Goal: Task Accomplishment & Management: Use online tool/utility

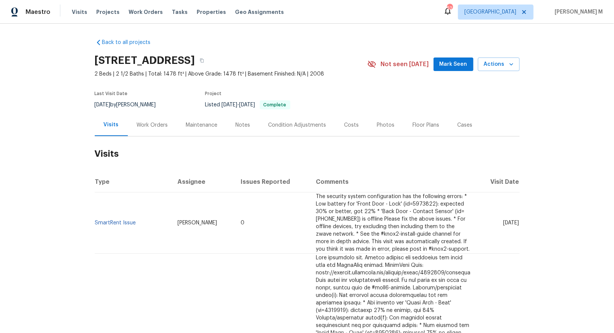
click at [169, 118] on div "Work Orders" at bounding box center [152, 125] width 49 height 22
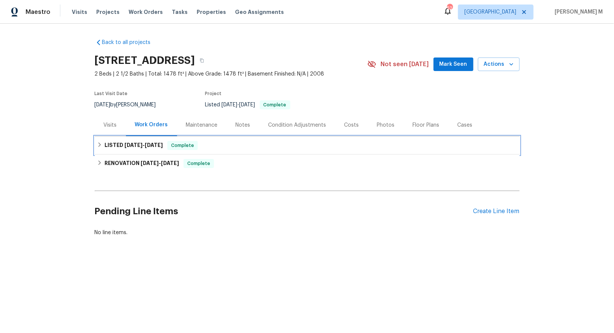
click at [139, 142] on span "[DATE] - [DATE]" at bounding box center [143, 144] width 38 height 5
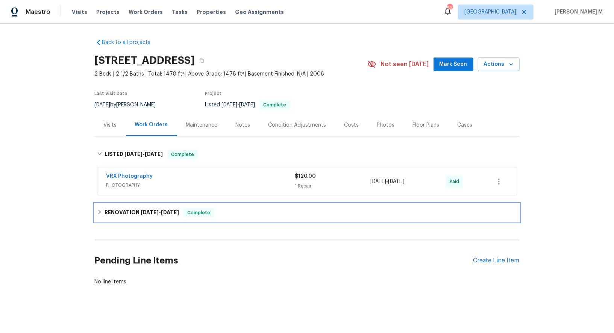
click at [122, 208] on h6 "RENOVATION [DATE] - [DATE]" at bounding box center [141, 212] width 74 height 9
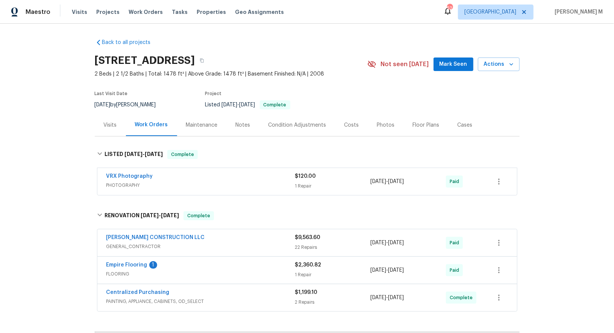
click at [200, 123] on div "Maintenance" at bounding box center [202, 125] width 32 height 8
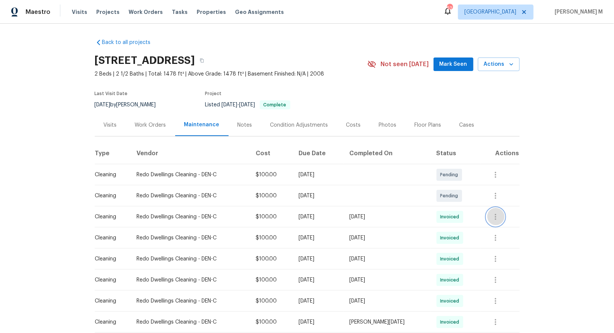
click at [494, 216] on button "button" at bounding box center [495, 217] width 18 height 18
click at [502, 227] on li "View details" at bounding box center [516, 225] width 53 height 12
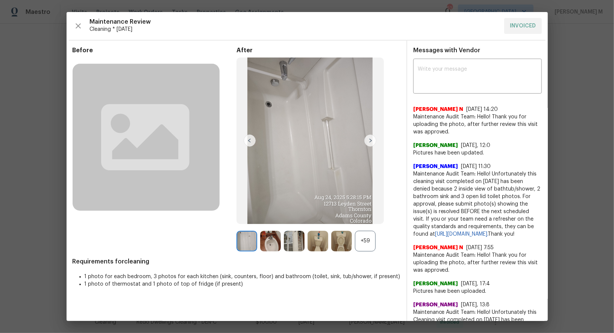
click at [357, 246] on div "+59" at bounding box center [365, 241] width 21 height 21
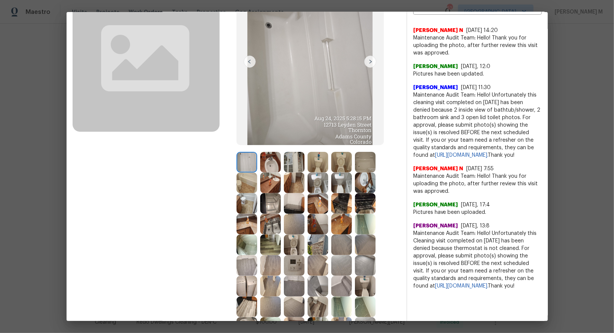
scroll to position [83, 0]
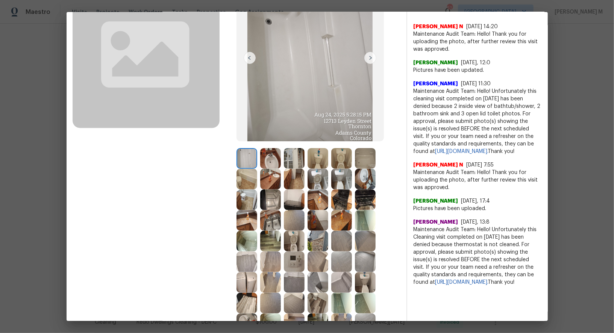
click at [316, 234] on img at bounding box center [317, 241] width 21 height 21
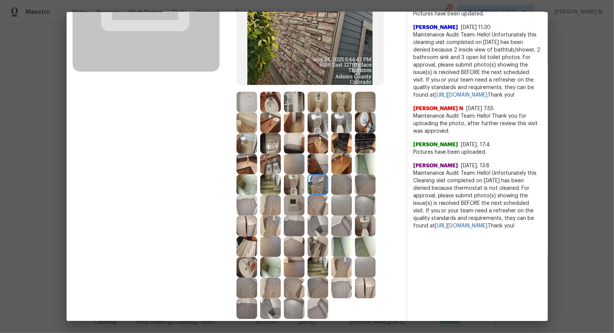
scroll to position [175, 0]
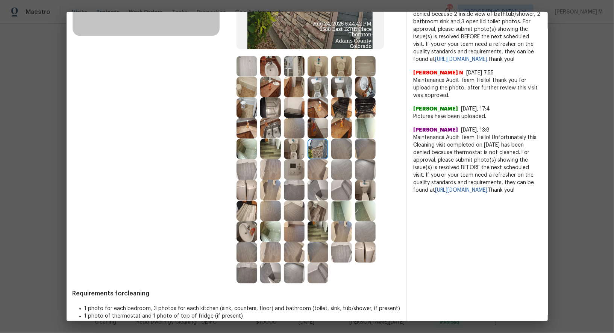
click at [315, 231] on img at bounding box center [317, 231] width 21 height 21
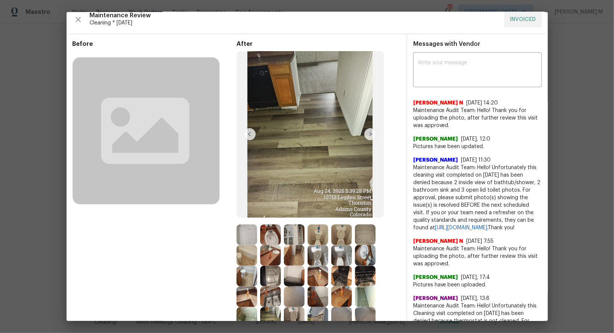
scroll to position [5, 0]
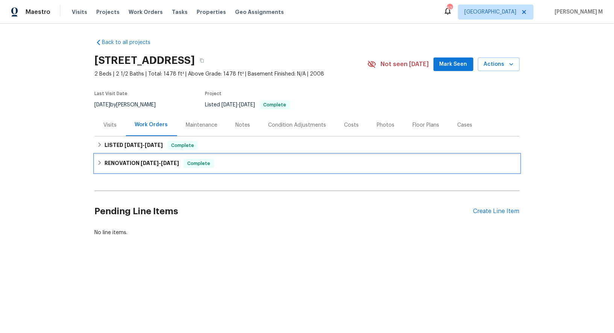
click at [165, 162] on h6 "RENOVATION [DATE] - [DATE]" at bounding box center [141, 163] width 74 height 9
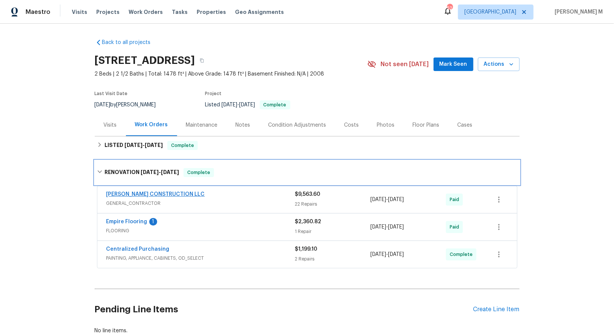
scroll to position [19, 0]
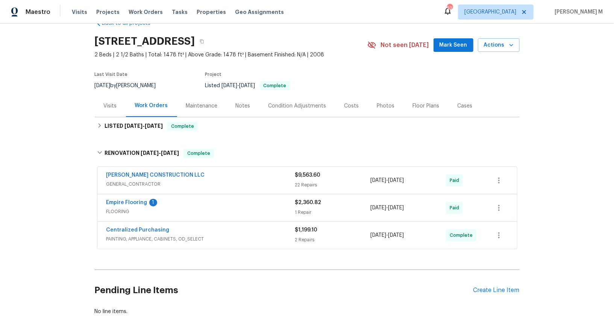
click at [141, 183] on span "GENERAL_CONTRACTOR" at bounding box center [200, 184] width 189 height 8
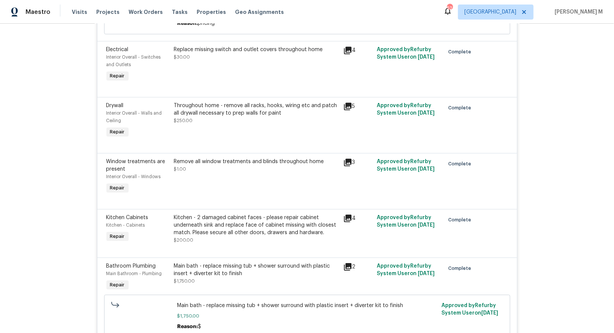
scroll to position [1453, 0]
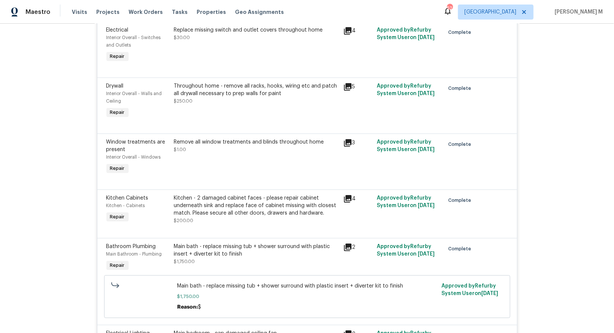
click at [262, 194] on div "Kitchen - 2 damaged cabinet faces - please repair cabinet underneath sink and r…" at bounding box center [256, 205] width 165 height 23
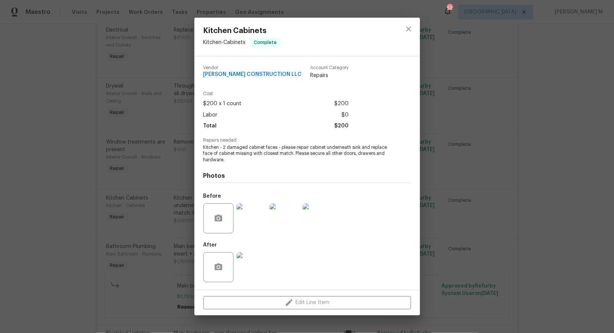
click at [247, 225] on img at bounding box center [251, 218] width 30 height 30
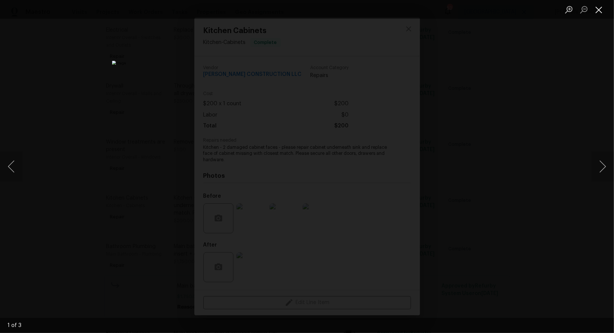
click at [594, 11] on button "Close lightbox" at bounding box center [598, 9] width 15 height 13
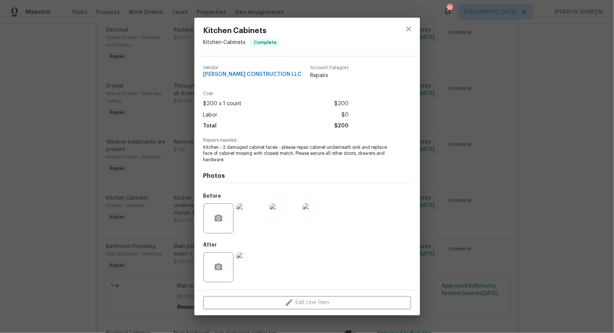
click at [127, 219] on div "Kitchen Cabinets Kitchen - Cabinets Complete Vendor ESPINO'S CONSTRUCTION LLC A…" at bounding box center [307, 166] width 614 height 333
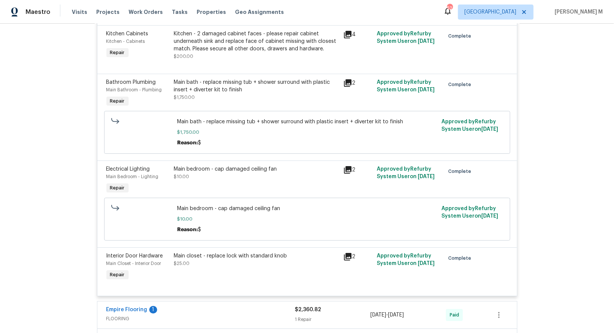
scroll to position [1625, 0]
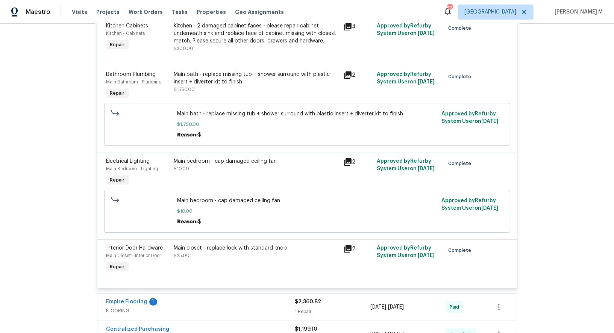
click at [117, 298] on div "Empire Flooring 1 FLOORING" at bounding box center [200, 307] width 189 height 18
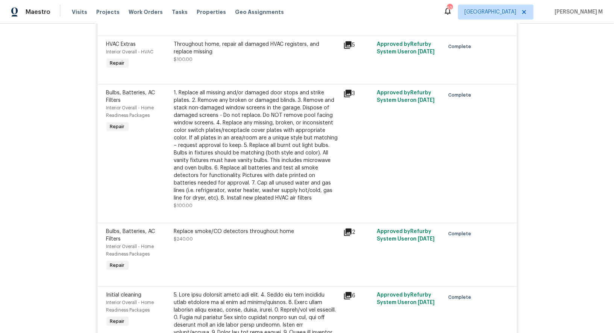
scroll to position [0, 0]
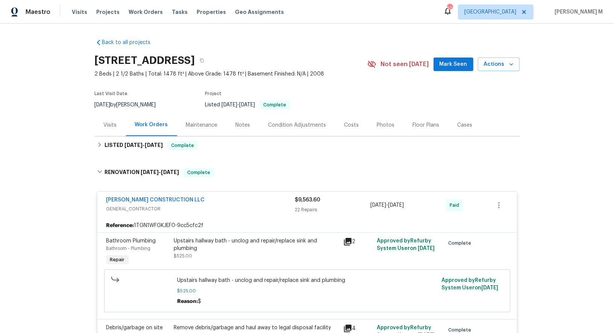
click at [106, 128] on div "Visits" at bounding box center [110, 125] width 31 height 22
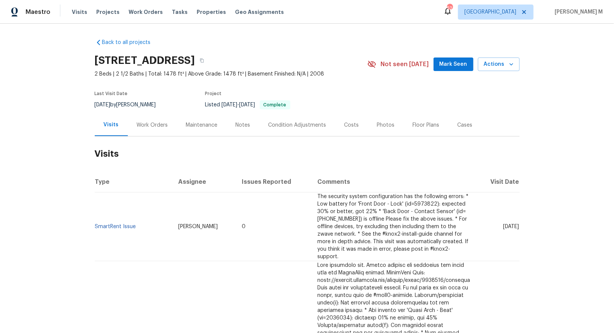
click at [158, 121] on div "Work Orders" at bounding box center [152, 125] width 31 height 8
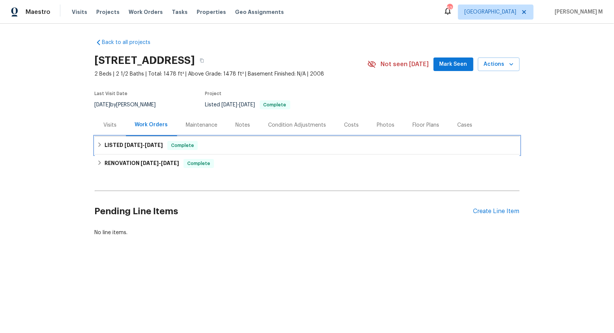
click at [123, 145] on h6 "LISTED 5/9/25 - 5/10/25" at bounding box center [133, 145] width 58 height 9
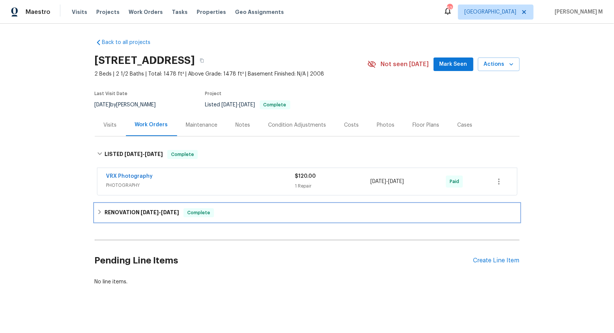
click at [127, 204] on div "RENOVATION 4/28/25 - 5/8/25 Complete" at bounding box center [307, 213] width 425 height 18
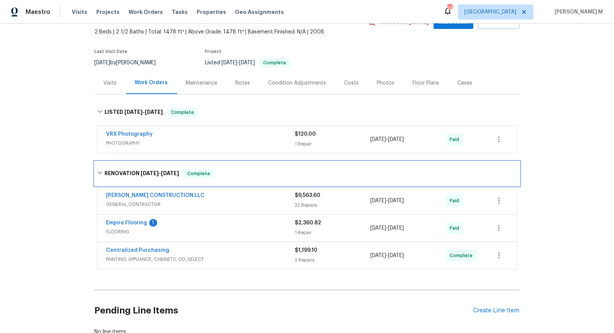
scroll to position [47, 0]
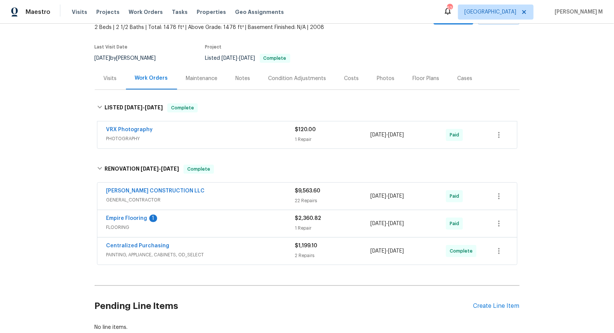
click at [129, 196] on span "GENERAL_CONTRACTOR" at bounding box center [200, 200] width 189 height 8
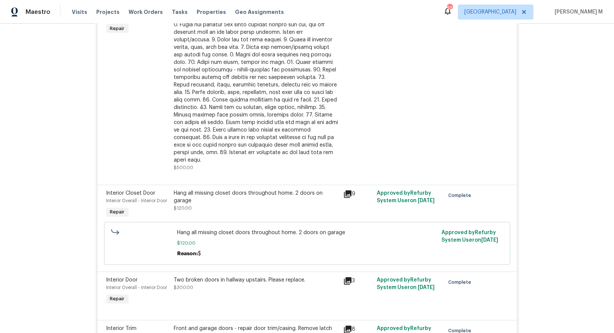
scroll to position [796, 0]
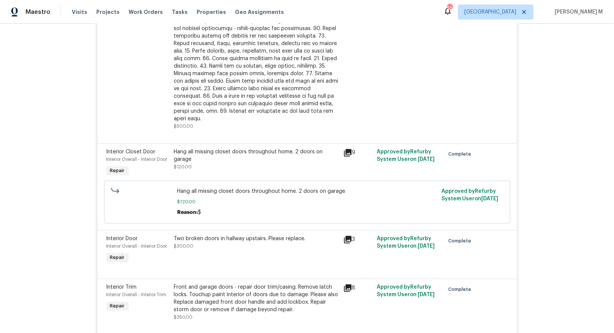
click at [225, 146] on div "Hang all missing closet doors throughout home. 2 doors on garage $120.00" at bounding box center [256, 163] width 169 height 35
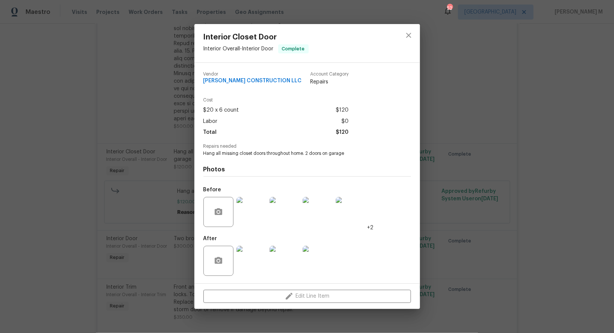
click at [256, 217] on img at bounding box center [251, 212] width 30 height 30
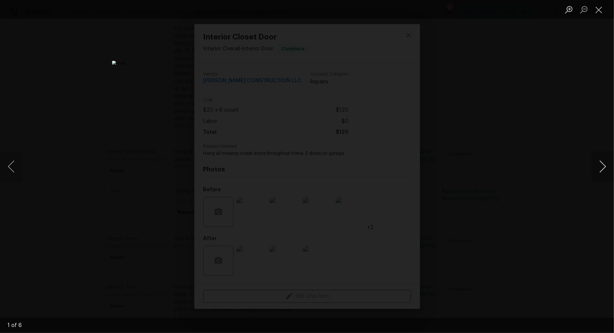
click at [605, 171] on button "Next image" at bounding box center [602, 166] width 23 height 30
click at [601, 11] on button "Close lightbox" at bounding box center [598, 9] width 15 height 13
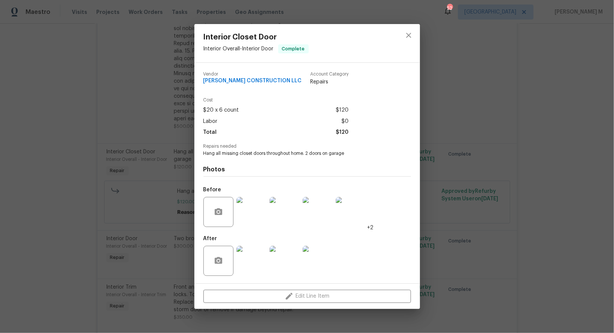
click at [148, 264] on div "Interior Closet Door Interior Overall - Interior Door Complete Vendor ESPINO'S …" at bounding box center [307, 166] width 614 height 333
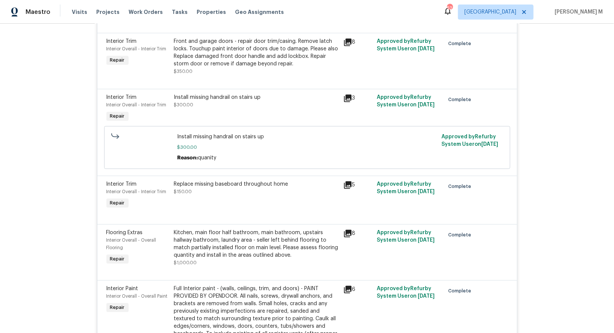
scroll to position [1048, 0]
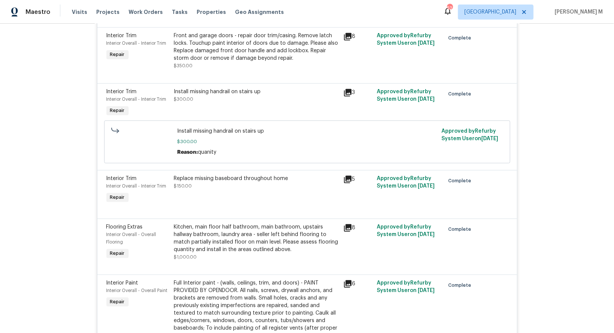
click at [232, 175] on div "Replace missing baseboard throughout home $150.00" at bounding box center [256, 182] width 165 height 15
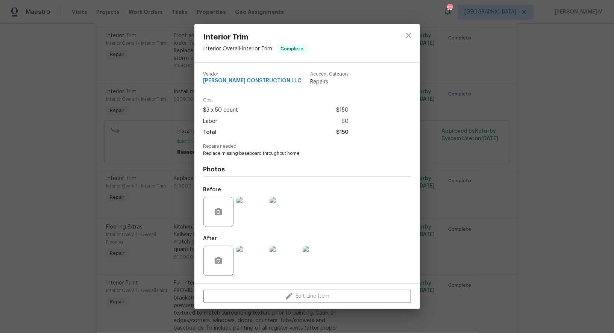
click at [251, 217] on img at bounding box center [251, 212] width 30 height 30
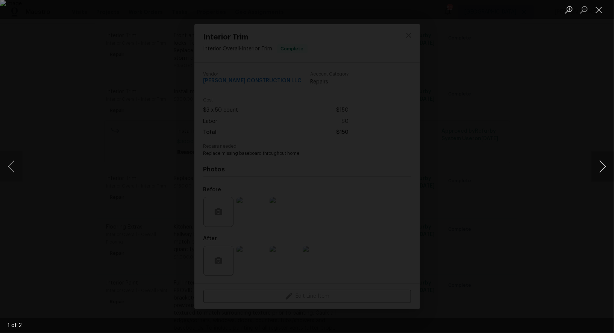
click at [604, 175] on button "Next image" at bounding box center [602, 166] width 23 height 30
click at [587, 123] on div "Lightbox" at bounding box center [307, 166] width 614 height 333
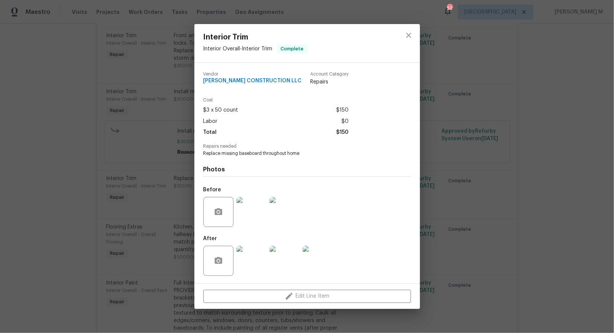
click at [251, 252] on img at bounding box center [251, 261] width 30 height 30
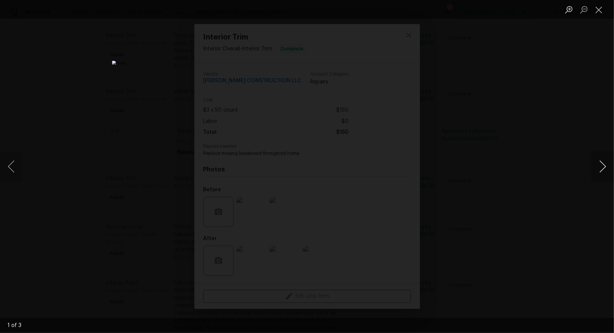
click at [600, 168] on button "Next image" at bounding box center [602, 166] width 23 height 30
click at [572, 83] on div "Lightbox" at bounding box center [307, 166] width 614 height 333
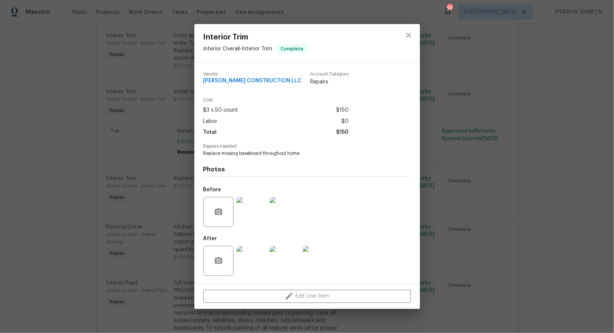
click at [572, 83] on div "Interior Trim Interior Overall - Interior Trim Complete Vendor ESPINO'S CONSTRU…" at bounding box center [307, 166] width 614 height 333
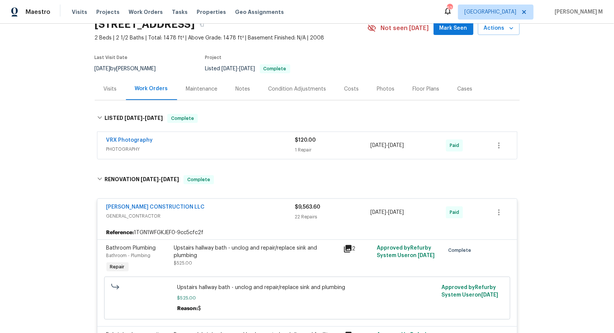
scroll to position [41, 0]
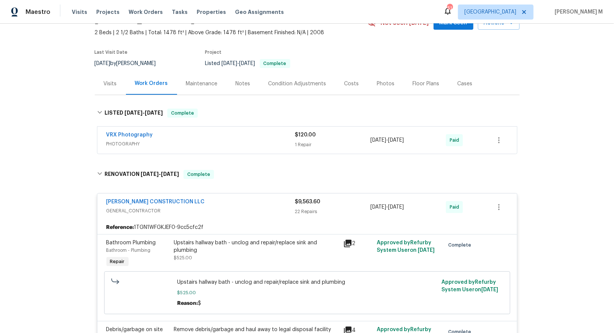
click at [409, 26] on div "Not seen today Mark Seen Actions" at bounding box center [443, 23] width 152 height 14
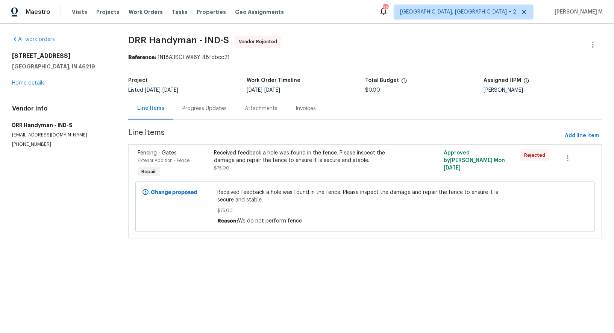
click at [202, 105] on div "Progress Updates" at bounding box center [204, 109] width 44 height 8
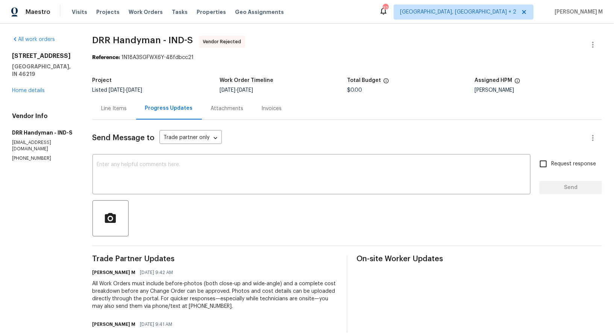
click at [118, 109] on div "Line Items" at bounding box center [114, 108] width 44 height 22
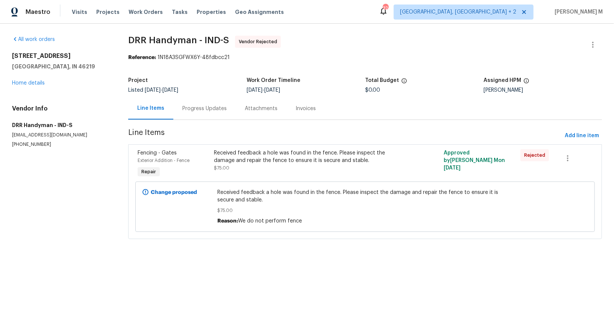
click at [201, 98] on div "Progress Updates" at bounding box center [204, 108] width 62 height 22
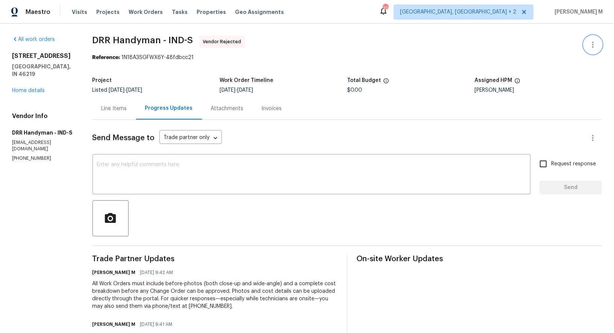
click at [590, 47] on icon "button" at bounding box center [592, 44] width 9 height 9
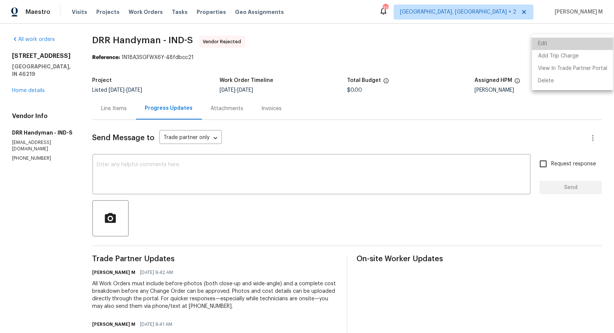
click at [578, 42] on li "Edit" at bounding box center [572, 44] width 81 height 12
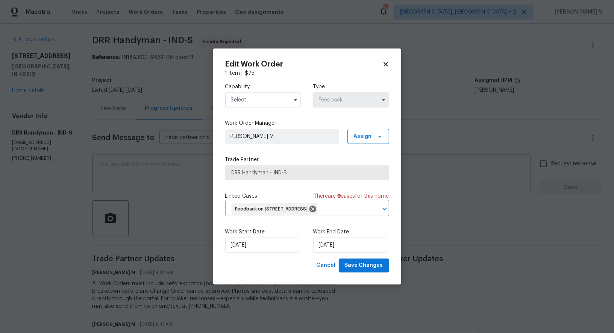
click at [235, 97] on input "text" at bounding box center [263, 99] width 76 height 15
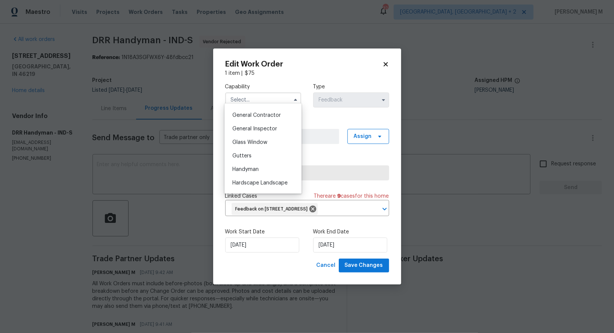
scroll to position [356, 0]
click at [254, 166] on span "Handyman" at bounding box center [245, 168] width 26 height 5
type input "Handyman"
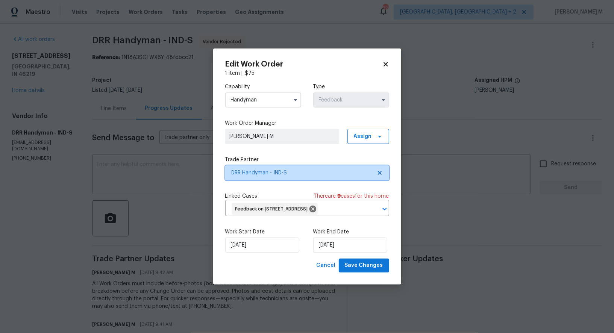
click at [269, 171] on span "DRR Handyman - IND-S" at bounding box center [302, 173] width 140 height 8
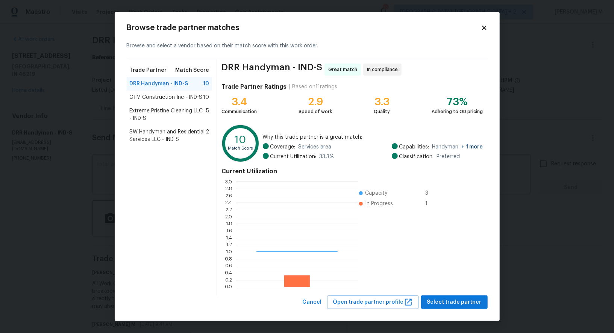
scroll to position [105, 121]
click at [163, 96] on span "CTM Construction Inc - IND-S" at bounding box center [166, 98] width 73 height 8
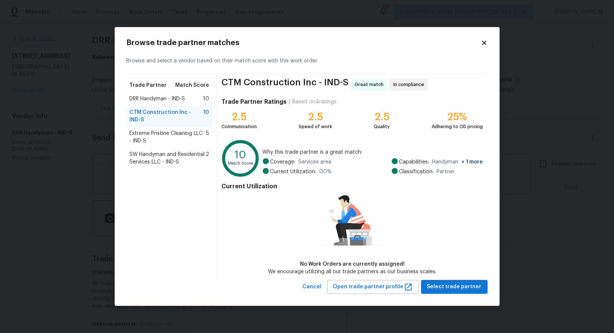
click at [174, 98] on span "DRR Handyman - IND-S" at bounding box center [158, 99] width 56 height 8
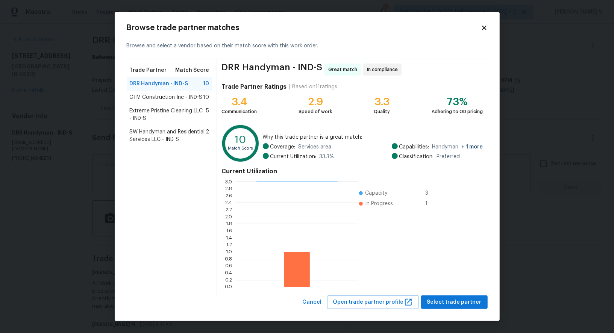
click at [176, 100] on span "CTM Construction Inc - IND-S" at bounding box center [166, 98] width 73 height 8
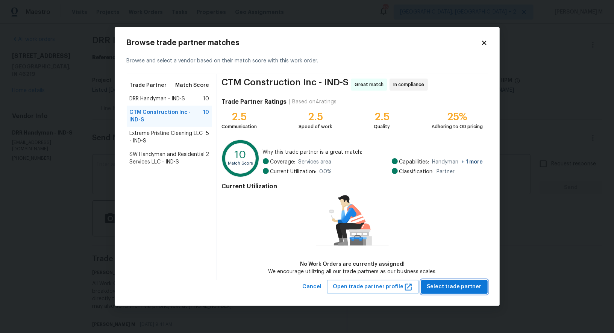
click at [436, 288] on span "Select trade partner" at bounding box center [454, 286] width 54 height 9
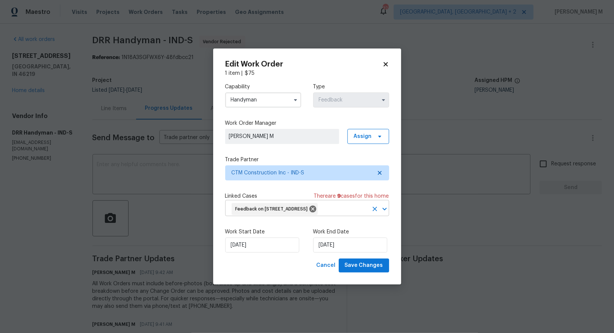
click at [319, 215] on input "text" at bounding box center [343, 209] width 49 height 12
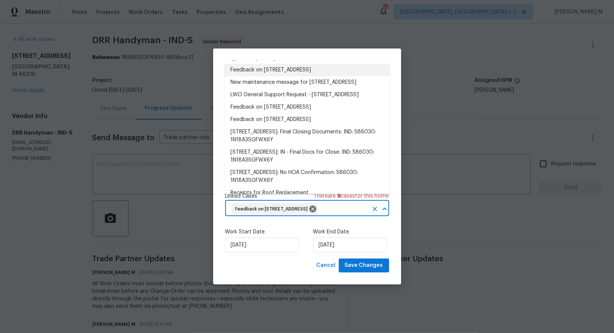
click at [273, 72] on li "Feedback on 8040 Goldenrod Ct, Indianapolis, IN 46219" at bounding box center [306, 70] width 165 height 12
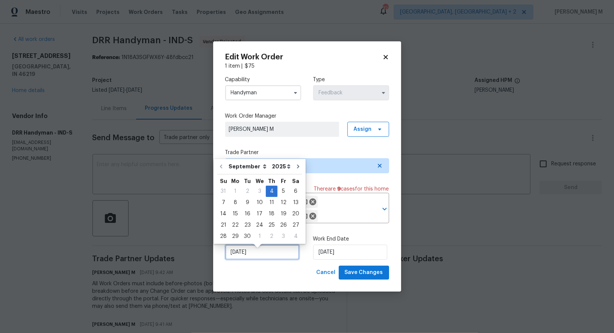
click at [258, 251] on input "04/09/2025" at bounding box center [262, 252] width 74 height 15
click at [277, 190] on div "5" at bounding box center [283, 191] width 12 height 11
type input "05/09/2025"
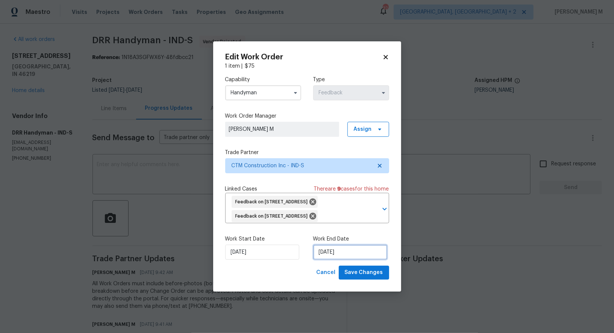
click at [333, 258] on input "08/09/2025" at bounding box center [350, 252] width 74 height 15
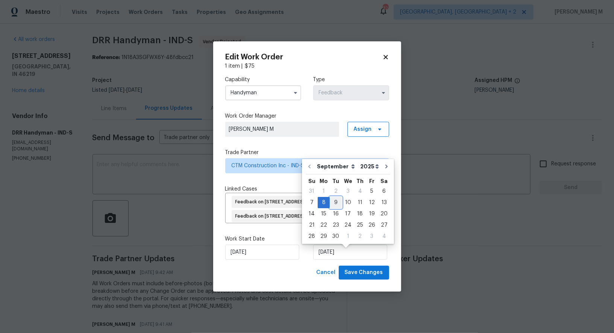
click at [334, 200] on div "9" at bounding box center [336, 202] width 12 height 11
type input "09/09/2025"
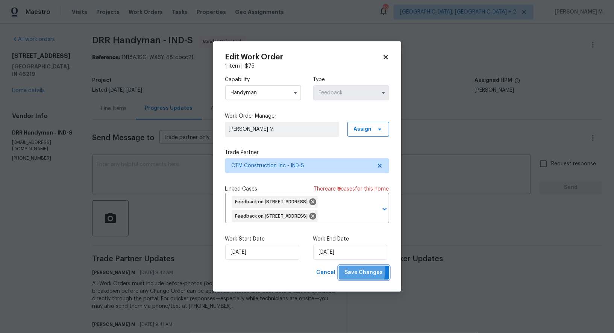
click at [356, 274] on span "Save Changes" at bounding box center [364, 272] width 38 height 9
click at [471, 232] on body "Maestro Visits Projects Work Orders Tasks Properties Geo Assignments 32 Albuque…" at bounding box center [307, 166] width 614 height 333
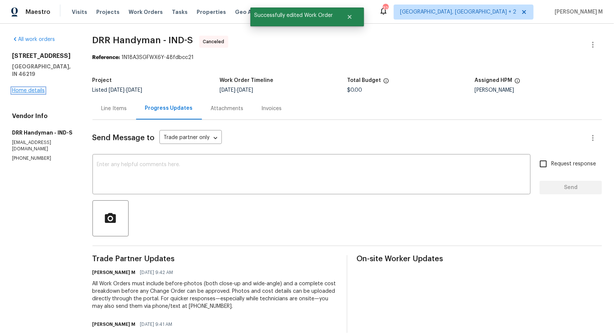
click at [24, 88] on link "Home details" at bounding box center [28, 90] width 33 height 5
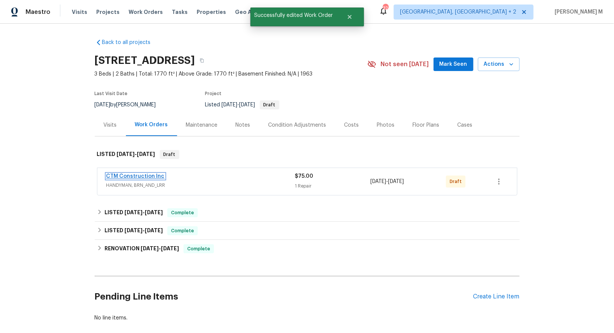
click at [121, 174] on link "CTM Construction Inc" at bounding box center [135, 176] width 58 height 5
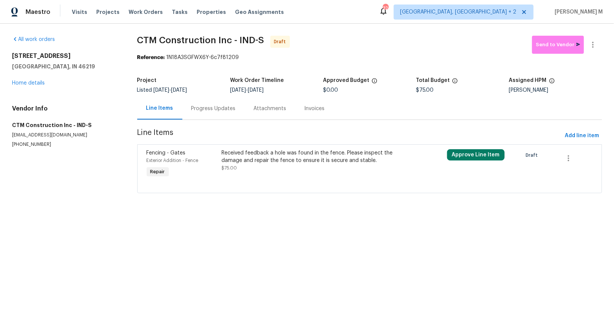
click at [476, 147] on div "Approve Line Item" at bounding box center [482, 164] width 75 height 35
click at [352, 168] on div "Received feedback a hole was found in the fence. Please inspect the damage and …" at bounding box center [313, 164] width 188 height 35
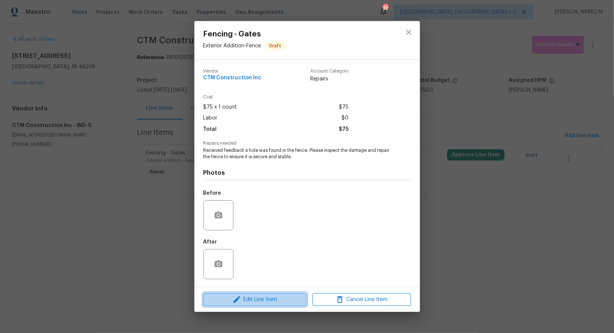
click at [272, 300] on button "Edit Line Item" at bounding box center [254, 299] width 103 height 13
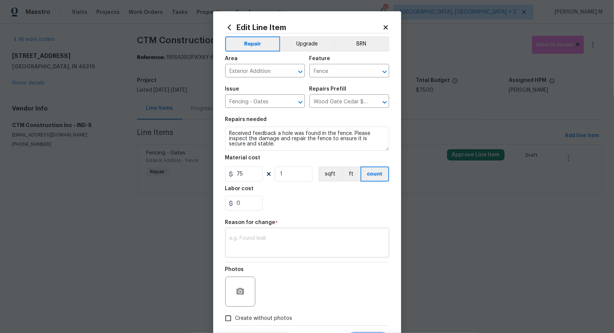
click at [272, 245] on div "x ​" at bounding box center [307, 244] width 164 height 28
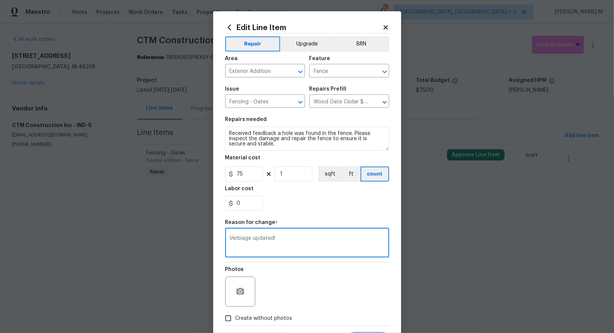
scroll to position [24, 0]
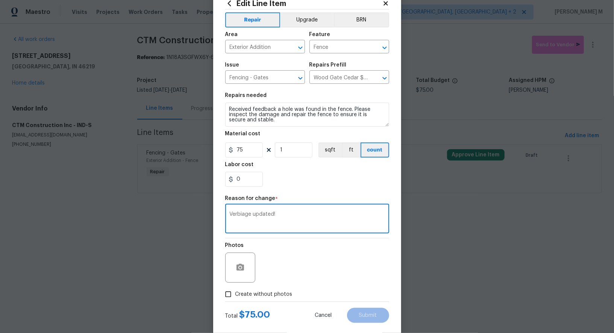
type textarea "Verbiage updated!"
click at [255, 302] on div "Total $ 75.00 Cancel Submit" at bounding box center [307, 312] width 164 height 21
click at [258, 291] on span "Create without photos" at bounding box center [263, 295] width 57 height 8
click at [235, 287] on input "Create without photos" at bounding box center [228, 294] width 14 height 14
checkbox input "true"
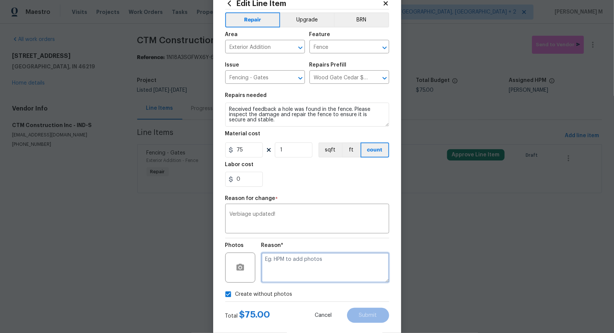
click at [298, 253] on textarea at bounding box center [325, 268] width 128 height 30
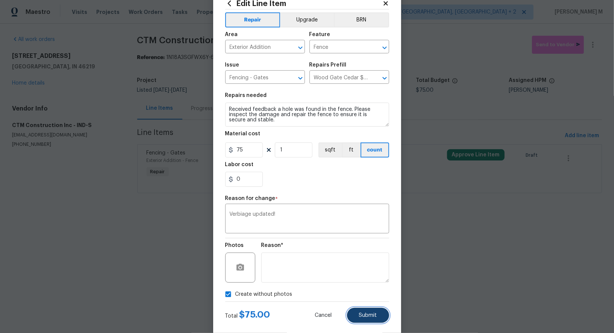
click at [366, 313] on span "Submit" at bounding box center [368, 316] width 18 height 6
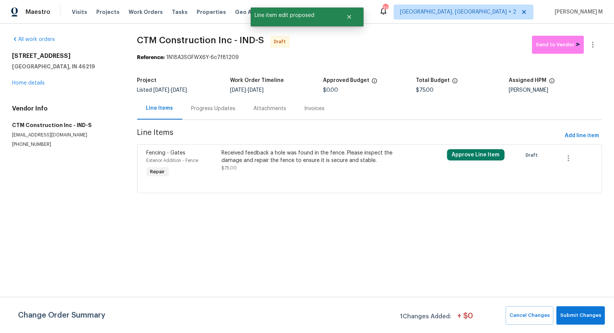
scroll to position [0, 0]
click at [583, 308] on button "Submit Changes" at bounding box center [580, 315] width 48 height 18
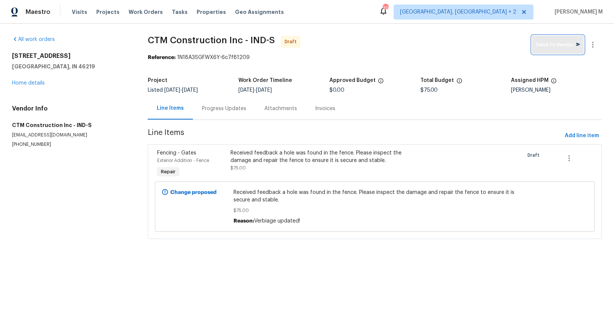
click at [572, 47] on span "Send to Vendor" at bounding box center [558, 45] width 44 height 9
click at [218, 112] on div "Progress Updates" at bounding box center [225, 108] width 62 height 22
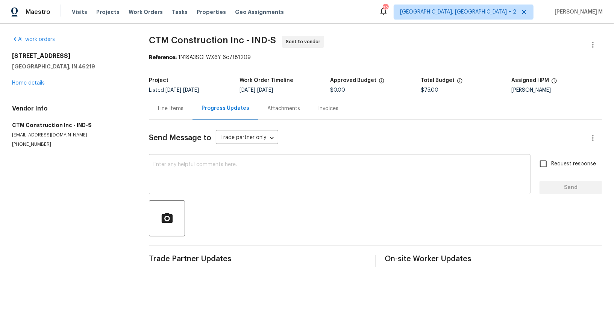
click at [275, 163] on textarea at bounding box center [339, 175] width 372 height 26
paste textarea "Hi this is Vicky with Opendoor. I’m confirming you received the WO for the prop…"
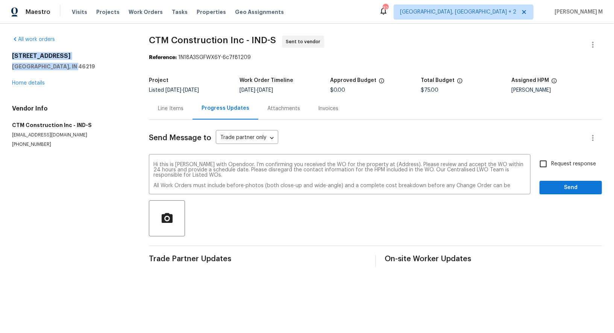
drag, startPoint x: 72, startPoint y: 68, endPoint x: 11, endPoint y: 55, distance: 62.3
click at [11, 54] on div "All work orders 8040 Goldenrod Ct Indianapolis, IN 46219 Home details Vendor In…" at bounding box center [307, 152] width 614 height 256
copy div "8040 Goldenrod Ct Indianapolis, IN 46219"
click at [370, 162] on textarea "Hi this is Vicky with Opendoor. I’m confirming you received the WO for the prop…" at bounding box center [339, 175] width 372 height 26
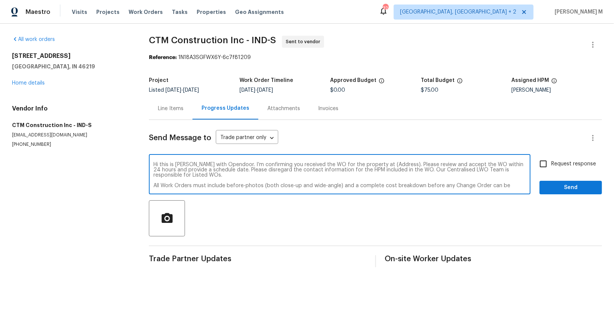
click at [370, 162] on textarea "Hi this is Vicky with Opendoor. I’m confirming you received the WO for the prop…" at bounding box center [339, 175] width 372 height 26
paste textarea "8040 Goldenrod Ct Indianapolis, IN 46219"
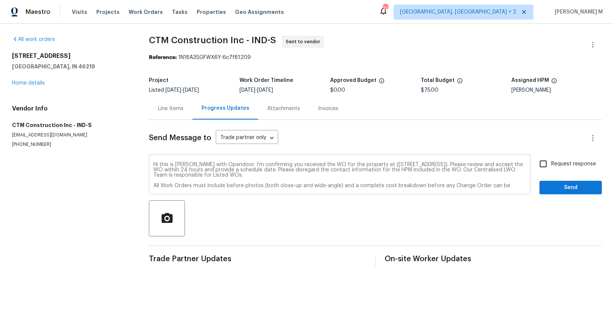
click at [151, 166] on div "Hi this is Vicky with Opendoor. I’m confirming you received the WO for the prop…" at bounding box center [339, 175] width 381 height 38
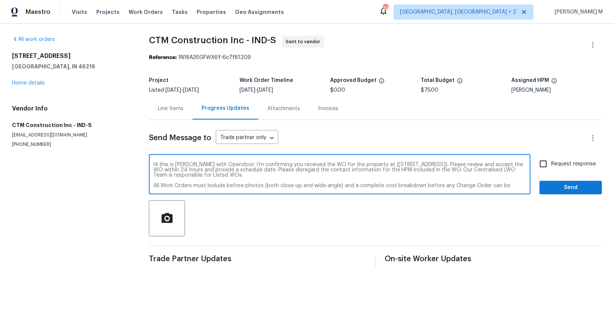
click at [153, 165] on textarea "Hi this is Vicky with Opendoor. I’m confirming you received the WO for the prop…" at bounding box center [339, 175] width 372 height 26
type textarea "Hi this is Vicky with Opendoor. I’m confirming you received the WO for the prop…"
click at [563, 164] on label "Request response" at bounding box center [565, 164] width 61 height 16
click at [551, 164] on input "Request response" at bounding box center [543, 164] width 16 height 16
checkbox input "true"
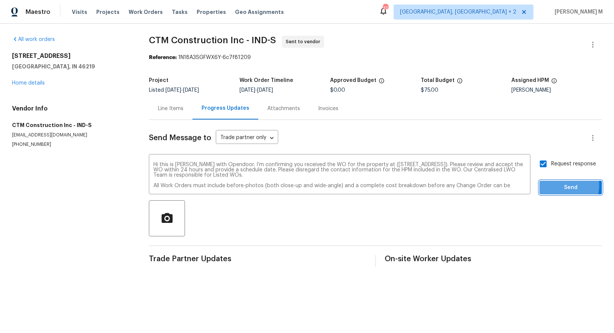
click at [563, 183] on span "Send" at bounding box center [570, 187] width 50 height 9
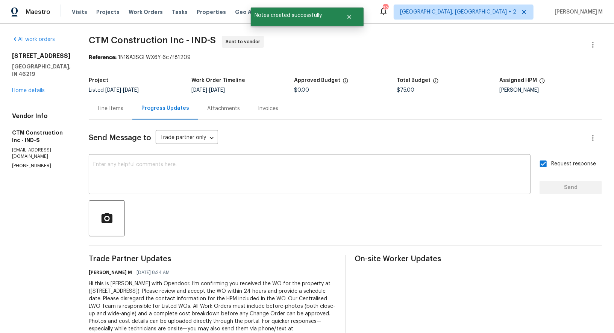
click at [115, 105] on div "Line Items" at bounding box center [111, 109] width 26 height 8
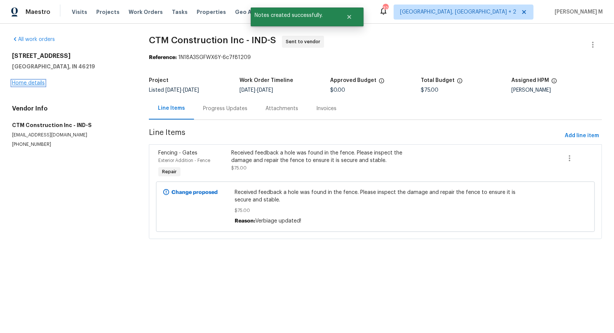
click at [25, 80] on link "Home details" at bounding box center [28, 82] width 33 height 5
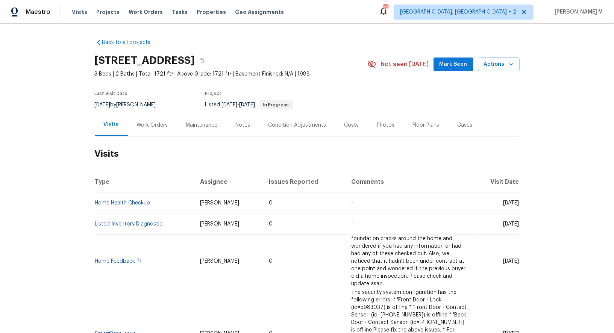
click at [133, 136] on h2 "Visits" at bounding box center [307, 153] width 425 height 35
click at [141, 127] on div "Work Orders" at bounding box center [152, 125] width 49 height 22
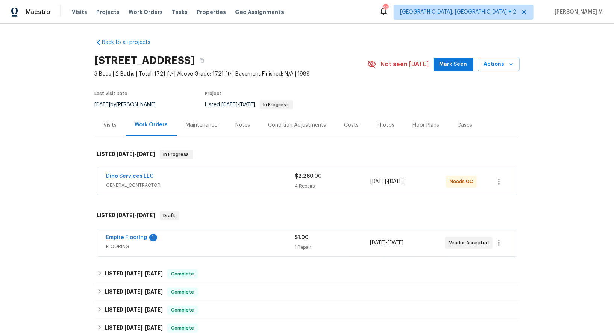
click at [138, 182] on span "GENERAL_CONTRACTOR" at bounding box center [200, 186] width 189 height 8
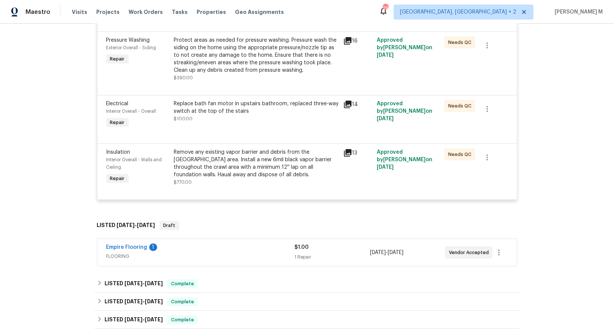
scroll to position [340, 0]
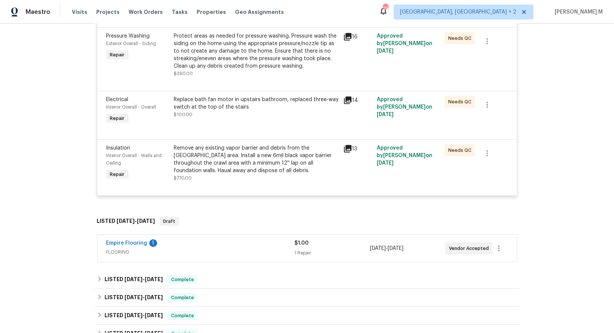
click at [113, 248] on span "FLOORING" at bounding box center [200, 252] width 188 height 8
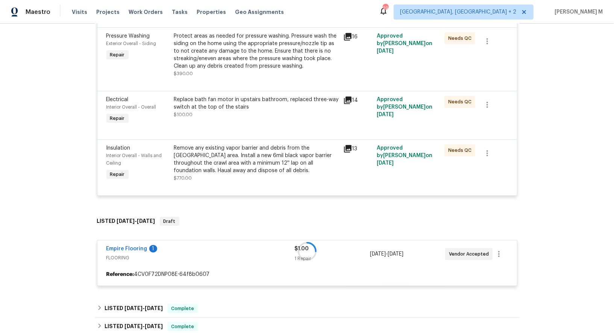
scroll to position [370, 0]
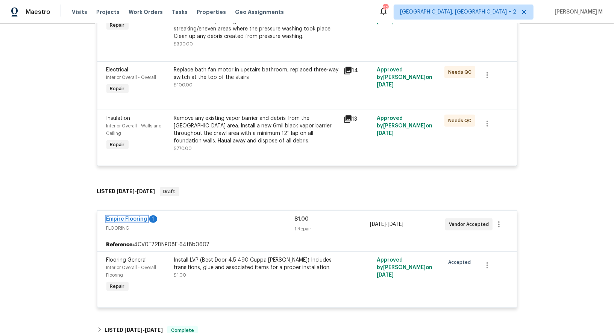
click at [124, 216] on link "Empire Flooring" at bounding box center [126, 218] width 41 height 5
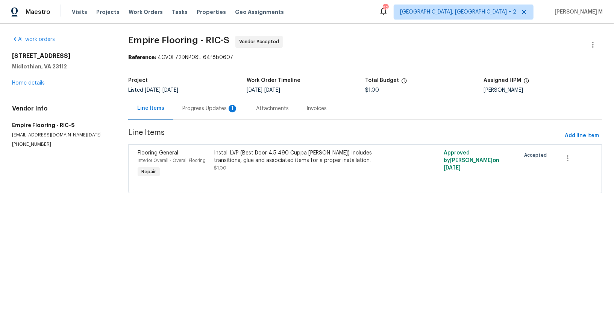
click at [224, 144] on div "Flooring General Interior Overall - Overall Flooring Repair Install LVP (Best D…" at bounding box center [365, 168] width 474 height 49
click at [207, 107] on div "Progress Updates 1" at bounding box center [210, 109] width 56 height 8
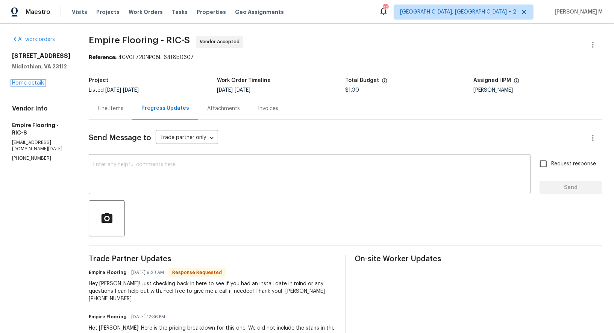
click at [24, 80] on link "Home details" at bounding box center [28, 82] width 33 height 5
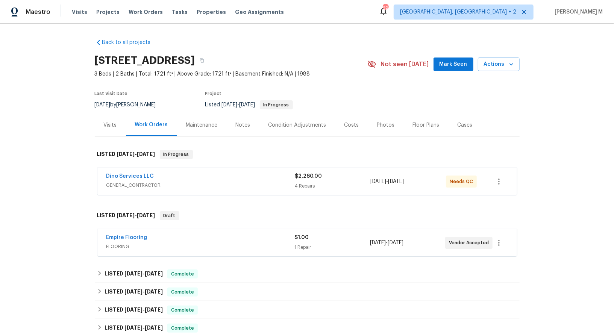
click at [148, 184] on span "GENERAL_CONTRACTOR" at bounding box center [200, 186] width 189 height 8
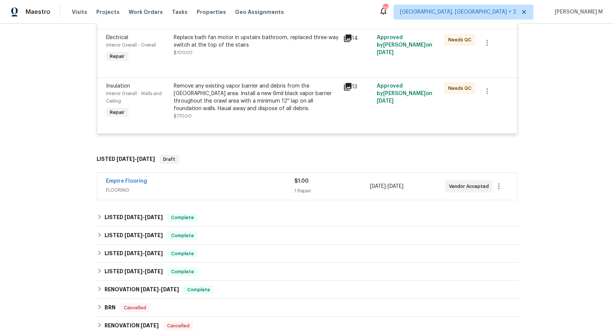
scroll to position [434, 0]
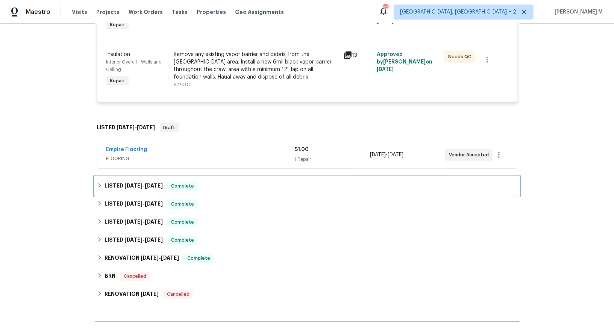
click at [145, 183] on span "6/12/25" at bounding box center [154, 185] width 18 height 5
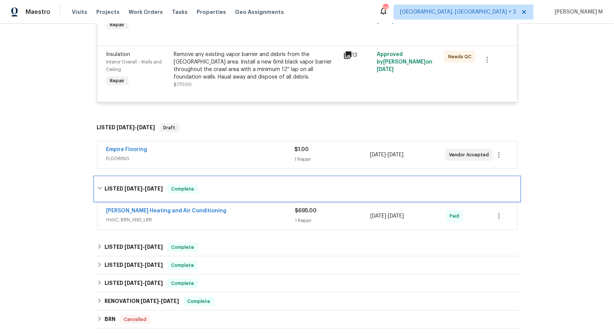
scroll to position [481, 0]
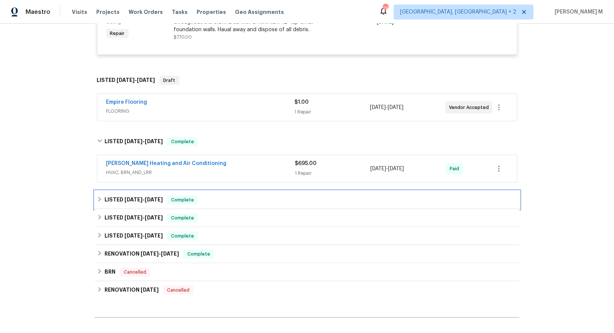
click at [138, 191] on div "LISTED 3/27/25 - 4/11/25 Complete" at bounding box center [307, 200] width 425 height 18
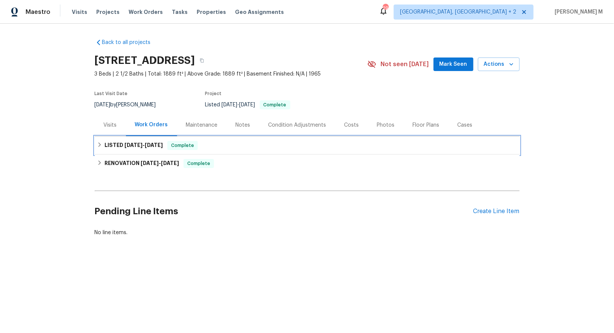
click at [129, 144] on h6 "LISTED [DATE] - [DATE]" at bounding box center [133, 145] width 58 height 9
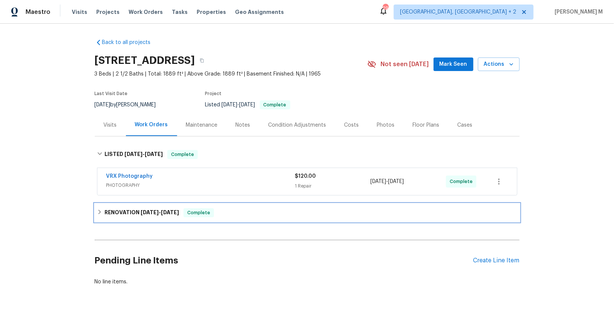
click at [124, 208] on h6 "RENOVATION 7/28/25 - 8/15/25" at bounding box center [141, 212] width 74 height 9
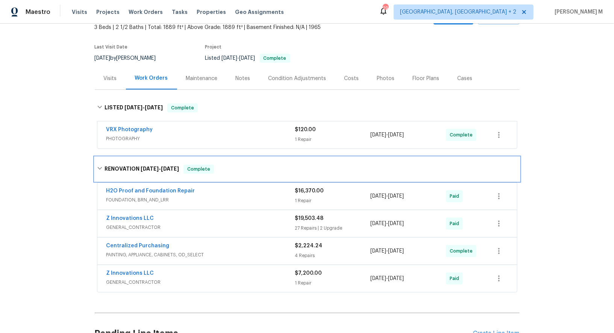
scroll to position [51, 0]
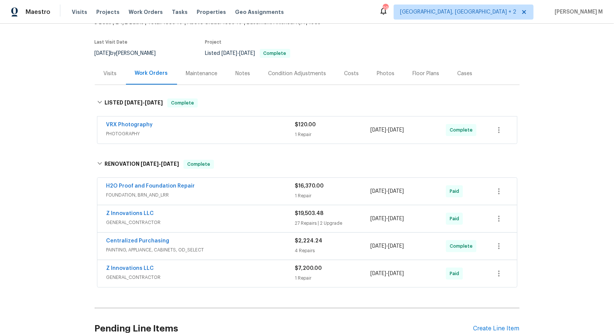
click at [127, 274] on span "GENERAL_CONTRACTOR" at bounding box center [200, 278] width 189 height 8
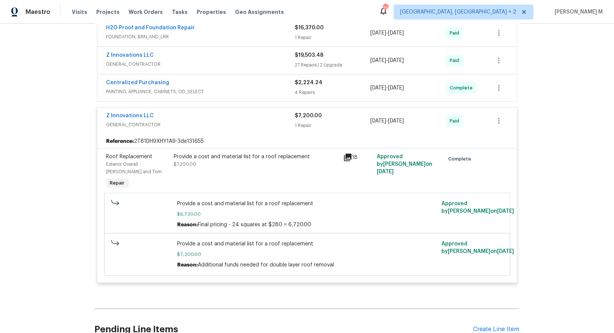
scroll to position [212, 0]
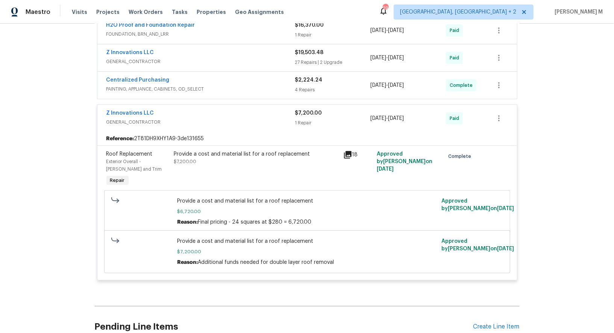
click at [126, 58] on span "GENERAL_CONTRACTOR" at bounding box center [200, 62] width 189 height 8
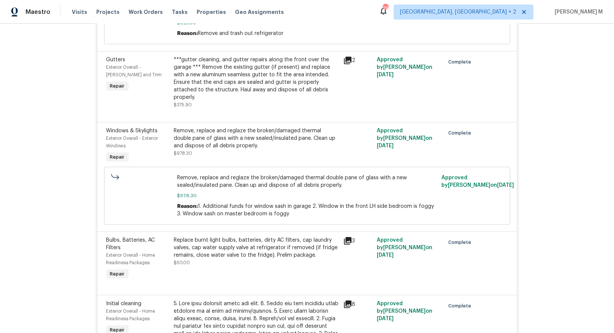
scroll to position [460, 0]
click at [256, 126] on div "Remove, replace and reglaze the broken/damaged thermal double pane of glass wit…" at bounding box center [256, 137] width 165 height 23
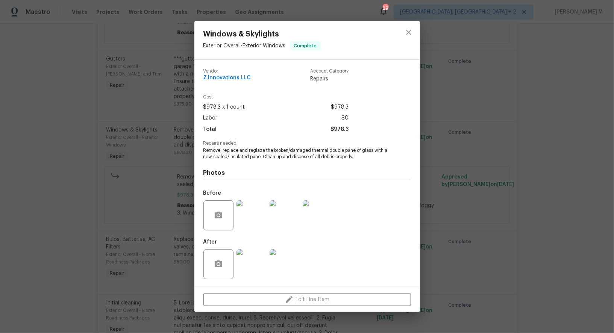
click at [321, 215] on img at bounding box center [318, 215] width 30 height 30
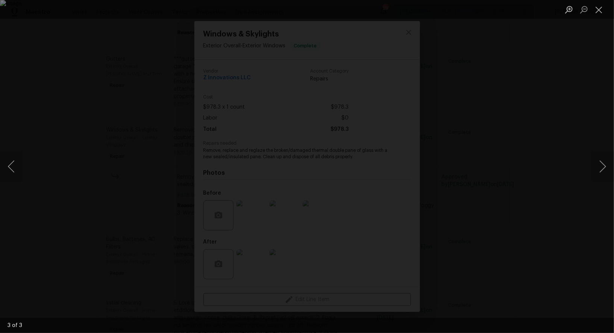
click at [551, 51] on div "Lightbox" at bounding box center [307, 166] width 614 height 333
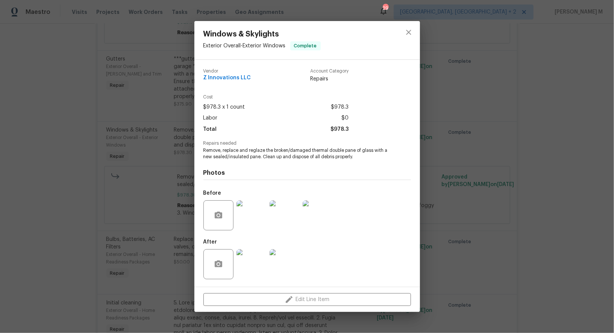
click at [260, 215] on img at bounding box center [251, 215] width 30 height 30
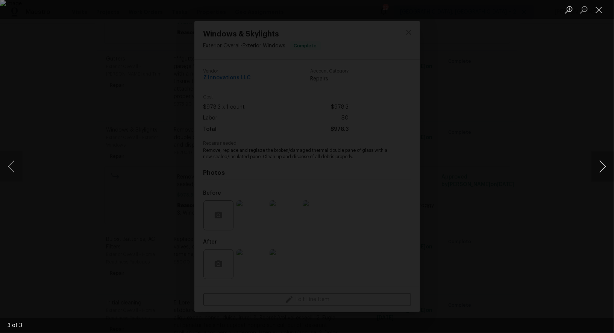
click at [600, 163] on button "Next image" at bounding box center [602, 166] width 23 height 30
click at [578, 61] on div "Lightbox" at bounding box center [307, 166] width 614 height 333
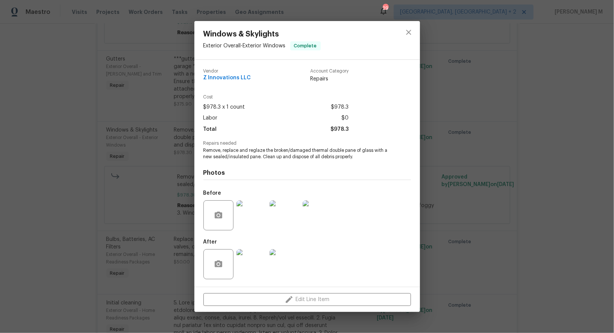
click at [508, 143] on div "Windows & Skylights Exterior Overall - Exterior Windows Complete Vendor Z Innov…" at bounding box center [307, 166] width 614 height 333
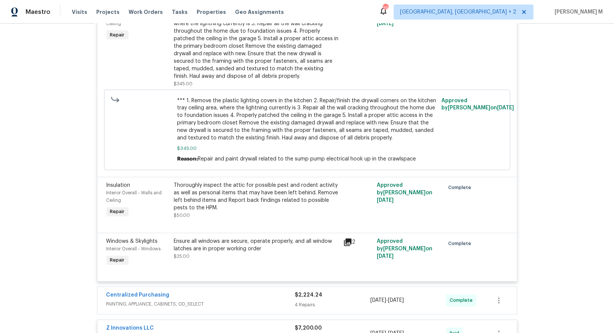
scroll to position [2682, 0]
click at [257, 238] on div "Ensure all windows are secure, operate properly, and all window latches are in …" at bounding box center [256, 245] width 165 height 15
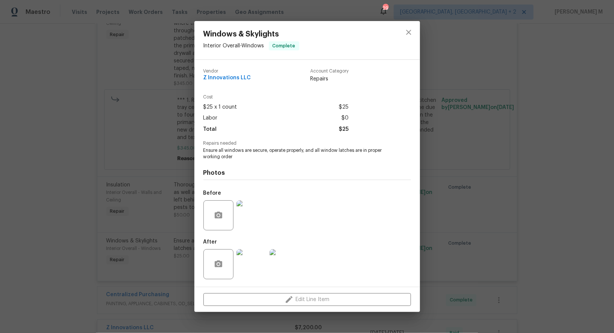
click at [252, 221] on img at bounding box center [251, 215] width 30 height 30
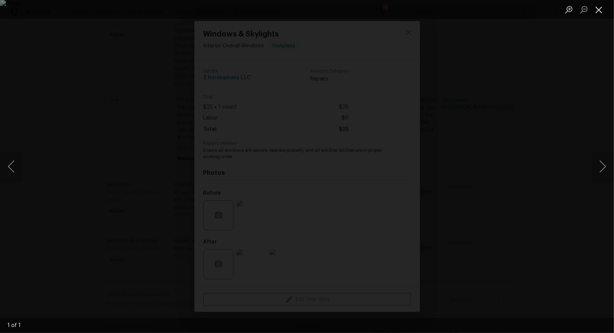
click at [604, 12] on button "Close lightbox" at bounding box center [598, 9] width 15 height 13
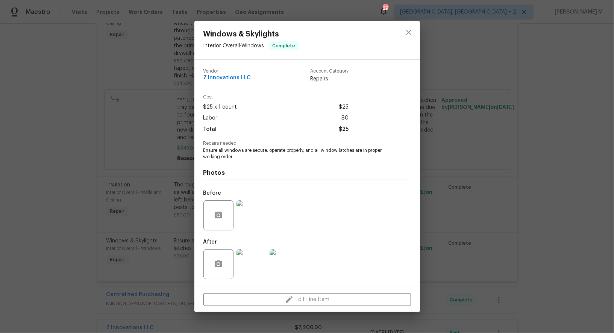
click at [246, 264] on img at bounding box center [251, 264] width 30 height 30
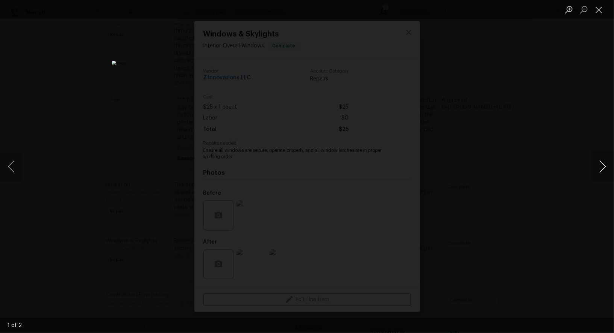
click at [606, 169] on button "Next image" at bounding box center [602, 166] width 23 height 30
click at [605, 169] on button "Next image" at bounding box center [602, 166] width 23 height 30
click at [599, 13] on button "Close lightbox" at bounding box center [598, 9] width 15 height 13
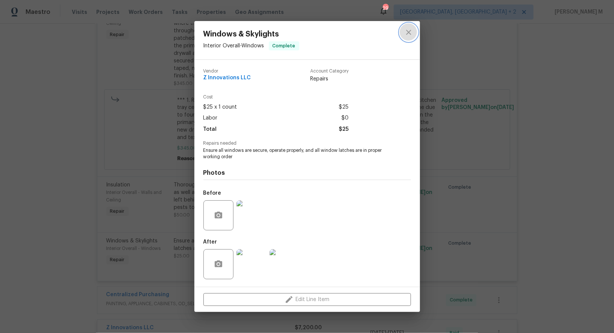
click at [408, 34] on icon "close" at bounding box center [408, 32] width 9 height 9
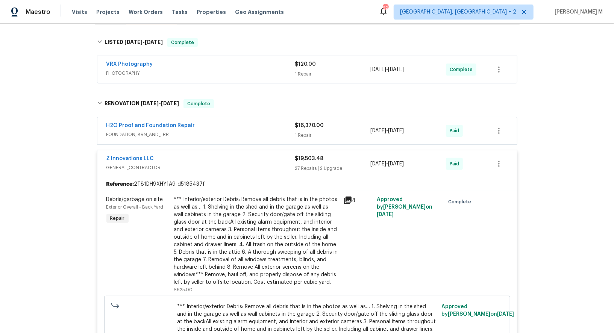
scroll to position [81, 0]
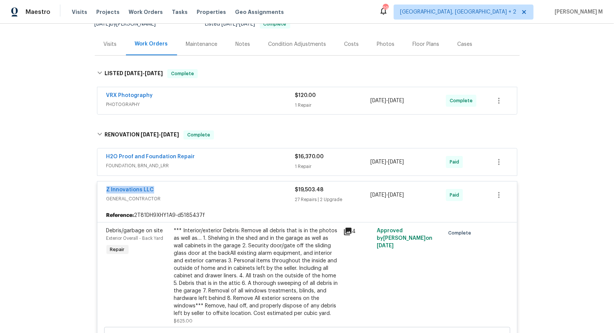
drag, startPoint x: 173, startPoint y: 182, endPoint x: 93, endPoint y: 182, distance: 80.1
click at [93, 182] on div "Back to all projects 4841 Santa Fe Trl SW, Atlanta, GA 30331 3 Beds | 2 1/2 Bat…" at bounding box center [307, 178] width 614 height 309
copy link "Z Innovations LLC"
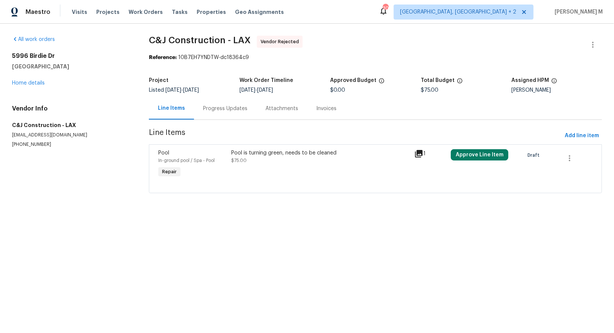
click at [209, 107] on div "Progress Updates" at bounding box center [225, 109] width 44 height 8
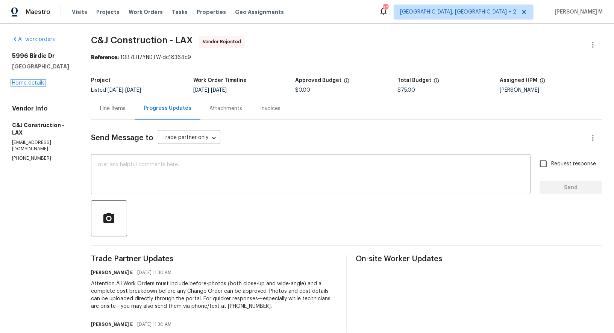
click at [37, 82] on link "Home details" at bounding box center [28, 82] width 33 height 5
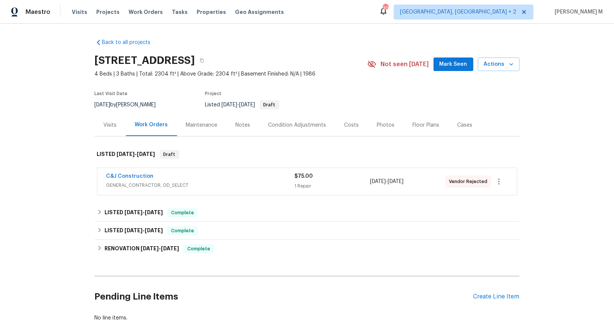
click at [121, 183] on span "GENERAL_CONTRACTOR, OD_SELECT" at bounding box center [200, 186] width 188 height 8
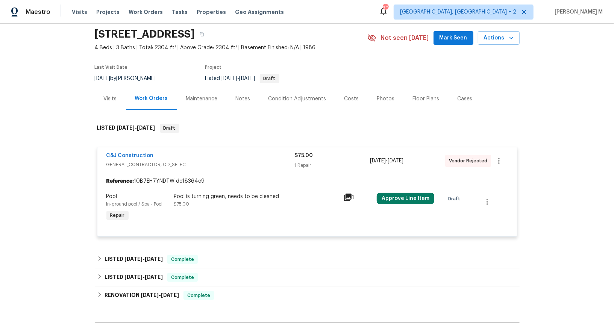
scroll to position [27, 0]
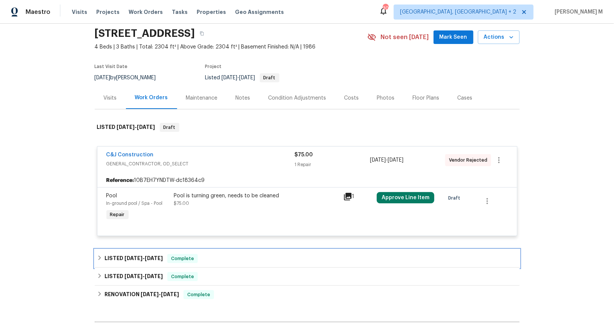
click at [150, 256] on span "[DATE]" at bounding box center [154, 258] width 18 height 5
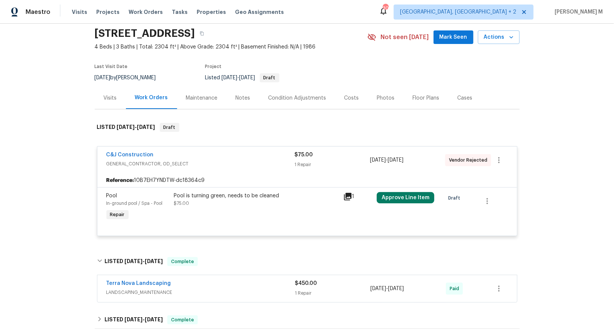
click at [448, 92] on div "Cases" at bounding box center [464, 98] width 33 height 22
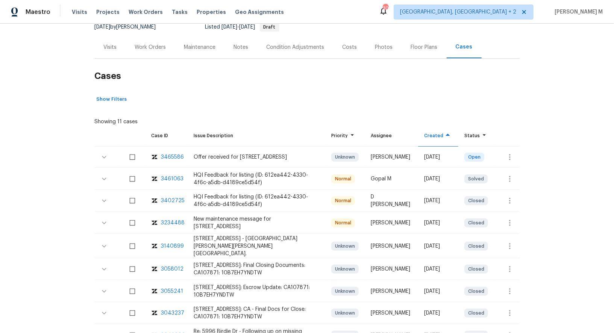
scroll to position [53, 0]
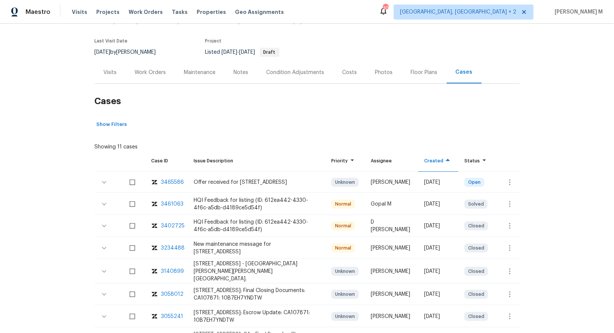
click at [173, 179] on div "3465586" at bounding box center [172, 183] width 23 height 8
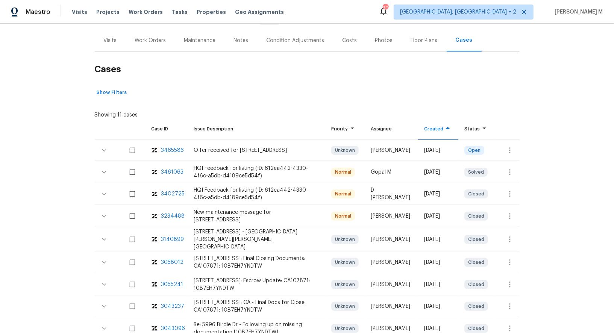
scroll to position [77, 0]
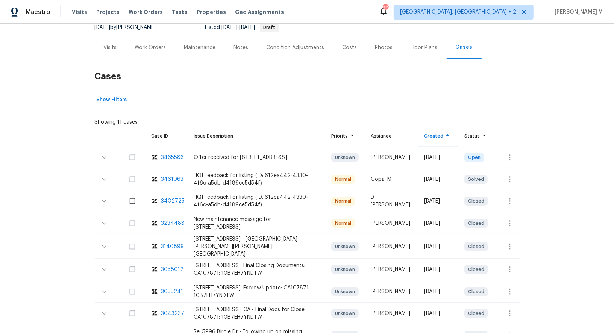
click at [167, 176] on div "3461063" at bounding box center [172, 180] width 23 height 8
click at [206, 96] on div "Show Filters" at bounding box center [307, 100] width 425 height 12
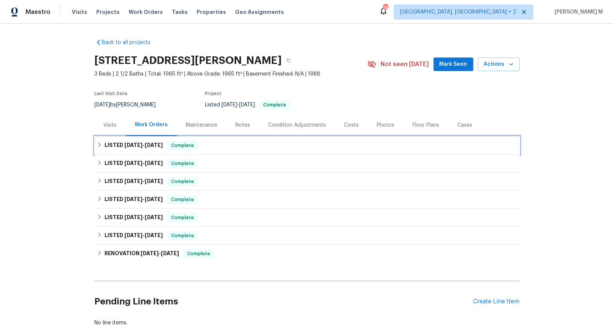
click at [124, 149] on div "LISTED 7/30/25 - 7/30/25 Complete" at bounding box center [307, 145] width 425 height 18
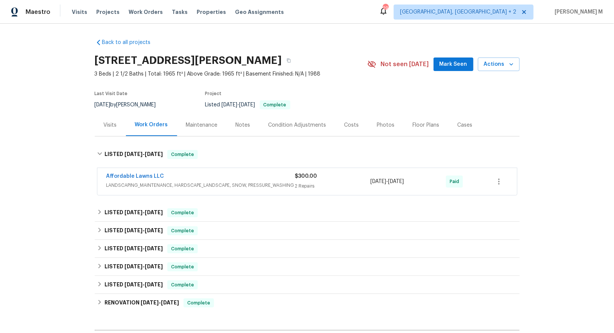
click at [133, 182] on span "LANDSCAPING_MAINTENANCE, HARDSCAPE_LANDSCAPE, SNOW, PRESSURE_WASHING" at bounding box center [200, 186] width 189 height 8
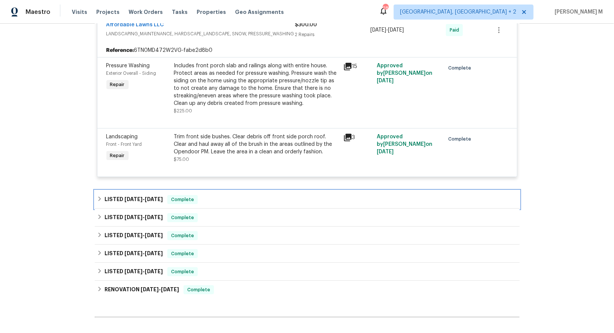
click at [147, 197] on span "7/22/25" at bounding box center [154, 199] width 18 height 5
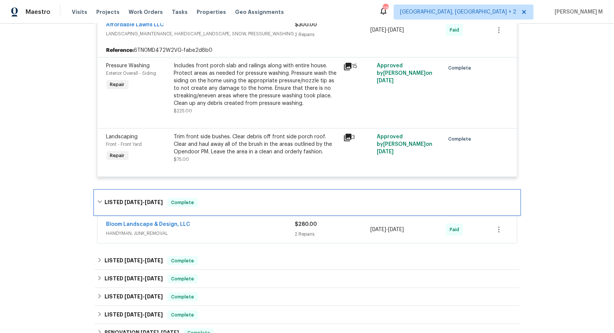
scroll to position [197, 0]
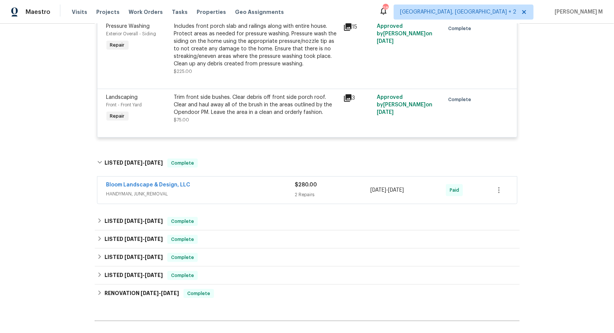
click at [133, 190] on span "HANDYMAN, JUNK_REMOVAL" at bounding box center [200, 194] width 189 height 8
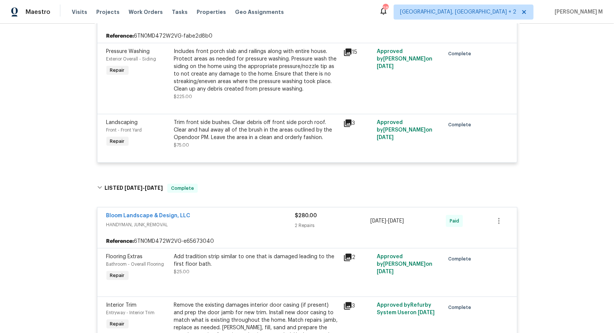
scroll to position [0, 0]
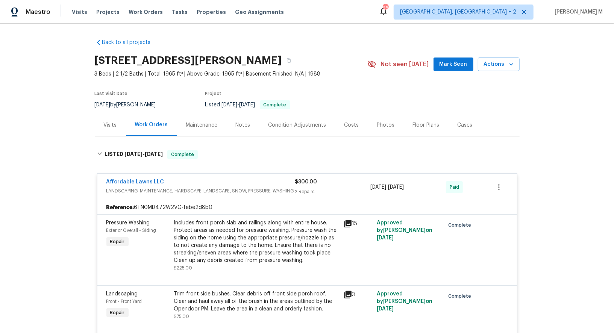
click at [190, 116] on div "Maintenance" at bounding box center [202, 125] width 50 height 22
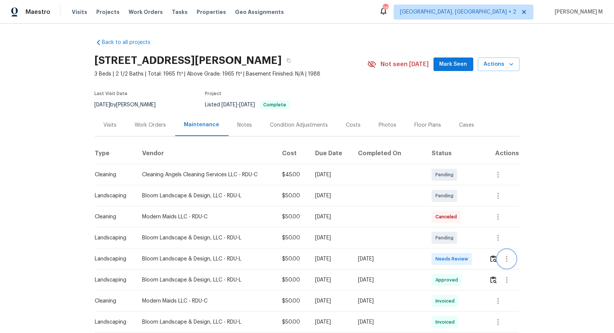
click at [506, 256] on icon "button" at bounding box center [507, 259] width 2 height 6
click at [506, 264] on li "View details" at bounding box center [524, 268] width 53 height 12
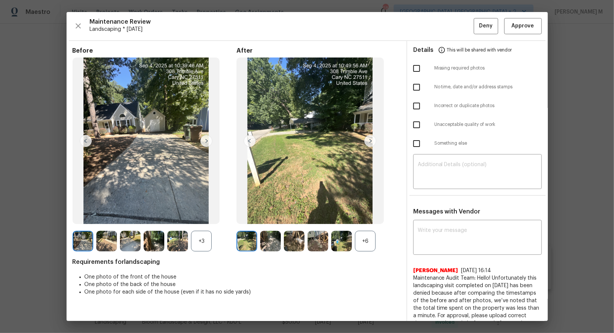
click at [361, 237] on div "+6" at bounding box center [365, 241] width 21 height 21
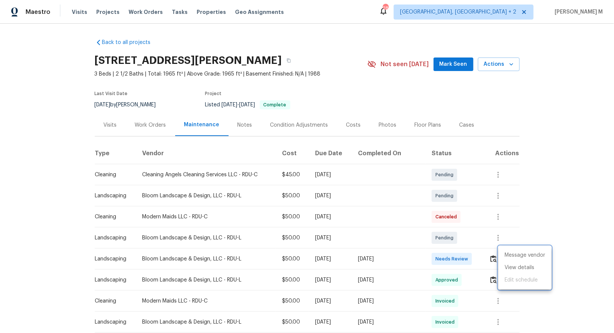
click at [456, 277] on div at bounding box center [307, 166] width 614 height 333
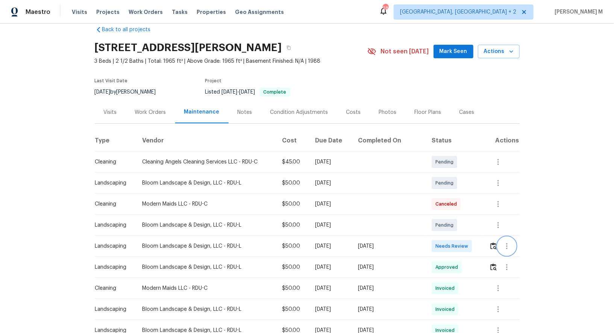
scroll to position [14, 0]
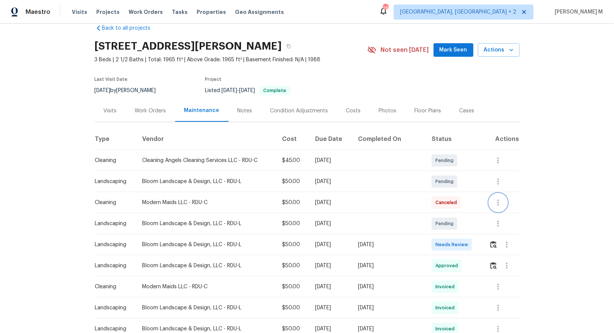
click at [493, 195] on button "button" at bounding box center [498, 203] width 18 height 18
click at [493, 195] on li "Message vendor" at bounding box center [516, 198] width 53 height 12
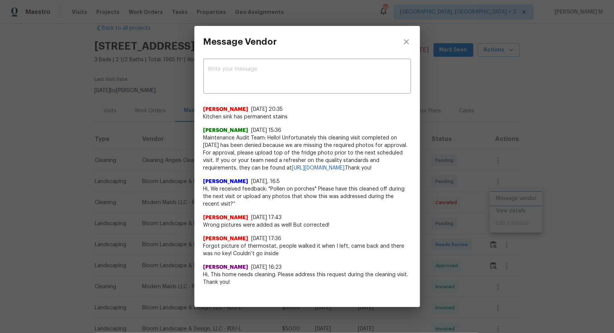
click at [469, 189] on div "Message Vendor x ​ Marily 8/13/25, 20:35 Kitchen sink has permanent stains Bhav…" at bounding box center [307, 166] width 614 height 333
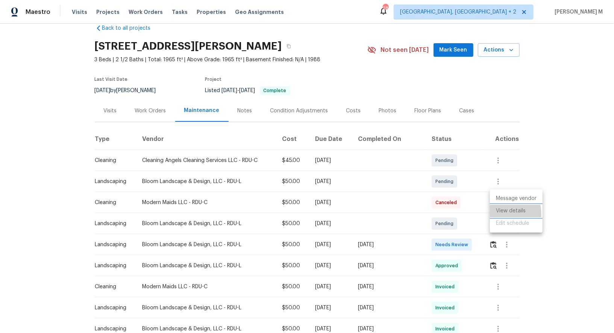
click at [493, 214] on li "View details" at bounding box center [516, 211] width 53 height 12
click at [516, 213] on li "View details" at bounding box center [516, 211] width 53 height 12
click at [375, 189] on div at bounding box center [307, 166] width 614 height 333
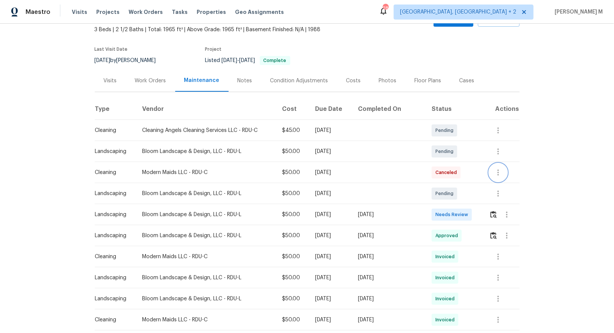
scroll to position [50, 0]
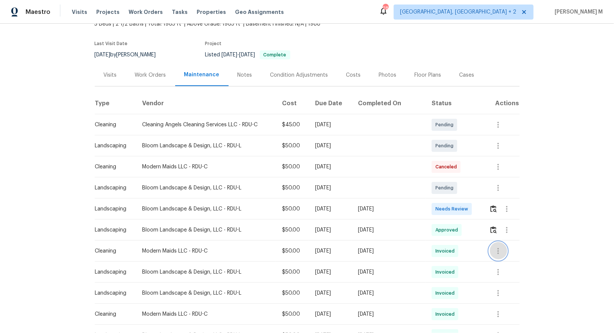
click at [496, 249] on icon "button" at bounding box center [497, 251] width 9 height 9
click at [502, 256] on li "View details" at bounding box center [516, 259] width 53 height 12
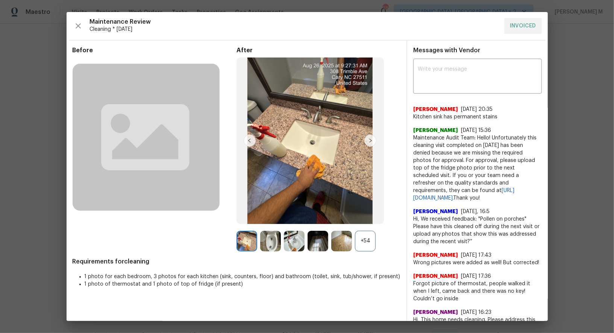
click at [365, 246] on div "+54" at bounding box center [365, 241] width 21 height 21
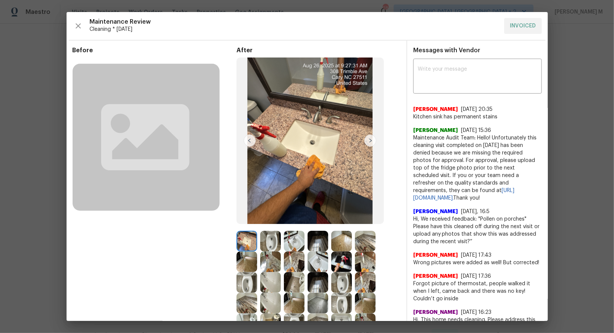
scroll to position [73, 0]
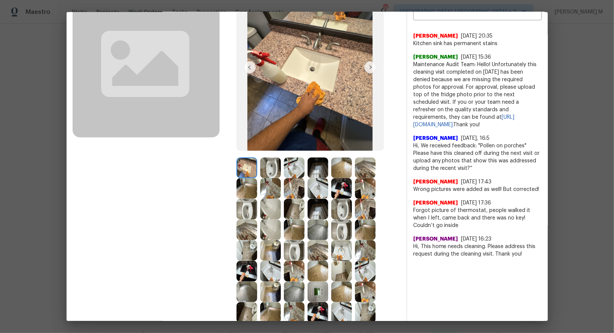
click at [316, 230] on img at bounding box center [317, 229] width 21 height 21
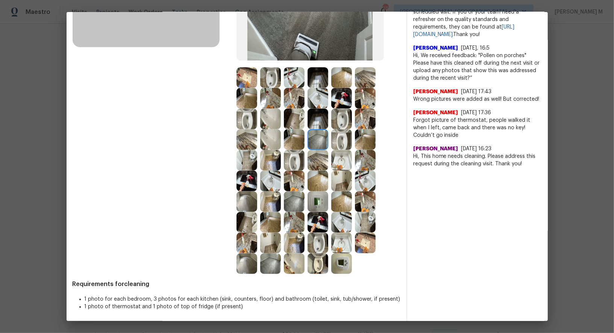
scroll to position [145, 0]
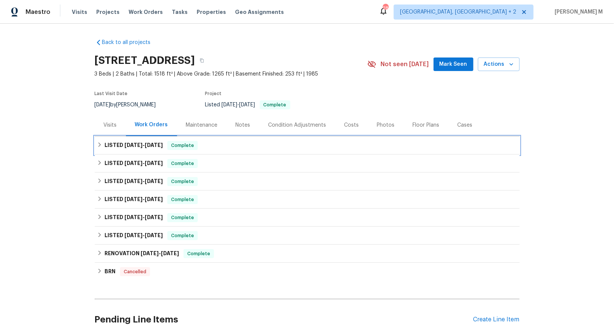
click at [129, 144] on h6 "LISTED [DATE] - [DATE]" at bounding box center [133, 145] width 58 height 9
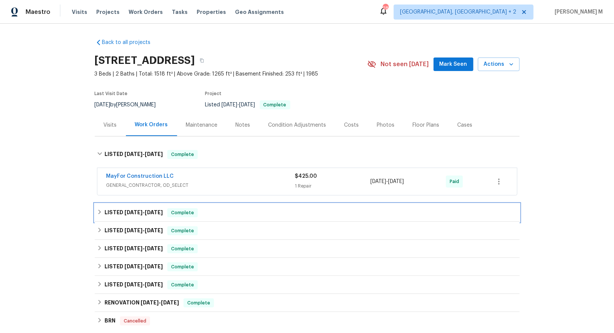
click at [124, 210] on span "[DATE]" at bounding box center [133, 212] width 18 height 5
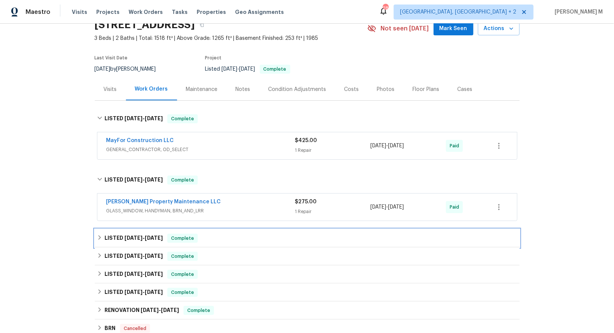
click at [114, 237] on div "LISTED [DATE] - [DATE] Complete" at bounding box center [307, 238] width 425 height 18
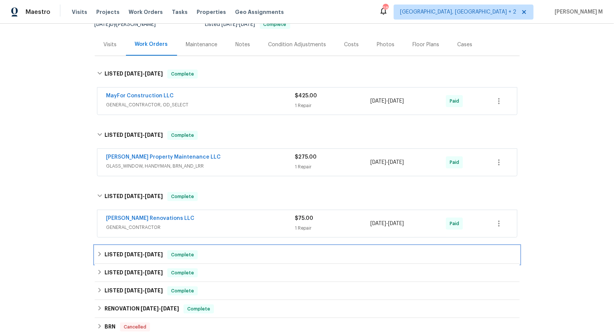
click at [112, 250] on h6 "LISTED [DATE] - [DATE]" at bounding box center [133, 254] width 58 height 9
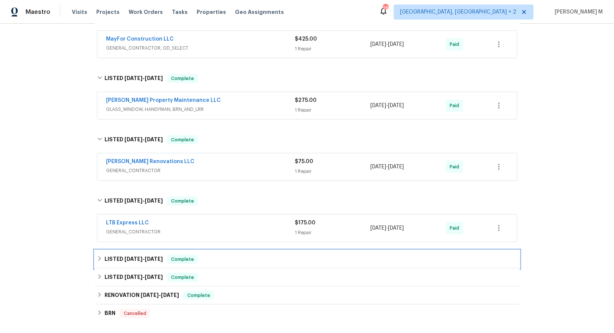
click at [112, 255] on h6 "LISTED [DATE] - [DATE]" at bounding box center [133, 259] width 58 height 9
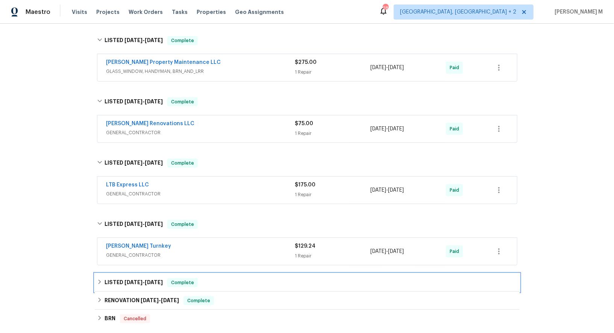
click at [108, 278] on h6 "LISTED [DATE] - [DATE]" at bounding box center [133, 282] width 58 height 9
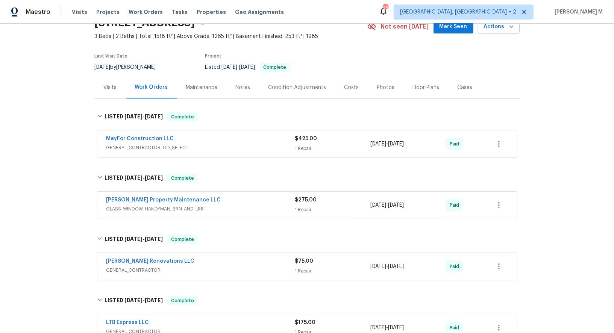
scroll to position [36, 0]
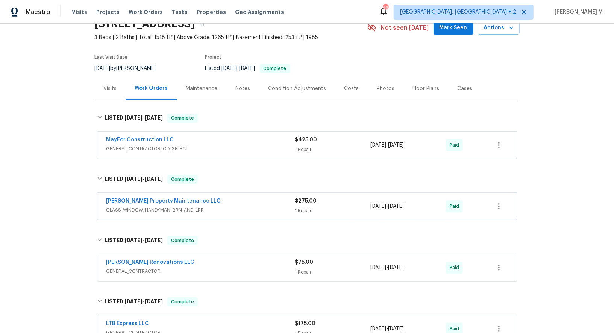
click at [155, 146] on span "GENERAL_CONTRACTOR, OD_SELECT" at bounding box center [200, 149] width 189 height 8
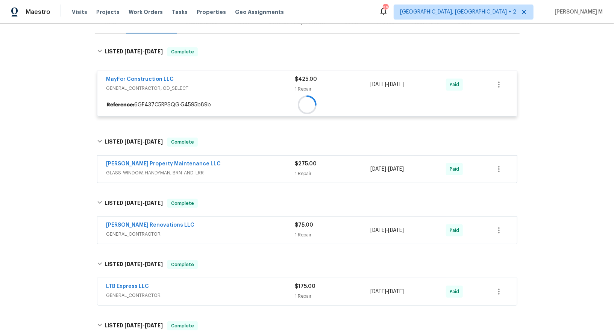
scroll to position [109, 0]
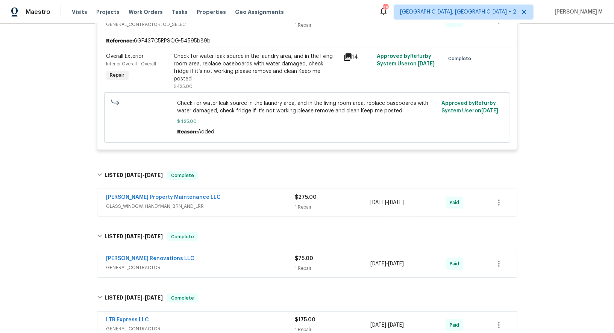
click at [169, 203] on span "GLASS_WINDOW, HANDYMAN, BRN_AND_LRR" at bounding box center [200, 207] width 189 height 8
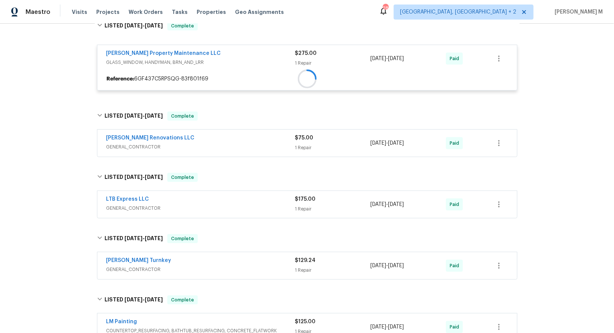
scroll to position [320, 0]
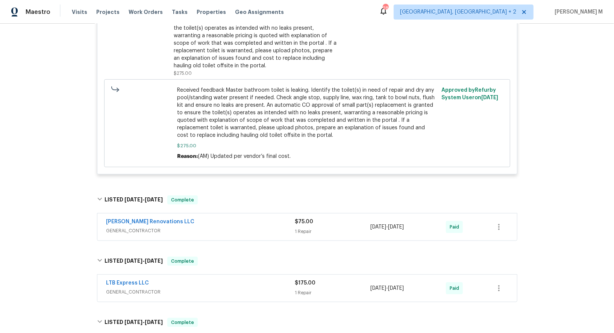
click at [144, 218] on div "Aseem Renovations LLC" at bounding box center [200, 222] width 189 height 9
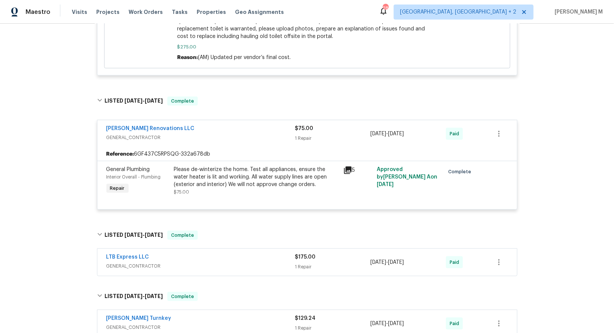
scroll to position [526, 0]
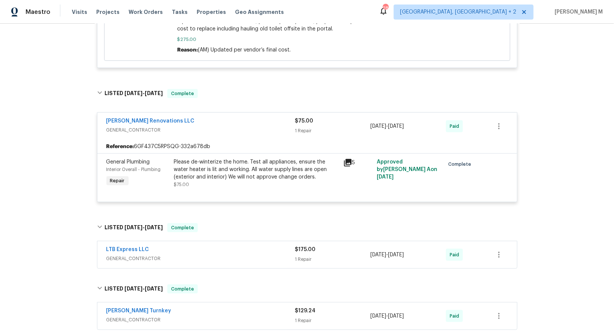
click at [131, 242] on div "LTB Express LLC GENERAL_CONTRACTOR $175.00 1 Repair 1/2/2025 - 1/6/2025 Paid" at bounding box center [306, 254] width 419 height 27
click at [136, 255] on span "GENERAL_CONTRACTOR" at bounding box center [200, 259] width 189 height 8
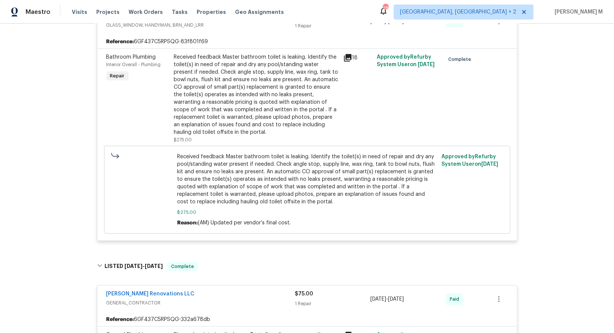
scroll to position [0, 0]
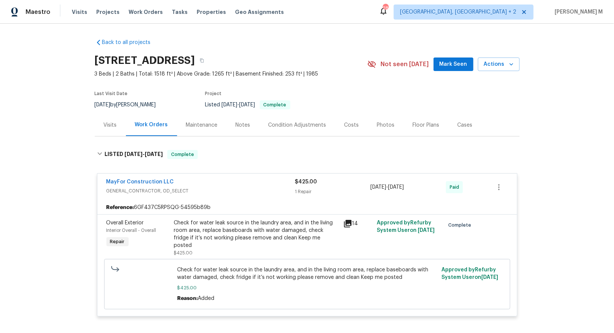
click at [117, 129] on div "Visits" at bounding box center [110, 125] width 31 height 22
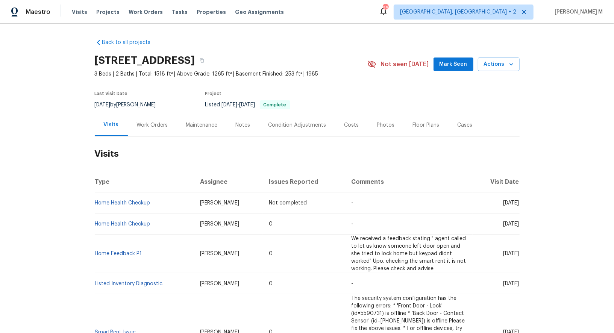
click at [143, 126] on div "Work Orders" at bounding box center [152, 125] width 49 height 22
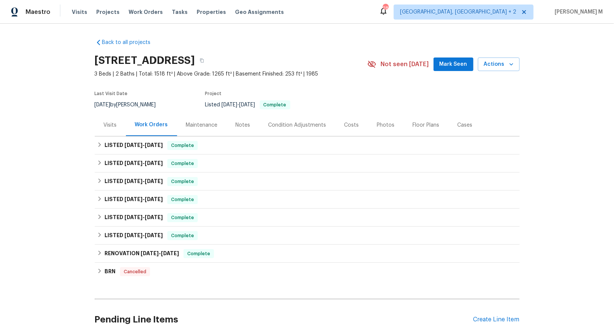
click at [190, 126] on div "Maintenance" at bounding box center [202, 125] width 50 height 22
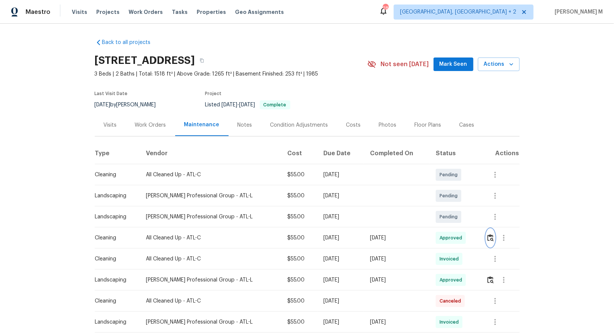
click at [490, 239] on button "button" at bounding box center [490, 238] width 9 height 18
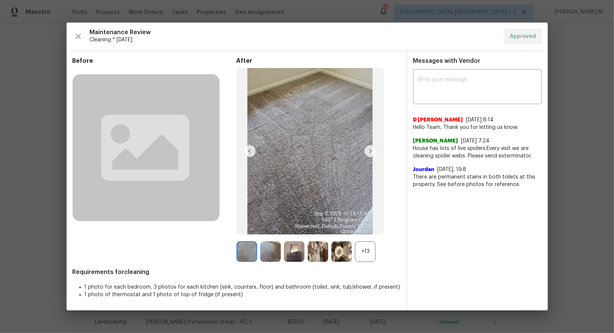
click at [364, 253] on div "+13" at bounding box center [365, 251] width 21 height 21
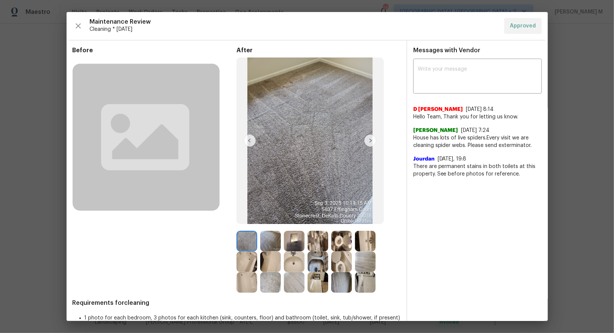
click at [339, 286] on img at bounding box center [341, 282] width 21 height 21
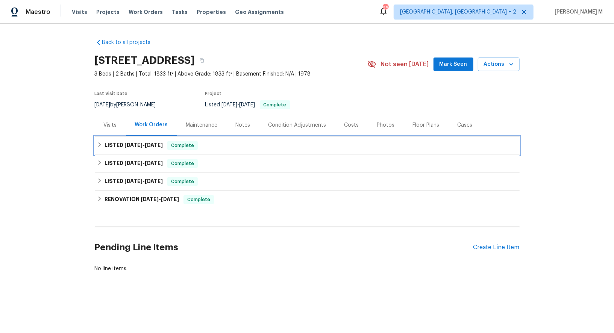
click at [142, 145] on h6 "LISTED [DATE] - [DATE]" at bounding box center [133, 145] width 58 height 9
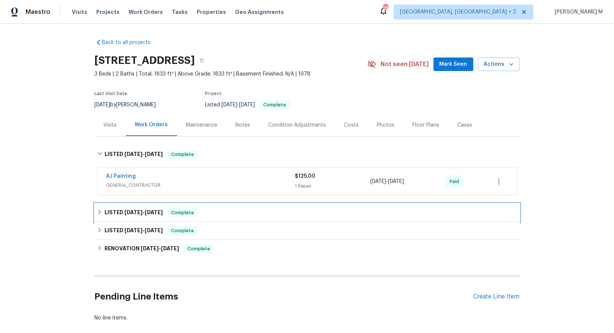
click at [134, 208] on h6 "LISTED [DATE] - [DATE]" at bounding box center [133, 212] width 58 height 9
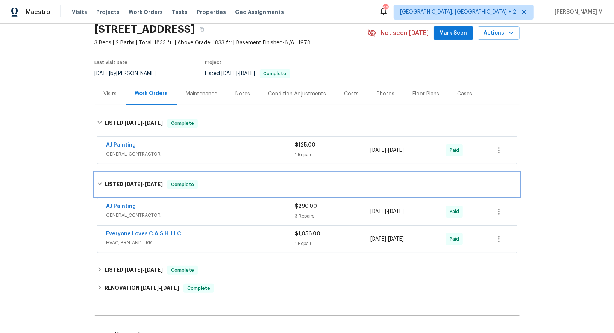
scroll to position [37, 0]
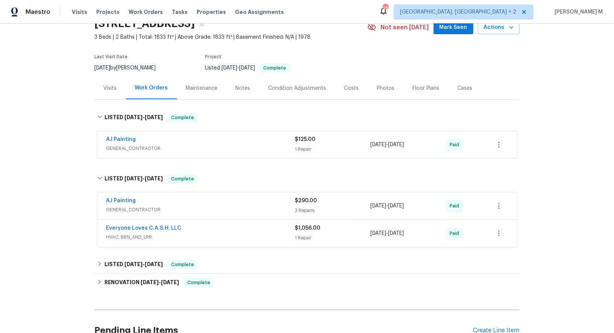
click at [124, 148] on div "AJ Painting GENERAL_CONTRACTOR" at bounding box center [200, 145] width 189 height 18
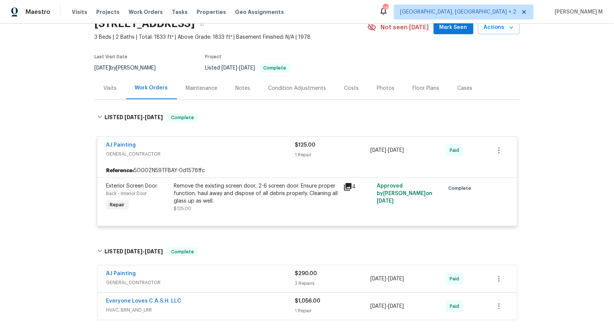
scroll to position [106, 0]
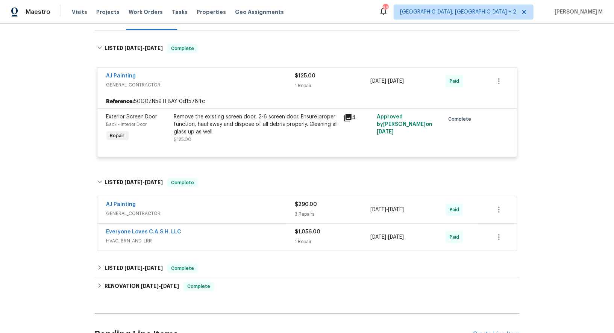
click at [137, 210] on span "GENERAL_CONTRACTOR" at bounding box center [200, 214] width 189 height 8
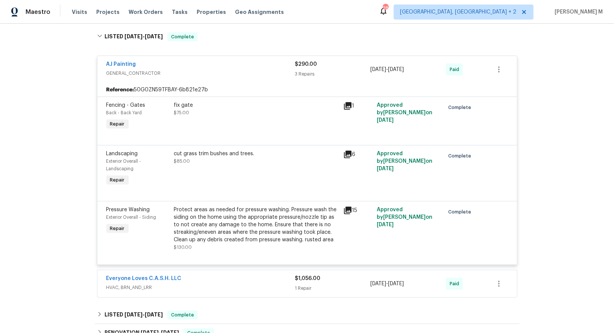
scroll to position [261, 0]
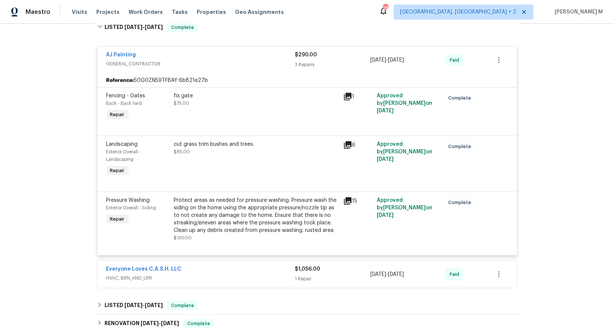
click at [124, 274] on span "HVAC, BRN_AND_LRR" at bounding box center [200, 278] width 189 height 8
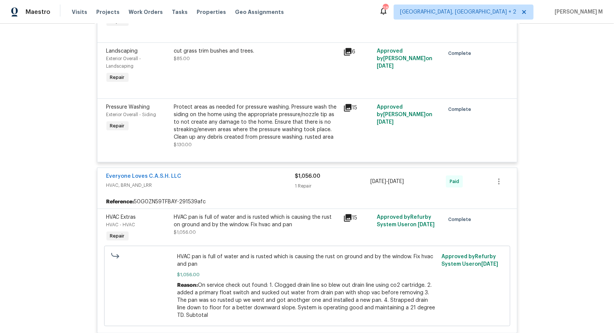
scroll to position [421, 0]
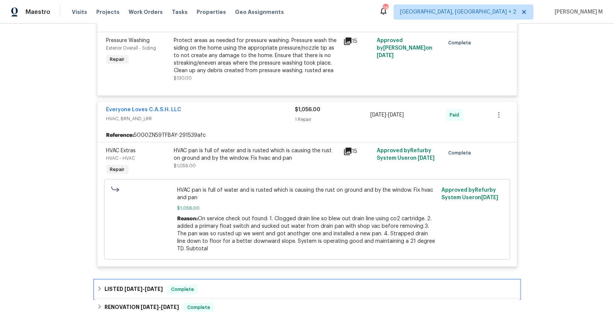
click at [152, 285] on h6 "LISTED 3/19/25 - 4/18/25" at bounding box center [133, 289] width 58 height 9
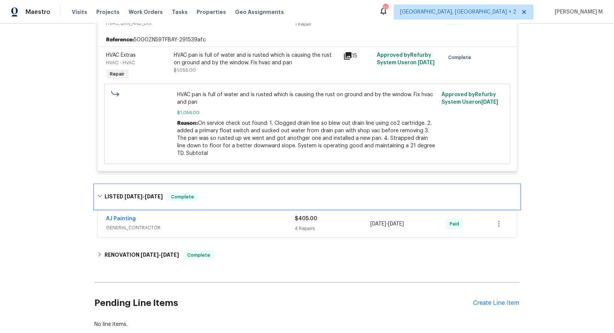
scroll to position [525, 0]
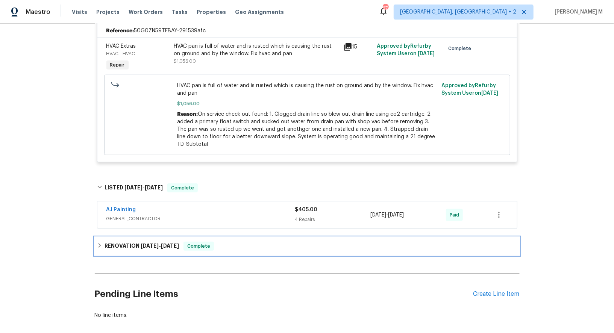
click at [125, 242] on h6 "RENOVATION 3/3/25 - 3/11/25" at bounding box center [141, 246] width 74 height 9
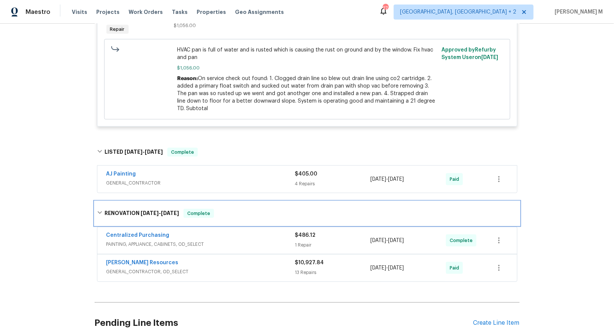
scroll to position [563, 0]
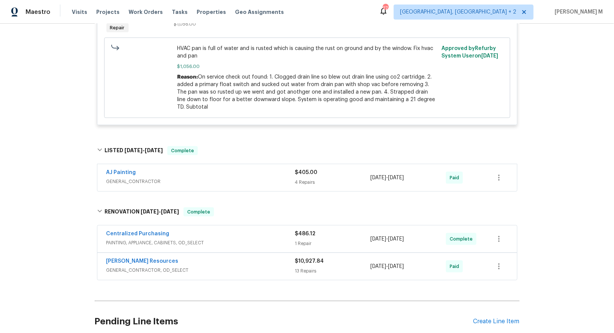
click at [124, 230] on div "Centralized Purchasing PAINTING, APPLIANCE, CABINETS, OD_SELECT" at bounding box center [200, 239] width 189 height 18
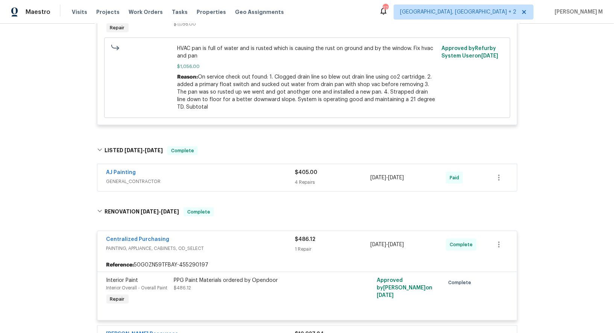
scroll to position [623, 0]
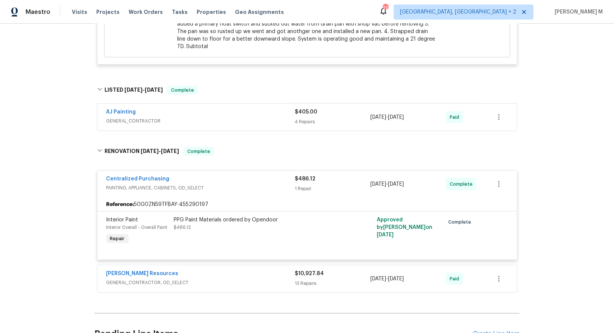
click at [160, 279] on span "GENERAL_CONTRACTOR, OD_SELECT" at bounding box center [200, 283] width 189 height 8
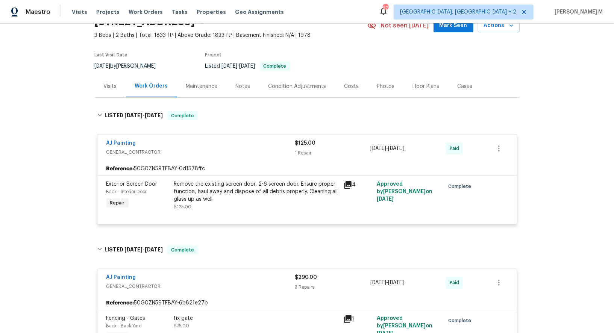
scroll to position [44, 0]
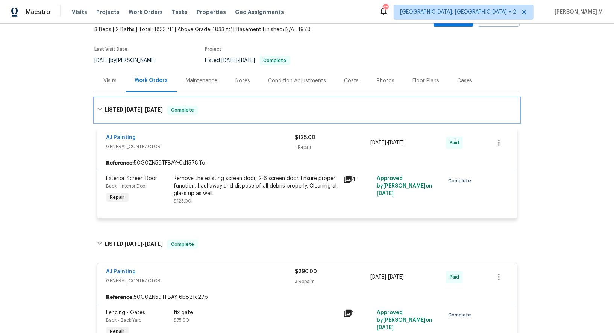
click at [430, 106] on div "LISTED 7/22/25 - 7/24/25 Complete" at bounding box center [307, 110] width 420 height 9
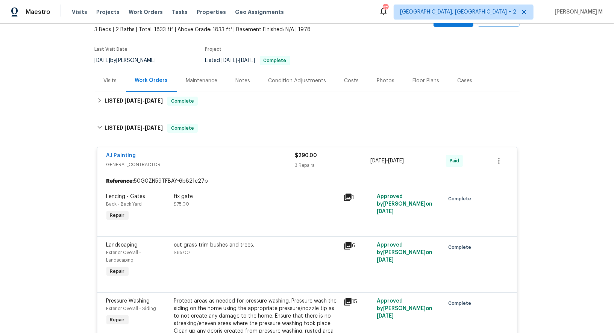
click at [521, 53] on div "Back to all projects 1232 Richland Oaks Dr, Richardson, TX 75081 3 Beds | 2 Bat…" at bounding box center [307, 178] width 614 height 309
click at [342, 39] on section "1232 Richland Oaks Dr, Richardson, TX 75081 3 Beds | 2 Baths | Total: 1833 ft² …" at bounding box center [307, 37] width 425 height 63
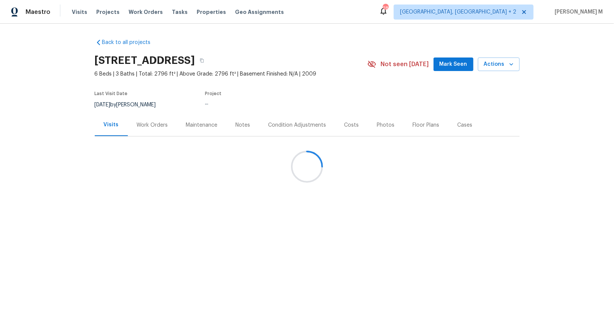
click at [151, 121] on div "Work Orders" at bounding box center [152, 125] width 31 height 8
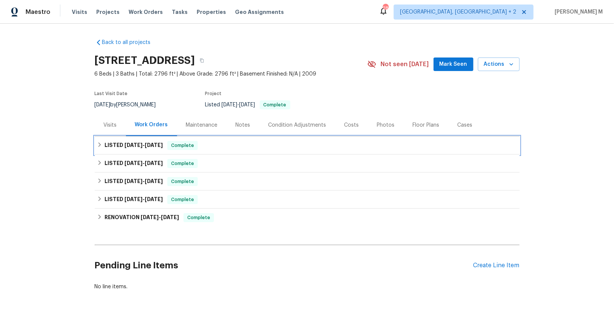
click at [143, 141] on h6 "LISTED [DATE] - [DATE]" at bounding box center [133, 145] width 58 height 9
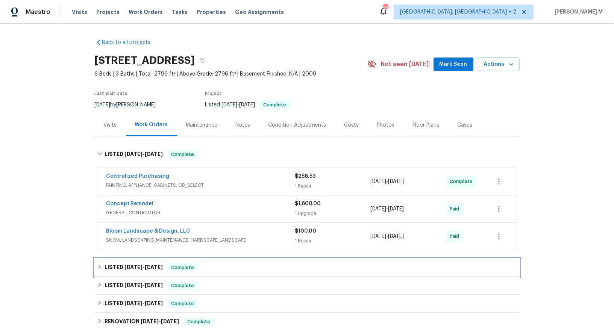
click at [124, 265] on span "[DATE]" at bounding box center [133, 267] width 18 height 5
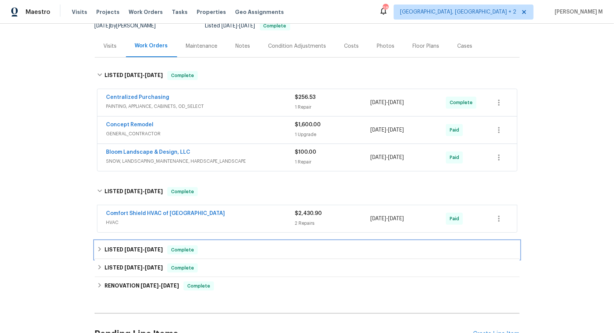
click at [126, 247] on span "5/16/25" at bounding box center [133, 249] width 18 height 5
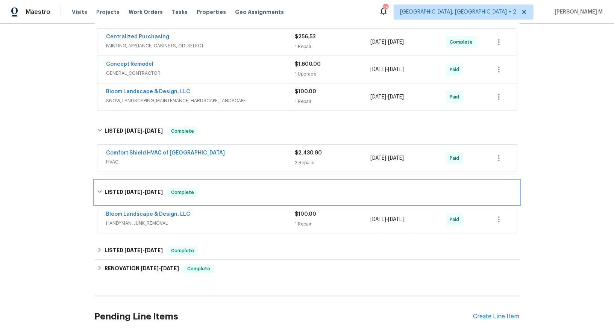
scroll to position [140, 0]
click at [161, 158] on span "HVAC" at bounding box center [200, 162] width 189 height 8
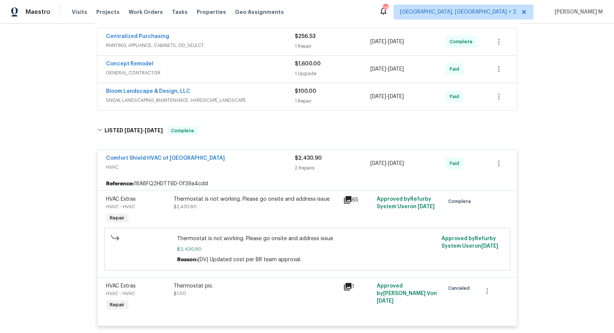
scroll to position [174, 0]
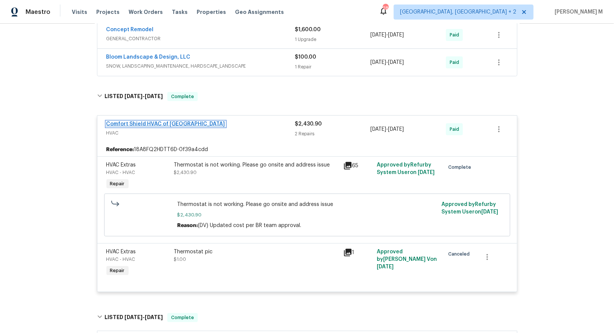
click at [150, 121] on link "Comfort Shield HVAC of NC" at bounding box center [165, 123] width 119 height 5
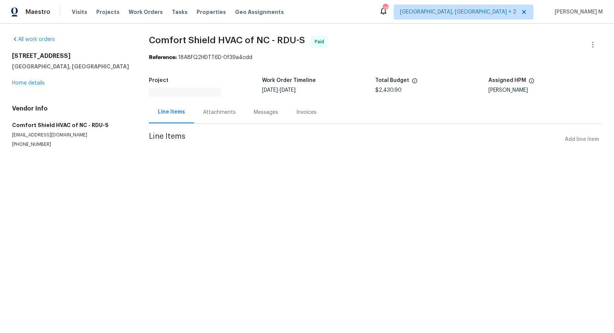
click at [204, 109] on div "Attachments" at bounding box center [219, 113] width 33 height 8
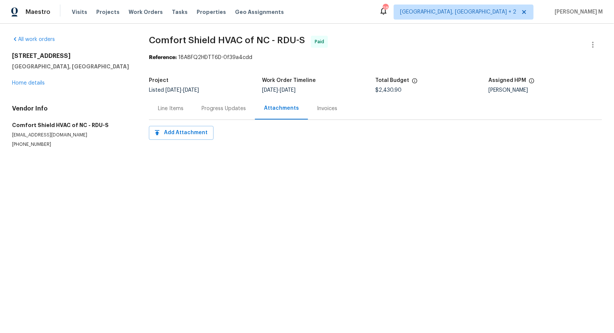
click at [204, 107] on div "Progress Updates" at bounding box center [223, 109] width 44 height 8
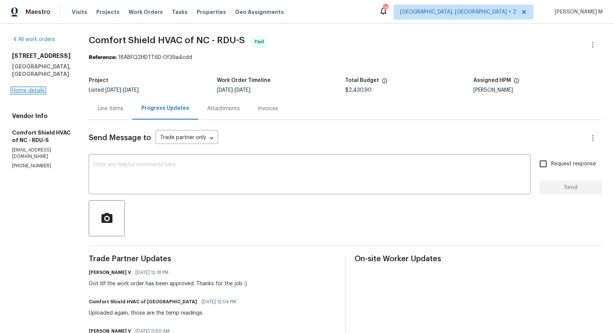
click at [31, 88] on link "Home details" at bounding box center [28, 90] width 33 height 5
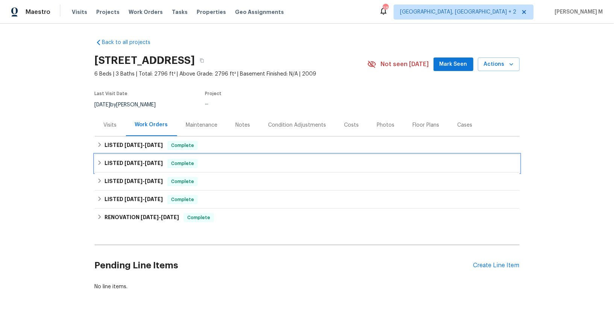
click at [136, 160] on span "6/9/25" at bounding box center [133, 162] width 18 height 5
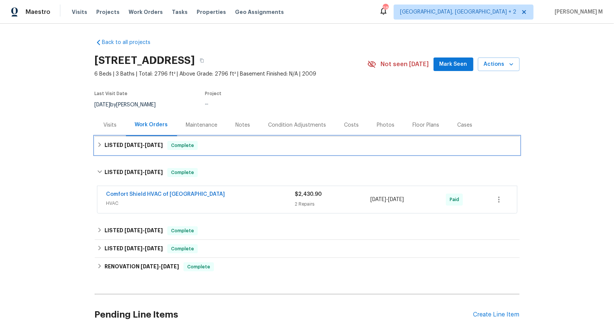
click at [139, 147] on div "LISTED 8/7/25 - 8/18/25 Complete" at bounding box center [307, 145] width 425 height 18
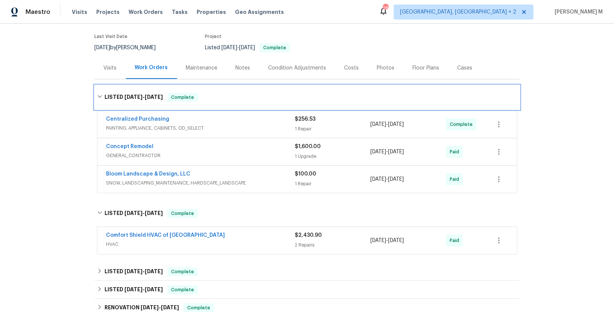
scroll to position [62, 0]
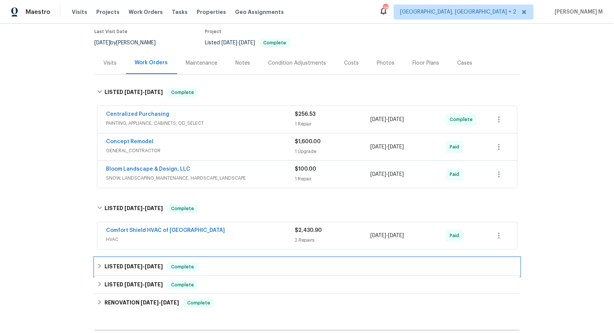
click at [130, 258] on div "LISTED 5/16/25 - 5/19/25 Complete" at bounding box center [307, 267] width 425 height 18
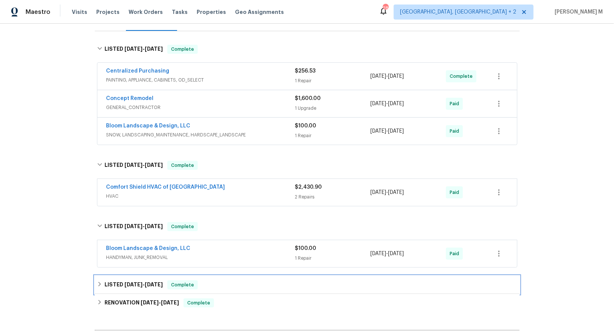
click at [121, 280] on h6 "LISTED 1/11/25 - 1/13/25" at bounding box center [133, 284] width 58 height 9
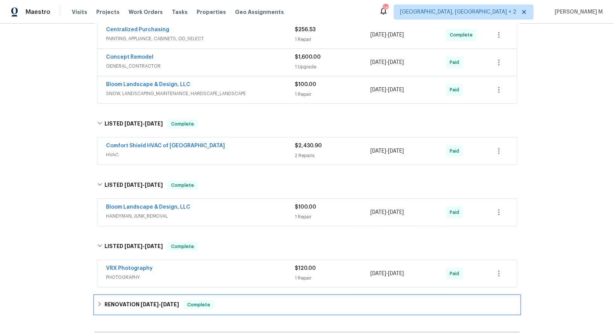
click at [117, 300] on h6 "RENOVATION 12/30/24 - 1/11/25" at bounding box center [141, 304] width 74 height 9
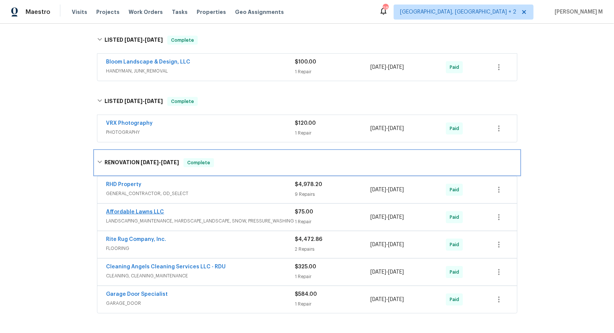
scroll to position [274, 0]
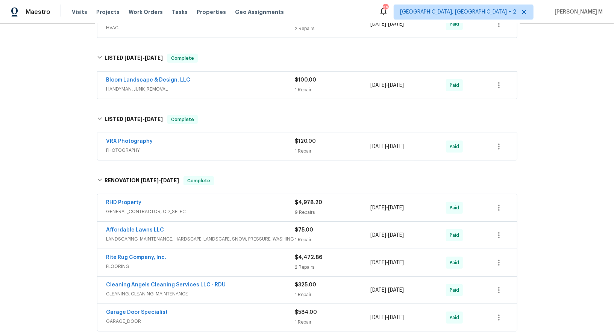
click at [144, 85] on span "HANDYMAN, JUNK_REMOVAL" at bounding box center [200, 89] width 189 height 8
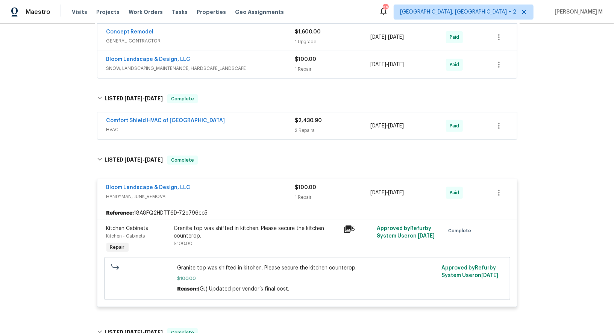
scroll to position [171, 0]
click at [127, 126] on span "HVAC" at bounding box center [200, 130] width 189 height 8
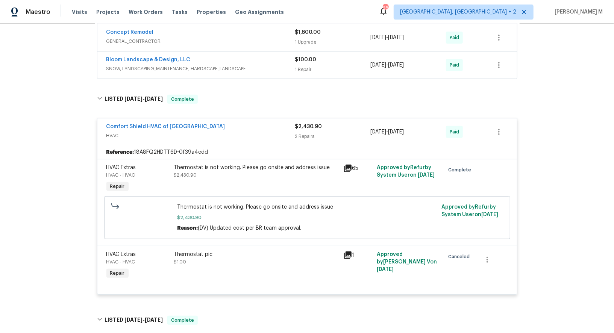
click at [233, 168] on div "Thermostat is not working. Please go onsite and address issue $2,430.90" at bounding box center [256, 171] width 165 height 15
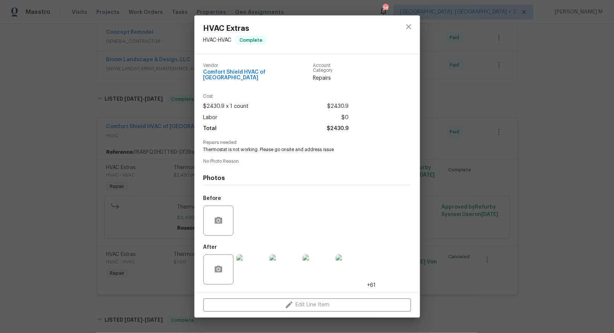
click at [244, 279] on div at bounding box center [251, 269] width 33 height 39
click at [254, 268] on img at bounding box center [251, 269] width 30 height 30
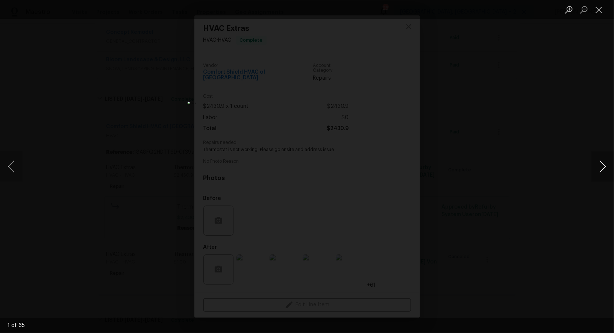
click at [596, 173] on button "Next image" at bounding box center [602, 166] width 23 height 30
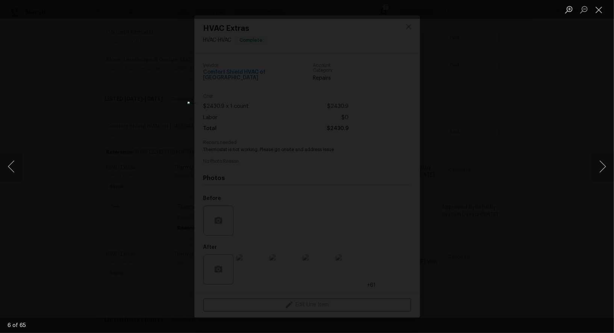
click at [581, 113] on div "Lightbox" at bounding box center [307, 166] width 614 height 333
click at [596, 12] on button "Close lightbox" at bounding box center [598, 9] width 15 height 13
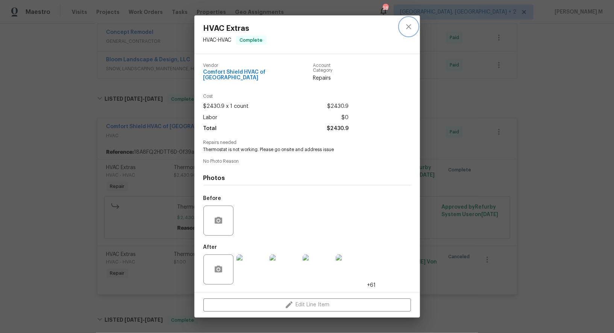
click at [410, 31] on icon "close" at bounding box center [408, 26] width 9 height 9
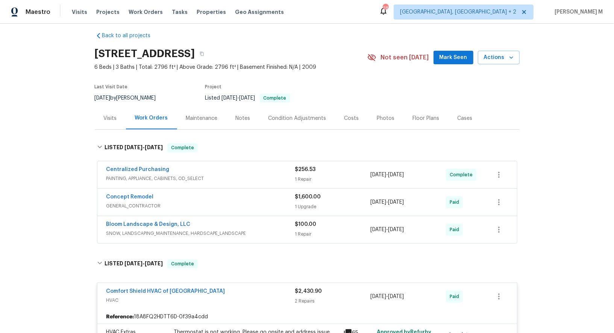
scroll to position [0, 0]
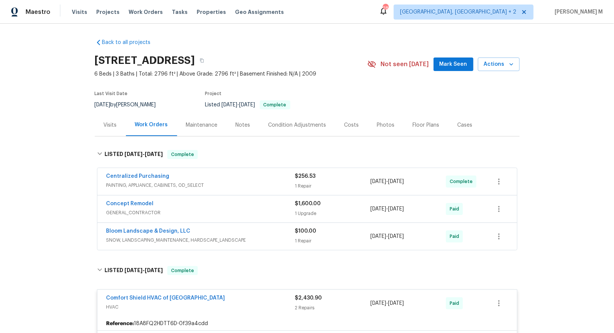
click at [325, 87] on div "Last Visit Date 8/14/2025 by Wayne Putnam Project Listed 8/7/2025 - 8/18/2025 C…" at bounding box center [222, 100] width 255 height 27
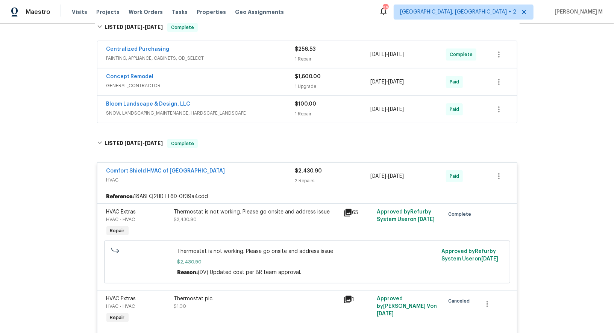
scroll to position [136, 0]
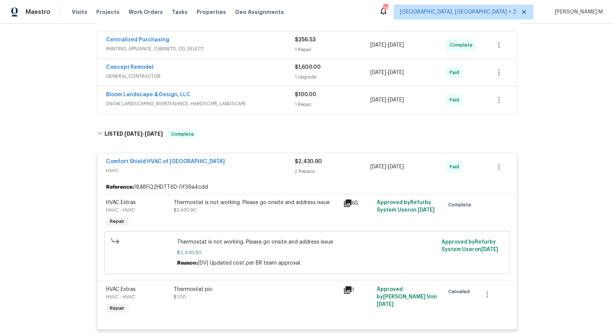
click at [267, 202] on div "Thermostat is not working. Please go onsite and address issue $2,430.90" at bounding box center [256, 206] width 165 height 15
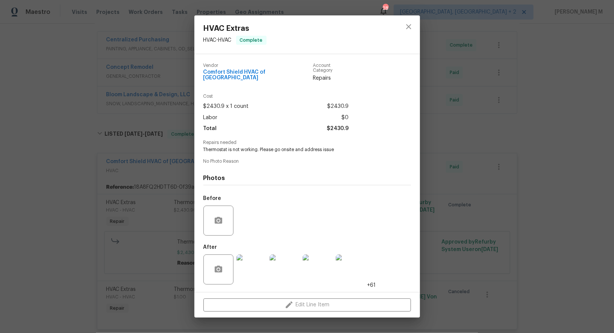
click at [289, 263] on img at bounding box center [284, 269] width 30 height 30
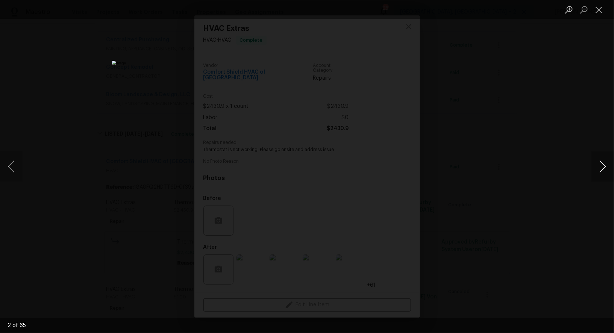
click at [601, 169] on button "Next image" at bounding box center [602, 166] width 23 height 30
click at [563, 103] on div "Lightbox" at bounding box center [307, 166] width 614 height 333
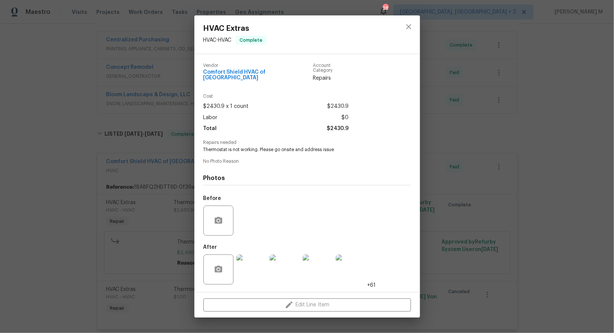
click at [557, 104] on div "HVAC Extras HVAC - HVAC Complete Vendor Comfort Shield HVAC of NC Account Categ…" at bounding box center [307, 166] width 614 height 333
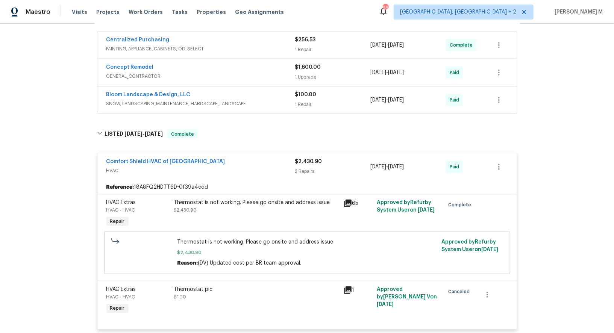
scroll to position [0, 0]
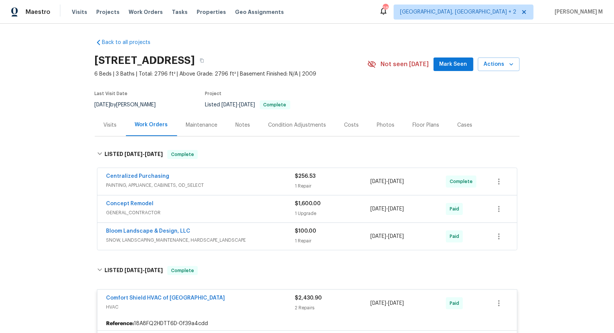
click at [201, 121] on div "Maintenance" at bounding box center [202, 125] width 32 height 8
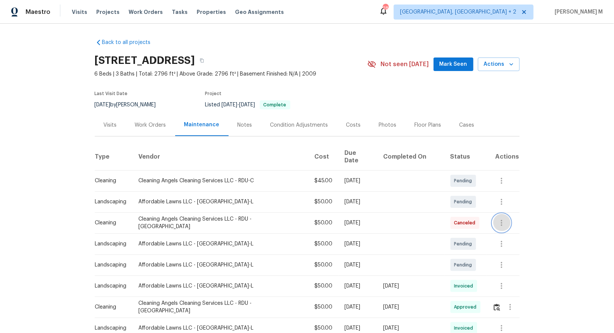
click at [497, 218] on icon "button" at bounding box center [501, 222] width 9 height 9
click at [496, 232] on ul "Message vendor View details Edit schedule" at bounding box center [516, 225] width 53 height 43
click at [498, 229] on li "View details" at bounding box center [516, 225] width 53 height 12
click at [518, 209] on li "Message vendor" at bounding box center [516, 213] width 53 height 12
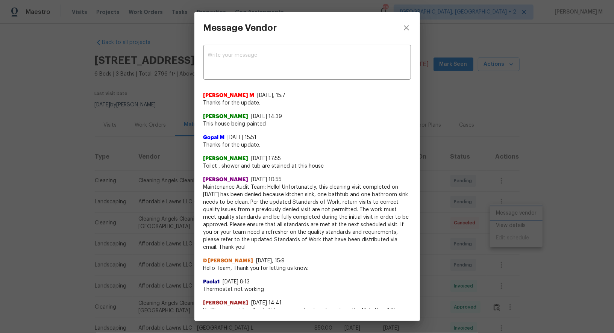
click at [538, 182] on div "Message Vendor x ​ Manikandan M 8/13/25, 15:7 Thanks for the update. Oralia 8/1…" at bounding box center [307, 166] width 614 height 333
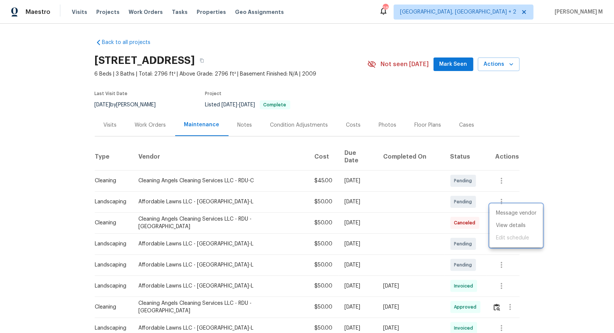
click at [538, 182] on div at bounding box center [307, 166] width 614 height 333
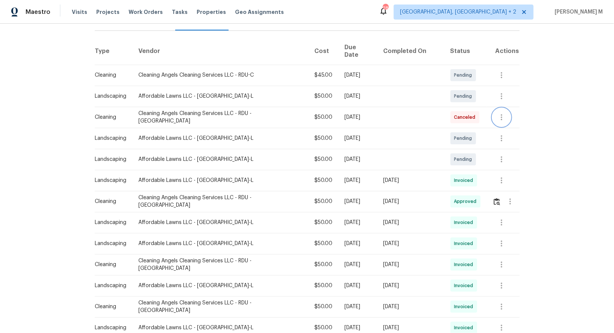
scroll to position [122, 0]
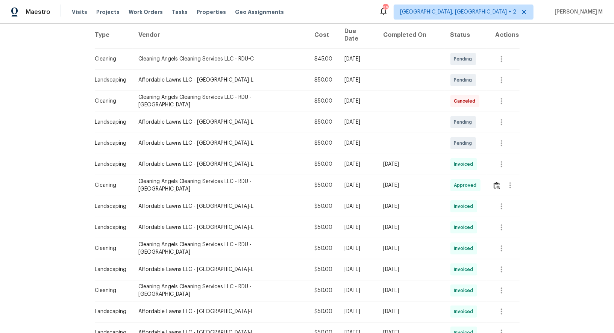
click at [501, 176] on div at bounding box center [510, 185] width 18 height 18
click at [505, 176] on button "button" at bounding box center [510, 185] width 18 height 18
click at [511, 195] on ul "Message vendor View details Edit schedule" at bounding box center [524, 187] width 53 height 43
click at [514, 193] on ul "Message vendor View details Edit schedule" at bounding box center [524, 187] width 53 height 43
click at [515, 193] on ul "Message vendor View details Edit schedule" at bounding box center [524, 187] width 53 height 43
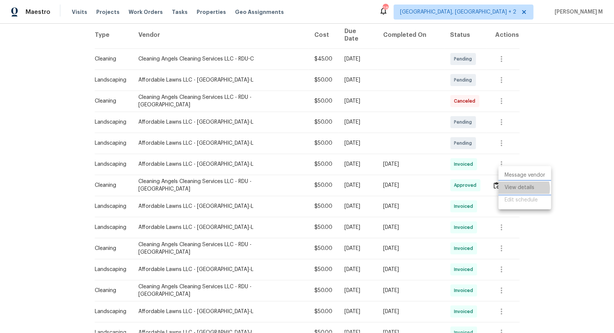
click at [523, 188] on li "View details" at bounding box center [524, 188] width 53 height 12
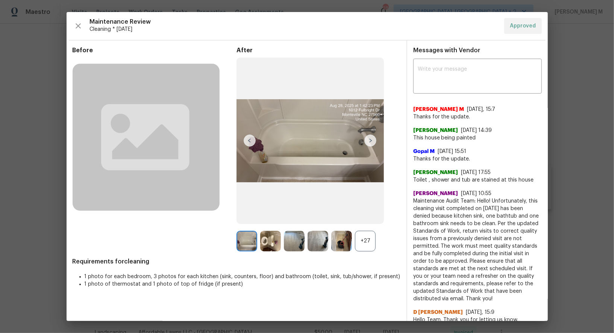
click at [364, 237] on div "+27" at bounding box center [365, 241] width 21 height 21
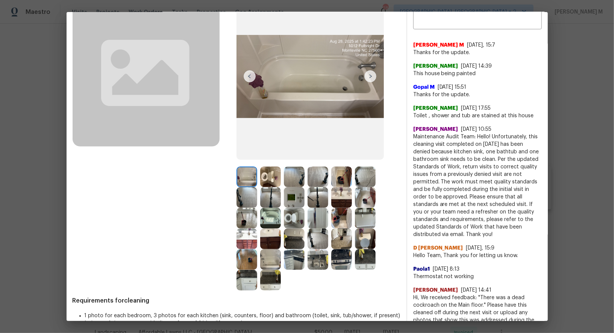
scroll to position [81, 0]
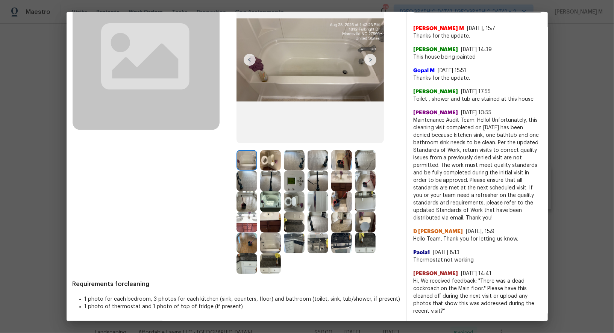
click at [239, 242] on img at bounding box center [246, 243] width 21 height 21
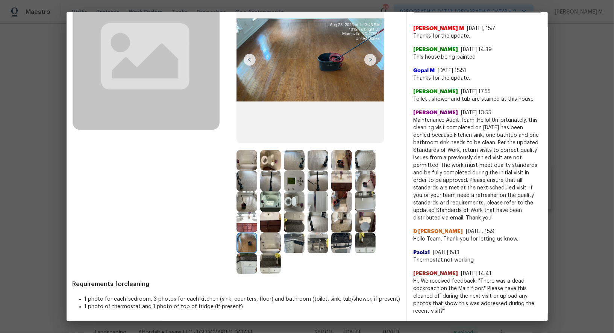
click at [248, 201] on img at bounding box center [246, 201] width 21 height 21
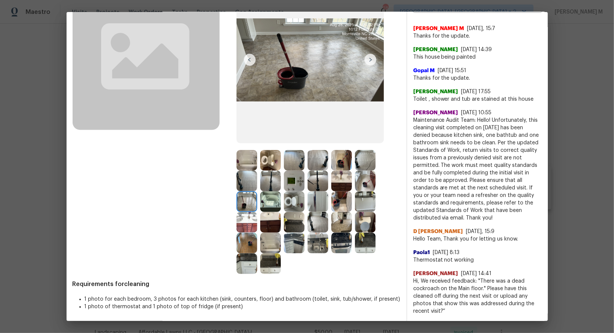
click at [365, 178] on img at bounding box center [365, 181] width 21 height 21
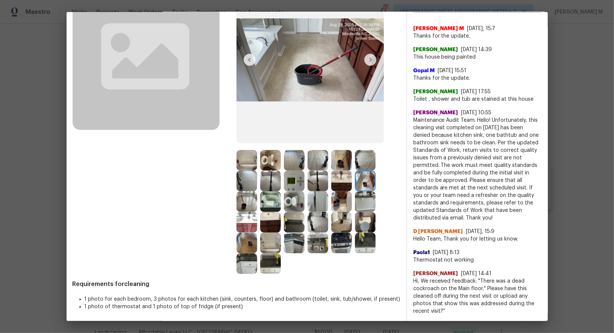
click at [339, 202] on img at bounding box center [341, 201] width 21 height 21
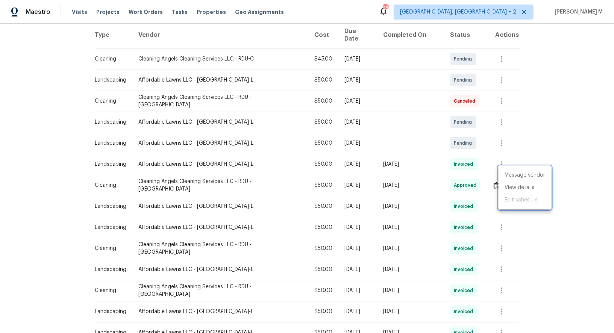
click at [430, 170] on div at bounding box center [307, 166] width 614 height 333
click at [501, 161] on icon "button" at bounding box center [502, 164] width 2 height 6
click at [499, 152] on li "Message vendor" at bounding box center [516, 154] width 53 height 12
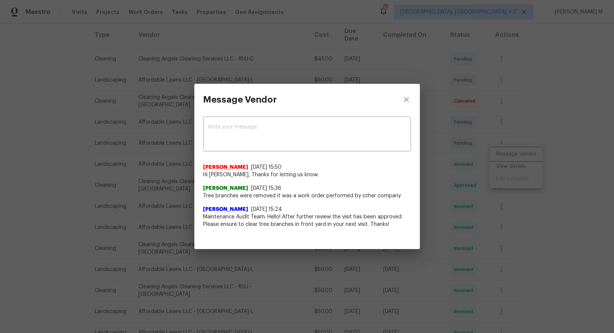
click at [464, 174] on div "Message Vendor x ​ Savitha Ekambaram 8/12/25, 15:50 Hi William, Thanks for lett…" at bounding box center [307, 166] width 614 height 333
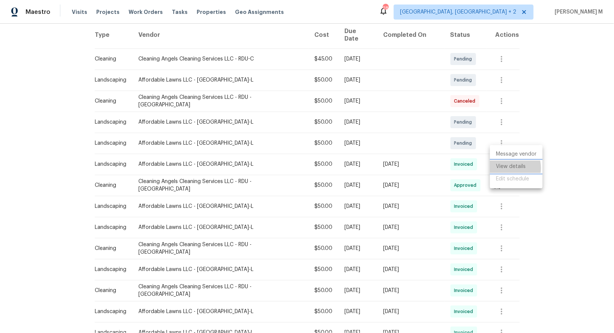
click at [506, 168] on li "View details" at bounding box center [516, 166] width 53 height 12
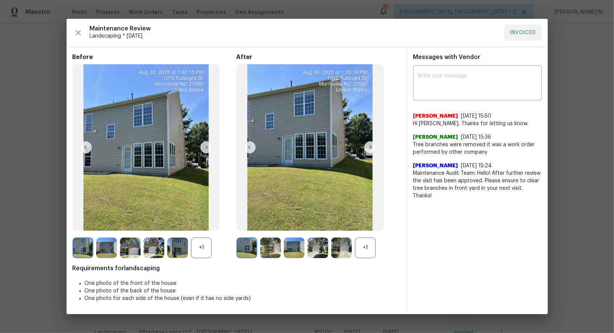
click at [370, 247] on div "+1" at bounding box center [365, 248] width 21 height 21
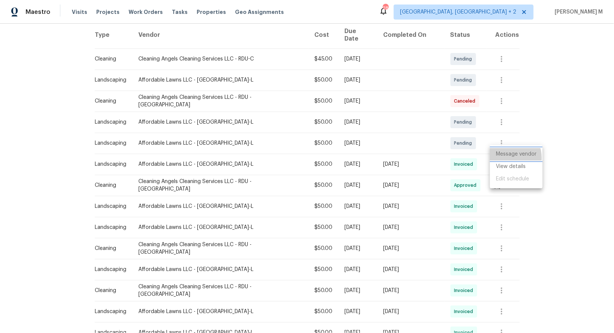
click at [505, 158] on li "Message vendor" at bounding box center [516, 154] width 53 height 12
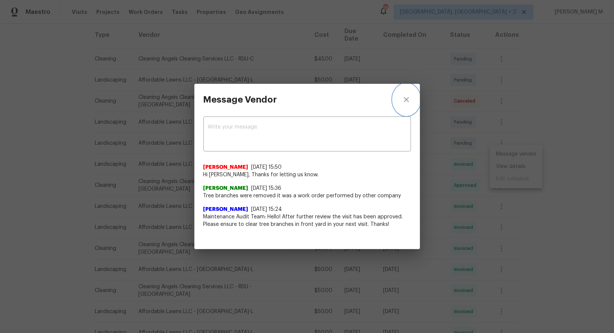
click at [409, 105] on button "close" at bounding box center [406, 100] width 27 height 32
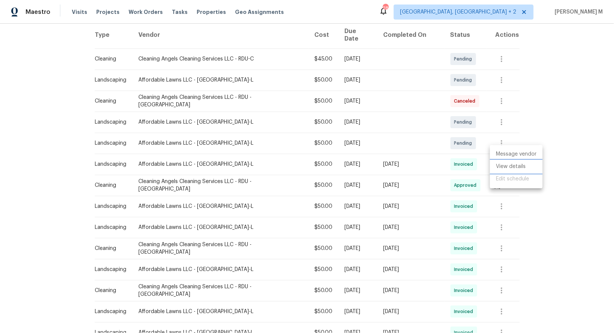
click at [519, 169] on li "View details" at bounding box center [516, 166] width 53 height 12
click at [498, 92] on div at bounding box center [307, 166] width 614 height 333
click at [498, 97] on icon "button" at bounding box center [501, 101] width 9 height 9
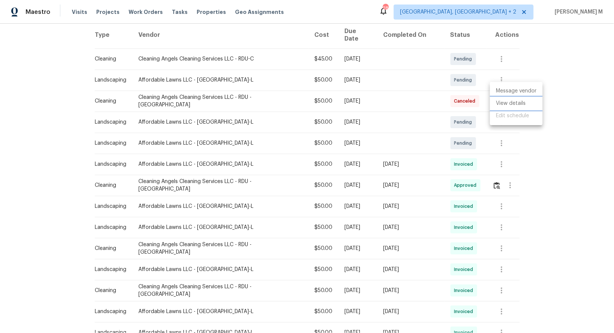
click at [507, 104] on li "View details" at bounding box center [516, 103] width 53 height 12
click at [507, 175] on div at bounding box center [307, 166] width 614 height 333
click at [492, 180] on button "button" at bounding box center [496, 185] width 9 height 18
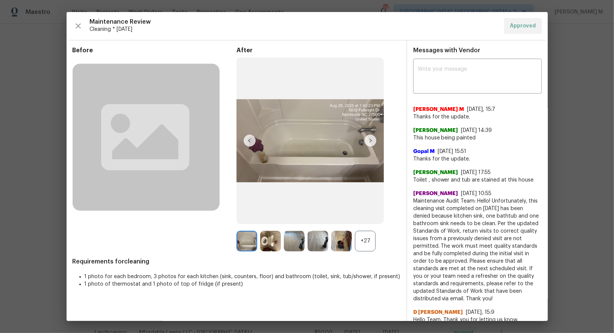
click at [354, 236] on div at bounding box center [343, 241] width 24 height 21
click at [358, 236] on div "+27" at bounding box center [365, 241] width 21 height 21
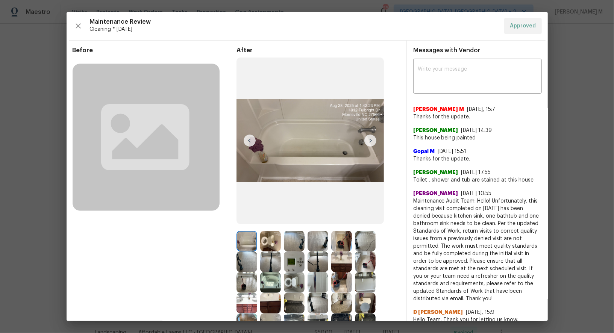
scroll to position [10, 0]
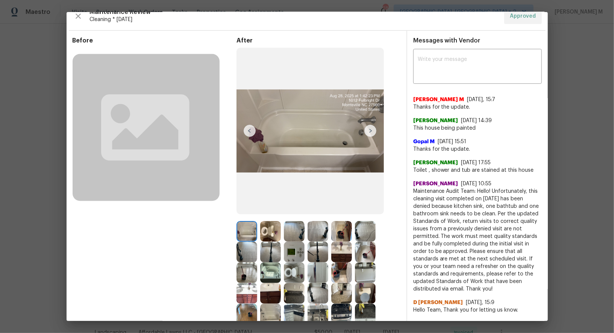
click at [281, 244] on div at bounding box center [272, 252] width 24 height 21
click at [290, 250] on img at bounding box center [294, 252] width 21 height 21
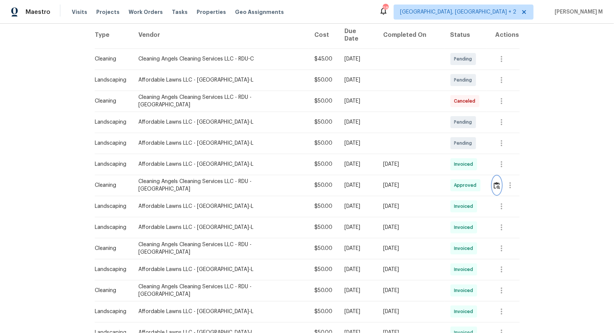
scroll to position [0, 0]
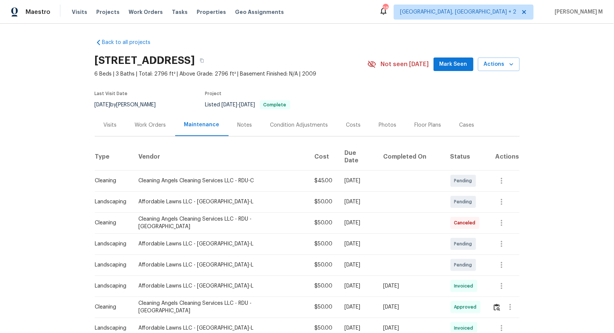
click at [141, 117] on div "Work Orders" at bounding box center [150, 125] width 49 height 22
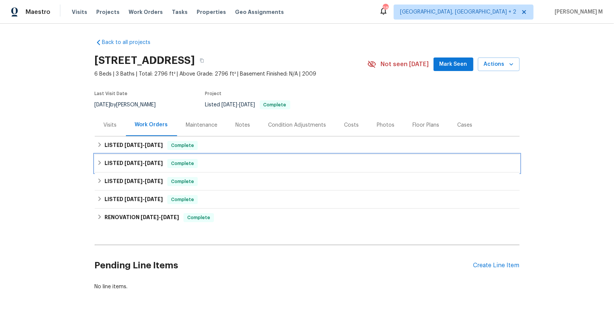
click at [132, 154] on div "LISTED 6/9/25 - 6/17/25 Complete" at bounding box center [307, 163] width 425 height 18
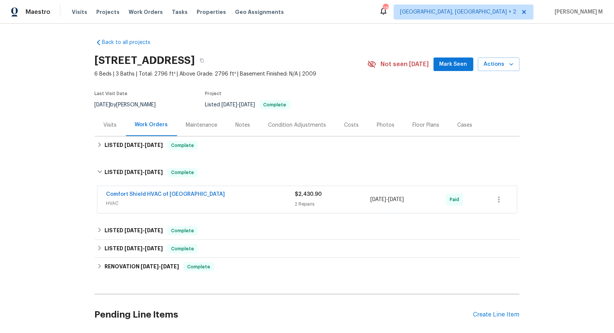
click at [120, 200] on span "HVAC" at bounding box center [200, 204] width 189 height 8
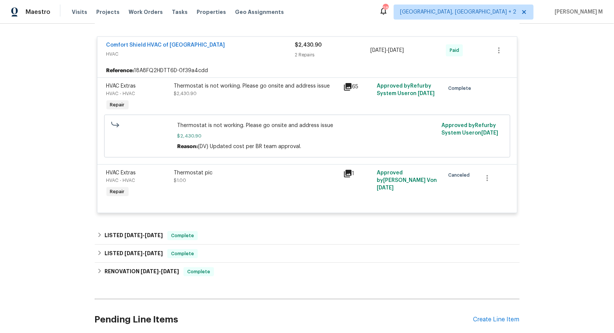
scroll to position [155, 0]
click at [243, 98] on div "Thermostat is not working. Please go onsite and address issue $2,430.90" at bounding box center [256, 97] width 169 height 35
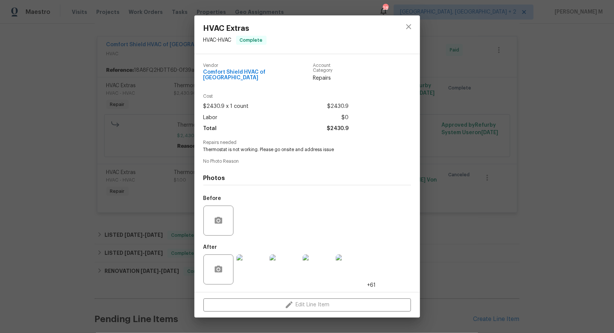
click at [257, 268] on img at bounding box center [251, 269] width 30 height 30
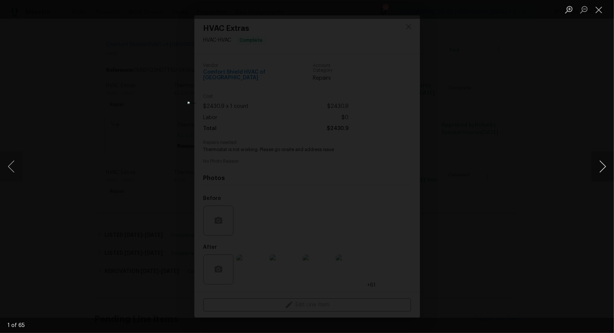
click at [606, 165] on button "Next image" at bounding box center [602, 166] width 23 height 30
click at [600, 13] on button "Close lightbox" at bounding box center [598, 9] width 15 height 13
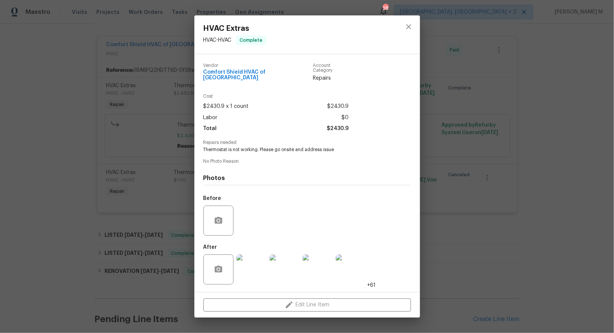
click at [251, 264] on img at bounding box center [251, 269] width 30 height 30
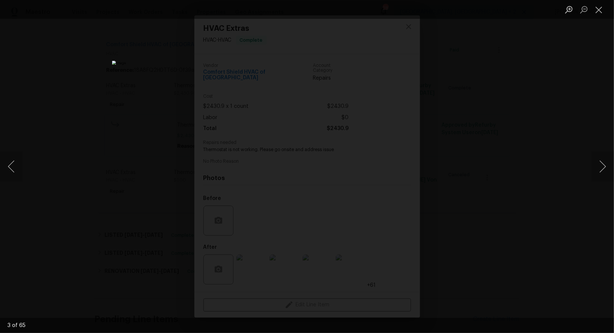
click at [536, 190] on div "Lightbox" at bounding box center [307, 166] width 614 height 333
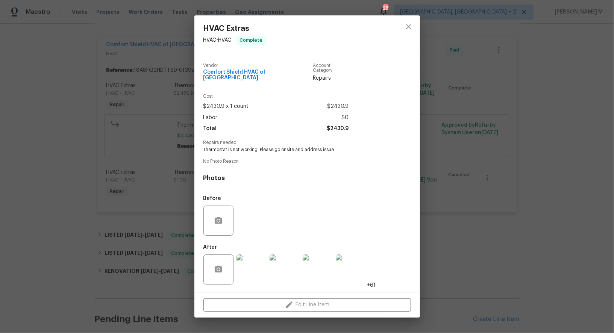
click at [277, 265] on img at bounding box center [284, 269] width 30 height 30
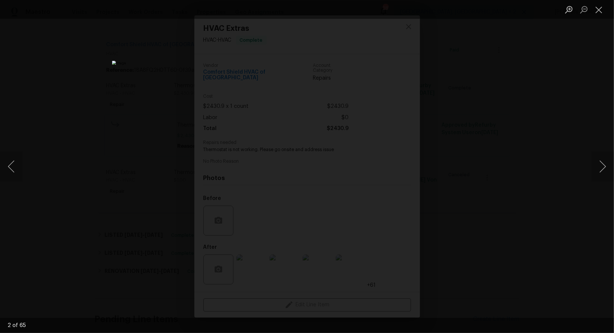
click at [612, 139] on div "Lightbox" at bounding box center [307, 166] width 614 height 333
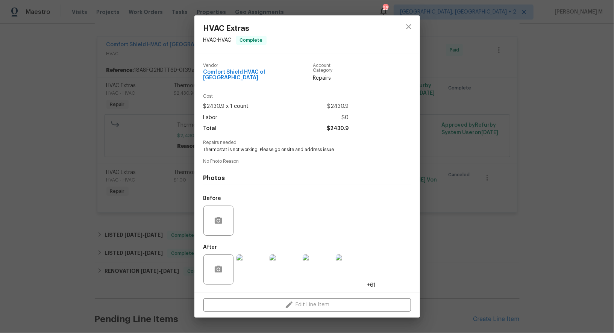
click at [277, 271] on img at bounding box center [284, 269] width 30 height 30
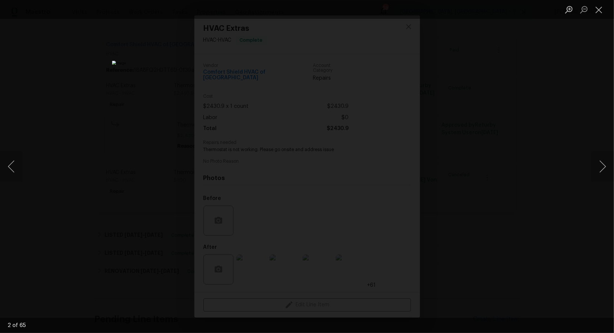
click at [509, 196] on div "Lightbox" at bounding box center [307, 166] width 614 height 333
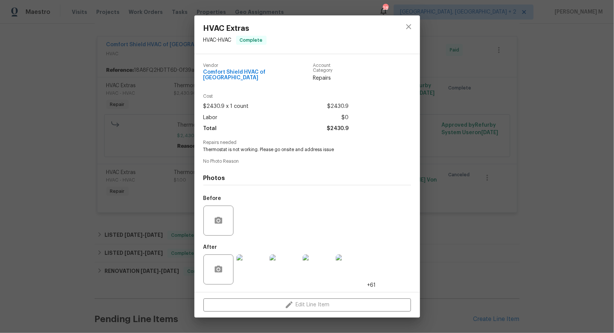
click at [470, 124] on div "HVAC Extras HVAC - HVAC Complete Vendor Comfort Shield HVAC of NC Account Categ…" at bounding box center [307, 166] width 614 height 333
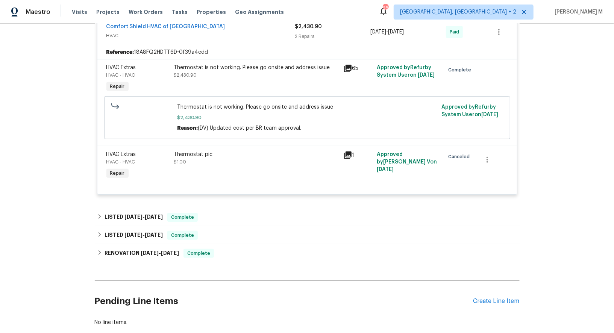
scroll to position [136, 0]
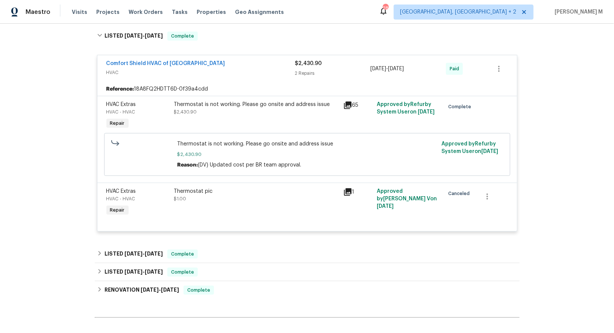
click at [252, 108] on div "Thermostat is not working. Please go onsite and address issue $2,430.90" at bounding box center [256, 108] width 165 height 15
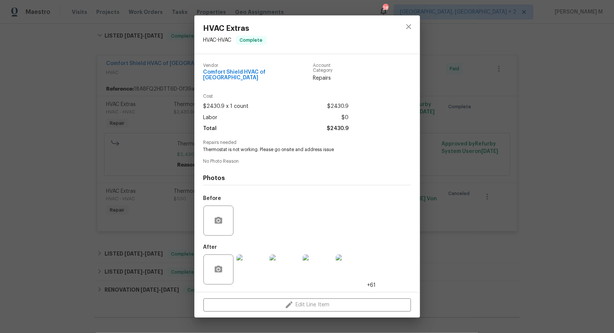
click at [348, 259] on img at bounding box center [351, 269] width 30 height 30
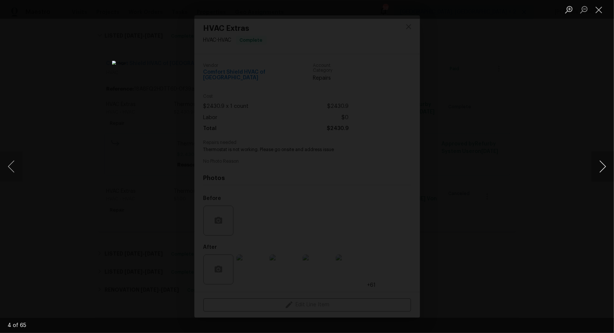
click at [604, 167] on button "Next image" at bounding box center [602, 166] width 23 height 30
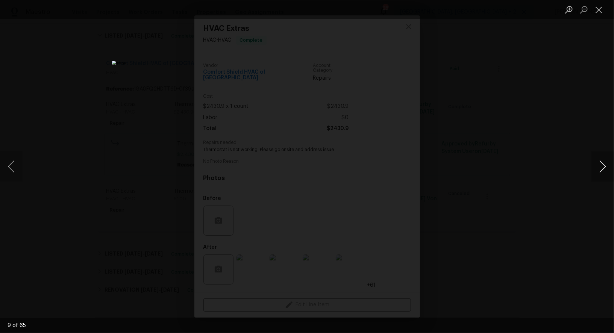
click at [604, 167] on button "Next image" at bounding box center [602, 166] width 23 height 30
click at [543, 55] on div "Lightbox" at bounding box center [307, 166] width 614 height 333
click at [603, 13] on button "Close lightbox" at bounding box center [598, 9] width 15 height 13
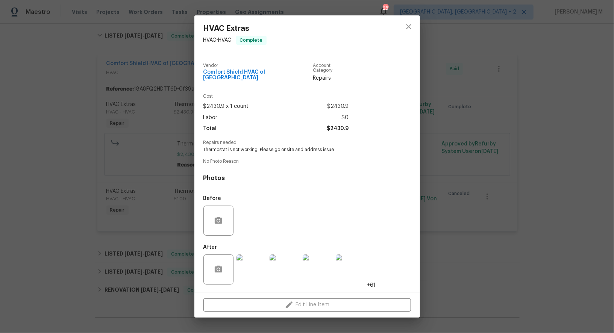
click at [149, 62] on div "HVAC Extras HVAC - HVAC Complete Vendor Comfort Shield HVAC of NC Account Categ…" at bounding box center [307, 166] width 614 height 333
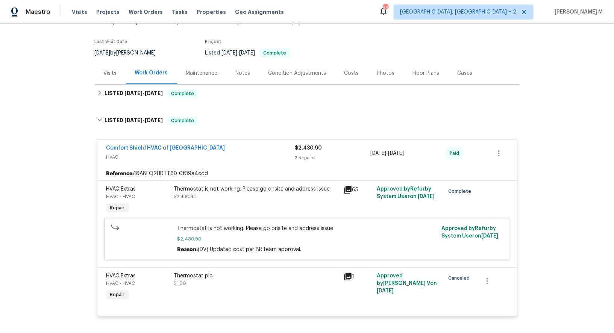
scroll to position [0, 0]
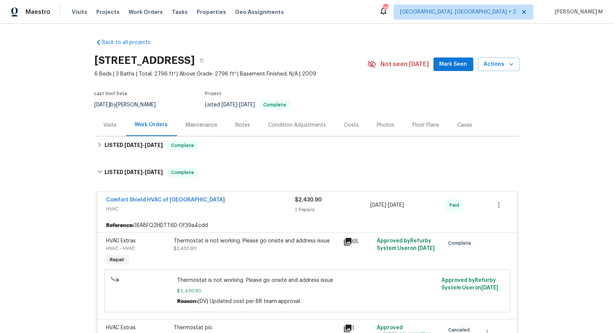
click at [190, 121] on div "Maintenance" at bounding box center [202, 125] width 32 height 8
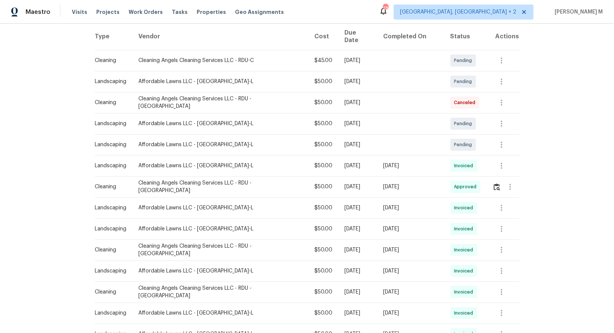
scroll to position [138, 0]
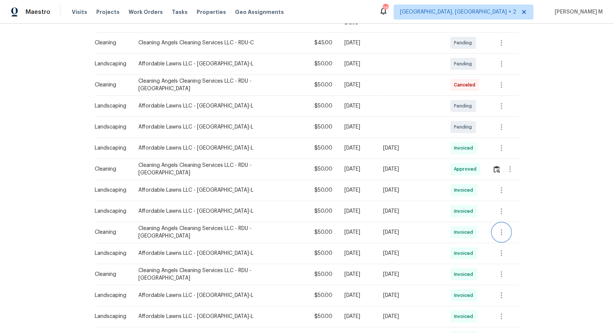
click at [499, 228] on icon "button" at bounding box center [501, 232] width 9 height 9
click at [498, 233] on li "View details" at bounding box center [516, 235] width 53 height 12
click at [428, 212] on div at bounding box center [307, 166] width 614 height 333
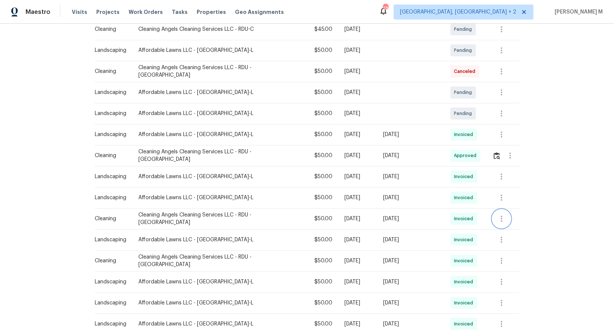
scroll to position [152, 0]
click at [492, 251] on button "button" at bounding box center [501, 260] width 18 height 18
click at [496, 263] on li "View details" at bounding box center [516, 262] width 53 height 12
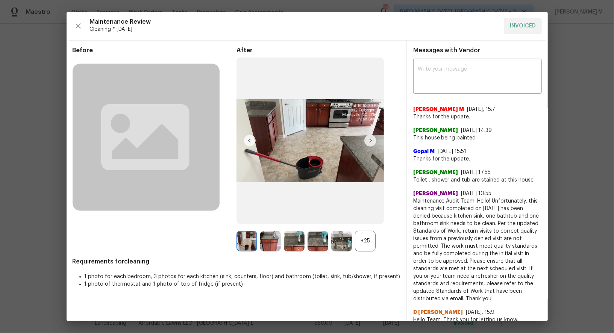
click at [367, 235] on div "+25" at bounding box center [365, 241] width 21 height 21
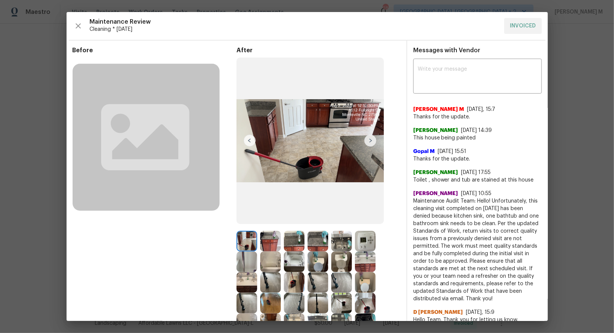
scroll to position [29, 0]
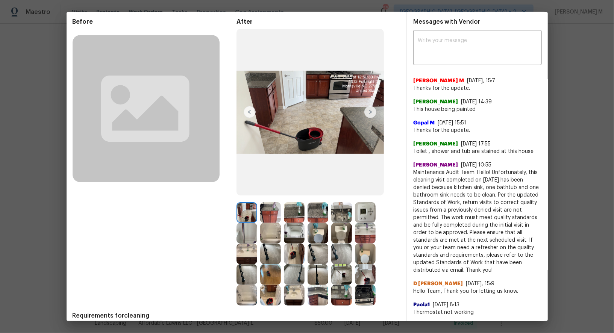
click at [369, 211] on img at bounding box center [365, 212] width 21 height 21
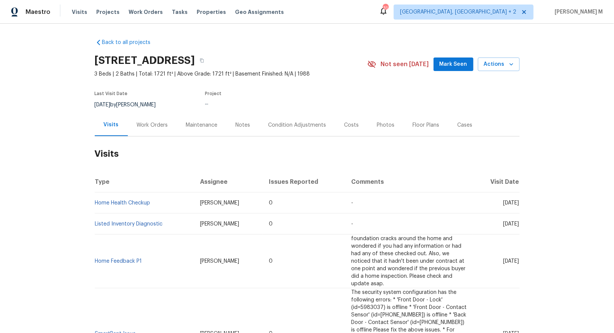
click at [139, 121] on div "Work Orders" at bounding box center [152, 125] width 31 height 8
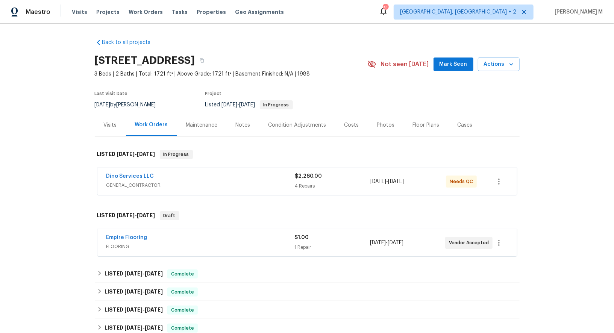
click at [134, 185] on div "Dino Services LLC GENERAL_CONTRACTOR" at bounding box center [200, 182] width 189 height 18
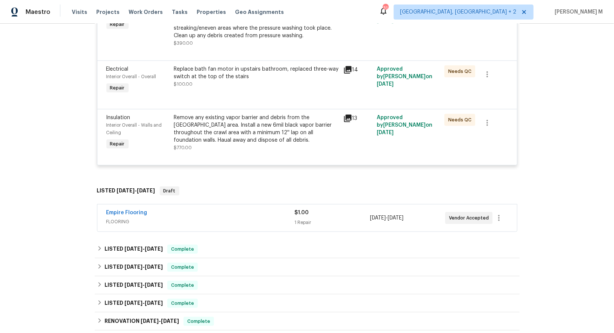
scroll to position [373, 0]
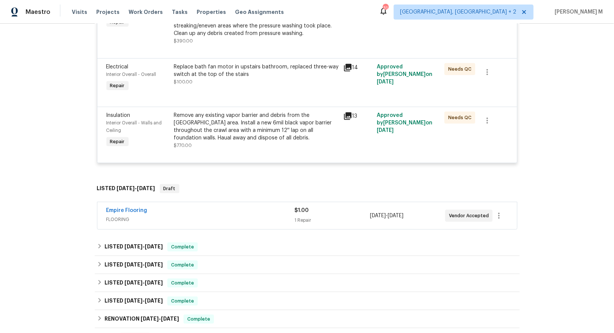
click at [120, 216] on span "FLOORING" at bounding box center [200, 220] width 188 height 8
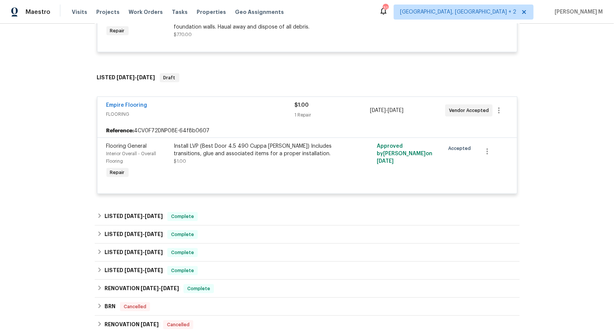
scroll to position [510, 0]
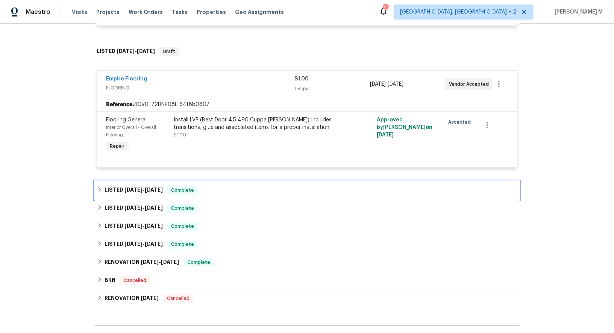
click at [125, 183] on div "LISTED 6/9/25 - 6/12/25 Complete" at bounding box center [307, 190] width 425 height 18
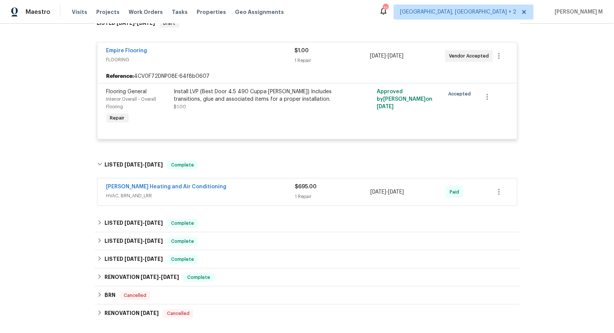
click at [125, 192] on span "HVAC, BRN_AND_LRR" at bounding box center [200, 196] width 189 height 8
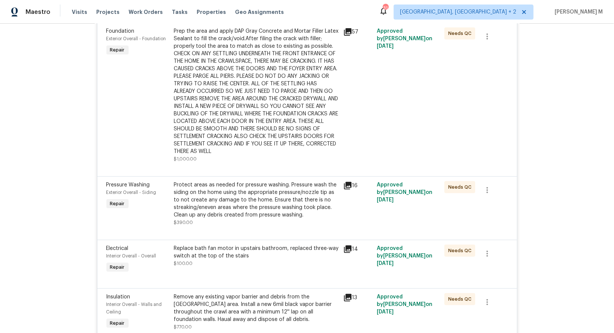
scroll to position [0, 0]
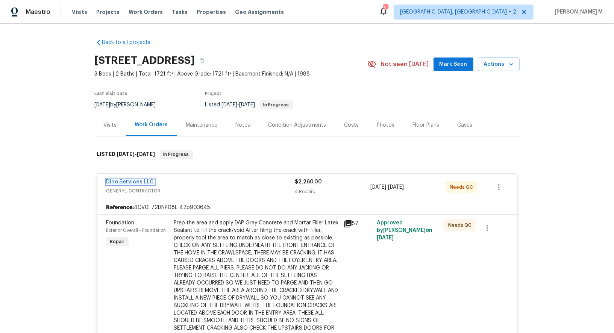
click at [138, 179] on link "Dino Services LLC" at bounding box center [130, 181] width 48 height 5
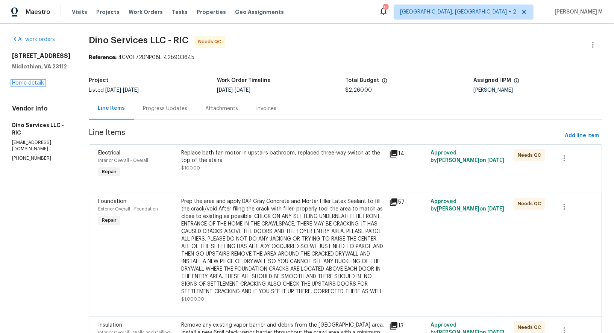
click at [20, 80] on link "Home details" at bounding box center [28, 82] width 33 height 5
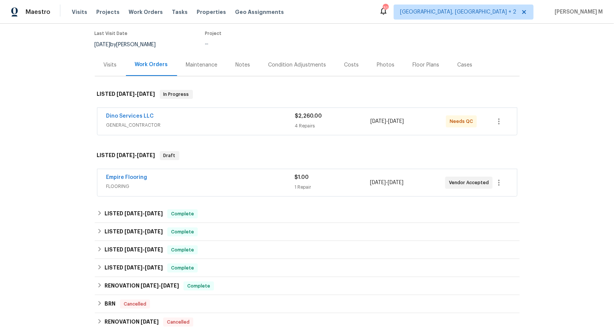
scroll to position [70, 0]
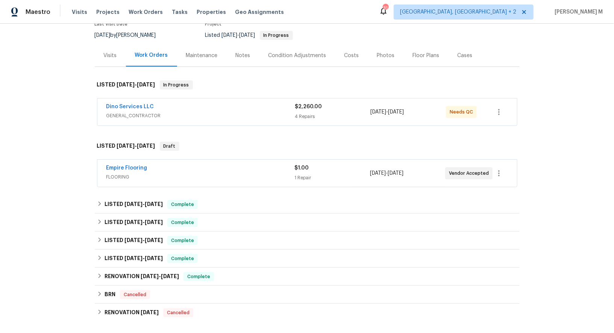
click at [123, 173] on span "FLOORING" at bounding box center [200, 177] width 188 height 8
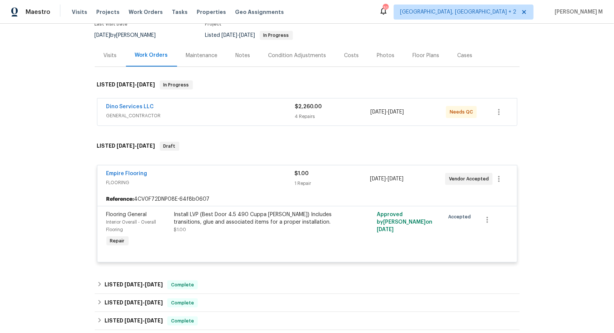
click at [122, 113] on span "GENERAL_CONTRACTOR" at bounding box center [200, 116] width 189 height 8
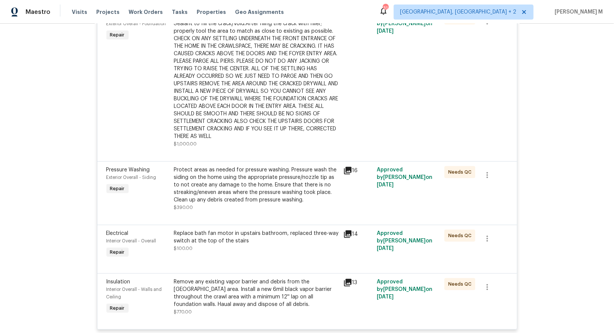
scroll to position [313, 0]
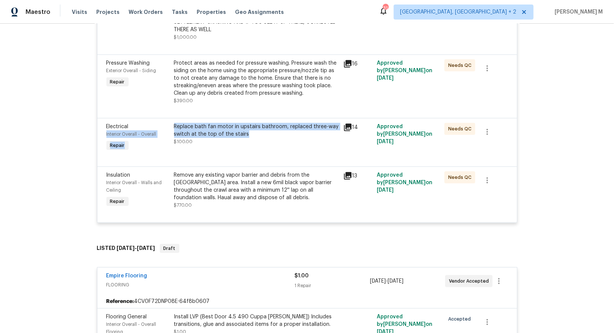
drag, startPoint x: 268, startPoint y: 127, endPoint x: 171, endPoint y: 121, distance: 97.9
click at [171, 121] on div "Electrical Interior Overall - Overall Repair Replace bath fan motor in upstairs…" at bounding box center [307, 138] width 406 height 35
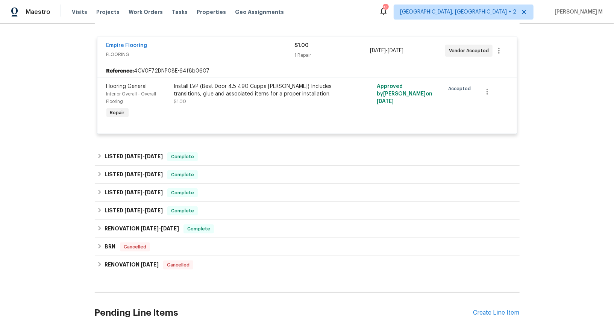
scroll to position [543, 0]
click at [235, 84] on div "Install LVP (Best Door 4.5 490 Cuppa Joe) Includes transitions, glue and associ…" at bounding box center [256, 90] width 165 height 15
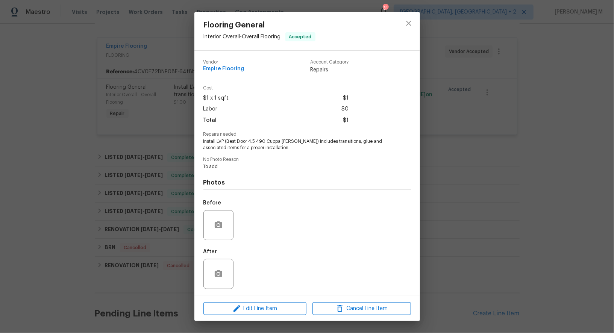
click at [147, 156] on div "Flooring General Interior Overall - Overall Flooring Accepted Vendor Empire Flo…" at bounding box center [307, 166] width 614 height 333
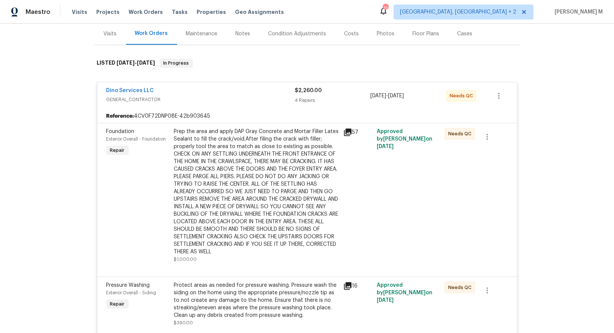
scroll to position [0, 0]
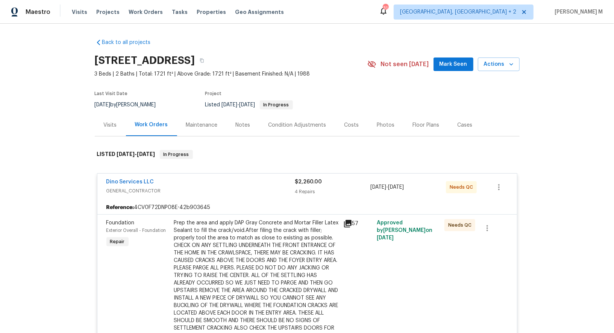
click at [110, 126] on div "Visits" at bounding box center [110, 125] width 31 height 22
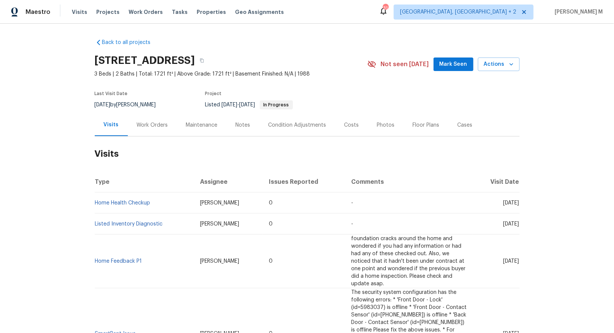
scroll to position [21, 0]
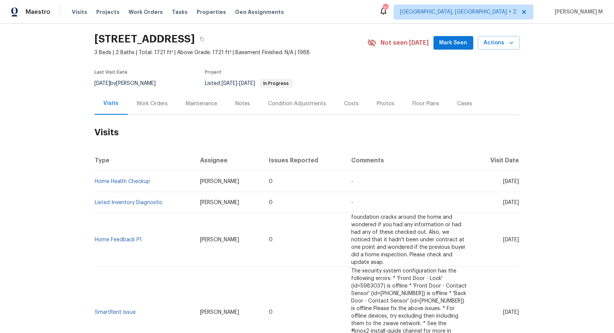
click at [128, 101] on div "Work Orders" at bounding box center [152, 103] width 49 height 22
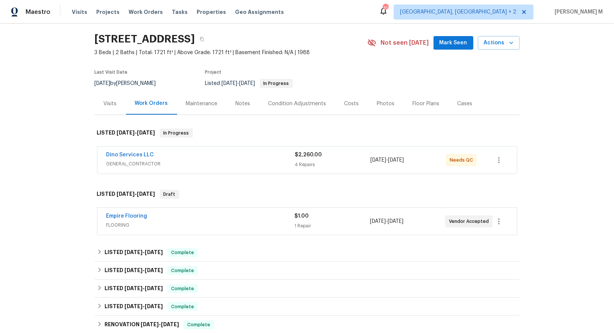
click at [107, 103] on div "Visits" at bounding box center [110, 104] width 13 height 8
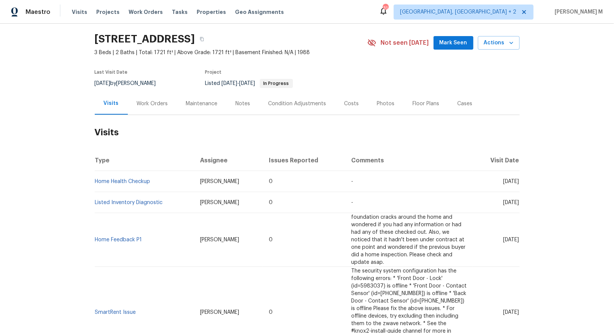
scroll to position [104, 0]
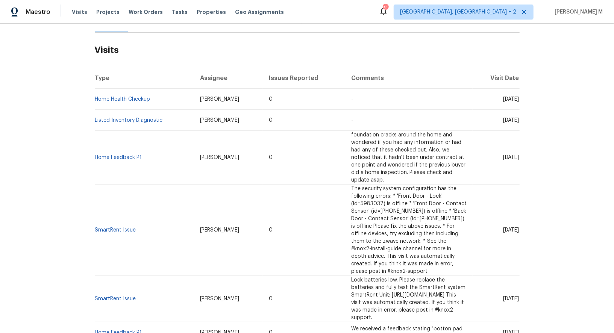
drag, startPoint x: 231, startPoint y: 90, endPoint x: 158, endPoint y: 90, distance: 72.9
click at [158, 90] on tr "Home Health Checkup Christopher Neilson 0 - Wed, Aug 20 2025" at bounding box center [307, 99] width 425 height 21
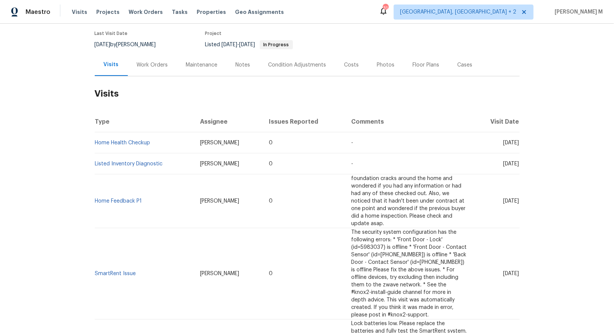
scroll to position [46, 0]
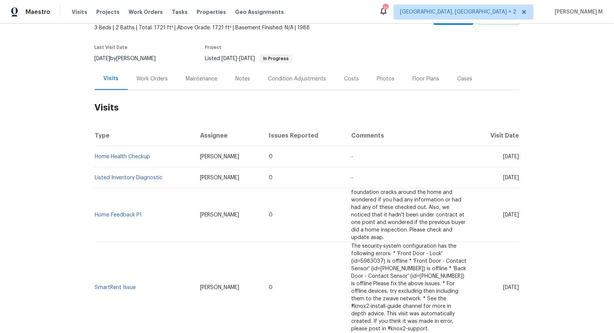
click at [142, 71] on div "Work Orders" at bounding box center [152, 79] width 49 height 22
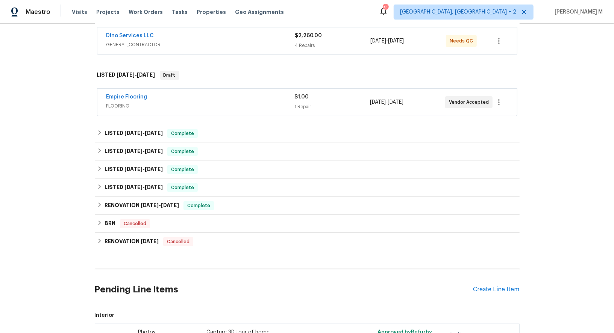
scroll to position [145, 0]
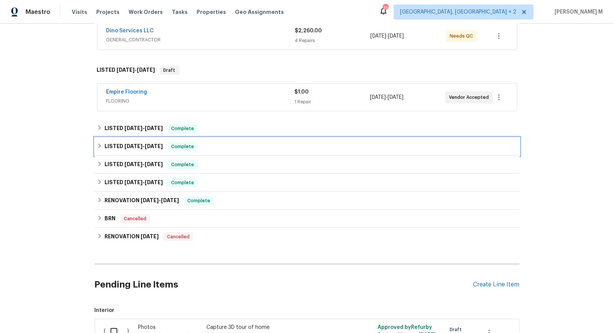
click at [158, 138] on div "LISTED 3/27/25 - 4/11/25 Complete" at bounding box center [307, 147] width 425 height 18
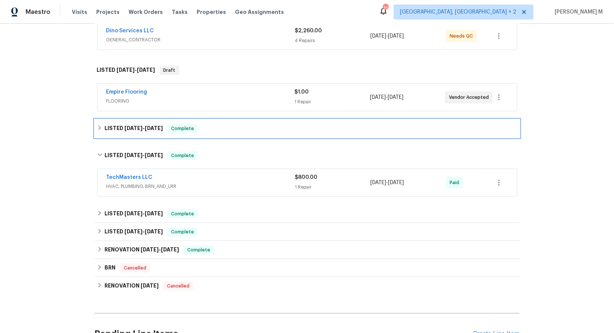
click at [134, 126] on span "6/9/25" at bounding box center [133, 128] width 18 height 5
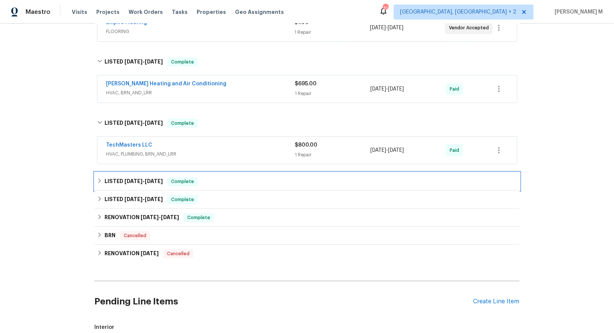
click at [136, 179] on span "3/19/25" at bounding box center [133, 181] width 18 height 5
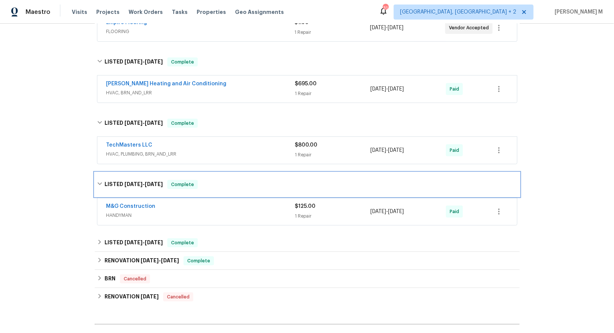
scroll to position [262, 0]
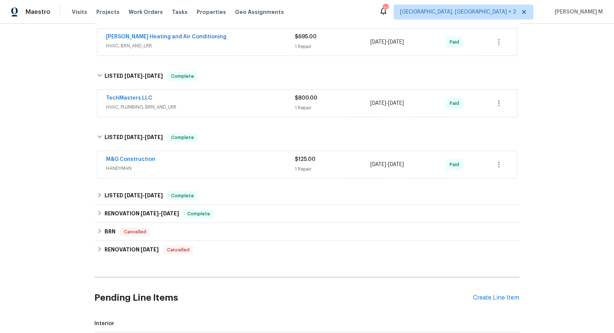
click at [118, 165] on span "HANDYMAN" at bounding box center [200, 169] width 189 height 8
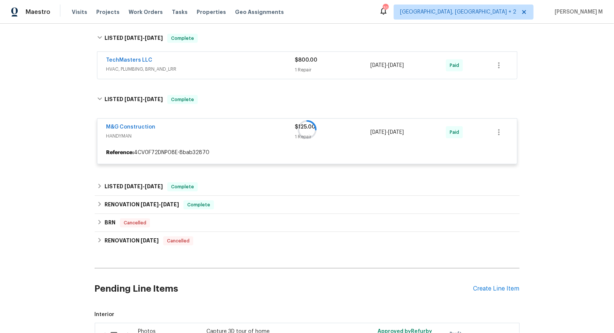
scroll to position [303, 0]
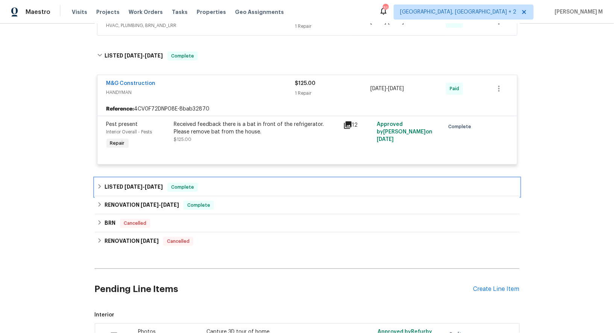
click at [132, 180] on div "LISTED 3/11/25 - 3/13/25 Complete" at bounding box center [307, 187] width 425 height 18
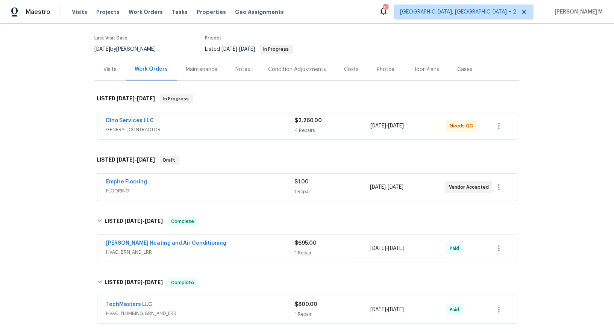
scroll to position [78, 0]
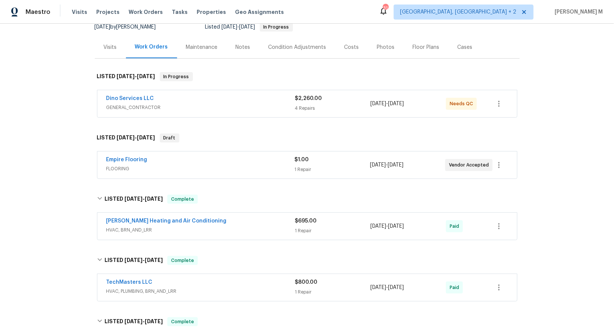
click at [121, 165] on span "FLOORING" at bounding box center [200, 169] width 188 height 8
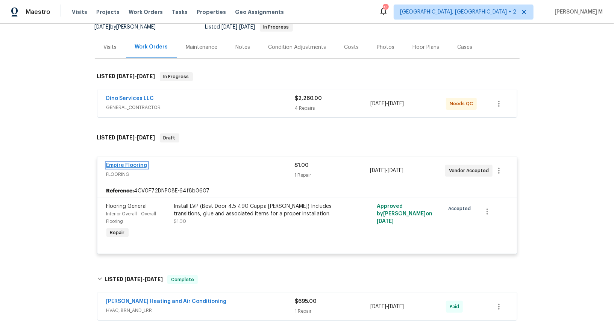
click at [133, 163] on link "Empire Flooring" at bounding box center [126, 165] width 41 height 5
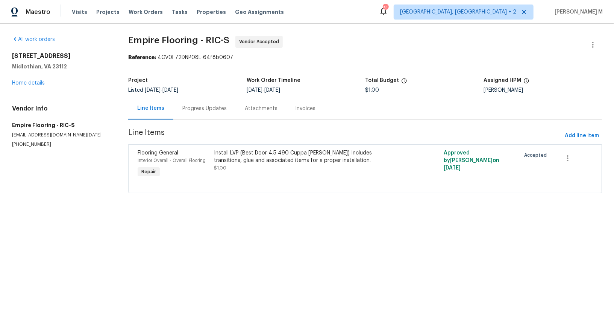
click at [189, 120] on section "Empire Flooring - RIC-S Vendor Accepted Reference: 4CV0F72DNP08E-64f8b0607 Proj…" at bounding box center [365, 119] width 474 height 166
click at [189, 110] on div "Progress Updates" at bounding box center [204, 108] width 62 height 22
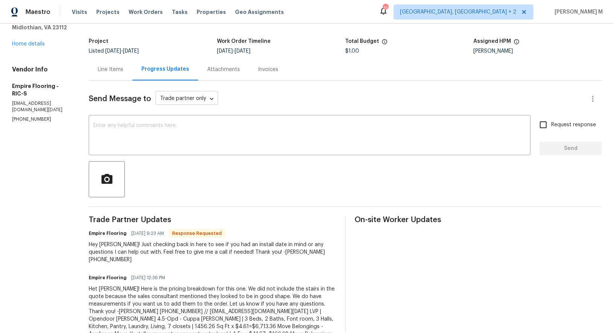
scroll to position [15, 0]
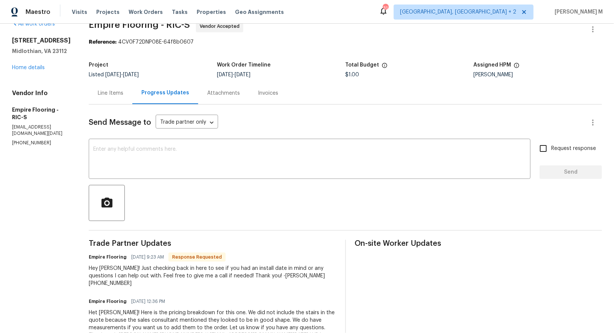
click at [116, 85] on div "Line Items" at bounding box center [111, 93] width 44 height 22
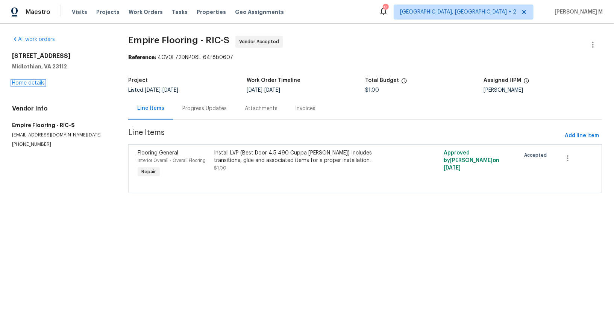
click at [30, 83] on link "Home details" at bounding box center [28, 82] width 33 height 5
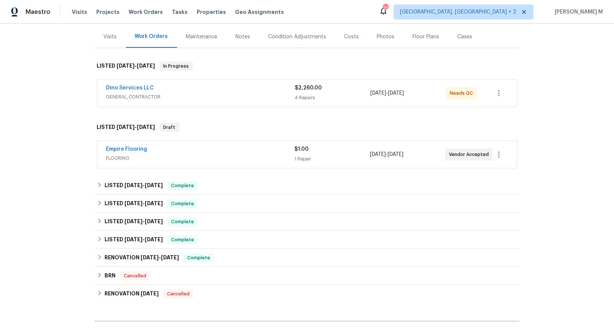
scroll to position [89, 0]
click at [507, 156] on div at bounding box center [499, 154] width 18 height 18
click at [139, 93] on span "GENERAL_CONTRACTOR" at bounding box center [200, 97] width 189 height 8
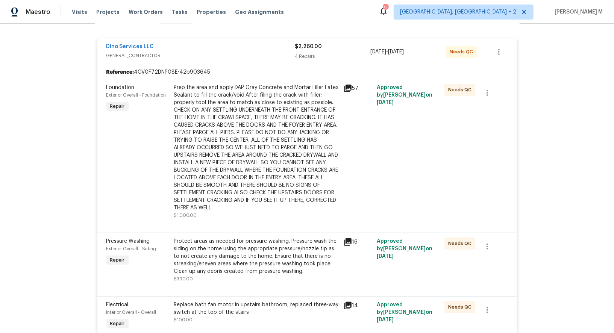
scroll to position [140, 0]
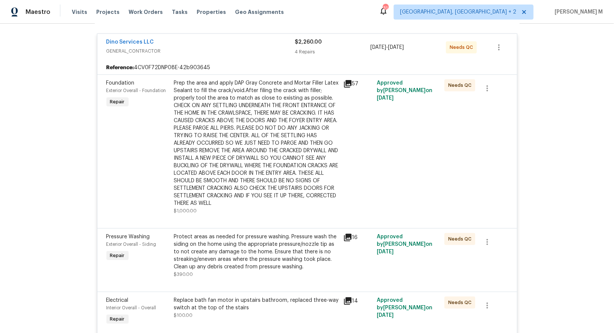
click at [268, 147] on div "Prep the area and apply DAP Gray Concrete and Mortar Filler Latex Sealant to fi…" at bounding box center [256, 143] width 165 height 128
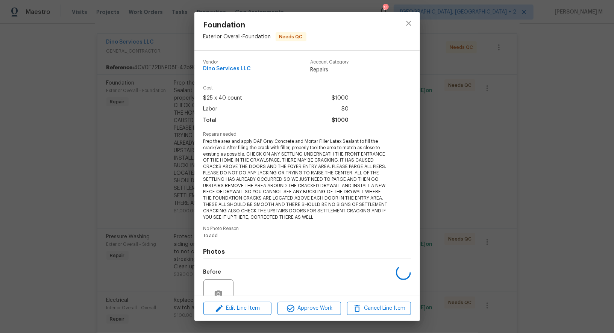
click at [183, 152] on div "Foundation Exterior Overall - Foundation Needs QC Vendor Dino Services LLC Acco…" at bounding box center [307, 166] width 614 height 333
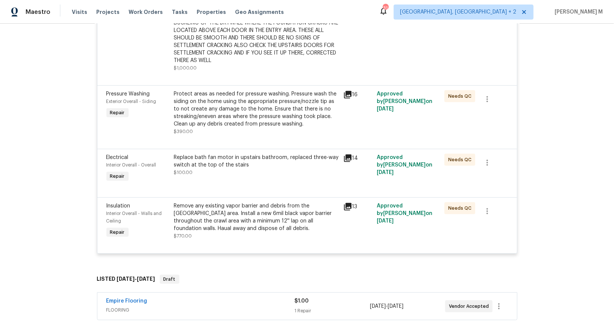
scroll to position [284, 0]
click at [191, 210] on div "Remove any existing vapor barrier and debris from the crawl area. Install a new…" at bounding box center [256, 216] width 165 height 30
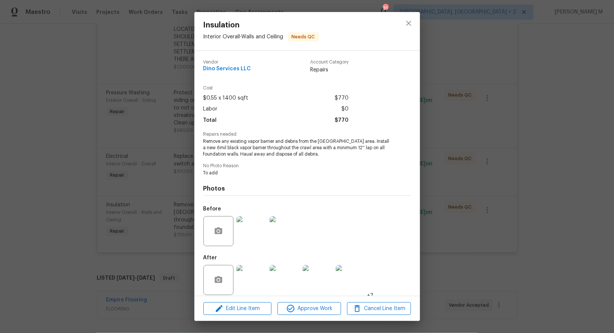
click at [249, 225] on img at bounding box center [251, 231] width 30 height 30
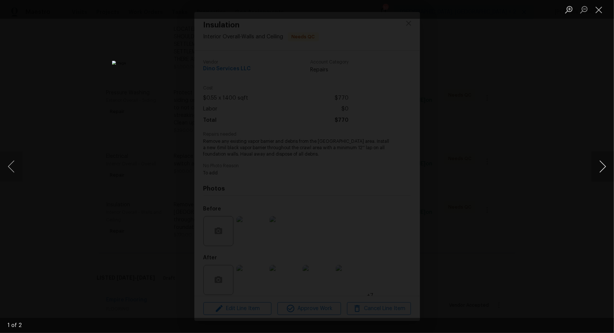
click at [610, 169] on button "Next image" at bounding box center [602, 166] width 23 height 30
click at [605, 168] on button "Next image" at bounding box center [602, 166] width 23 height 30
click at [595, 128] on div "Lightbox" at bounding box center [307, 166] width 614 height 333
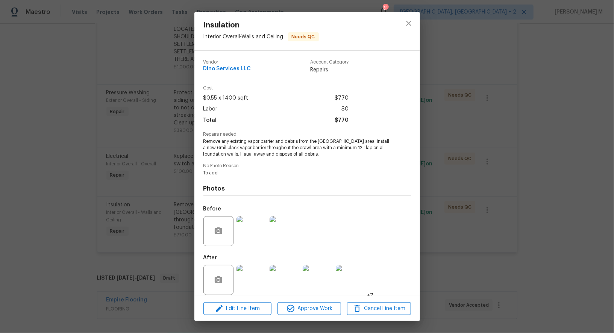
click at [249, 278] on img at bounding box center [251, 280] width 30 height 30
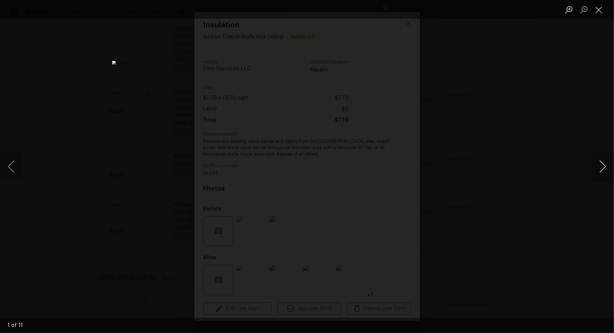
click at [600, 166] on button "Next image" at bounding box center [602, 166] width 23 height 30
click at [558, 67] on div "Lightbox" at bounding box center [307, 166] width 614 height 333
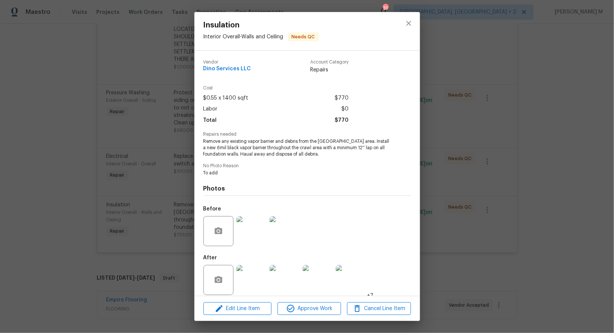
click at [450, 109] on div "Insulation Interior Overall - Walls and Ceiling Needs QC Vendor Dino Services L…" at bounding box center [307, 166] width 614 height 333
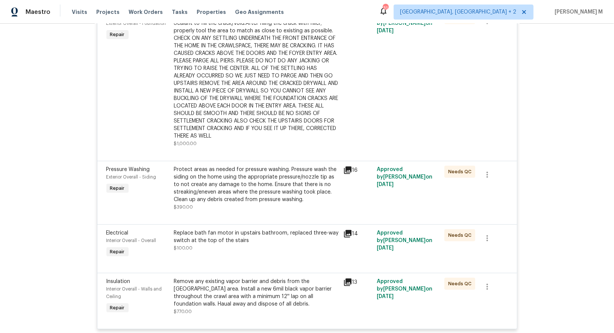
scroll to position [198, 0]
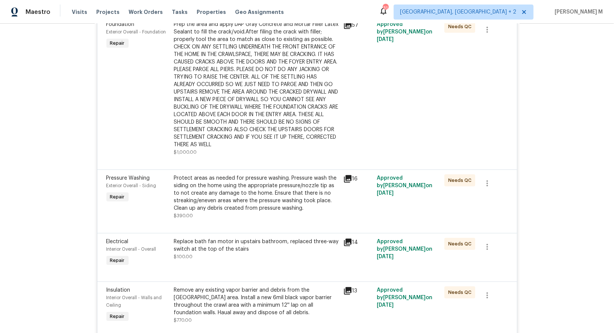
click at [209, 238] on div "Replace bath fan motor in upstairs bathroom, replaced three-way switch at the t…" at bounding box center [256, 245] width 165 height 15
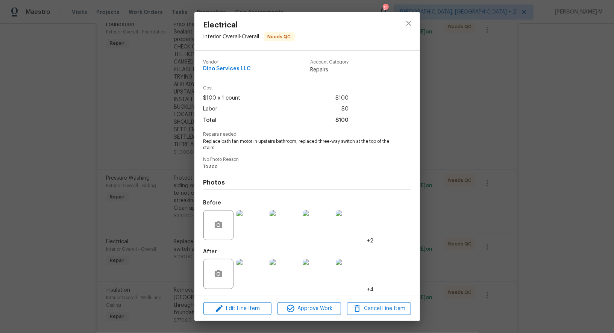
click at [254, 229] on img at bounding box center [251, 225] width 30 height 30
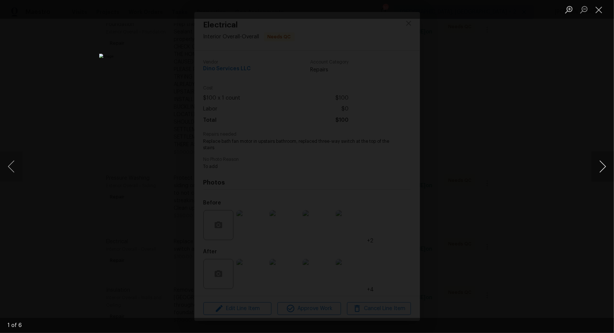
click at [599, 170] on button "Next image" at bounding box center [602, 166] width 23 height 30
click at [7, 168] on button "Previous image" at bounding box center [11, 166] width 23 height 30
click at [607, 167] on button "Next image" at bounding box center [602, 166] width 23 height 30
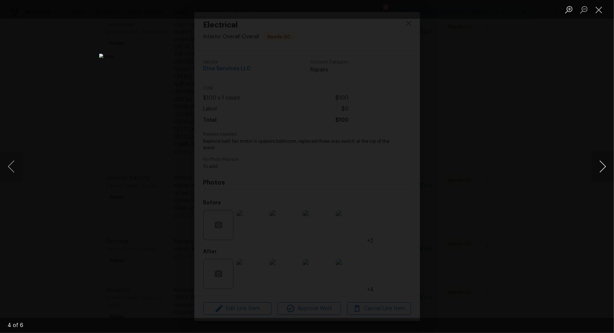
click at [607, 167] on button "Next image" at bounding box center [602, 166] width 23 height 30
click at [607, 166] on button "Next image" at bounding box center [602, 166] width 23 height 30
click at [590, 133] on div "Lightbox" at bounding box center [307, 166] width 614 height 333
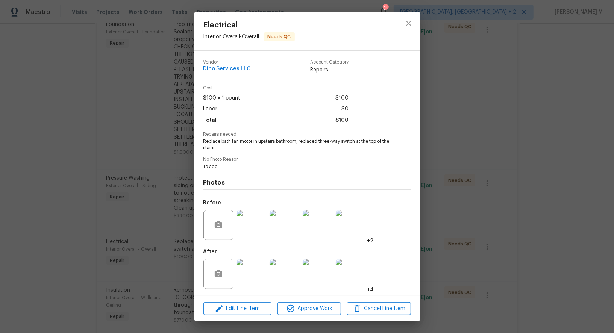
click at [262, 278] on img at bounding box center [251, 274] width 30 height 30
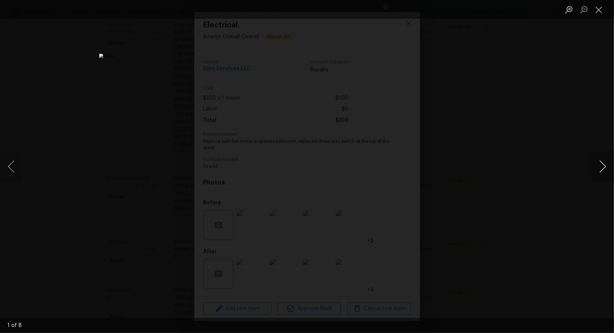
click at [603, 168] on button "Next image" at bounding box center [602, 166] width 23 height 30
click at [16, 162] on button "Previous image" at bounding box center [11, 166] width 23 height 30
click at [601, 174] on button "Next image" at bounding box center [602, 166] width 23 height 30
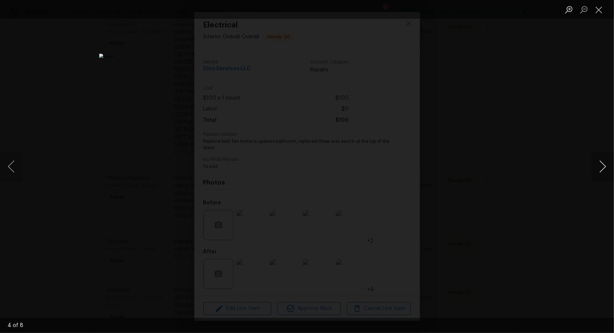
click at [601, 174] on button "Next image" at bounding box center [602, 166] width 23 height 30
click at [549, 96] on div "Lightbox" at bounding box center [307, 166] width 614 height 333
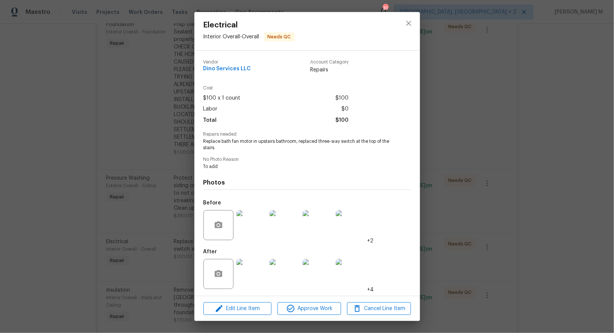
click at [523, 67] on div "Electrical Interior Overall - Overall Needs QC Vendor Dino Services LLC Account…" at bounding box center [307, 166] width 614 height 333
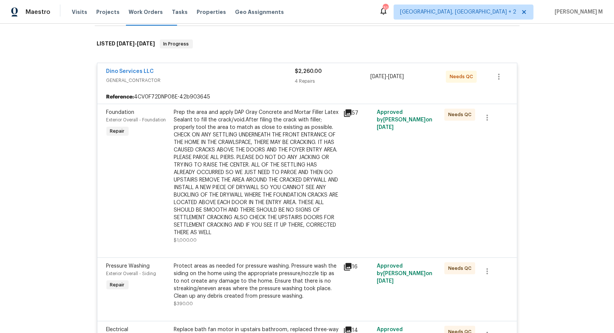
scroll to position [0, 0]
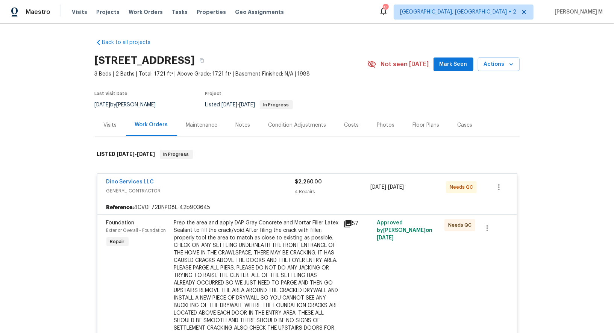
click at [107, 132] on div "Visits" at bounding box center [110, 125] width 31 height 22
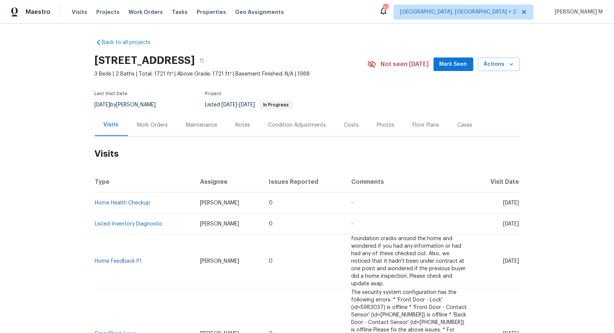
click at [147, 121] on div "Work Orders" at bounding box center [152, 125] width 31 height 8
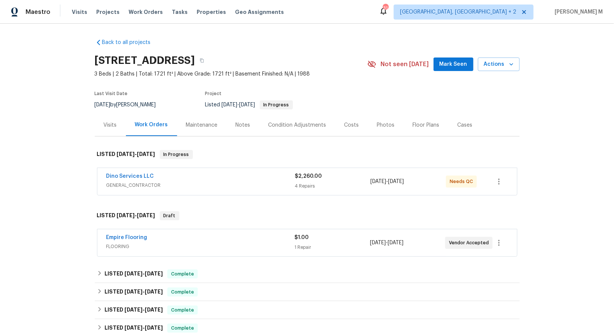
scroll to position [65, 0]
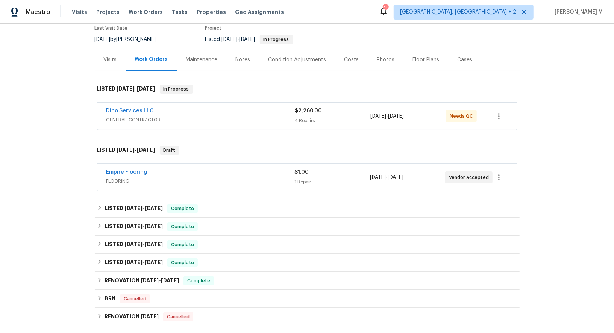
click at [138, 117] on span "GENERAL_CONTRACTOR" at bounding box center [200, 120] width 189 height 8
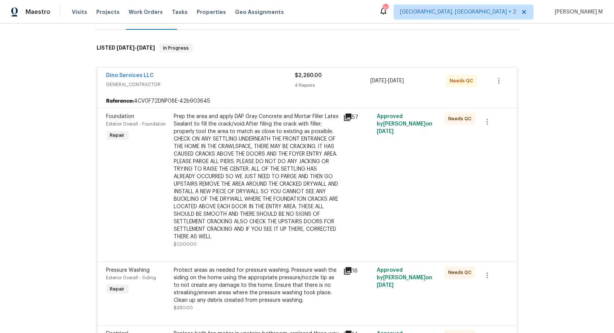
scroll to position [108, 0]
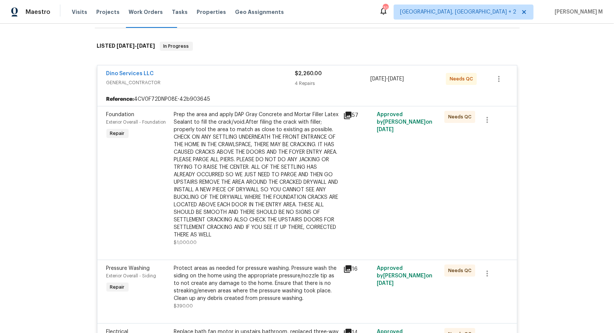
click at [247, 137] on div "Prep the area and apply DAP Gray Concrete and Mortar Filler Latex Sealant to fi…" at bounding box center [256, 175] width 165 height 128
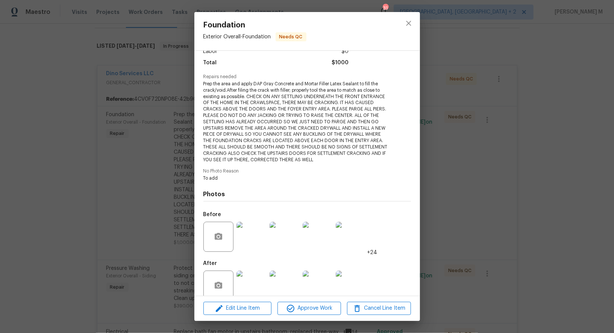
scroll to position [60, 0]
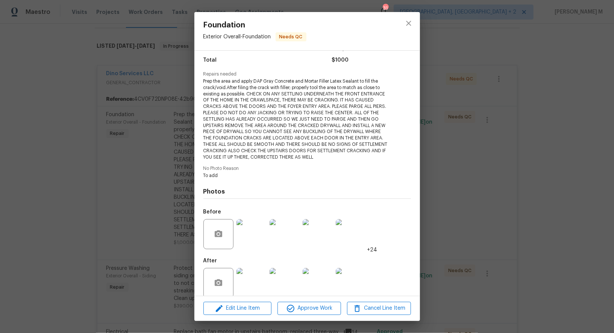
click at [258, 227] on img at bounding box center [251, 234] width 30 height 30
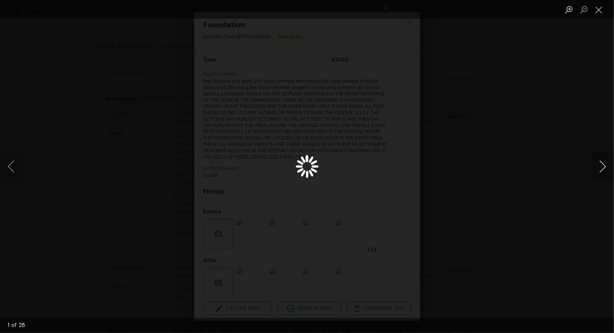
click at [602, 174] on button "Next image" at bounding box center [602, 166] width 23 height 30
click at [521, 115] on div "Lightbox" at bounding box center [307, 166] width 614 height 333
click at [466, 170] on div "Lightbox" at bounding box center [307, 166] width 614 height 333
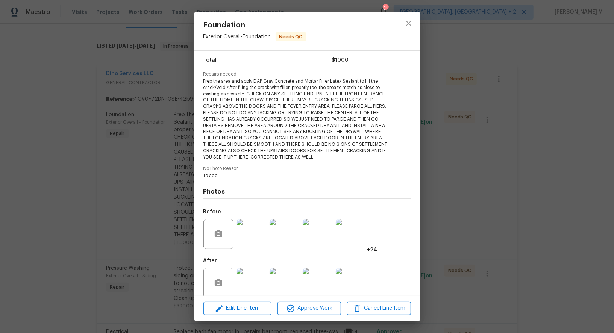
click at [207, 211] on div "Before" at bounding box center [219, 214] width 32 height 10
click at [148, 216] on div "Foundation Exterior Overall - Foundation Needs QC Vendor Dino Services LLC Acco…" at bounding box center [307, 166] width 614 height 333
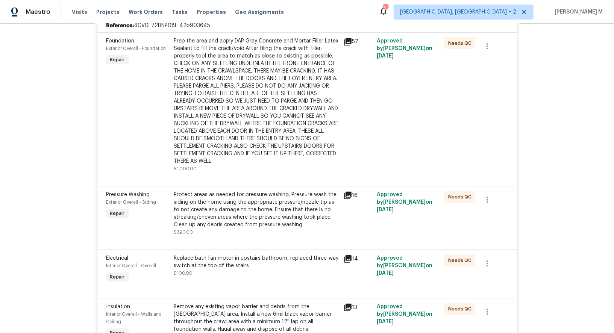
scroll to position [182, 0]
click at [209, 198] on div "Protect areas as needed for pressure washing. Pressure wash the siding on the h…" at bounding box center [256, 210] width 165 height 38
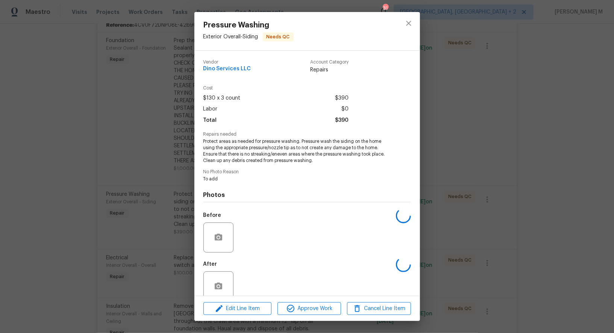
scroll to position [4, 0]
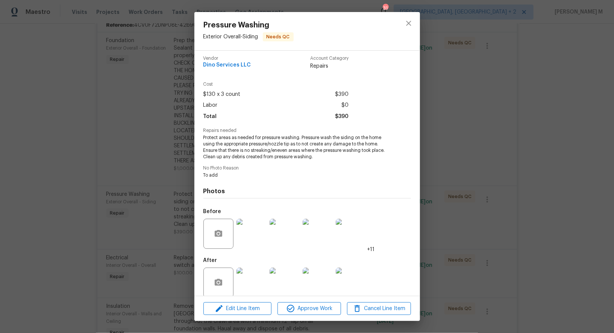
click at [257, 275] on img at bounding box center [251, 283] width 30 height 30
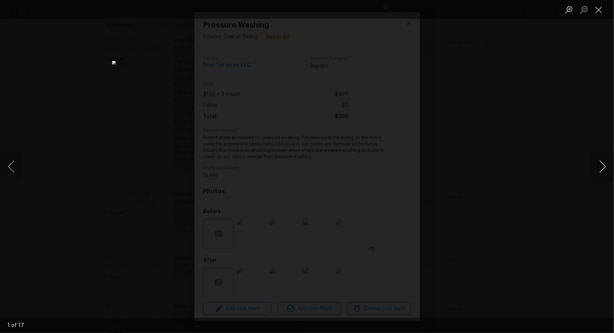
click at [601, 166] on button "Next image" at bounding box center [602, 166] width 23 height 30
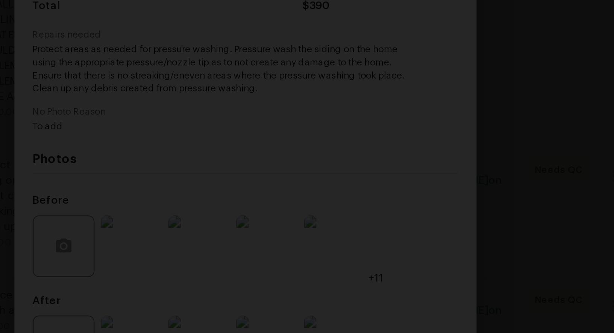
click at [378, 234] on img "Lightbox" at bounding box center [228, 118] width 732 height 397
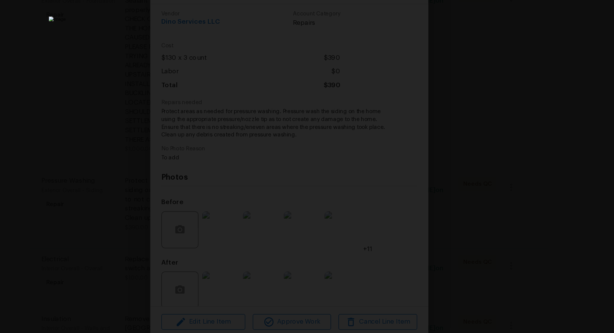
click at [405, 159] on img "Lightbox" at bounding box center [307, 167] width 390 height 212
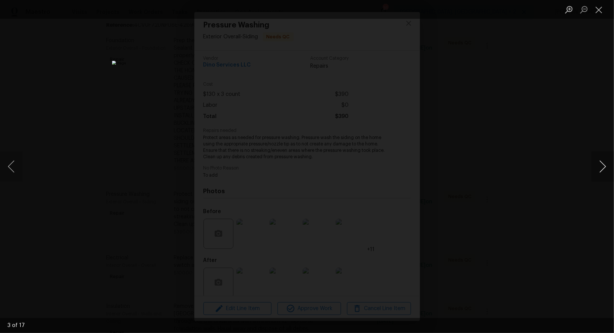
click at [605, 157] on button "Next image" at bounding box center [602, 166] width 23 height 30
click at [605, 161] on button "Next image" at bounding box center [602, 166] width 23 height 30
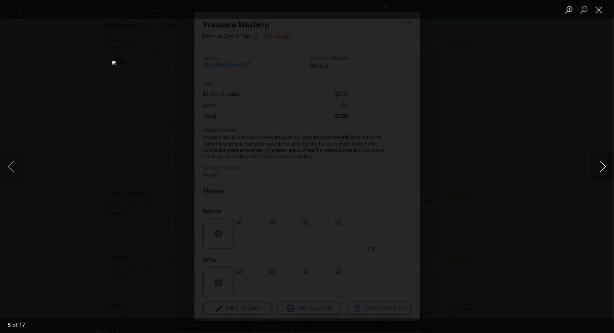
click at [605, 161] on button "Next image" at bounding box center [602, 166] width 23 height 30
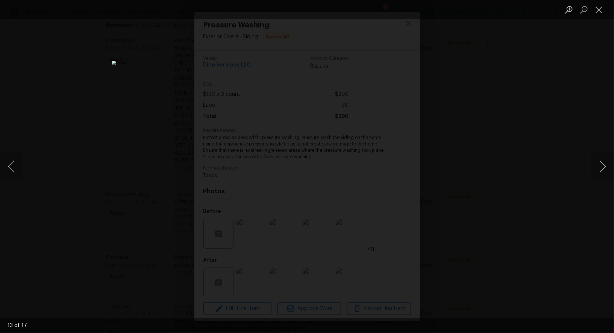
click at [538, 154] on div "Lightbox" at bounding box center [307, 166] width 614 height 333
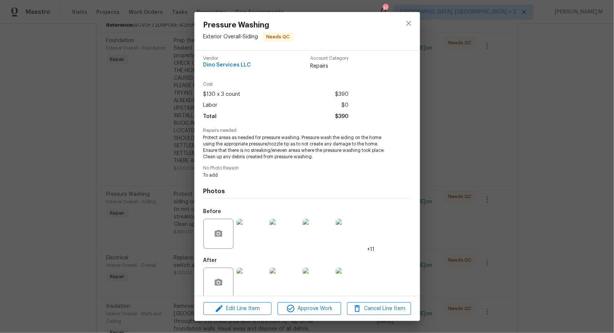
click at [448, 155] on div "Pressure Washing Exterior Overall - Siding Needs QC Vendor Dino Services LLC Ac…" at bounding box center [307, 166] width 614 height 333
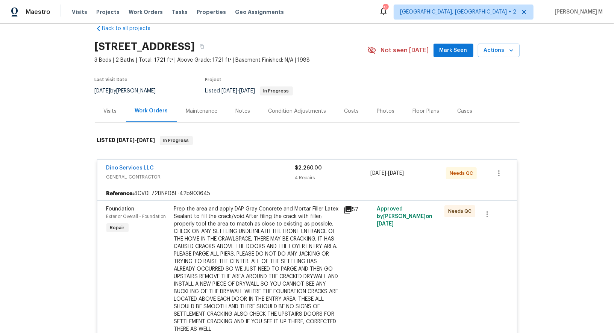
scroll to position [0, 0]
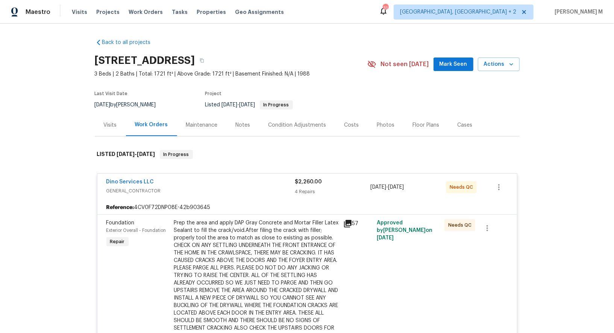
click at [182, 132] on div "Maintenance" at bounding box center [202, 125] width 50 height 22
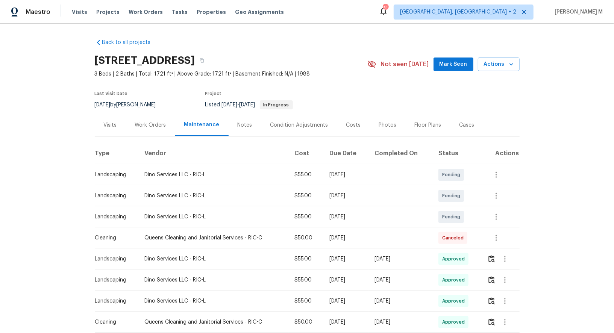
click at [144, 127] on div "Work Orders" at bounding box center [150, 125] width 49 height 22
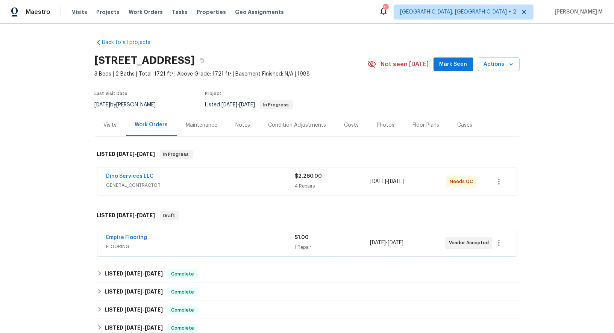
click at [114, 243] on span "FLOORING" at bounding box center [200, 247] width 188 height 8
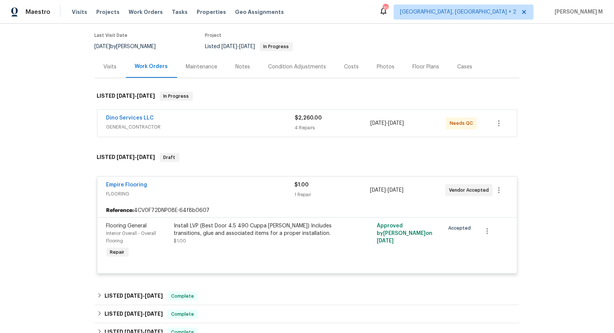
scroll to position [61, 0]
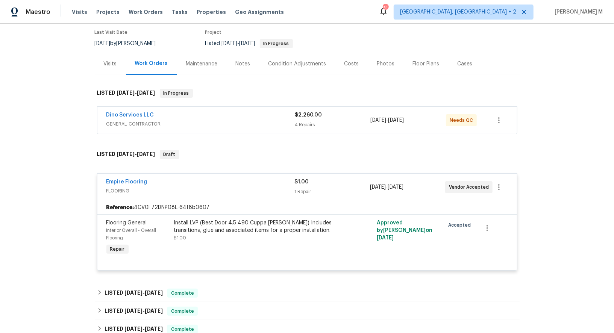
click at [118, 121] on span "GENERAL_CONTRACTOR" at bounding box center [200, 124] width 189 height 8
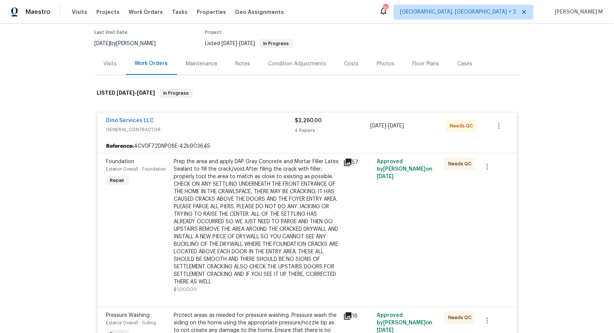
scroll to position [98, 0]
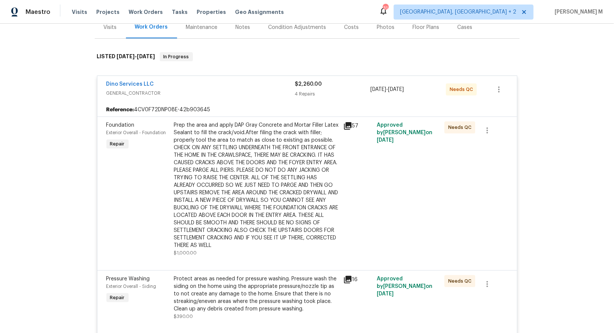
click at [235, 196] on div "Prep the area and apply DAP Gray Concrete and Mortar Filler Latex Sealant to fi…" at bounding box center [256, 185] width 165 height 128
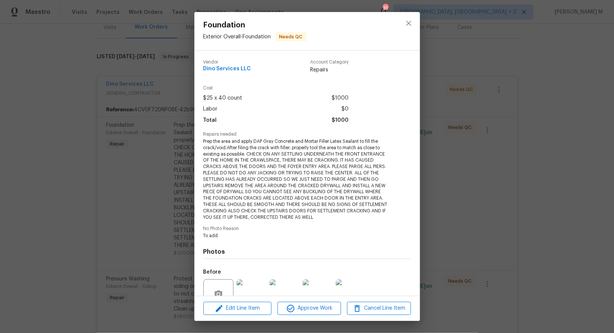
scroll to position [60, 0]
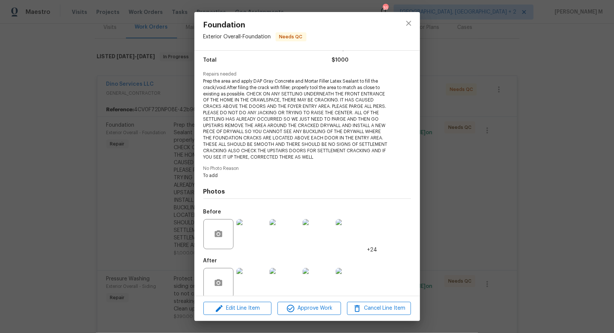
click at [471, 196] on div "Foundation Exterior Overall - Foundation Needs QC Vendor Dino Services LLC Acco…" at bounding box center [307, 166] width 614 height 333
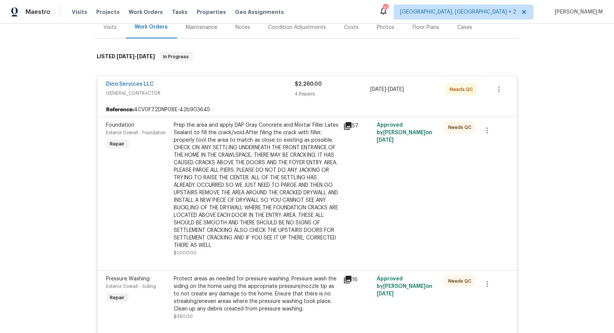
click at [285, 172] on div "Prep the area and apply DAP Gray Concrete and Mortar Filler Latex Sealant to fi…" at bounding box center [256, 185] width 165 height 128
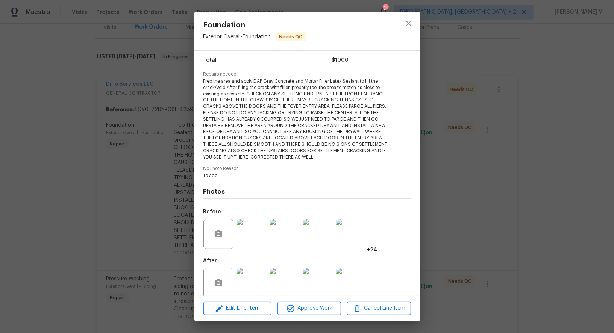
click at [545, 187] on div "Foundation Exterior Overall - Foundation Needs QC Vendor Dino Services LLC Acco…" at bounding box center [307, 166] width 614 height 333
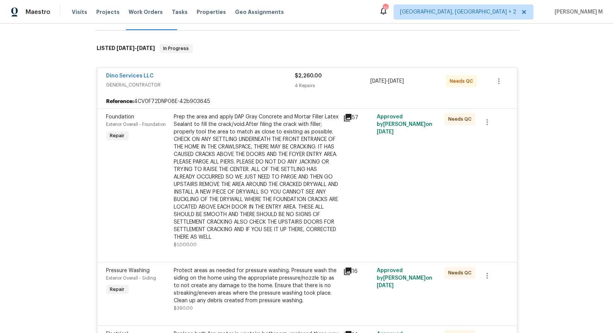
scroll to position [107, 0]
click at [227, 174] on div "Prep the area and apply DAP Gray Concrete and Mortar Filler Latex Sealant to fi…" at bounding box center [256, 176] width 165 height 128
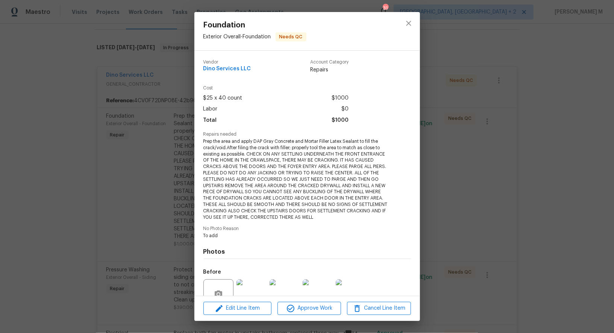
scroll to position [60, 0]
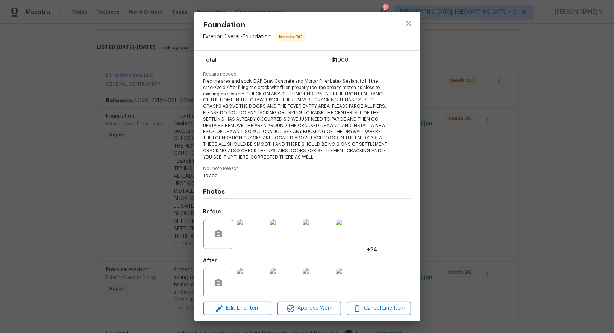
click at [463, 163] on div "Foundation Exterior Overall - Foundation Needs QC Vendor Dino Services LLC Acco…" at bounding box center [307, 166] width 614 height 333
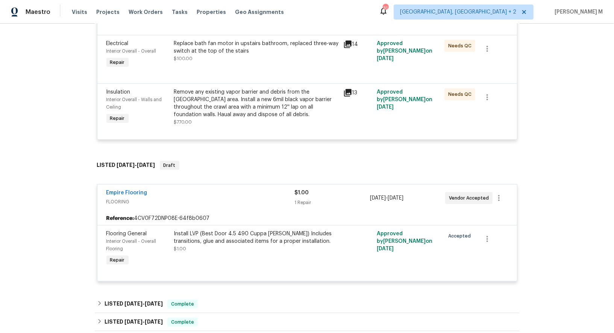
scroll to position [398, 0]
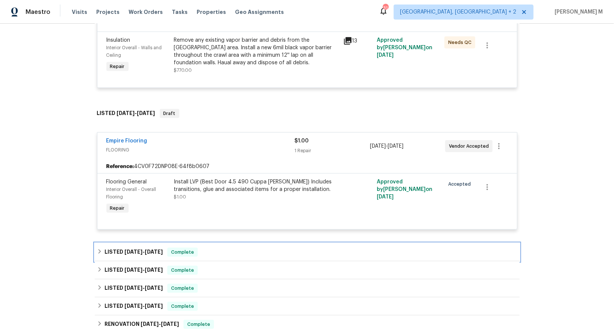
click at [151, 248] on h6 "LISTED 6/9/25 - 6/12/25" at bounding box center [133, 252] width 58 height 9
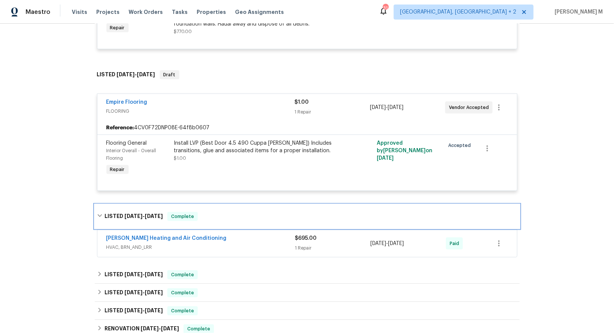
scroll to position [492, 0]
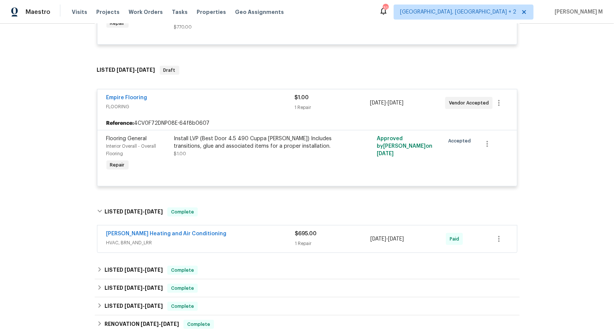
click at [136, 239] on span "HVAC, BRN_AND_LRR" at bounding box center [200, 243] width 189 height 8
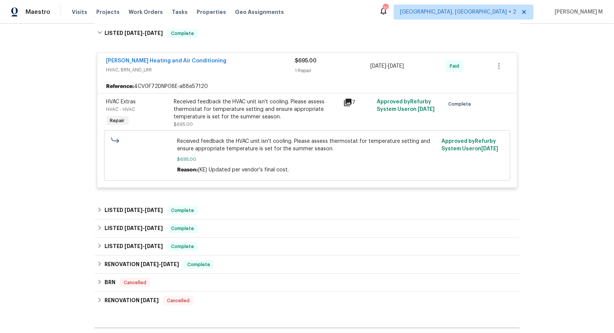
scroll to position [675, 0]
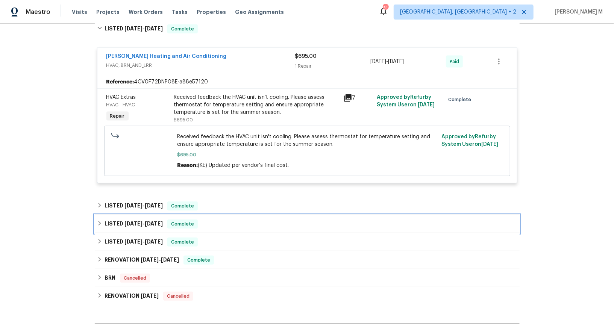
click at [133, 215] on div "LISTED 3/19/25 - 3/20/25 Complete" at bounding box center [307, 224] width 425 height 18
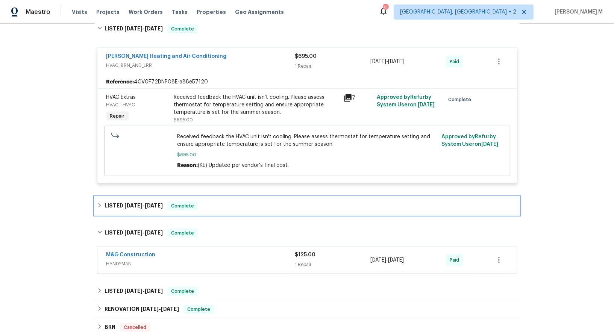
click at [139, 203] on span "3/27/25" at bounding box center [133, 205] width 18 height 5
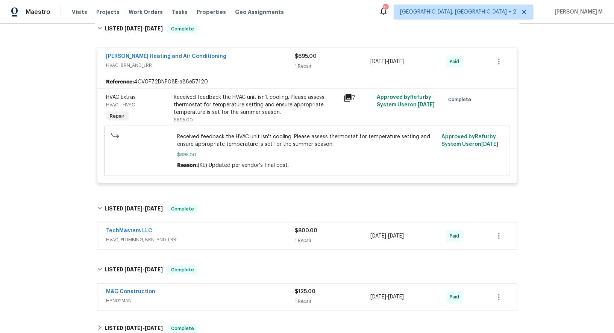
click at [142, 297] on span "HANDYMAN" at bounding box center [200, 301] width 189 height 8
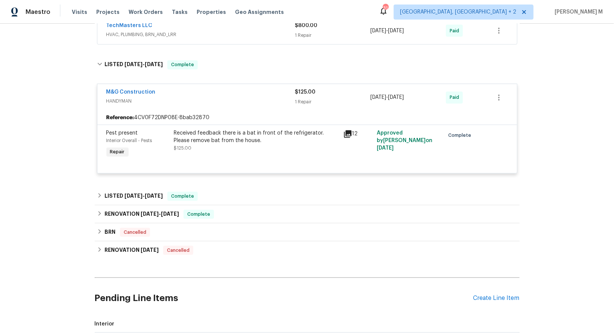
scroll to position [900, 0]
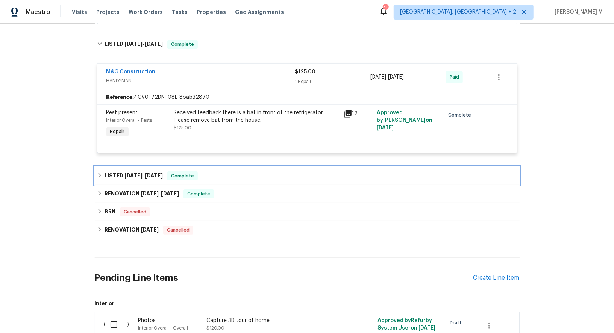
click at [112, 167] on div "LISTED 3/11/25 - 3/13/25 Complete" at bounding box center [307, 176] width 425 height 18
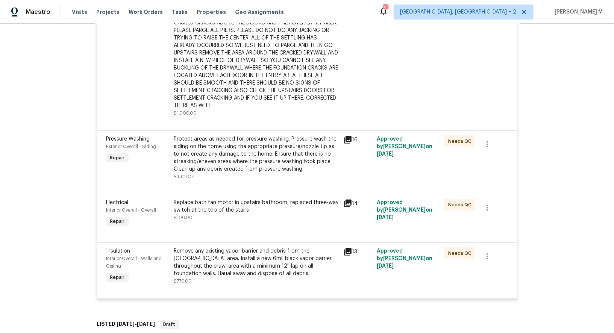
scroll to position [0, 0]
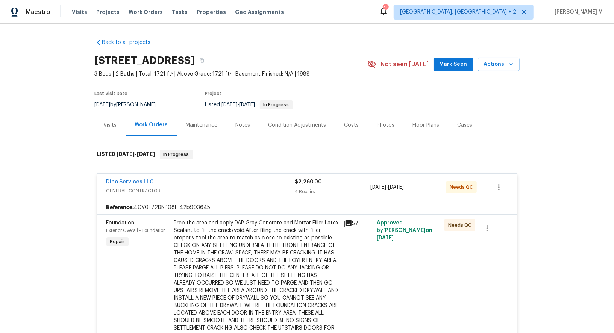
click at [197, 121] on div "Maintenance" at bounding box center [202, 125] width 32 height 8
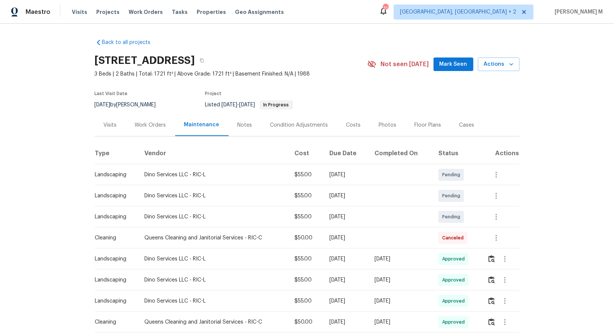
click at [150, 131] on div "Work Orders" at bounding box center [150, 125] width 49 height 22
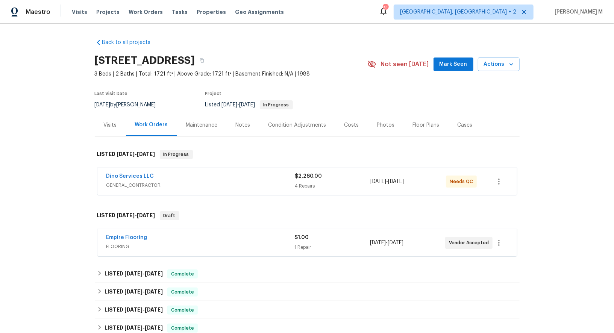
click at [336, 80] on section "5614 Chatmoss Rd, Midlothian, VA 23112 3 Beds | 2 Baths | Total: 1721 ft² | Abo…" at bounding box center [307, 82] width 425 height 63
click at [140, 182] on span "GENERAL_CONTRACTOR" at bounding box center [200, 186] width 189 height 8
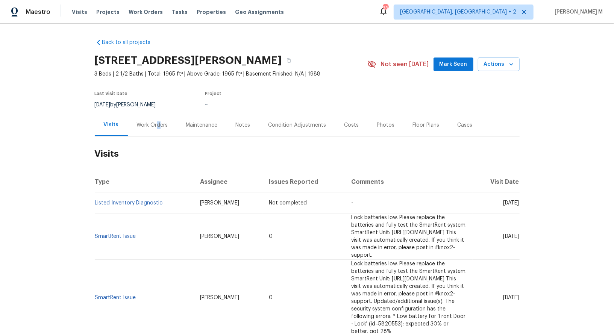
click at [155, 121] on div "Work Orders" at bounding box center [152, 125] width 31 height 8
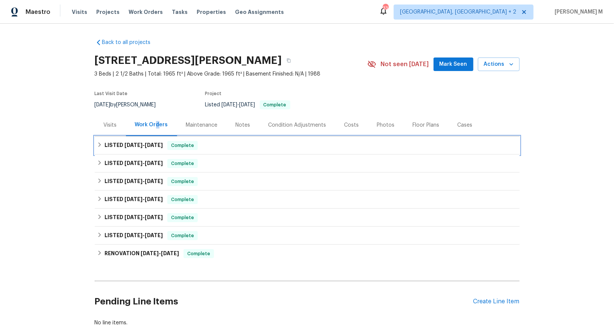
click at [131, 147] on div "LISTED [DATE] - [DATE] Complete" at bounding box center [307, 145] width 425 height 18
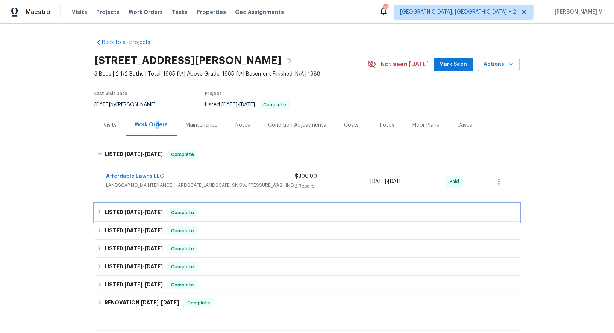
click at [122, 204] on div "LISTED [DATE] - [DATE] Complete" at bounding box center [307, 213] width 425 height 18
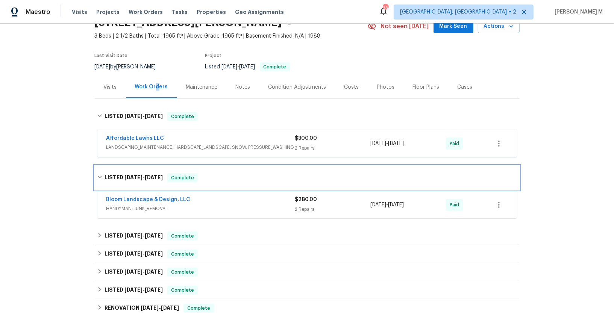
scroll to position [44, 0]
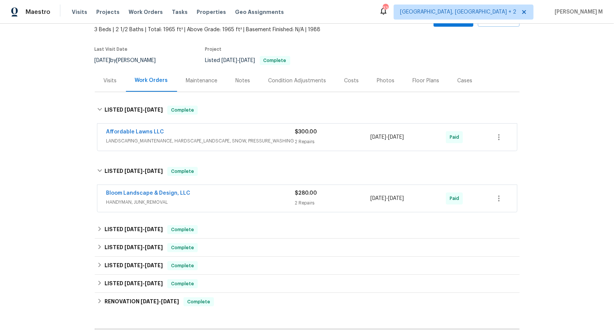
click at [122, 201] on div "Bloom Landscape & Design, LLC HANDYMAN, JUNK_REMOVAL $280.00 2 Repairs [DATE] -…" at bounding box center [306, 198] width 419 height 27
click at [138, 198] on span "HANDYMAN, JUNK_REMOVAL" at bounding box center [200, 202] width 189 height 8
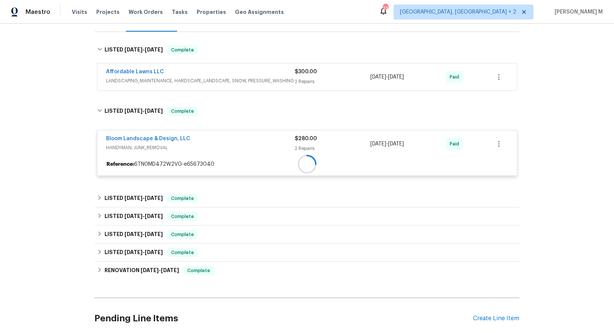
scroll to position [121, 0]
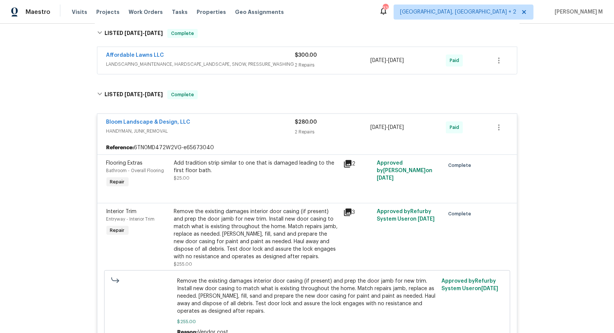
click at [138, 203] on div "Interior Trim Entryway - Interior Trim Repair Remove the existing damages inter…" at bounding box center [306, 276] width 419 height 147
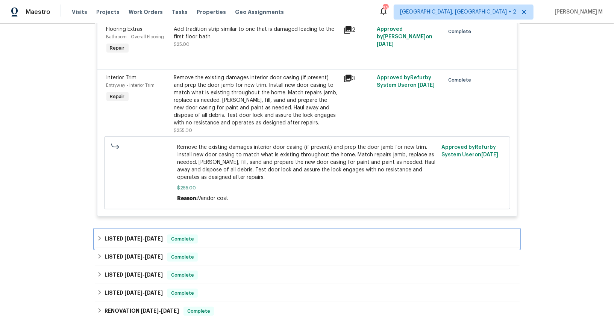
click at [126, 236] on span "[DATE]" at bounding box center [133, 238] width 18 height 5
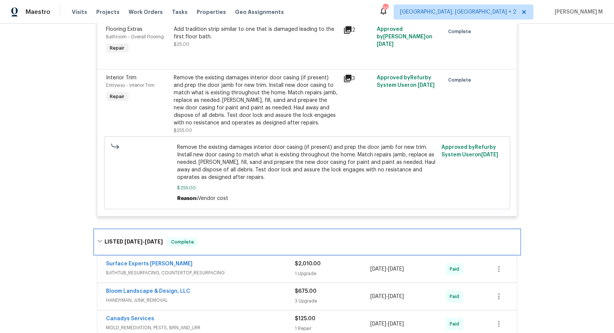
scroll to position [288, 0]
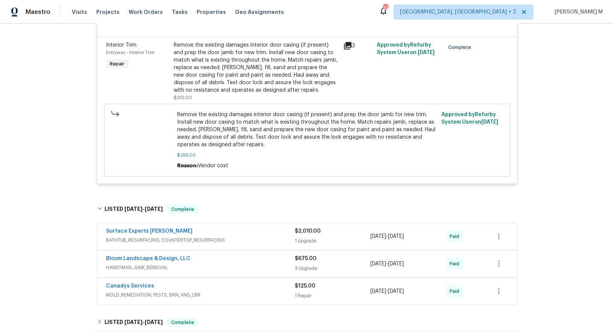
click at [126, 236] on span "BATHTUB_RESURFACING, COUNTERTOP_RESURFACING" at bounding box center [200, 240] width 189 height 8
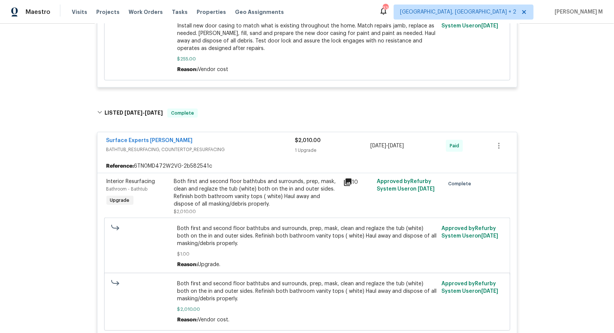
scroll to position [501, 0]
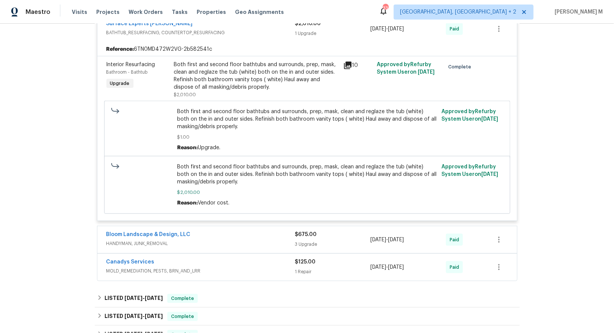
click at [124, 240] on span "HANDYMAN, JUNK_REMOVAL" at bounding box center [200, 244] width 189 height 8
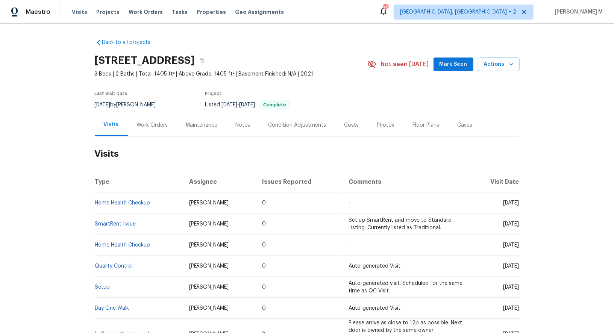
click at [156, 122] on div "Work Orders" at bounding box center [152, 125] width 31 height 8
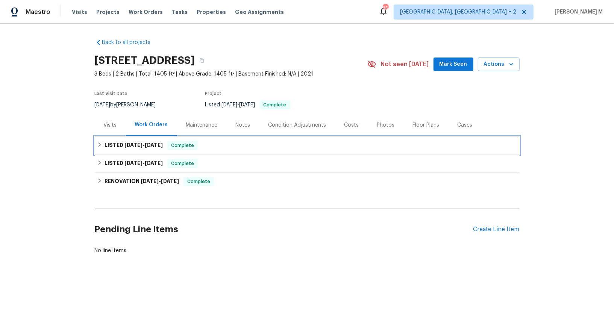
click at [130, 146] on div "LISTED [DATE] - [DATE] Complete" at bounding box center [307, 145] width 425 height 18
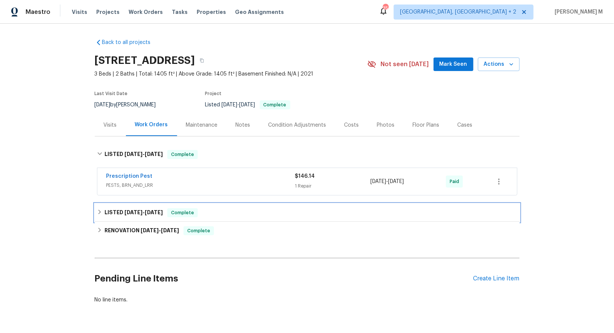
click at [124, 210] on span "[DATE]" at bounding box center [133, 212] width 18 height 5
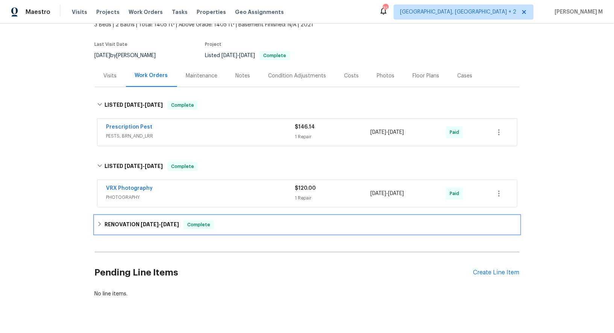
click at [123, 216] on div "RENOVATION [DATE] - [DATE] Complete" at bounding box center [307, 225] width 425 height 18
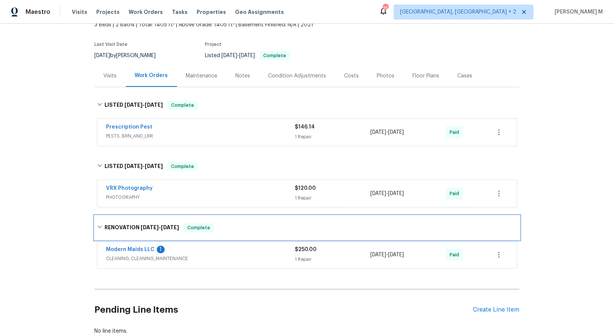
scroll to position [89, 0]
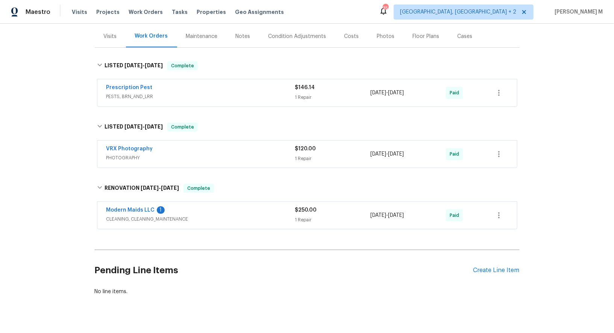
click at [123, 215] on span "CLEANING, CLEANING_MAINTENANCE" at bounding box center [200, 219] width 189 height 8
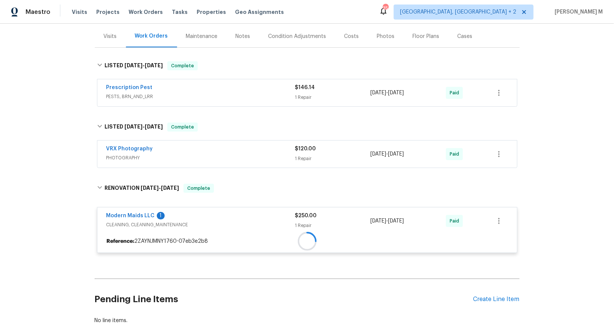
scroll to position [117, 0]
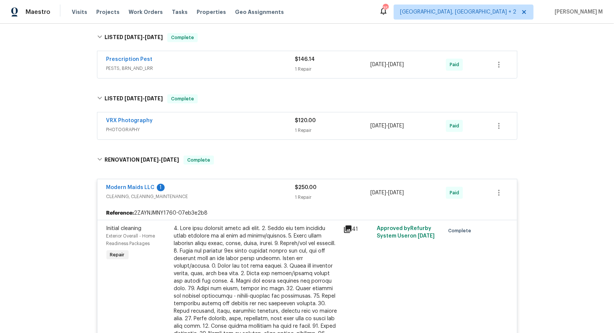
click at [257, 225] on div at bounding box center [256, 307] width 165 height 165
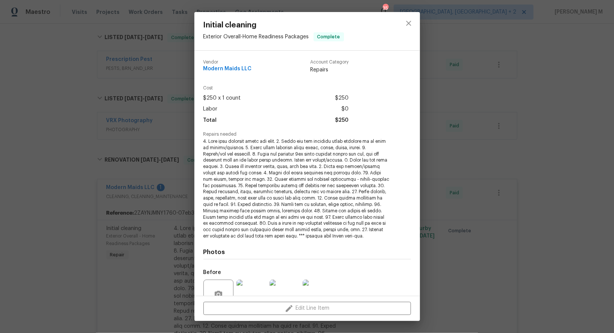
scroll to position [61, 0]
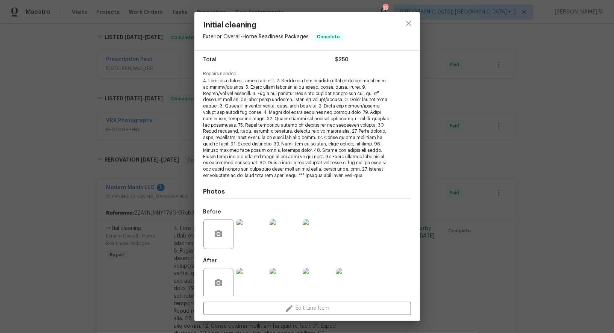
click at [457, 193] on div "Initial cleaning Exterior Overall - Home Readiness Packages Complete Vendor Mod…" at bounding box center [307, 166] width 614 height 333
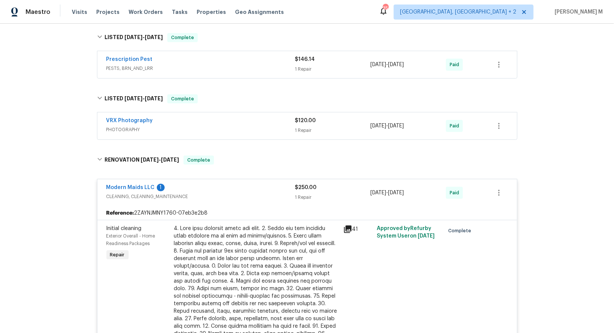
scroll to position [0, 0]
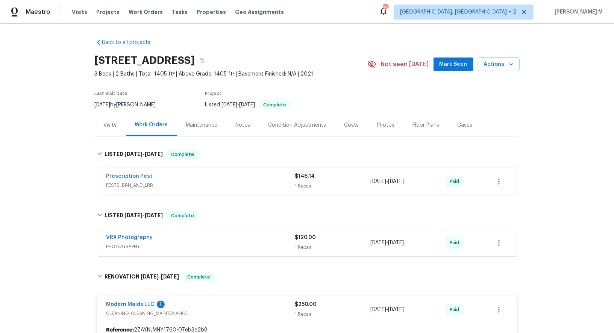
click at [131, 182] on span "PESTS, BRN_AND_LRR" at bounding box center [200, 186] width 189 height 8
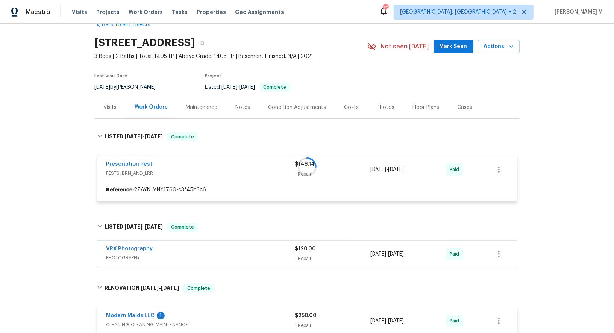
scroll to position [20, 0]
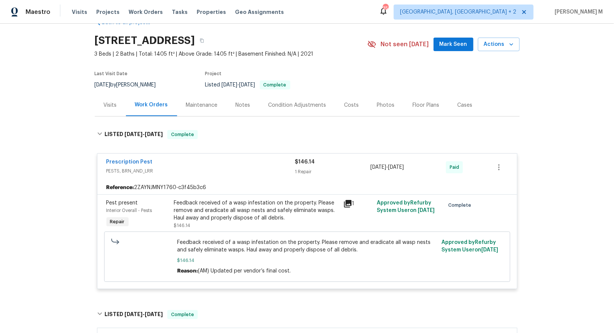
click at [186, 94] on div "Maintenance" at bounding box center [202, 105] width 50 height 22
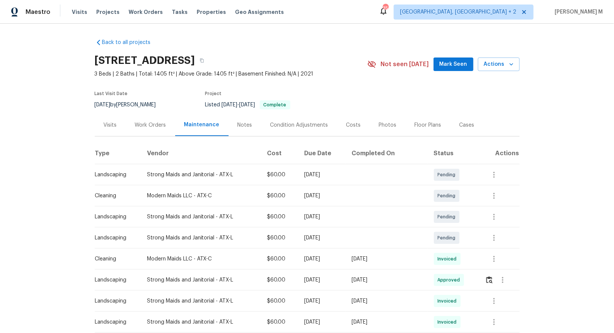
scroll to position [76, 0]
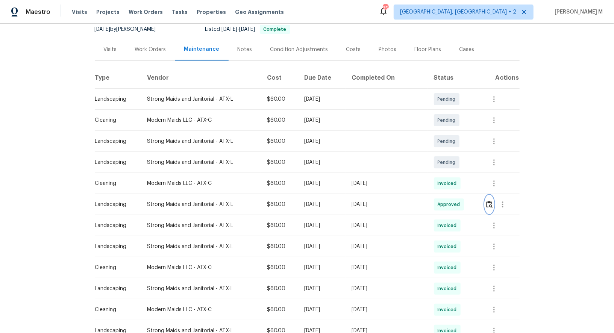
click at [489, 205] on button "button" at bounding box center [489, 204] width 9 height 18
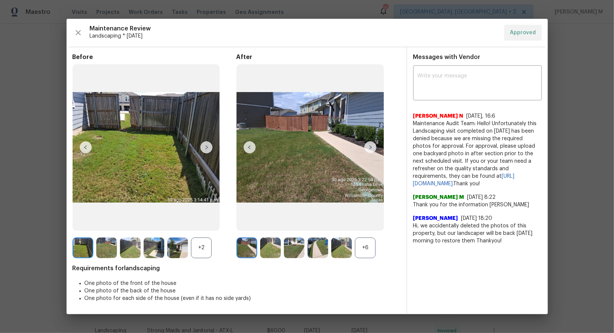
click at [268, 247] on img at bounding box center [270, 248] width 21 height 21
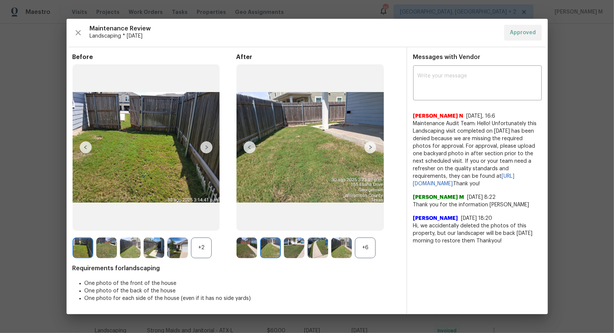
click at [290, 246] on img at bounding box center [294, 248] width 21 height 21
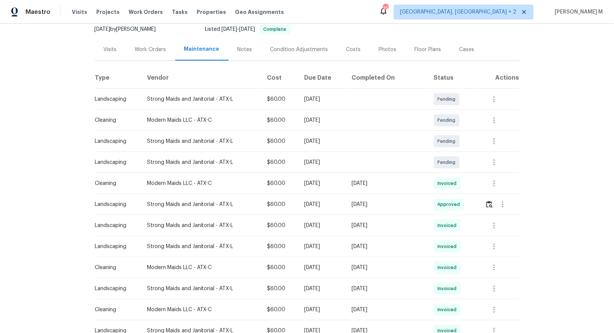
click at [460, 180] on span "Invoiced" at bounding box center [448, 184] width 22 height 8
click at [492, 182] on icon "button" at bounding box center [493, 183] width 9 height 9
click at [489, 194] on li "View details" at bounding box center [512, 192] width 53 height 12
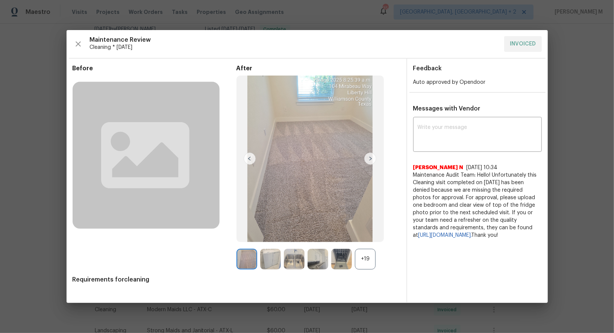
click at [364, 262] on div "+19" at bounding box center [365, 259] width 21 height 21
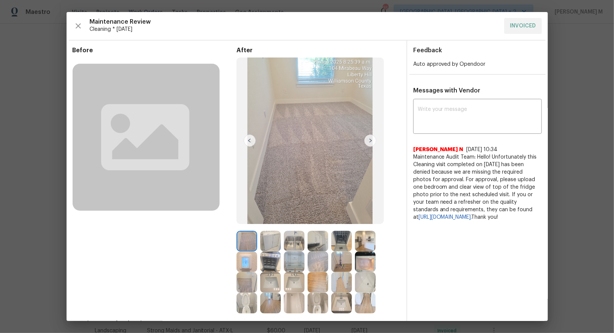
scroll to position [39, 0]
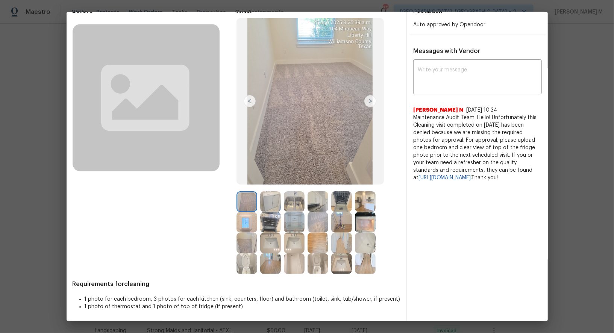
click at [319, 207] on img at bounding box center [317, 201] width 21 height 21
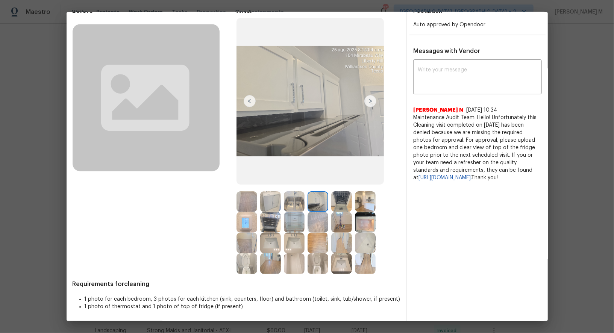
click at [271, 259] on img at bounding box center [270, 263] width 21 height 21
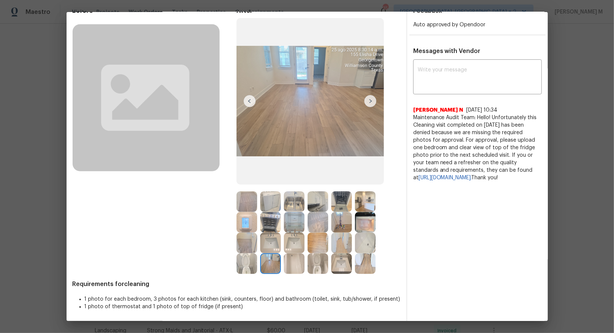
click at [271, 259] on img at bounding box center [270, 263] width 21 height 21
click at [319, 238] on img at bounding box center [317, 243] width 21 height 21
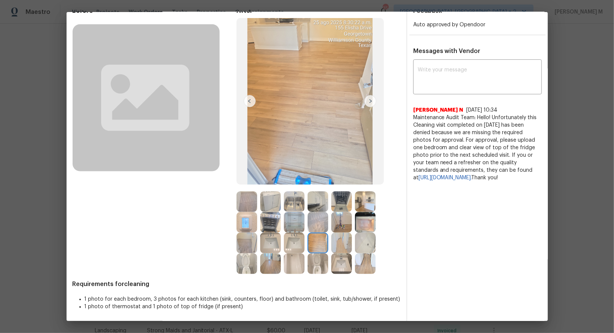
click at [342, 213] on img at bounding box center [341, 222] width 21 height 21
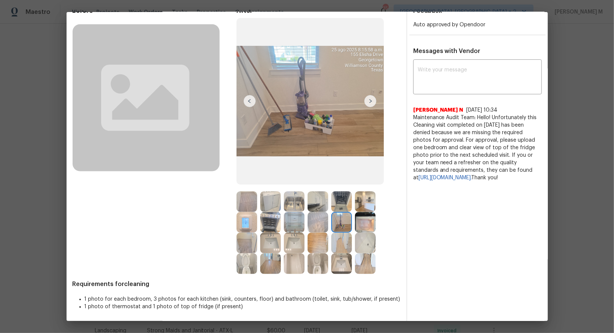
click at [83, 102] on rect at bounding box center [146, 97] width 147 height 147
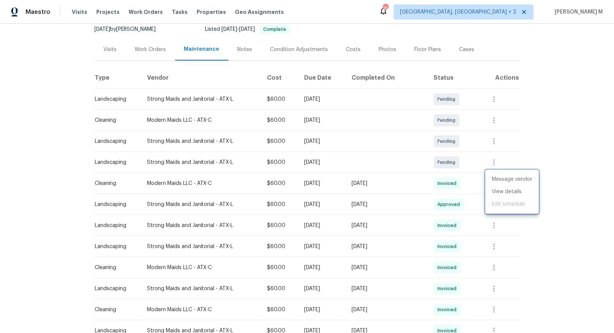
click at [145, 43] on div at bounding box center [307, 166] width 614 height 333
click at [116, 46] on div "Visits" at bounding box center [110, 49] width 31 height 22
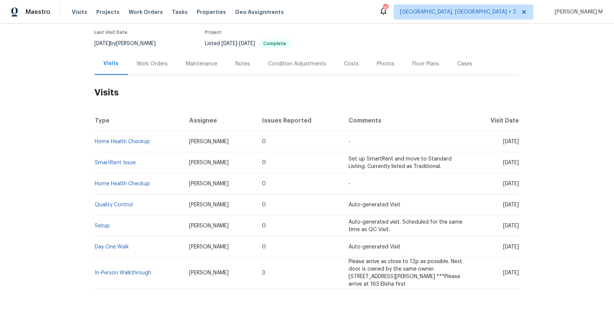
click at [162, 64] on div "Work Orders" at bounding box center [152, 64] width 49 height 22
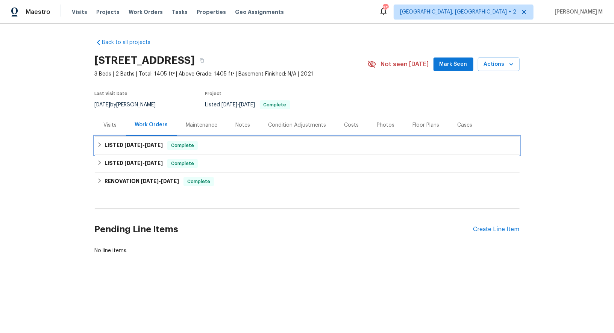
click at [183, 136] on div "LISTED 8/12/25 - 8/18/25 Complete" at bounding box center [307, 145] width 425 height 18
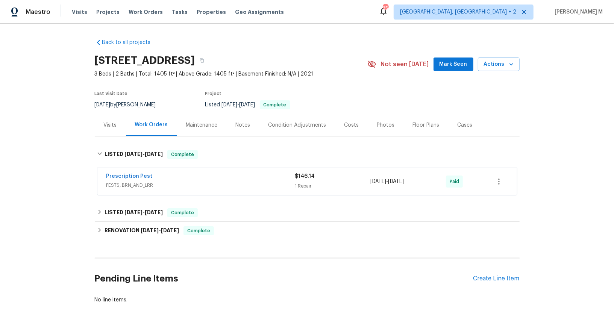
click at [144, 182] on span "PESTS, BRN_AND_LRR" at bounding box center [200, 186] width 189 height 8
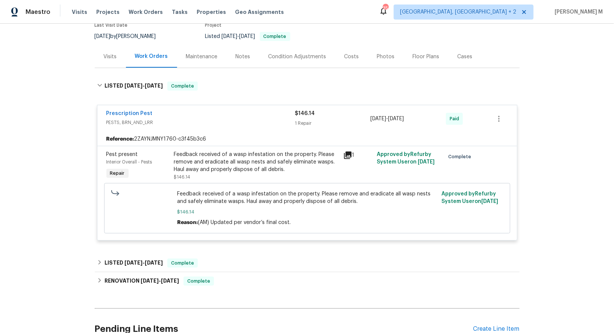
scroll to position [74, 0]
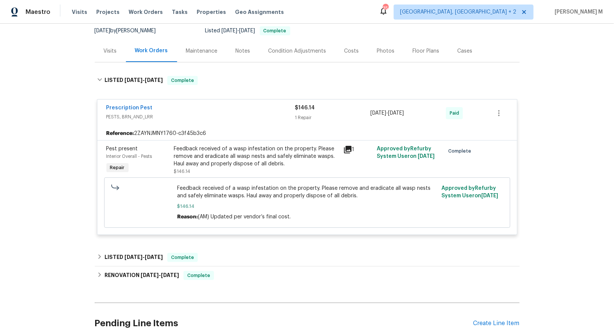
click at [140, 236] on div "Back to all projects 155 Elisha Dr, Liberty Hill, TX 78642 3 Beds | 2 Baths | T…" at bounding box center [307, 157] width 425 height 396
click at [132, 254] on span "[DATE]" at bounding box center [133, 256] width 18 height 5
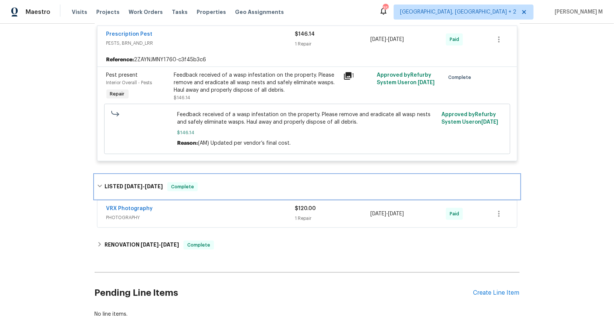
scroll to position [152, 0]
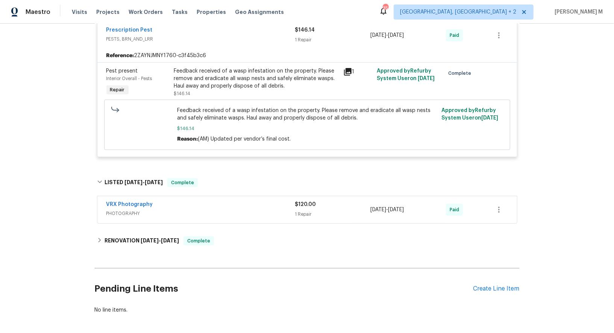
click at [113, 209] on div "VRX Photography PHOTOGRAPHY" at bounding box center [200, 210] width 189 height 18
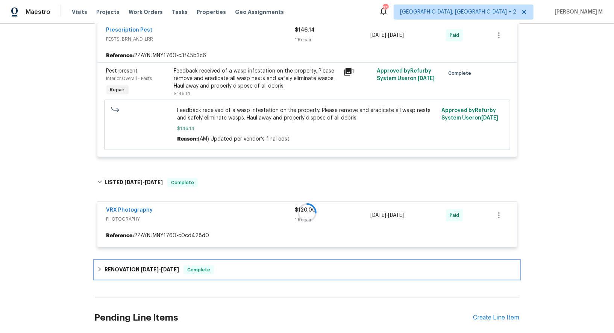
click at [122, 267] on div "Back to all projects 155 Elisha Dr, Liberty Hill, TX 78642 3 Beds | 2 Baths | T…" at bounding box center [307, 115] width 425 height 468
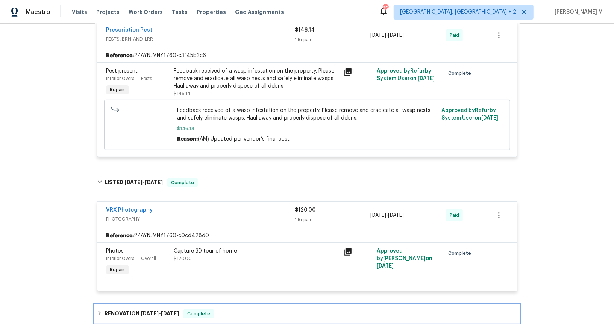
scroll to position [241, 0]
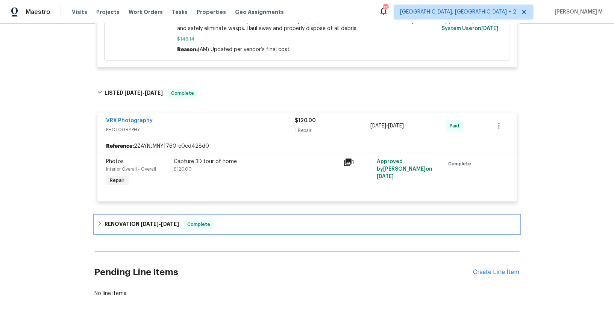
click at [121, 215] on div "RENOVATION [DATE] - [DATE] Complete" at bounding box center [307, 224] width 425 height 18
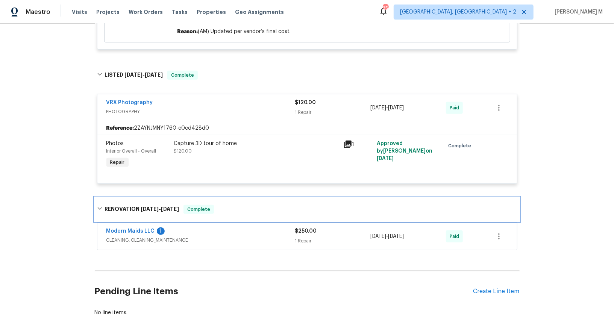
scroll to position [263, 0]
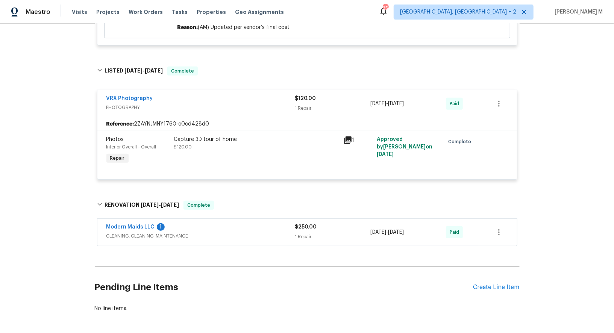
click at [118, 232] on span "CLEANING, CLEANING_MAINTENANCE" at bounding box center [200, 236] width 189 height 8
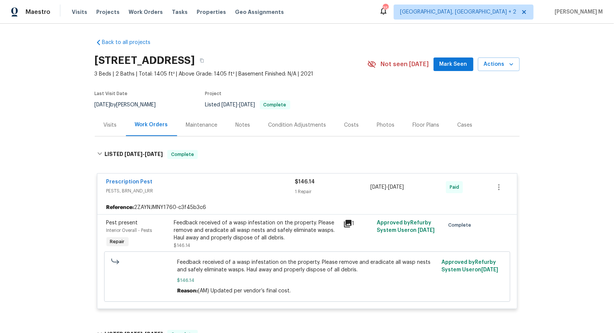
scroll to position [245, 0]
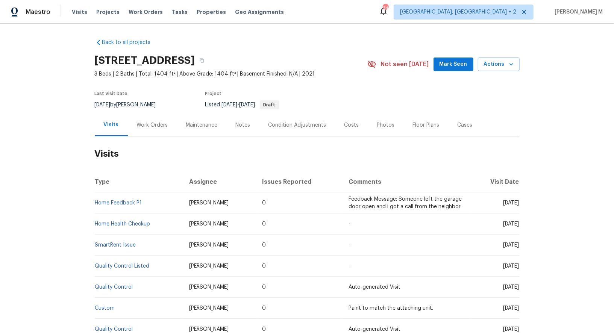
click at [144, 124] on div "Work Orders" at bounding box center [152, 125] width 31 height 8
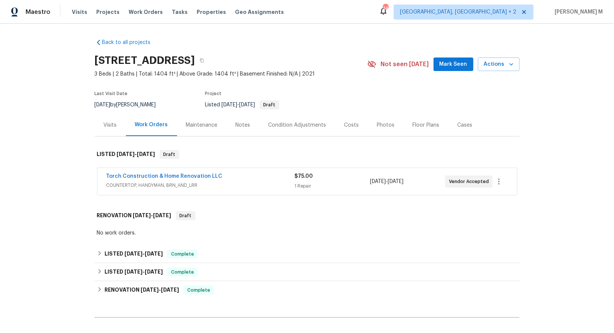
click at [144, 184] on span "COUNTERTOP, HANDYMAN, BRN_AND_LRR" at bounding box center [200, 186] width 188 height 8
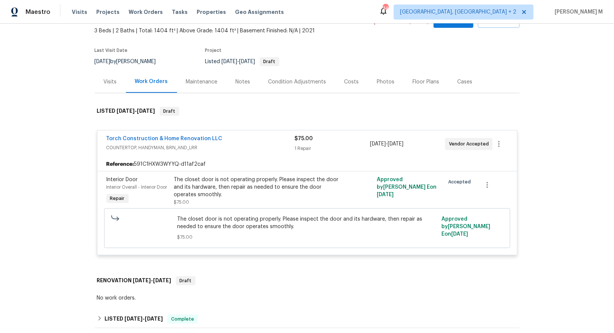
scroll to position [54, 0]
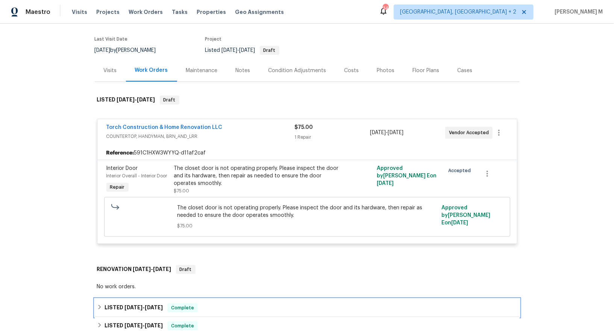
click at [137, 303] on h6 "LISTED [DATE] - [DATE]" at bounding box center [133, 307] width 58 height 9
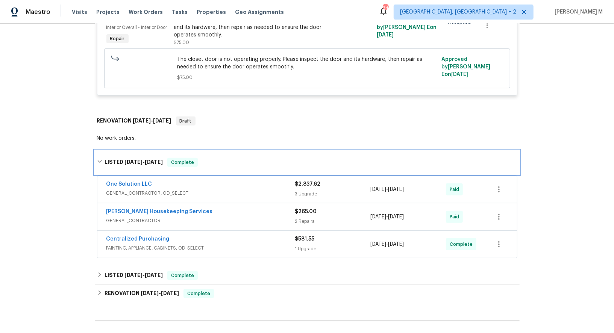
scroll to position [234, 0]
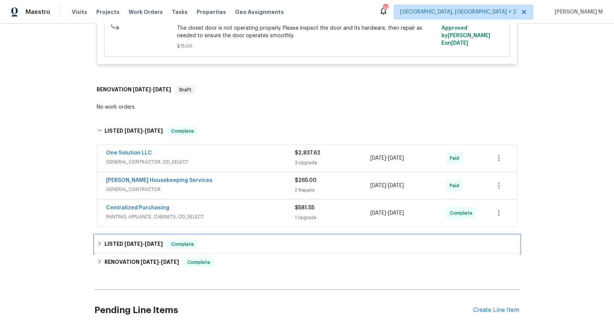
click at [120, 240] on h6 "LISTED [DATE] - [DATE]" at bounding box center [133, 244] width 58 height 9
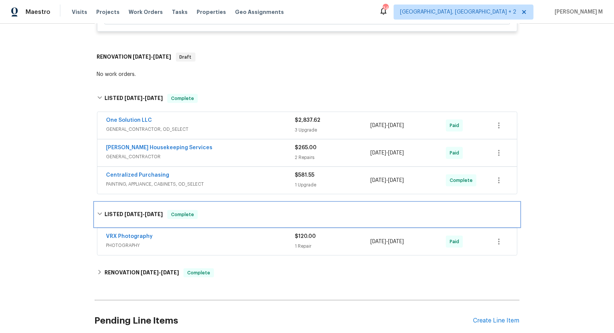
scroll to position [272, 0]
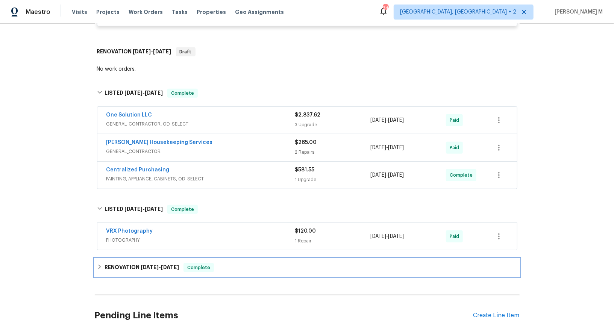
click at [117, 263] on h6 "RENOVATION [DATE] - [DATE]" at bounding box center [141, 267] width 74 height 9
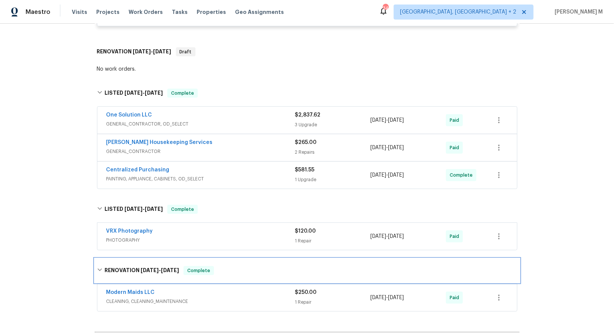
scroll to position [330, 0]
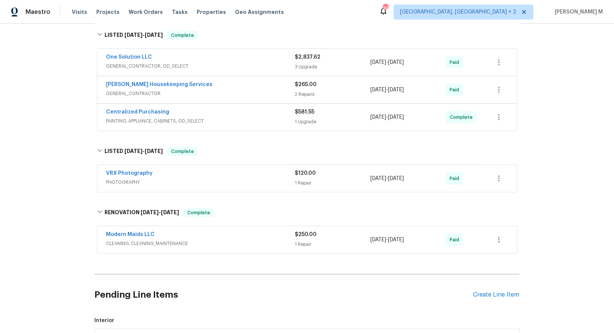
click at [138, 117] on span "PAINTING, APPLIANCE, CABINETS, OD_SELECT" at bounding box center [200, 121] width 189 height 8
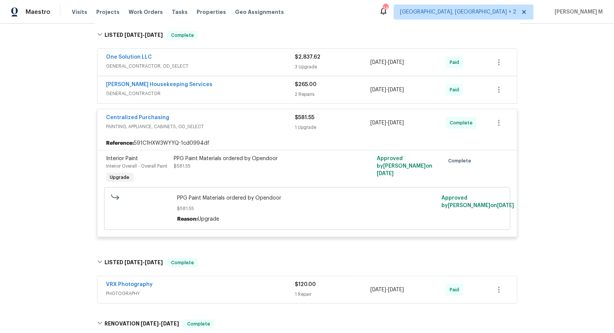
click at [133, 90] on span "GENERAL_CONTRACTOR" at bounding box center [200, 94] width 189 height 8
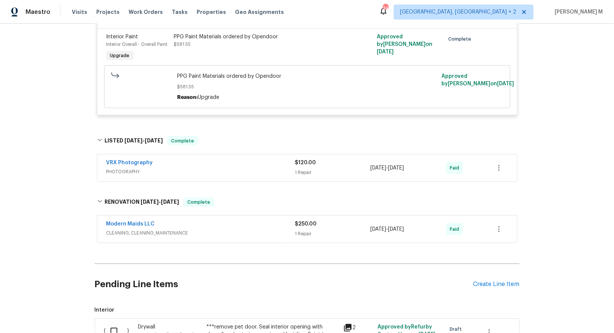
scroll to position [705, 0]
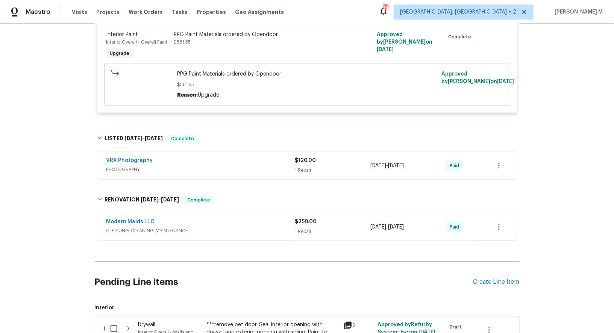
click at [157, 227] on span "CLEANING, CLEANING_MAINTENANCE" at bounding box center [200, 231] width 189 height 8
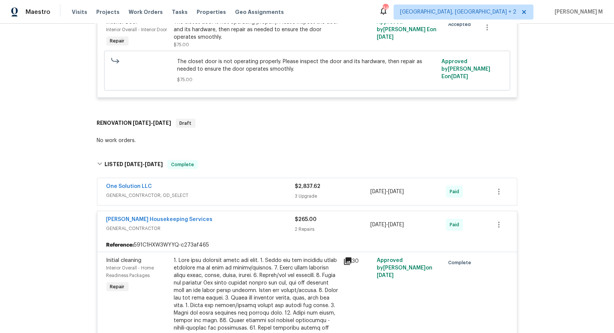
scroll to position [191, 0]
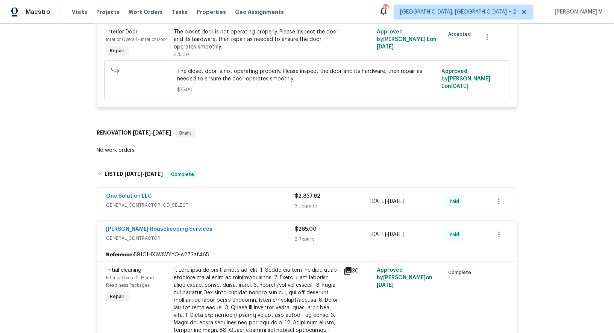
click at [148, 201] on span "GENERAL_CONTRACTOR, OD_SELECT" at bounding box center [200, 205] width 189 height 8
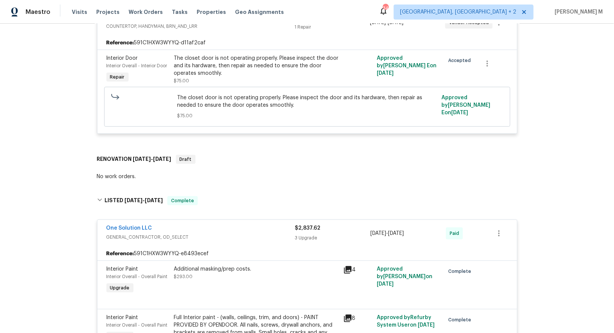
scroll to position [0, 0]
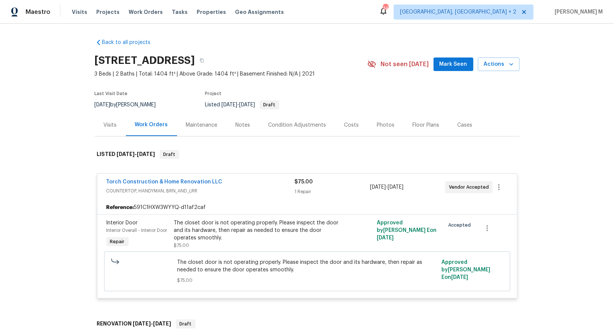
click at [360, 67] on div "[STREET_ADDRESS]" at bounding box center [231, 61] width 272 height 20
click at [195, 126] on div "Maintenance" at bounding box center [202, 125] width 50 height 22
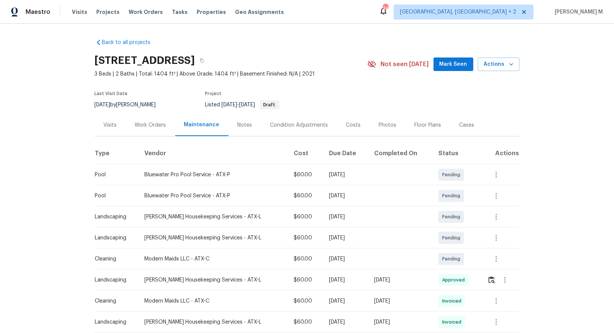
scroll to position [66, 0]
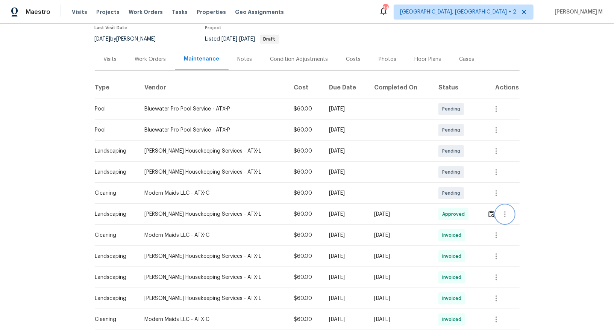
click at [510, 210] on button "button" at bounding box center [505, 214] width 18 height 18
click at [506, 221] on li "View details" at bounding box center [521, 222] width 53 height 12
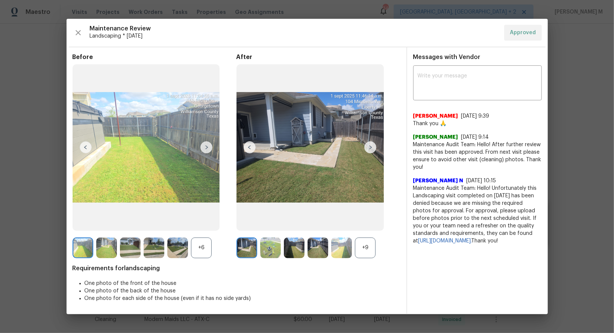
click at [361, 253] on div "+9" at bounding box center [365, 248] width 21 height 21
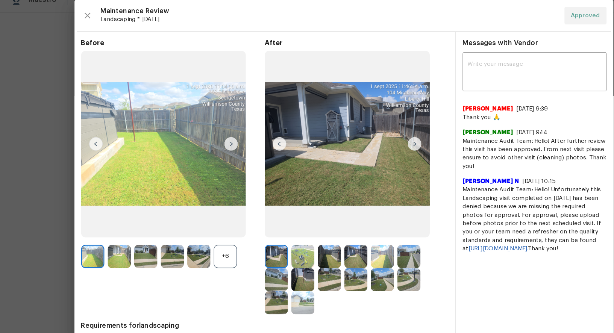
click at [369, 142] on img at bounding box center [370, 141] width 12 height 12
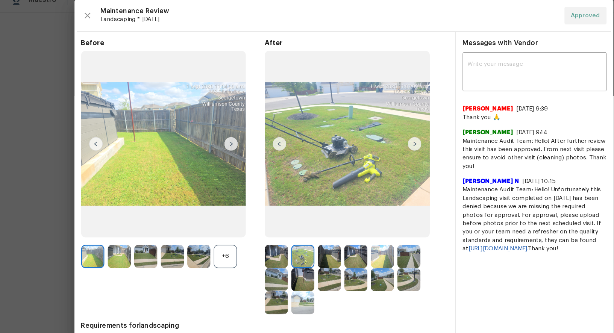
click at [370, 140] on img at bounding box center [370, 141] width 12 height 12
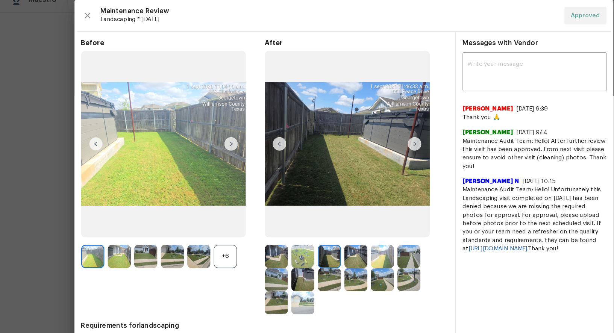
click at [315, 231] on img at bounding box center [317, 241] width 21 height 21
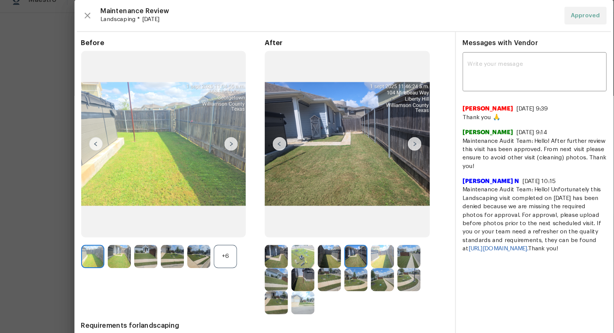
click at [247, 245] on img at bounding box center [246, 241] width 21 height 21
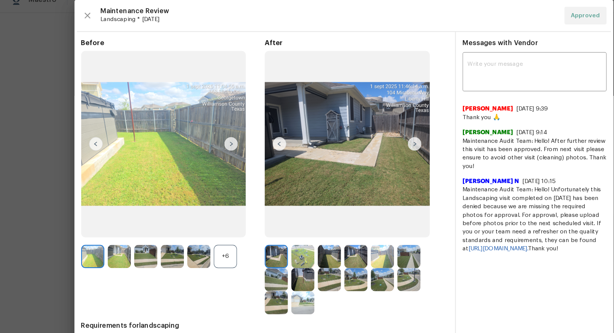
click at [246, 274] on img at bounding box center [246, 282] width 21 height 21
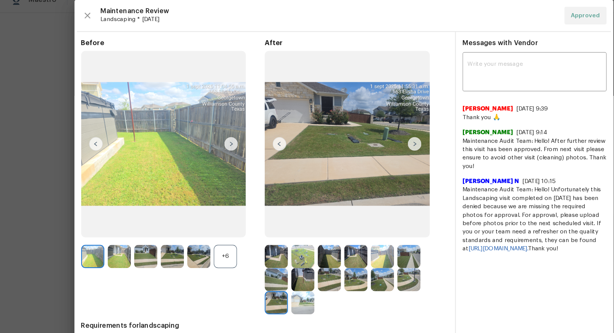
click at [259, 263] on div at bounding box center [248, 261] width 24 height 21
click at [264, 262] on img at bounding box center [270, 261] width 21 height 21
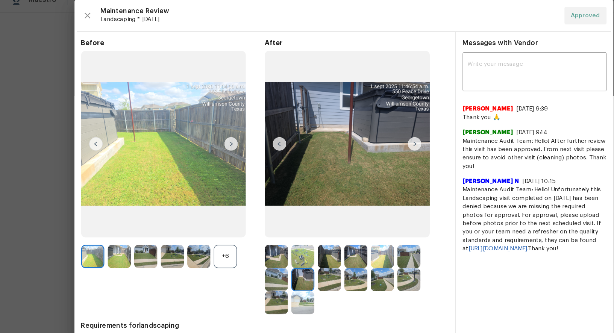
click at [250, 243] on img at bounding box center [246, 241] width 21 height 21
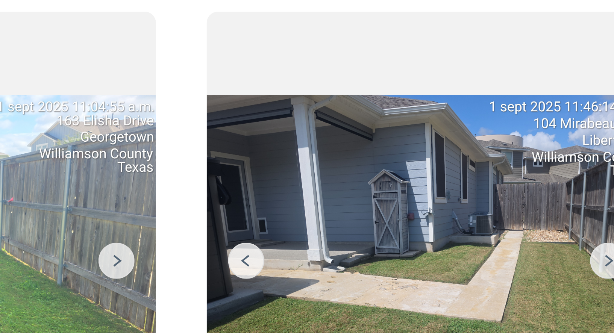
scroll to position [23, 0]
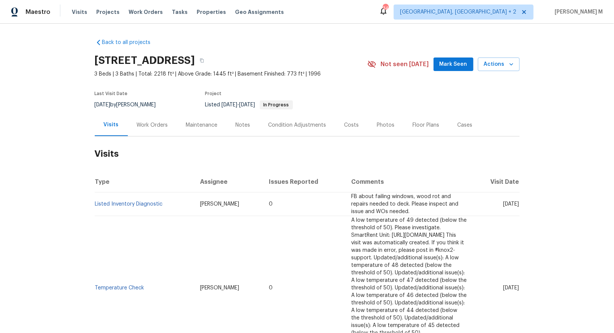
click at [147, 130] on div "Work Orders" at bounding box center [152, 125] width 49 height 22
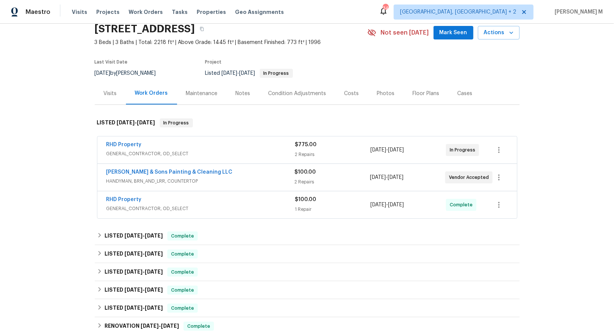
scroll to position [38, 0]
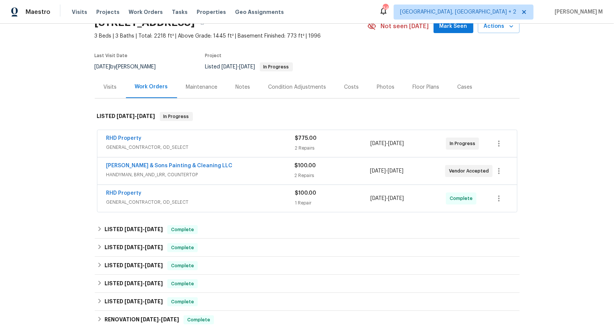
click at [173, 144] on span "GENERAL_CONTRACTOR, OD_SELECT" at bounding box center [200, 148] width 189 height 8
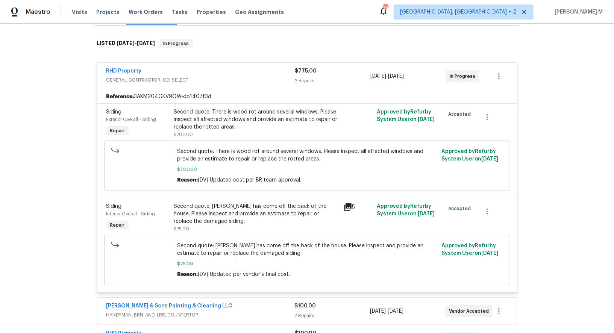
scroll to position [110, 0]
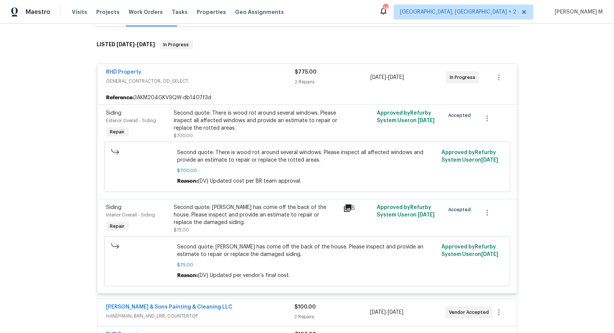
click at [244, 204] on div "Second quote: [PERSON_NAME] has come off the back of the house. Please inspect …" at bounding box center [256, 215] width 165 height 23
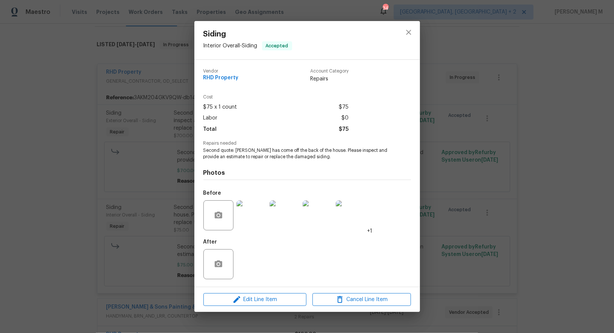
click at [97, 225] on div "Siding Interior Overall - Siding Accepted Vendor RHD Property Account Category …" at bounding box center [307, 166] width 614 height 333
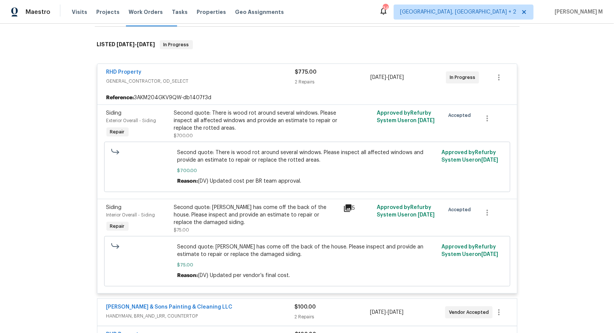
click at [215, 112] on div "Second quote: There is wood rot around several windows. Please inspect all affe…" at bounding box center [256, 120] width 165 height 23
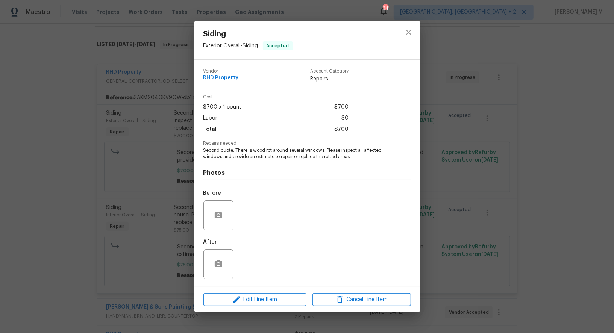
click at [155, 236] on div "Siding Exterior Overall - Siding Accepted Vendor RHD Property Account Category …" at bounding box center [307, 166] width 614 height 333
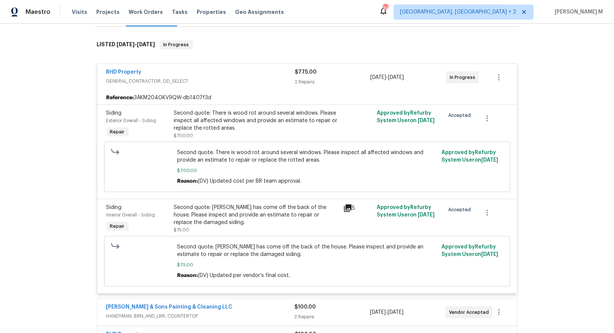
scroll to position [271, 0]
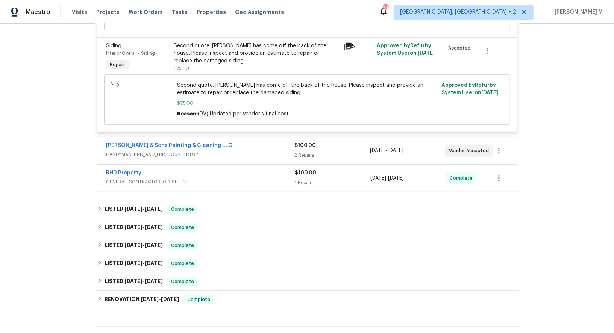
click at [142, 151] on span "HANDYMAN, BRN_AND_LRR, COUNTERTOP" at bounding box center [200, 155] width 188 height 8
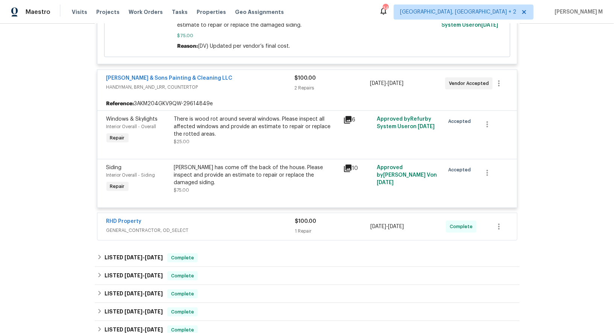
scroll to position [357, 0]
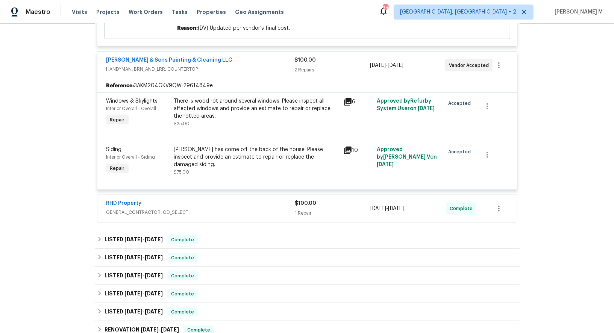
click at [145, 204] on div "RHD Property GENERAL_CONTRACTOR, OD_SELECT $100.00 1 Repair 9/3/2025 - 9/4/2025…" at bounding box center [306, 208] width 419 height 27
click at [147, 202] on div "RHD Property GENERAL_CONTRACTOR, OD_SELECT" at bounding box center [200, 209] width 189 height 18
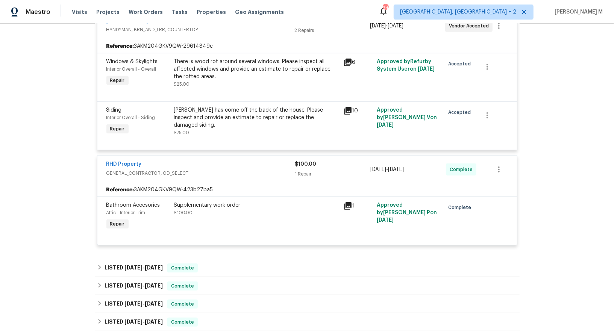
scroll to position [413, 0]
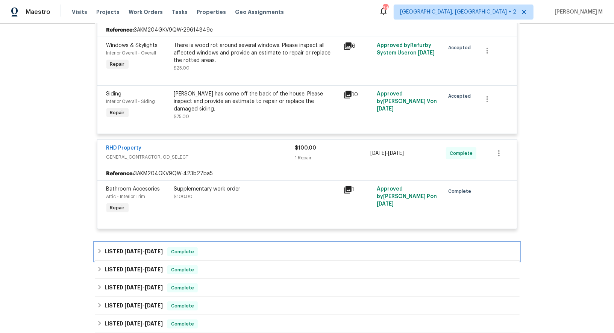
click at [119, 247] on h6 "LISTED 8/12/25 - 8/20/25" at bounding box center [133, 251] width 58 height 9
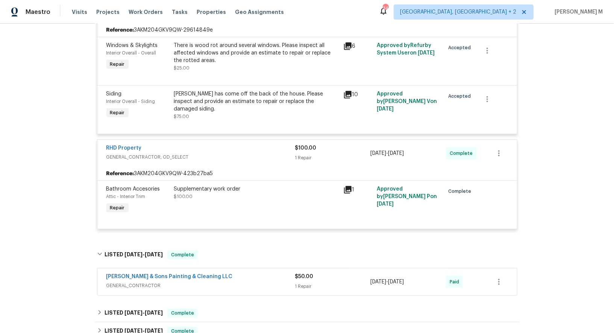
click at [132, 282] on span "GENERAL_CONTRACTOR" at bounding box center [200, 286] width 189 height 8
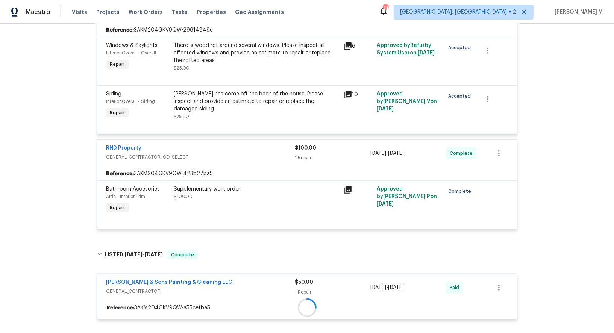
click at [132, 274] on div "Hodge & Sons Painting & Cleaning LLC GENERAL_CONTRACTOR $50.00 1 Repair 8/18/20…" at bounding box center [307, 297] width 420 height 46
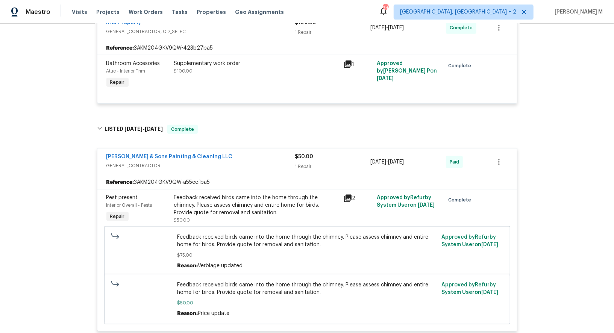
scroll to position [551, 0]
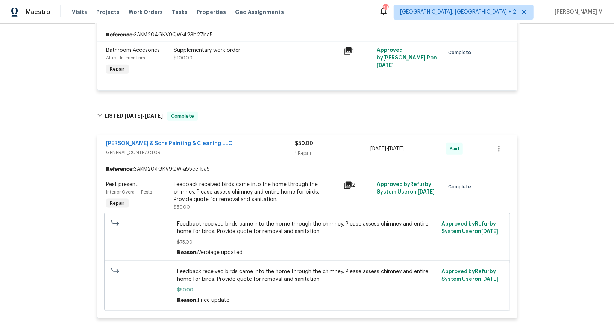
click at [260, 183] on div "Feedback received birds came into the home through the chimney. Please assess c…" at bounding box center [256, 192] width 165 height 23
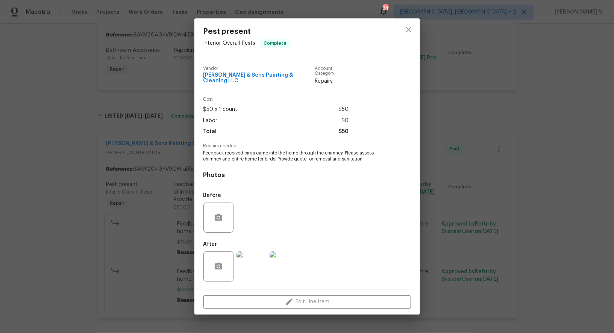
click at [260, 265] on img at bounding box center [251, 266] width 30 height 30
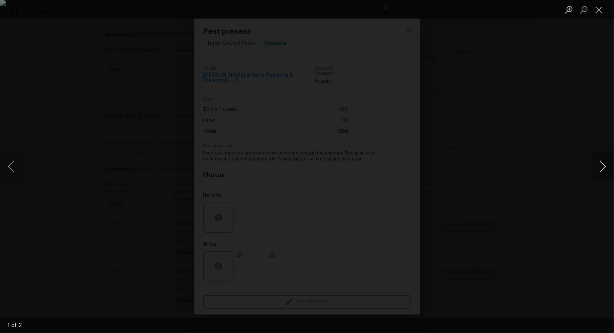
click at [604, 164] on button "Next image" at bounding box center [602, 166] width 23 height 30
click at [593, 103] on div "Lightbox" at bounding box center [307, 166] width 614 height 333
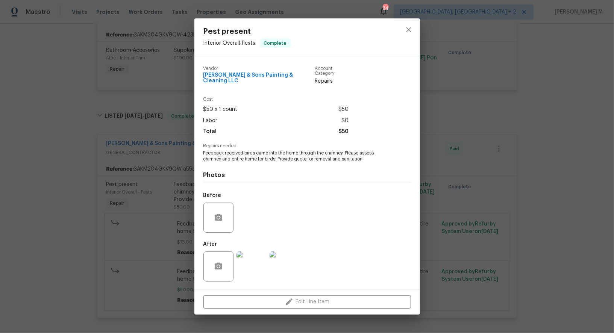
click at [593, 103] on div "Pest present Interior Overall - Pests Complete Vendor Hodge & Sons Painting & C…" at bounding box center [307, 166] width 614 height 333
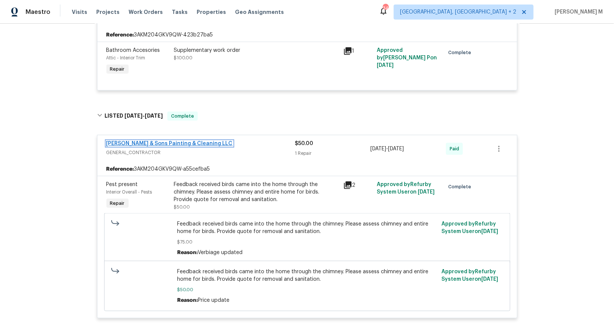
click at [172, 141] on link "Hodge & Sons Painting & Cleaning LLC" at bounding box center [169, 143] width 126 height 5
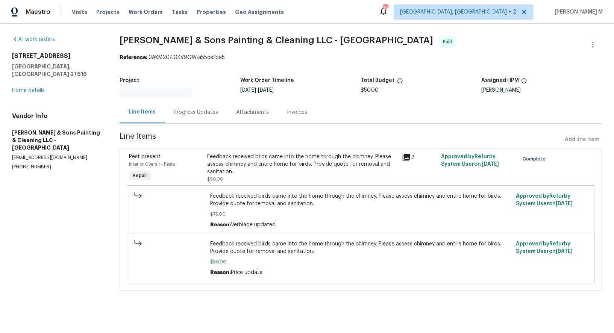
click at [198, 109] on div "Progress Updates" at bounding box center [196, 113] width 44 height 8
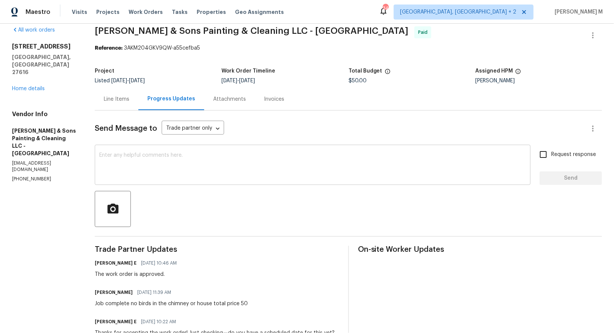
scroll to position [5, 0]
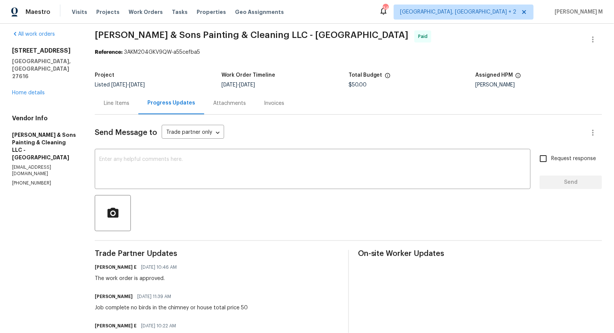
click at [121, 92] on div "Line Items" at bounding box center [117, 103] width 44 height 22
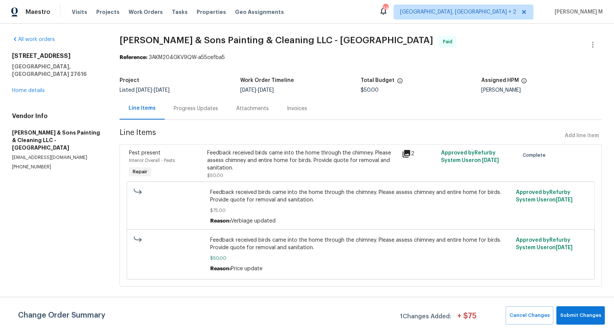
click at [309, 159] on div "Feedback received birds came into the home through the chimney. Please assess c…" at bounding box center [302, 160] width 191 height 23
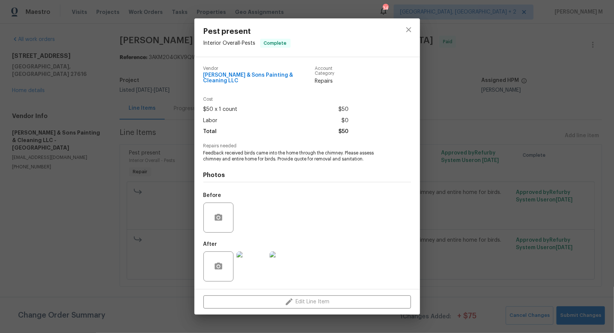
click at [248, 268] on img at bounding box center [251, 266] width 30 height 30
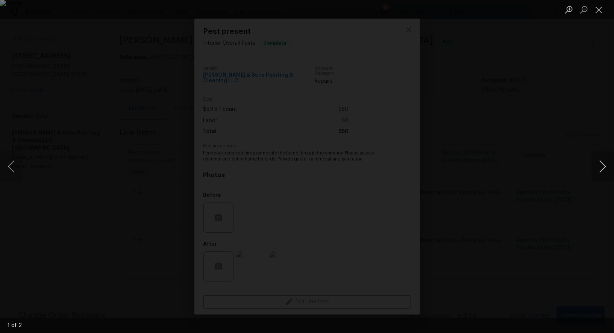
click at [608, 169] on button "Next image" at bounding box center [602, 166] width 23 height 30
click at [596, 163] on button "Next image" at bounding box center [602, 166] width 23 height 30
click at [593, 10] on button "Close lightbox" at bounding box center [598, 9] width 15 height 13
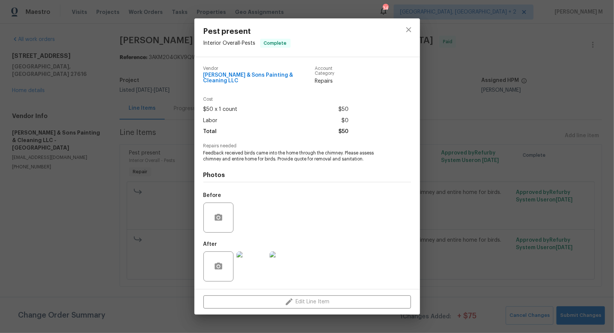
click at [472, 278] on div "Pest present Interior Overall - Pests Complete Vendor Hodge & Sons Painting & C…" at bounding box center [307, 166] width 614 height 333
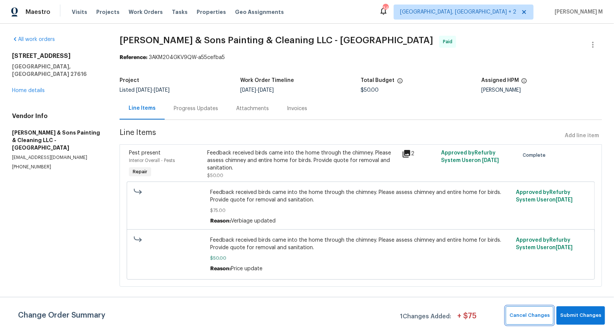
click at [533, 313] on span "Cancel Changes" at bounding box center [529, 315] width 40 height 9
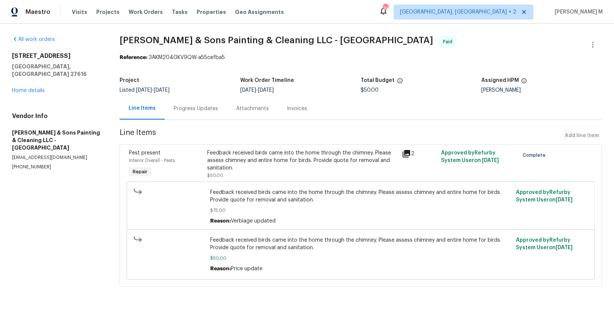
click at [241, 144] on div "Pest present Interior Overall - Pests Repair Feedback received birds came into …" at bounding box center [361, 215] width 482 height 142
click at [244, 151] on div "Feedback received birds came into the home through the chimney. Please assess c…" at bounding box center [302, 160] width 191 height 23
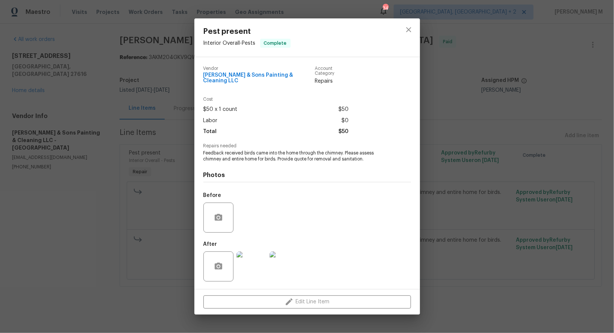
click at [298, 256] on img at bounding box center [284, 266] width 30 height 30
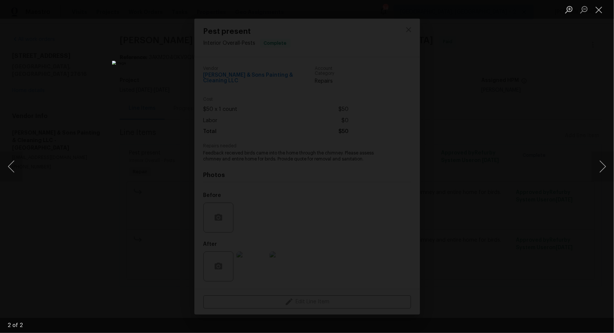
click at [489, 109] on div "Lightbox" at bounding box center [307, 166] width 614 height 333
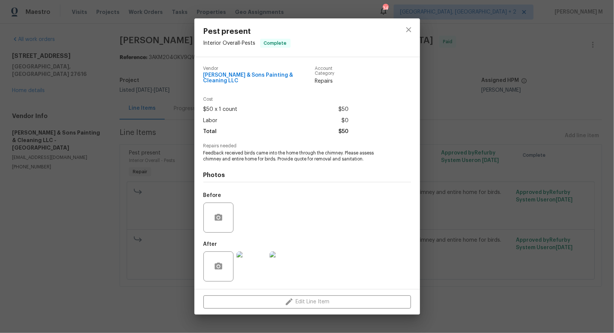
click at [452, 142] on div "Pest present Interior Overall - Pests Complete Vendor Hodge & Sons Painting & C…" at bounding box center [307, 166] width 614 height 333
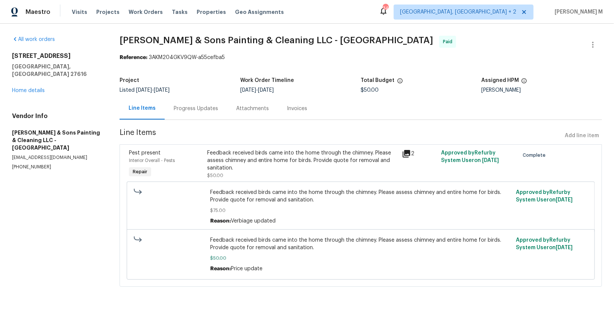
click at [400, 162] on div "2" at bounding box center [419, 164] width 39 height 35
click at [38, 88] on link "Home details" at bounding box center [28, 90] width 33 height 5
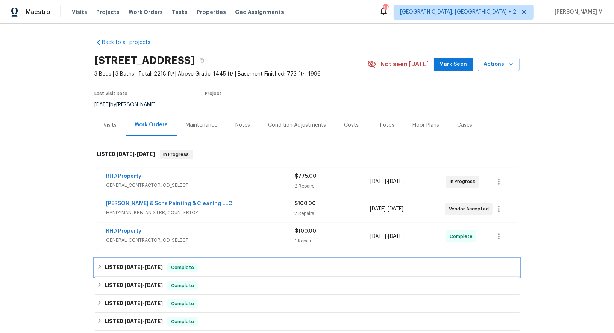
click at [162, 264] on div "LISTED 8/12/25 - 8/20/25 Complete" at bounding box center [307, 268] width 425 height 18
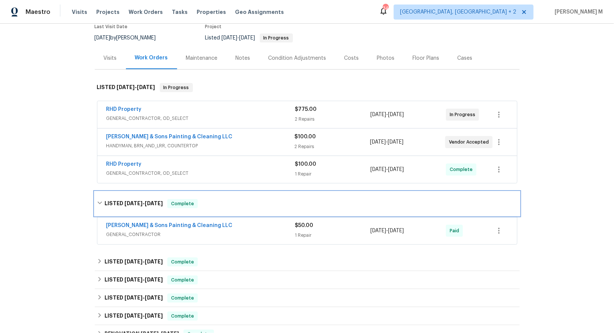
scroll to position [76, 0]
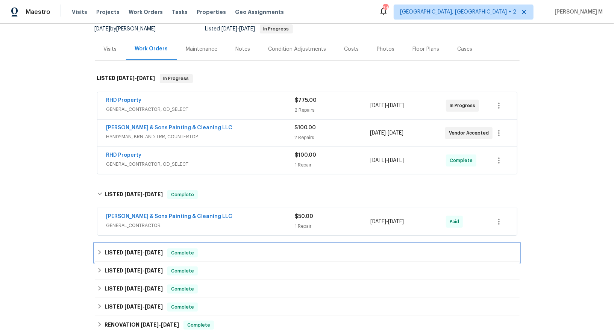
click at [144, 247] on div "LISTED 4/24/25 - 5/15/25 Complete" at bounding box center [307, 253] width 425 height 18
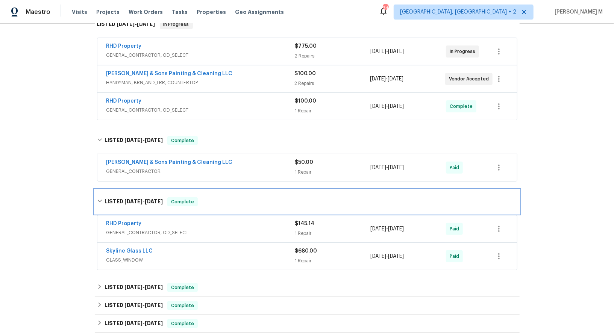
scroll to position [136, 0]
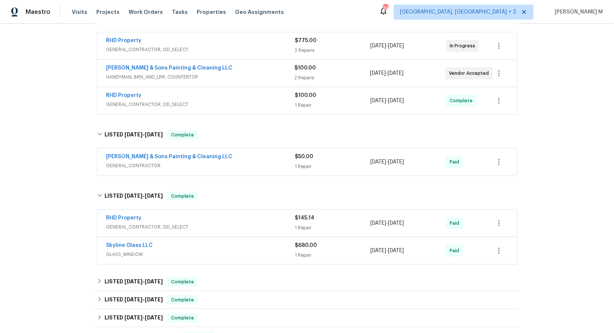
click at [128, 162] on div "Hodge & Sons Painting & Cleaning LLC GENERAL_CONTRACTOR $50.00 1 Repair 8/18/20…" at bounding box center [306, 161] width 419 height 27
click at [141, 162] on span "GENERAL_CONTRACTOR" at bounding box center [200, 166] width 189 height 8
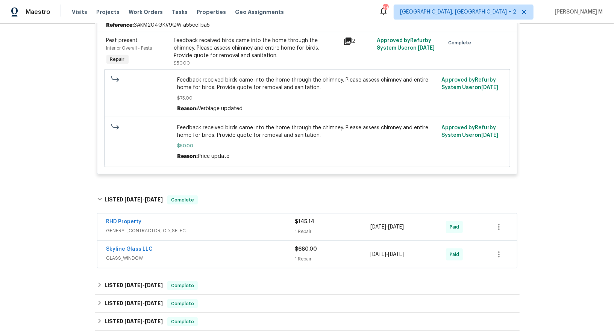
scroll to position [300, 0]
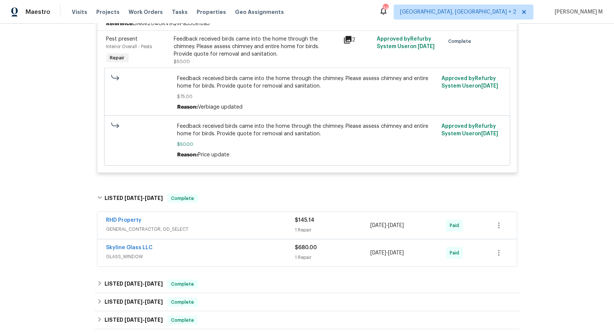
click at [131, 225] on span "GENERAL_CONTRACTOR, OD_SELECT" at bounding box center [200, 229] width 189 height 8
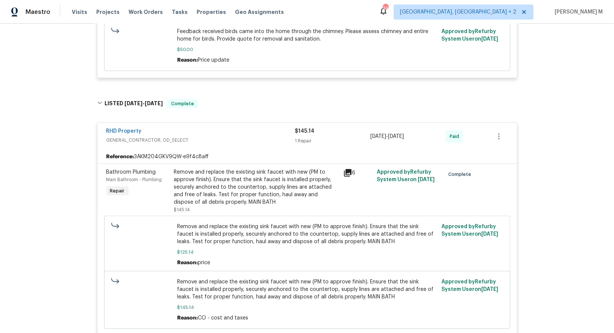
scroll to position [601, 0]
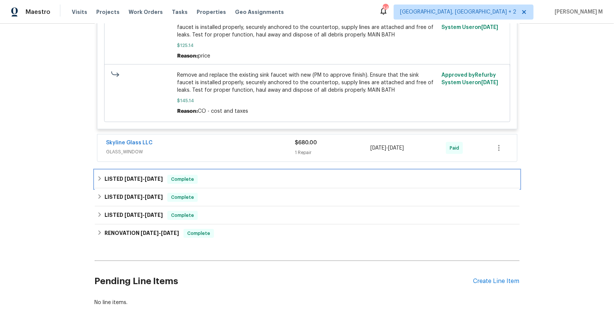
click at [135, 170] on div "LISTED 4/24/25 - 5/7/25 Complete" at bounding box center [307, 179] width 425 height 18
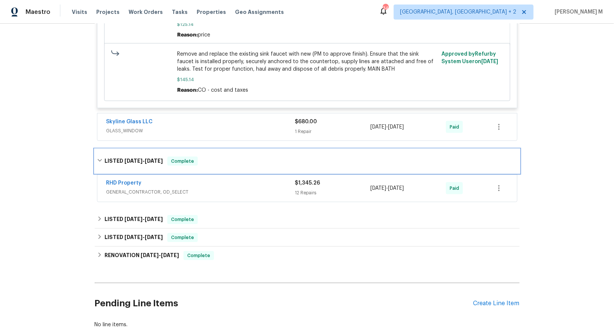
scroll to position [625, 0]
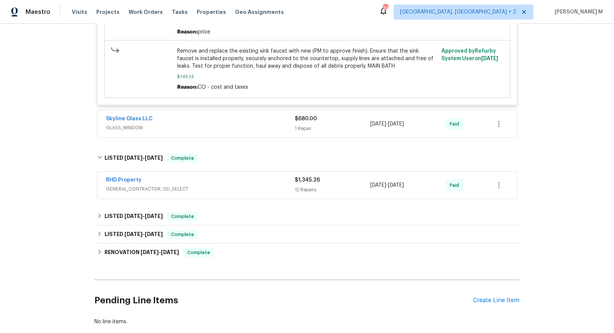
click at [132, 185] on span "GENERAL_CONTRACTOR, OD_SELECT" at bounding box center [200, 189] width 189 height 8
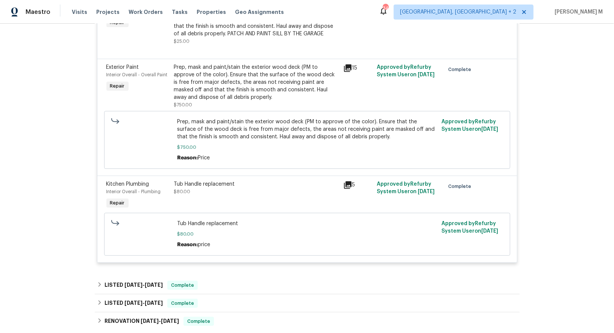
scroll to position [1410, 0]
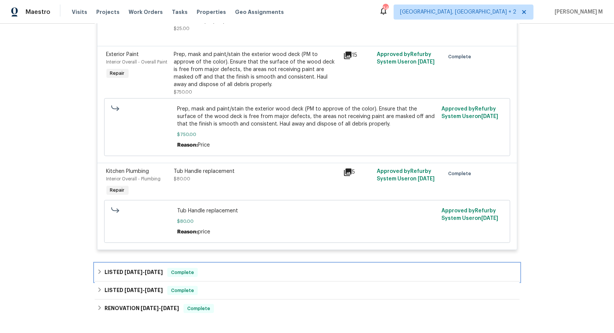
click at [163, 268] on div "LISTED 4/14/25 - 4/18/25 Complete" at bounding box center [307, 272] width 420 height 9
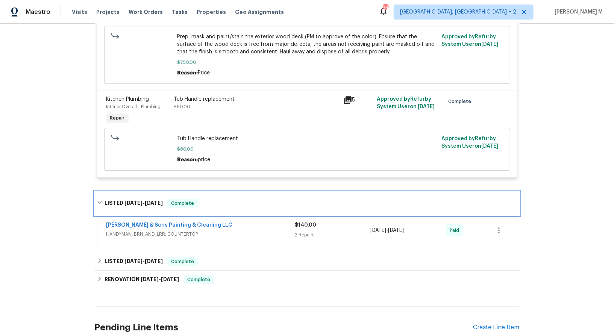
scroll to position [1489, 0]
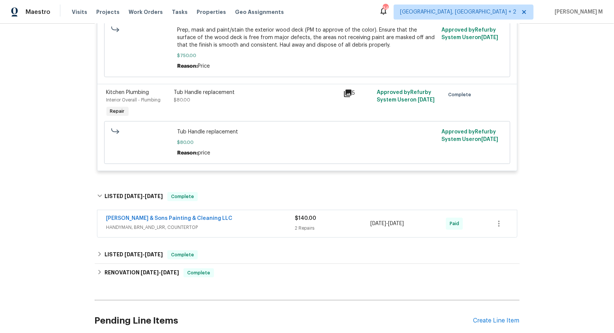
click at [163, 215] on div "Hodge & Sons Painting & Cleaning LLC HANDYMAN, BRN_AND_LRR, COUNTERTOP" at bounding box center [200, 224] width 189 height 18
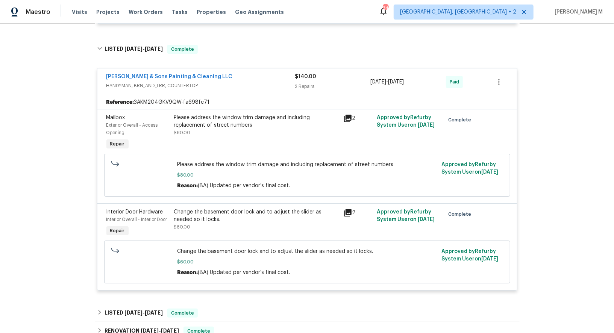
scroll to position [1636, 0]
click at [221, 209] on div "Change the basement door lock and to adjust the slider as needed so it locks. $…" at bounding box center [256, 220] width 165 height 23
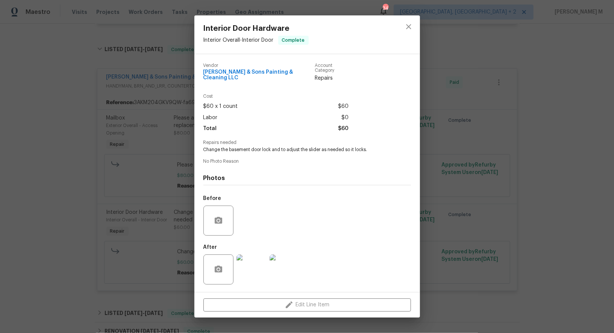
click at [135, 164] on div "Interior Door Hardware Interior Overall - Interior Door Complete Vendor Hodge &…" at bounding box center [307, 166] width 614 height 333
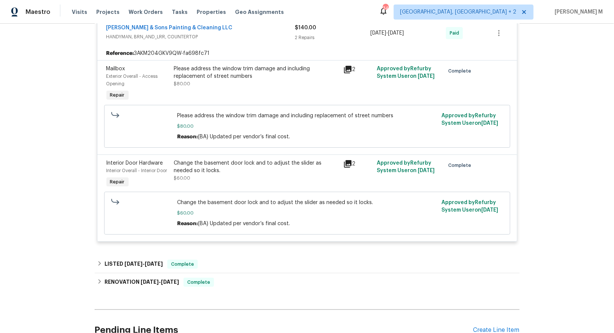
scroll to position [1654, 0]
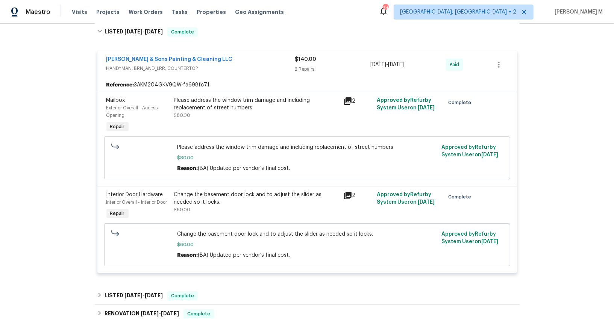
click at [286, 94] on div "Please address the window trim damage and including replacement of street numbe…" at bounding box center [256, 115] width 169 height 42
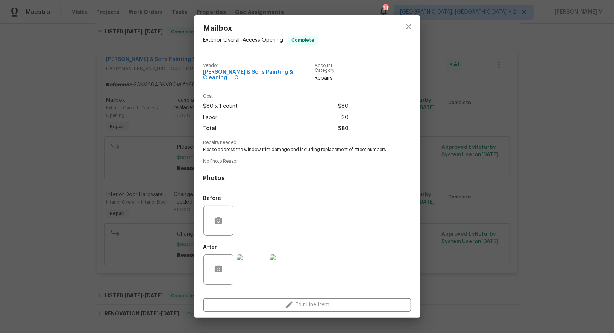
click at [259, 257] on img at bounding box center [251, 269] width 30 height 30
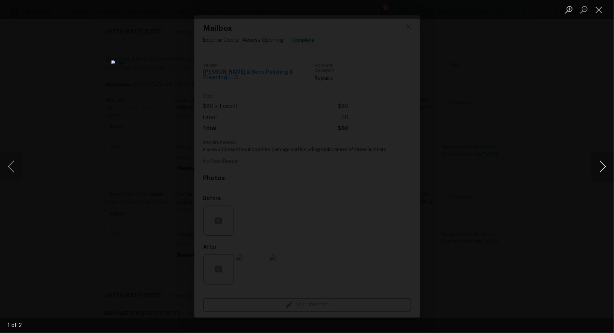
click at [599, 159] on button "Next image" at bounding box center [602, 166] width 23 height 30
click at [602, 9] on button "Close lightbox" at bounding box center [598, 9] width 15 height 13
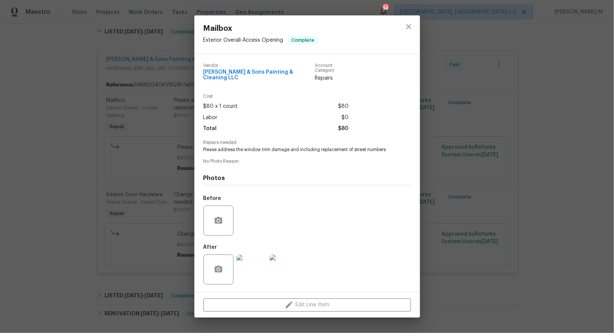
click at [136, 121] on div "Mailbox Exterior Overall - Access Opening Complete Vendor Hodge & Sons Painting…" at bounding box center [307, 166] width 614 height 333
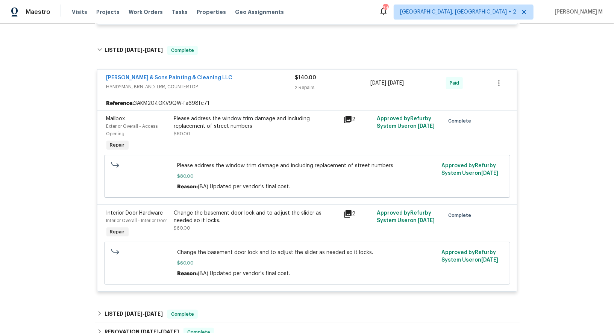
scroll to position [1627, 0]
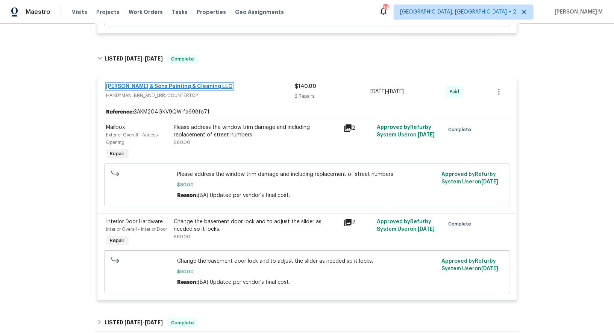
click at [138, 84] on link "Hodge & Sons Painting & Cleaning LLC" at bounding box center [169, 86] width 126 height 5
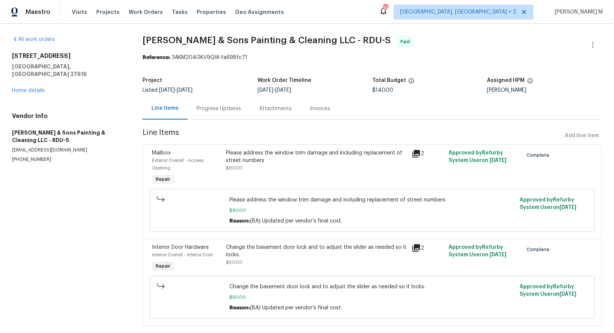
click at [201, 101] on div "Progress Updates" at bounding box center [219, 108] width 62 height 22
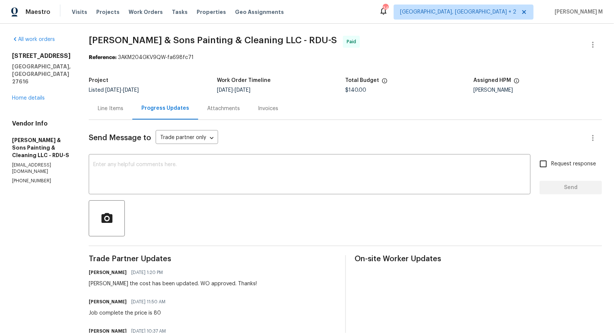
click at [113, 97] on div "Line Items" at bounding box center [111, 108] width 44 height 22
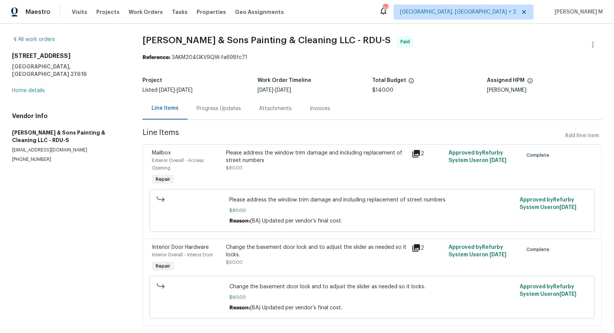
click at [269, 154] on div "Please address the window trim damage and including replacement of street numbe…" at bounding box center [316, 156] width 181 height 15
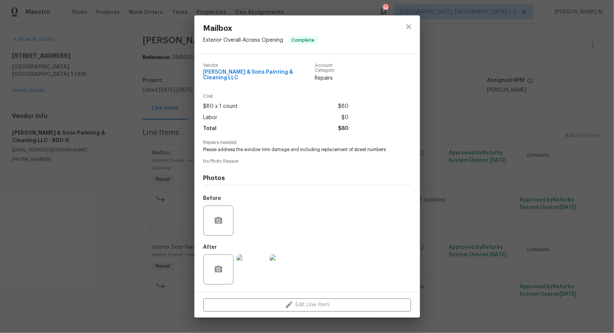
click at [247, 272] on img at bounding box center [251, 269] width 30 height 30
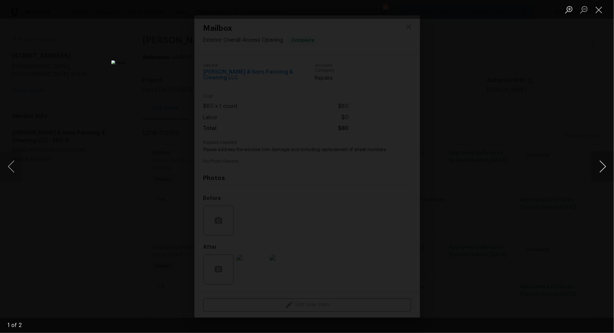
click at [611, 168] on button "Next image" at bounding box center [602, 166] width 23 height 30
click at [599, 15] on button "Close lightbox" at bounding box center [598, 9] width 15 height 13
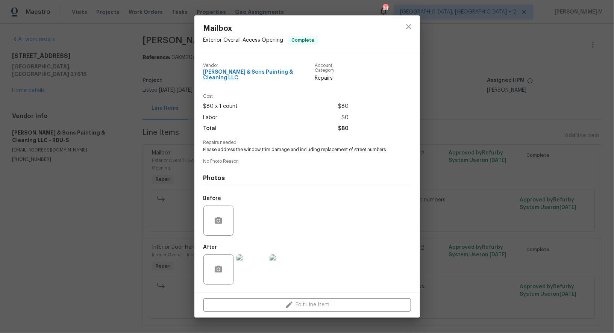
click at [489, 156] on div "Mailbox Exterior Overall - Access Opening Complete Vendor Hodge & Sons Painting…" at bounding box center [307, 166] width 614 height 333
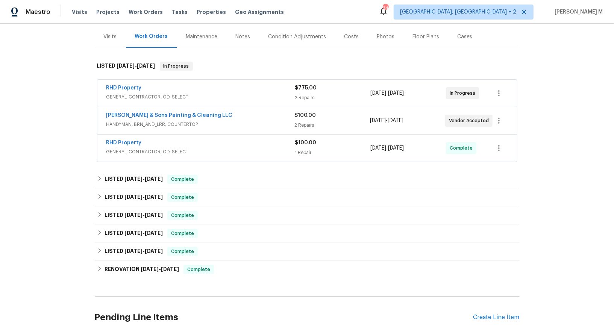
scroll to position [102, 0]
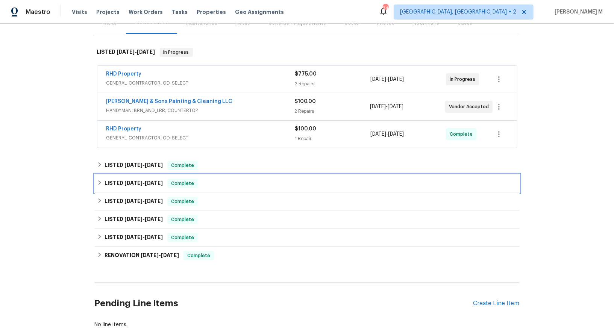
click at [121, 179] on h6 "LISTED 4/24/25 - 5/15/25" at bounding box center [133, 183] width 58 height 9
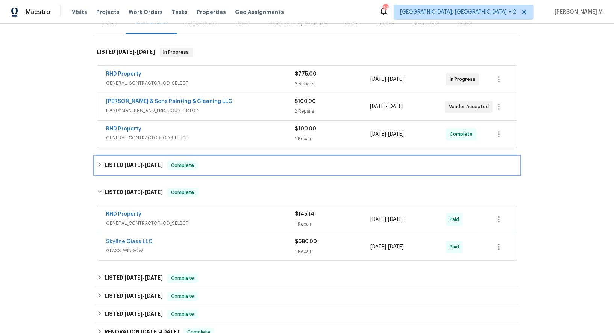
click at [139, 161] on h6 "LISTED 8/12/25 - 8/20/25" at bounding box center [133, 165] width 58 height 9
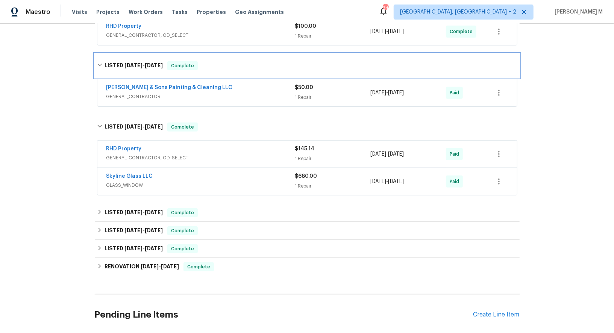
scroll to position [205, 0]
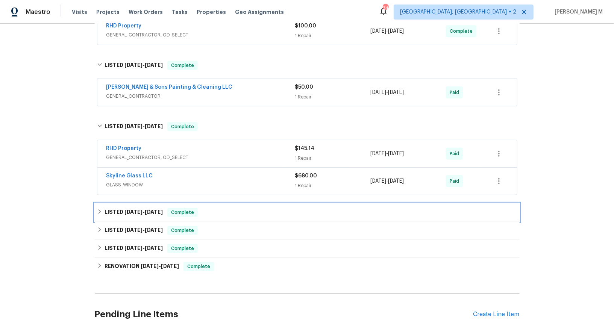
click at [113, 206] on div "LISTED 4/24/25 - 5/7/25 Complete" at bounding box center [307, 212] width 425 height 18
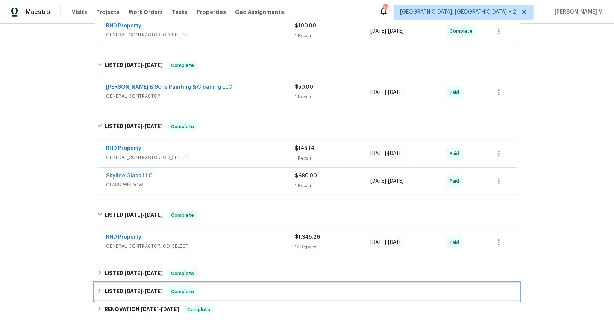
click at [122, 283] on div "LISTED 2/4/25 - 2/5/25 Complete" at bounding box center [307, 292] width 425 height 18
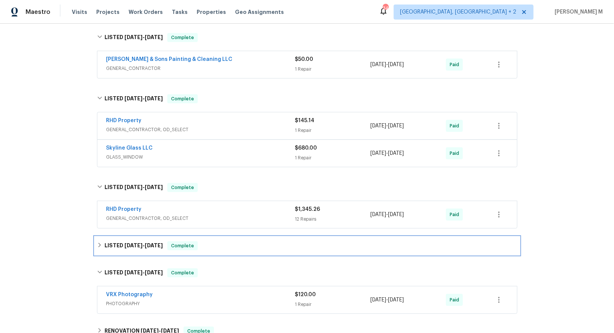
click at [130, 239] on div "LISTED 4/14/25 - 4/18/25 Complete" at bounding box center [307, 246] width 425 height 18
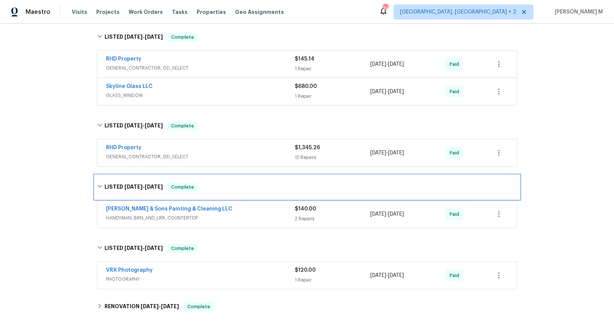
scroll to position [302, 0]
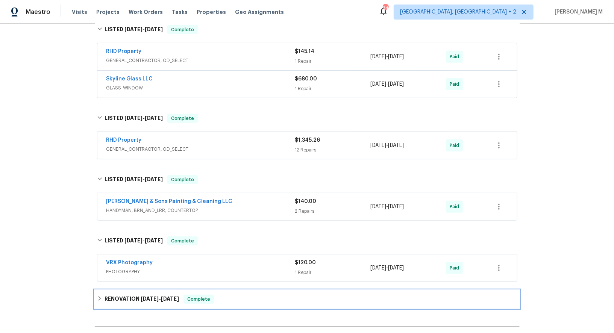
click at [121, 295] on h6 "RENOVATION 1/23/25 - 2/5/25" at bounding box center [141, 299] width 74 height 9
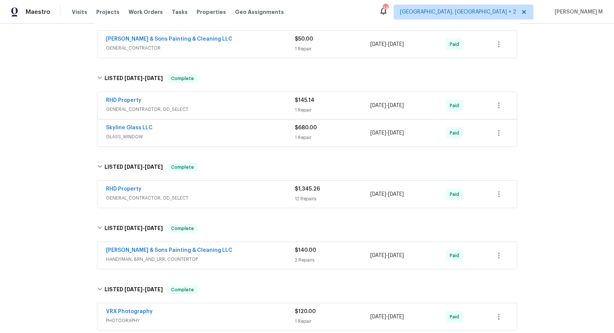
scroll to position [0, 0]
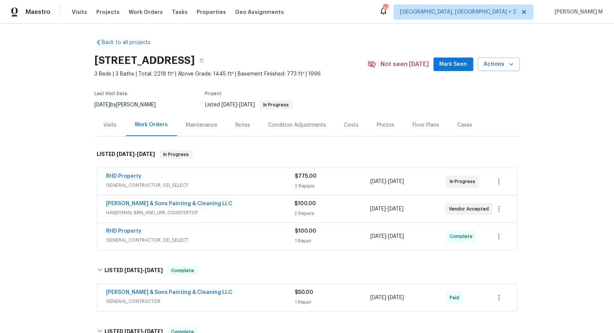
click at [212, 117] on div "Maintenance" at bounding box center [202, 125] width 50 height 22
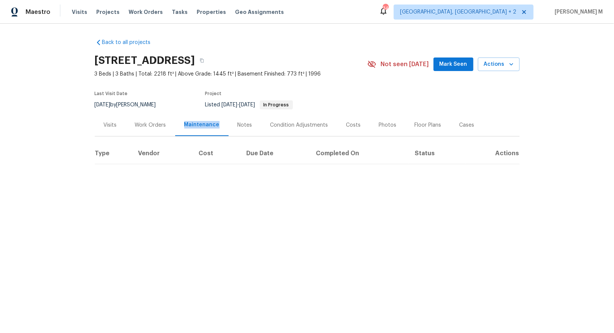
click at [212, 117] on div "Maintenance" at bounding box center [201, 125] width 53 height 22
click at [169, 118] on div "Work Orders" at bounding box center [150, 125] width 49 height 22
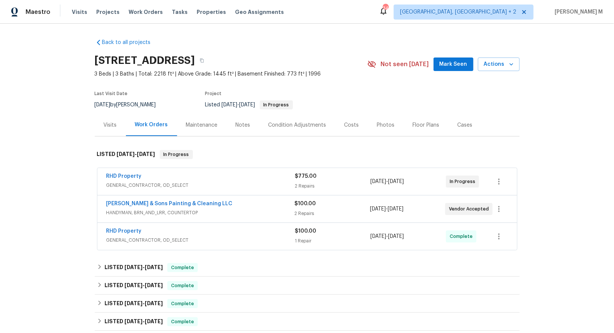
click at [169, 118] on div "Work Orders" at bounding box center [151, 125] width 51 height 22
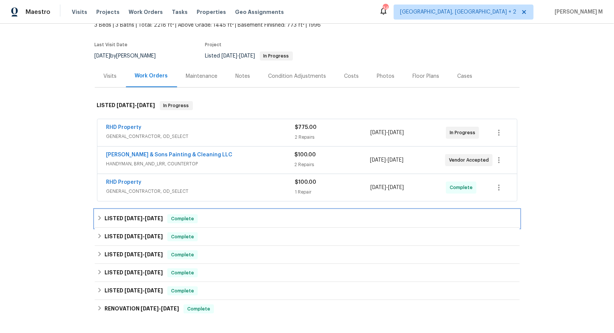
click at [157, 215] on div "LISTED 8/12/25 - 8/20/25 Complete" at bounding box center [307, 219] width 425 height 18
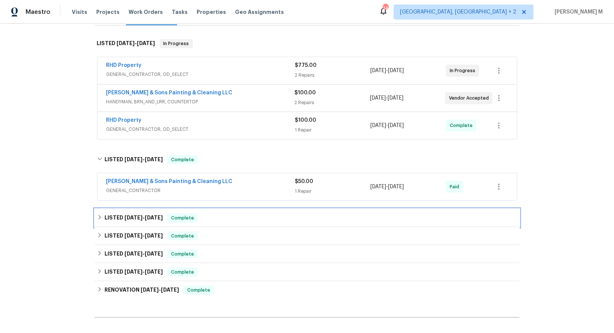
click at [157, 215] on div "LISTED 4/24/25 - 5/15/25 Complete" at bounding box center [307, 218] width 425 height 18
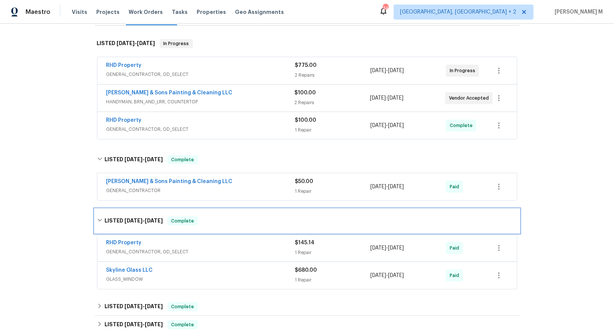
scroll to position [171, 0]
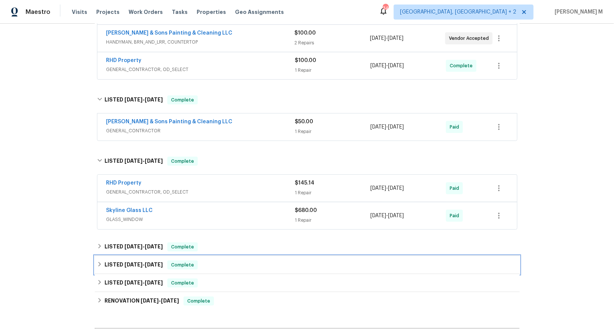
click at [129, 256] on div "LISTED 4/14/25 - 4/18/25 Complete" at bounding box center [307, 265] width 425 height 18
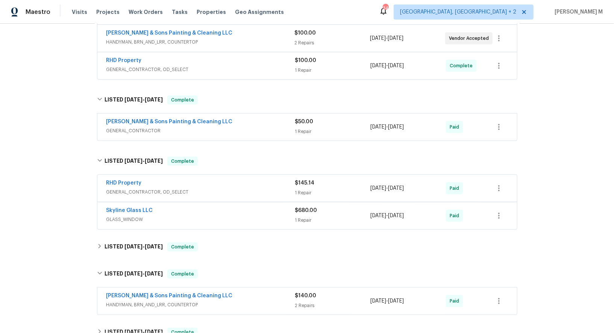
click at [143, 214] on div "Skyline Glass LLC GLASS_WINDOW $680.00 1 Repair 4/24/2025 - 5/2/2025 Paid" at bounding box center [306, 215] width 419 height 27
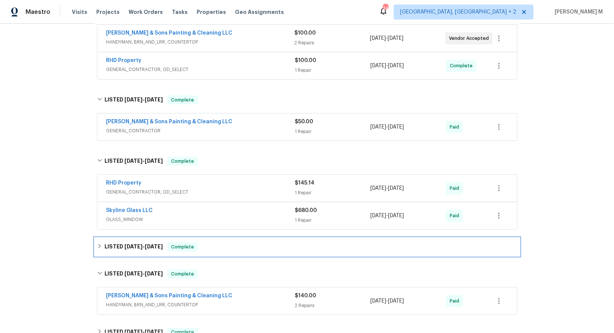
click at [143, 244] on span "4/24/25 - 5/7/25" at bounding box center [143, 246] width 38 height 5
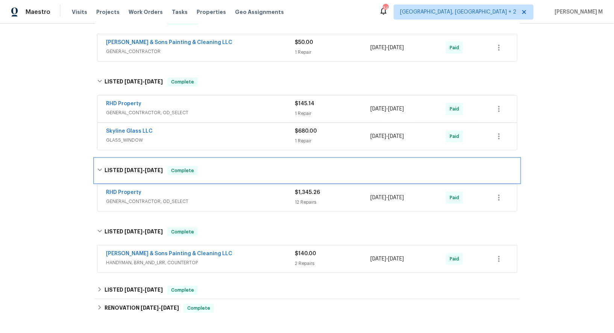
scroll to position [250, 0]
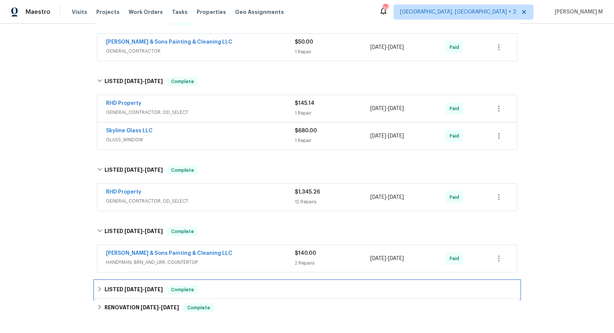
click at [153, 281] on div "LISTED 2/4/25 - 2/5/25 Complete" at bounding box center [307, 290] width 425 height 18
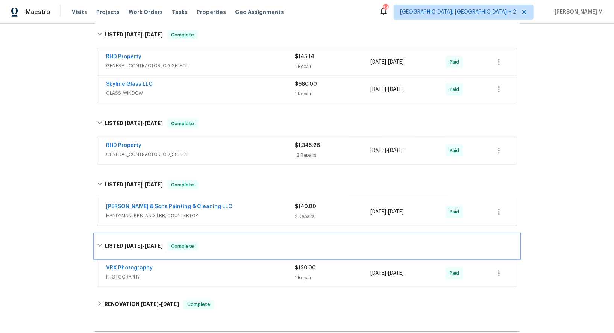
scroll to position [303, 0]
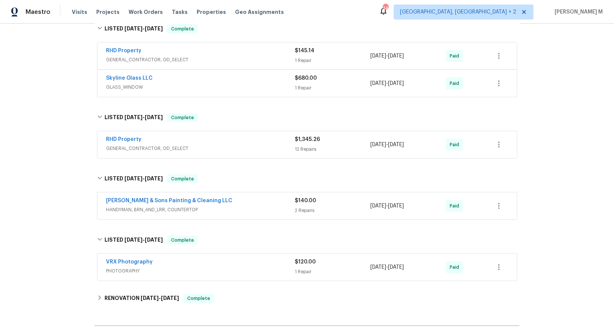
click at [152, 267] on div "Back to all projects 3321 Beech Bluff Ln, Raleigh, NC 27616 3 Beds | 3 Baths | …" at bounding box center [307, 54] width 425 height 648
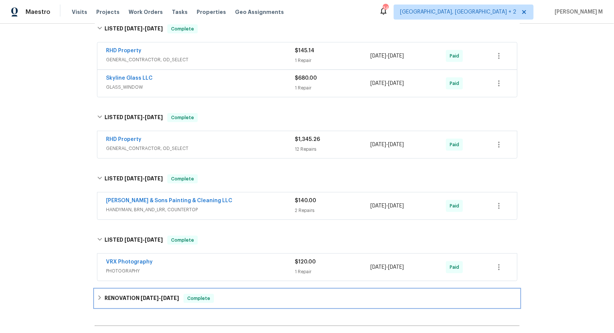
click at [151, 289] on div "RENOVATION 1/23/25 - 2/5/25 Complete" at bounding box center [307, 298] width 425 height 18
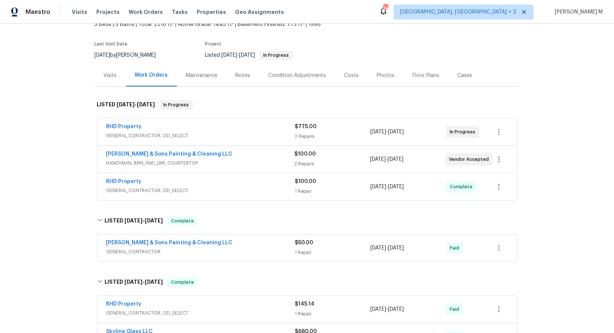
scroll to position [44, 0]
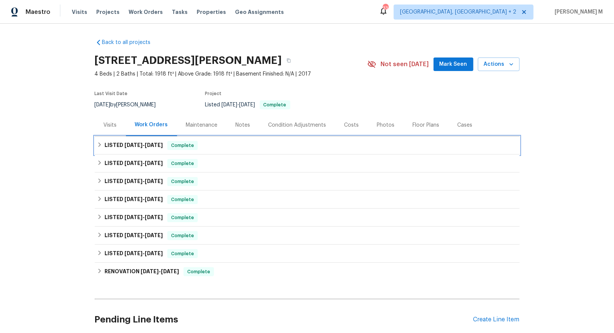
click at [121, 148] on div "LISTED [DATE] - [DATE] Complete" at bounding box center [307, 145] width 425 height 18
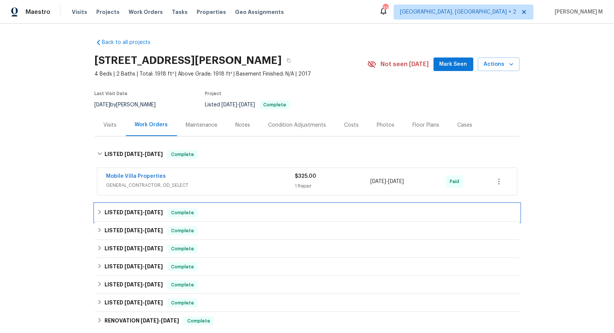
click at [128, 210] on span "[DATE]" at bounding box center [133, 212] width 18 height 5
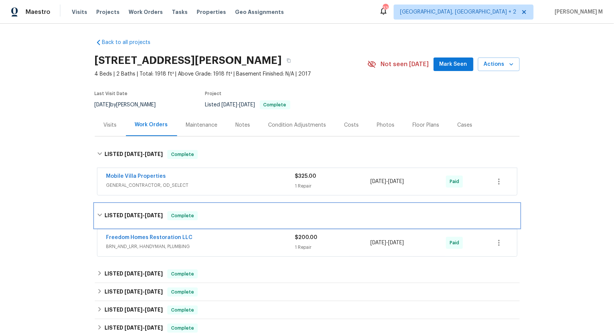
scroll to position [49, 0]
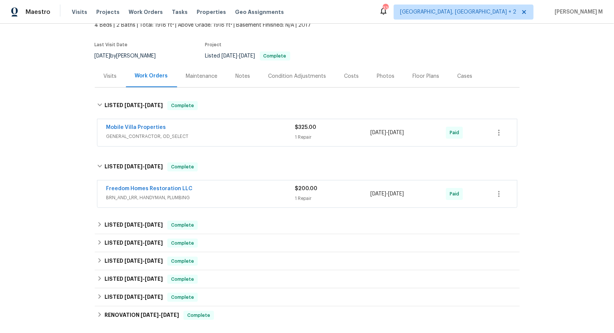
click at [130, 136] on div "Mobile Villa Properties GENERAL_CONTRACTOR, OD_SELECT $325.00 1 Repair [DATE] -…" at bounding box center [306, 132] width 419 height 27
click at [134, 135] on span "GENERAL_CONTRACTOR, OD_SELECT" at bounding box center [200, 137] width 189 height 8
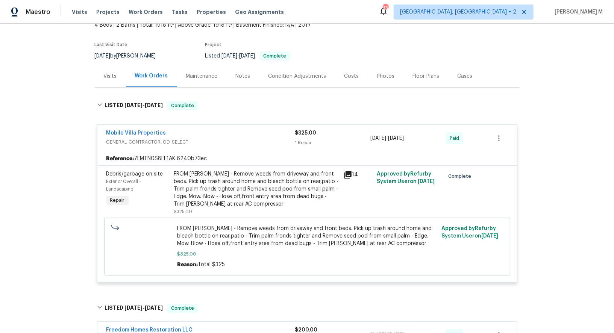
scroll to position [122, 0]
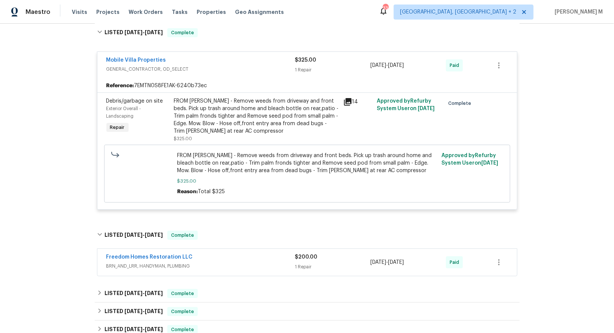
click at [153, 262] on span "BRN_AND_LRR, HANDYMAN, PLUMBING" at bounding box center [200, 266] width 189 height 8
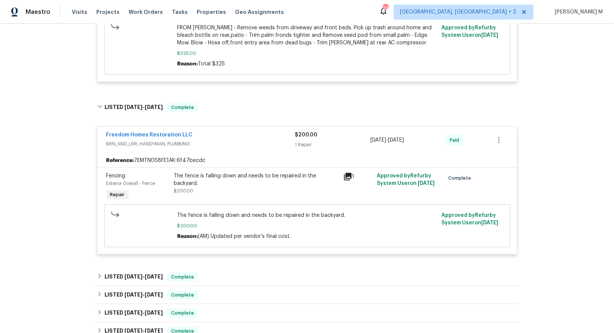
scroll to position [256, 0]
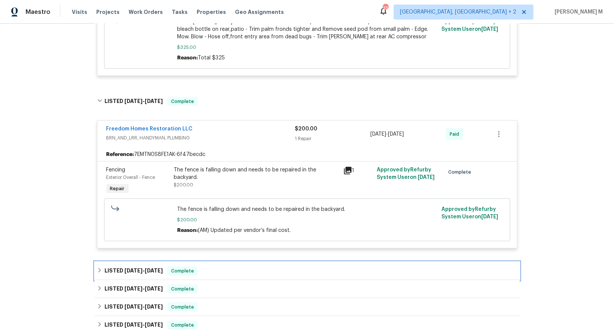
click at [153, 268] on span "[DATE]" at bounding box center [154, 270] width 18 height 5
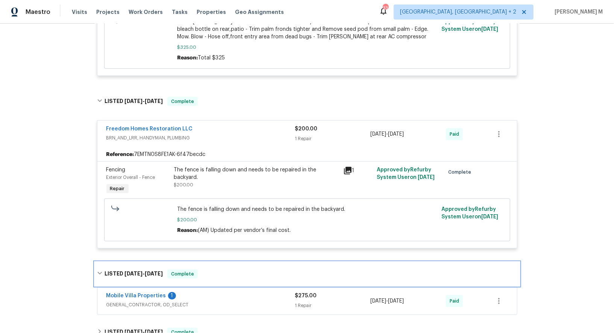
scroll to position [271, 0]
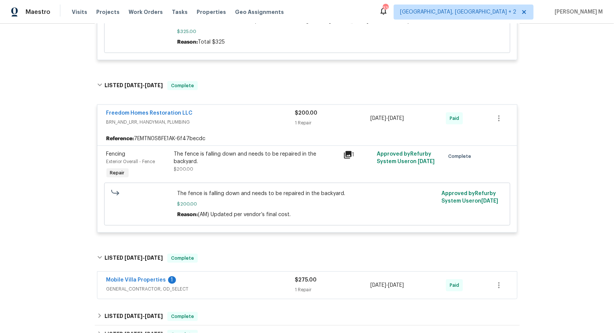
click at [230, 150] on div "The fence is falling down and needs to be repaired in the backyard. $200.00" at bounding box center [256, 161] width 165 height 23
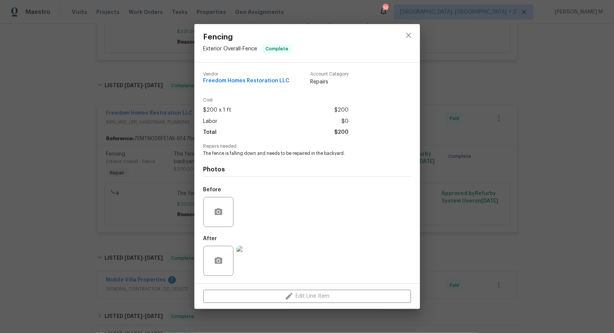
click at [251, 253] on img at bounding box center [251, 261] width 30 height 30
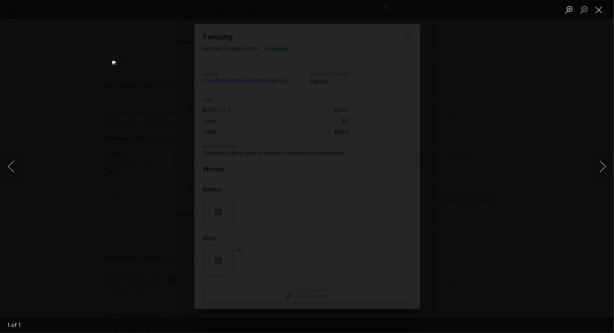
click at [513, 123] on div "Lightbox" at bounding box center [307, 166] width 614 height 333
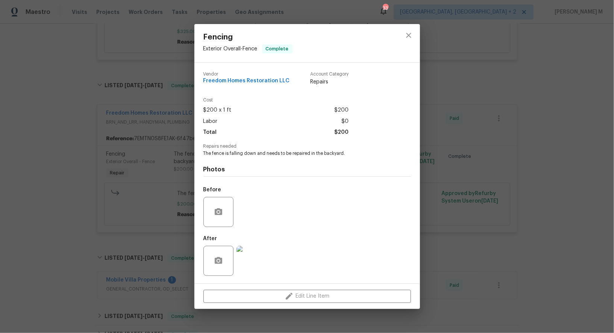
click at [179, 169] on div "Fencing Exterior Overall - Fence Complete Vendor Freedom Homes Restoration LLC …" at bounding box center [307, 166] width 614 height 333
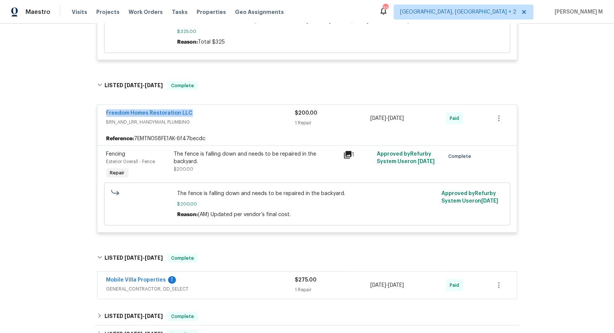
drag, startPoint x: 194, startPoint y: 108, endPoint x: 61, endPoint y: 106, distance: 133.1
click at [61, 106] on div "Back to all projects [STREET_ADDRESS][PERSON_NAME] 4 Beds | 2 Baths | Total: 19…" at bounding box center [307, 178] width 614 height 309
copy link "Freedom Homes Restoration LLC"
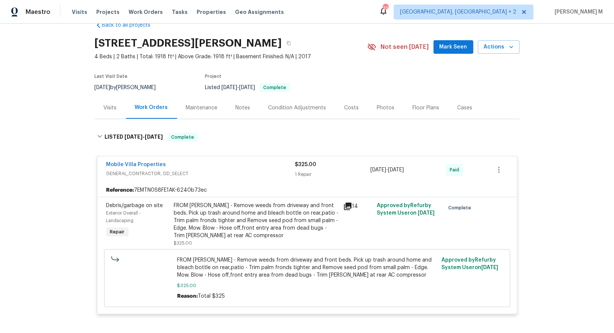
scroll to position [0, 0]
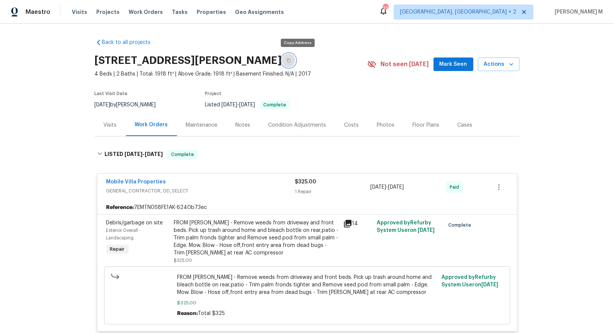
click at [295, 59] on button "button" at bounding box center [289, 61] width 14 height 14
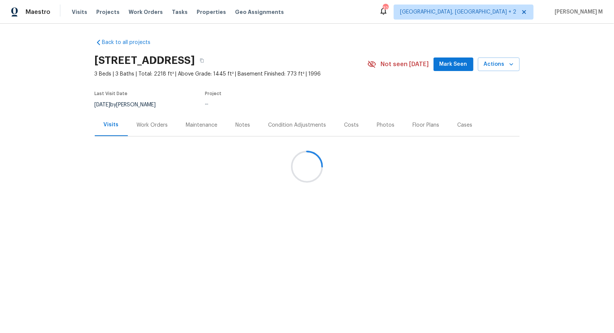
click at [139, 128] on div "Work Orders" at bounding box center [152, 125] width 49 height 22
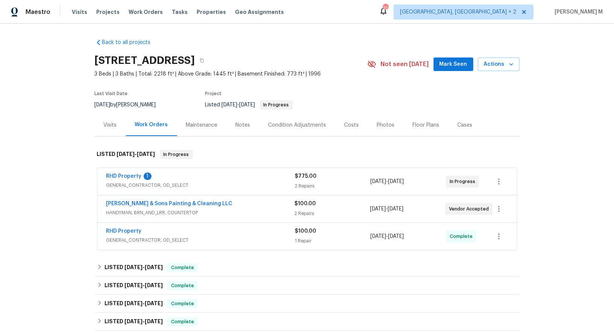
click at [149, 182] on span "GENERAL_CONTRACTOR, OD_SELECT" at bounding box center [200, 186] width 189 height 8
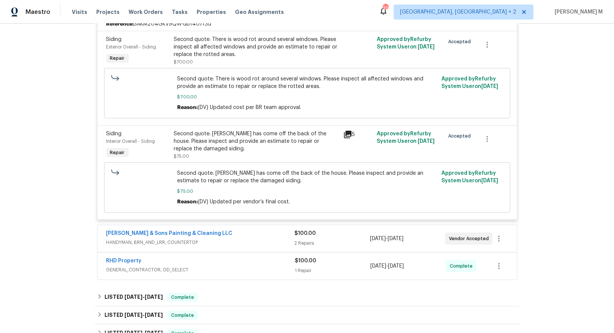
scroll to position [186, 0]
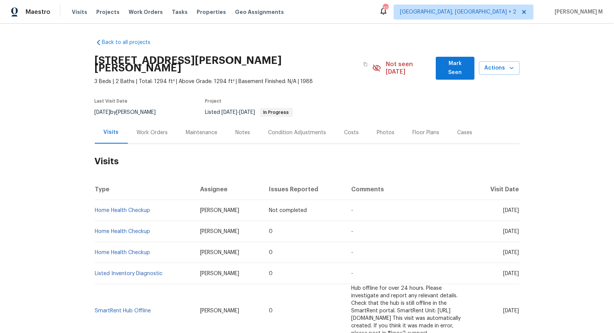
click at [158, 130] on div "Work Orders" at bounding box center [152, 132] width 49 height 22
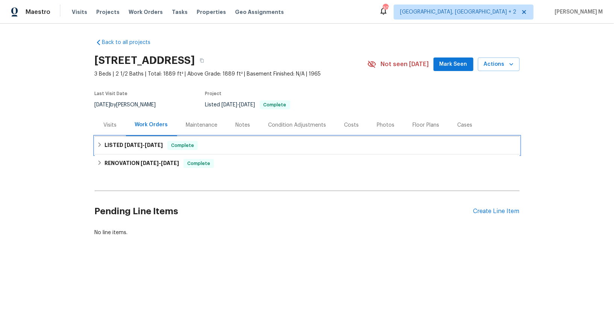
click at [148, 143] on span "[DATE]" at bounding box center [154, 144] width 18 height 5
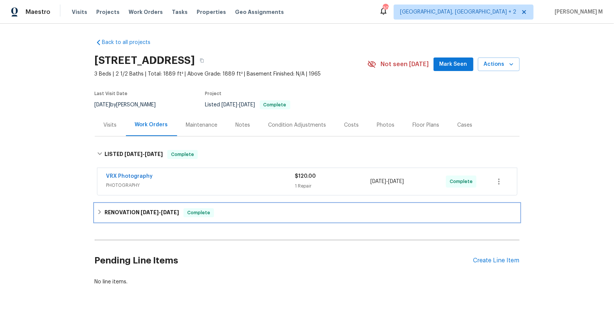
click at [121, 213] on div "RENOVATION [DATE] - [DATE] Complete" at bounding box center [307, 213] width 425 height 18
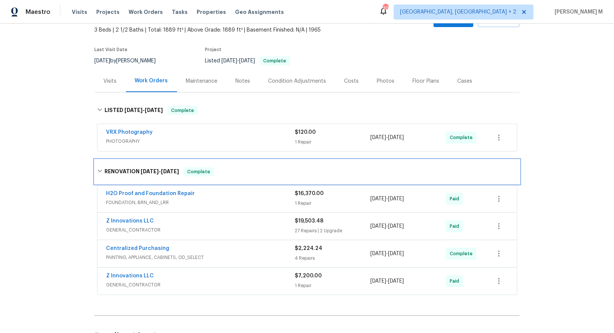
scroll to position [107, 0]
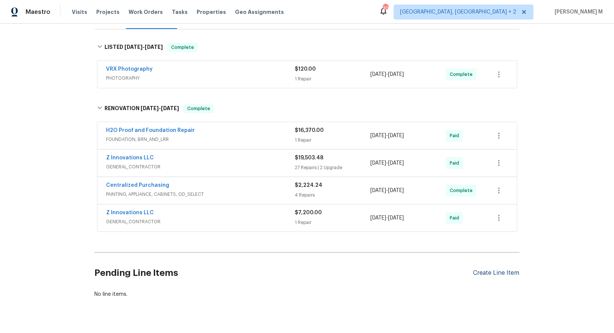
click at [493, 269] on div "Create Line Item" at bounding box center [496, 272] width 46 height 7
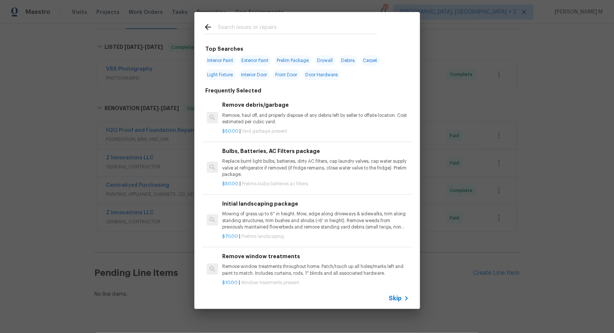
click at [397, 305] on div "Skip" at bounding box center [306, 298] width 225 height 21
click at [397, 301] on span "Skip" at bounding box center [395, 299] width 13 height 8
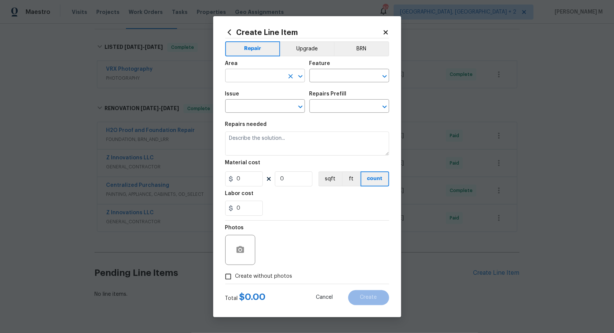
click at [248, 79] on input "text" at bounding box center [254, 77] width 59 height 12
click at [248, 99] on li "Exterior Addition" at bounding box center [264, 96] width 80 height 12
type input "Exterior Addition"
click at [290, 79] on icon "Clear" at bounding box center [290, 76] width 5 height 5
type input "w"
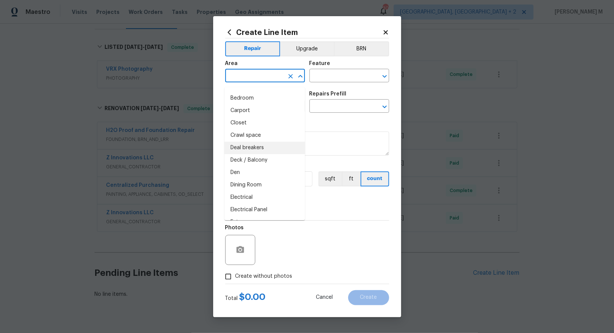
scroll to position [0, 0]
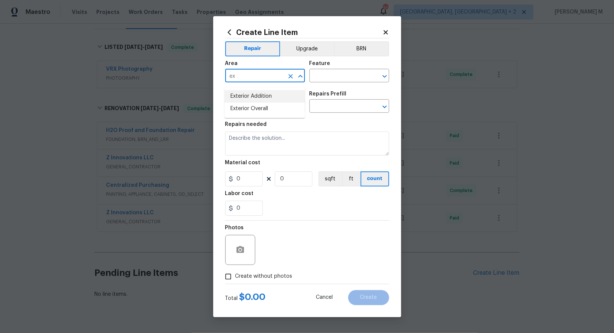
click at [277, 97] on li "Exterior Addition" at bounding box center [264, 96] width 80 height 12
type input "Exterior Addition"
click at [332, 80] on input "text" at bounding box center [338, 77] width 59 height 12
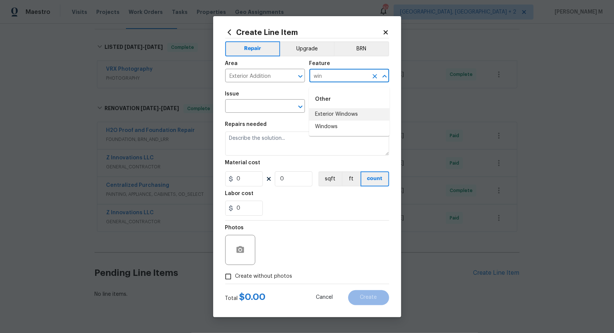
click at [338, 111] on li "Exterior Windows" at bounding box center [349, 114] width 80 height 12
type input "Exterior Windows"
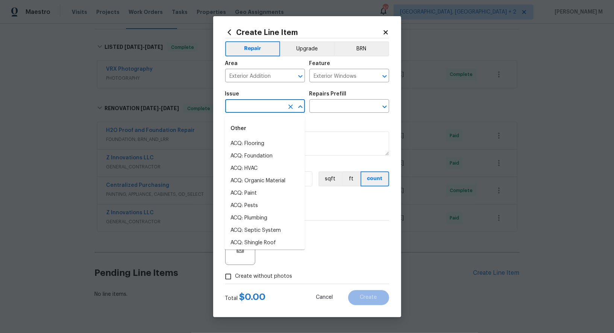
click at [241, 106] on input "text" at bounding box center [254, 107] width 59 height 12
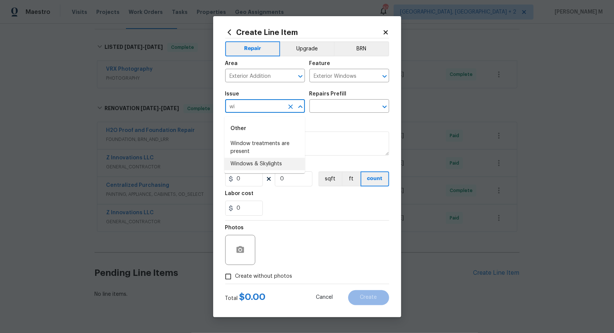
click at [245, 166] on li "Windows & Skylights" at bounding box center [264, 164] width 80 height 12
type input "Windows & Skylights"
click at [333, 106] on input "text" at bounding box center [338, 107] width 59 height 12
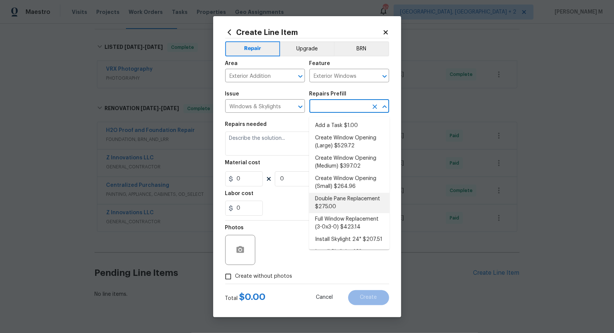
scroll to position [121, 0]
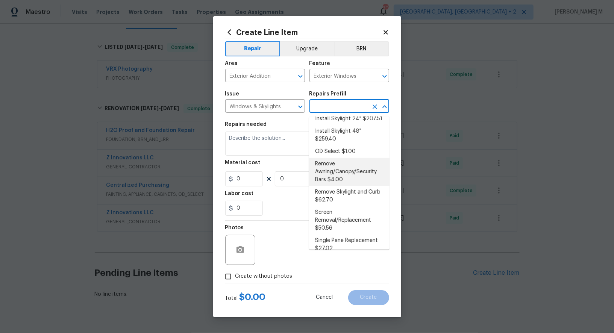
click at [334, 166] on li "Remove Awning/Canopy/Security Bars $4.00" at bounding box center [349, 172] width 80 height 28
type input "Remove Awning/Canopy/Security Bars $4.00"
type textarea "Remove the existing awning/canopy or security bars. Patch any holes from the fa…"
type input "4"
type input "1"
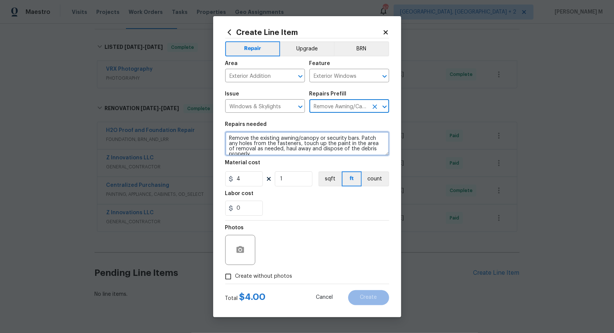
click at [280, 144] on textarea "Remove the existing awning/canopy or security bars. Patch any holes from the fa…" at bounding box center [307, 144] width 164 height 24
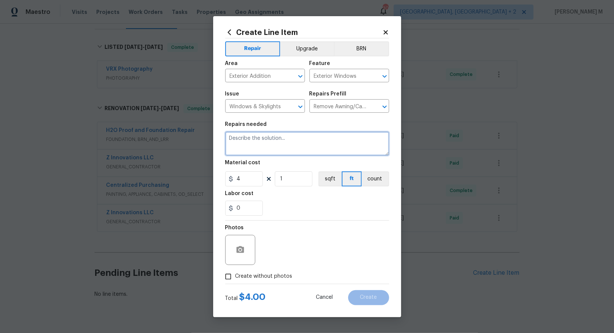
click at [279, 137] on textarea at bounding box center [307, 144] width 164 height 24
paste textarea "7231 Somerset Pond Dr, Ruskin, FL 33573"
type textarea "7231 Somerset Pond Dr, Ruskin, FL 33573"
paste textarea "The two front windows are broken. Please inspect the affected windows and provi…"
type textarea "The two front windows are broken. Please inspect the affected windows and provi…"
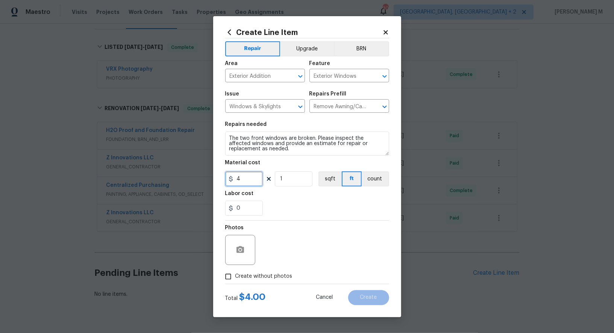
click at [241, 178] on input "4" at bounding box center [244, 178] width 38 height 15
type input "75"
click at [245, 242] on button "button" at bounding box center [240, 250] width 18 height 18
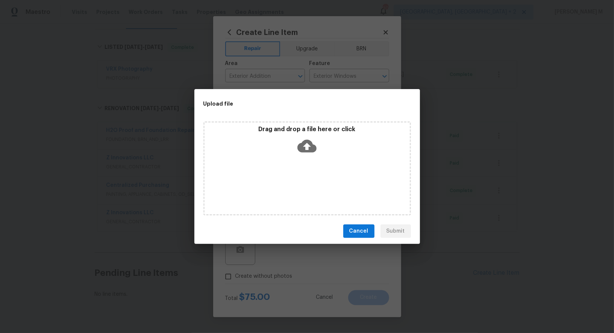
click at [298, 162] on div "Drag and drop a file here or click" at bounding box center [306, 168] width 207 height 94
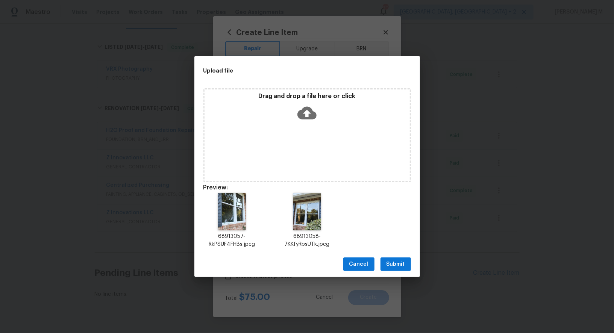
click at [390, 266] on span "Submit" at bounding box center [395, 264] width 18 height 9
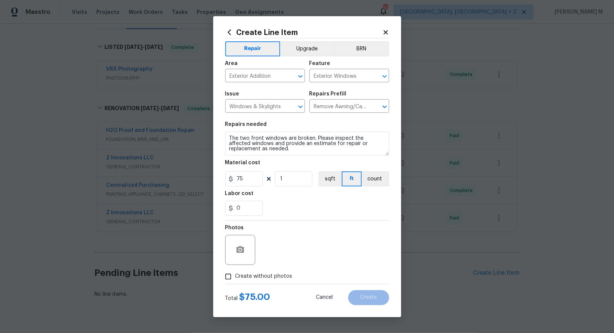
click at [278, 274] on span "Create without photos" at bounding box center [263, 276] width 57 height 8
click at [235, 274] on input "Create without photos" at bounding box center [228, 276] width 14 height 14
checkbox input "false"
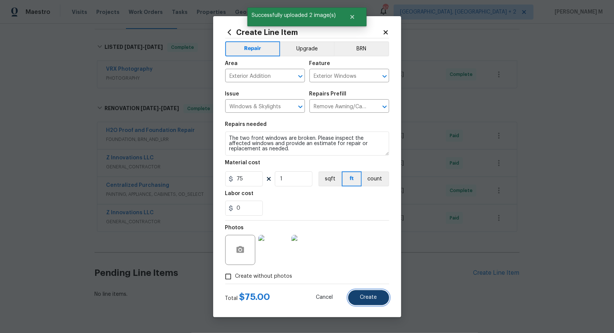
click at [374, 295] on span "Create" at bounding box center [368, 298] width 17 height 6
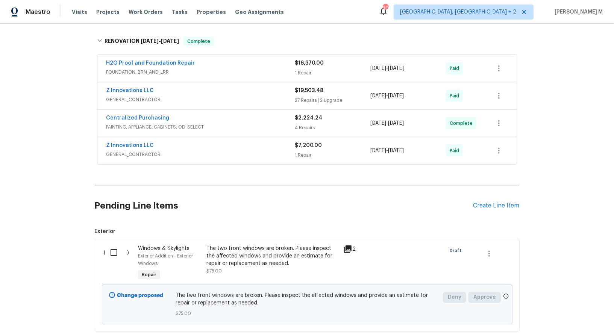
scroll to position [182, 0]
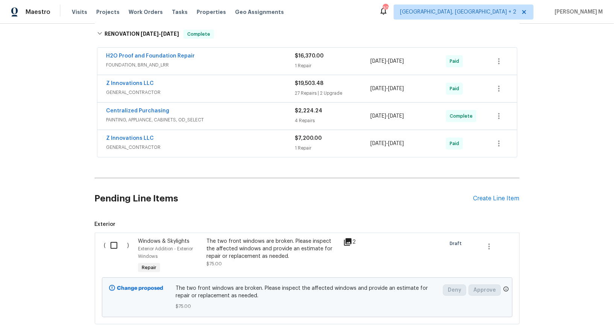
click at [113, 238] on input "checkbox" at bounding box center [116, 246] width 21 height 16
checkbox input "true"
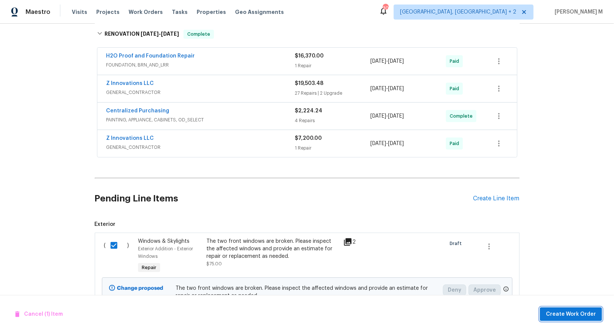
click at [572, 310] on button "Create Work Order" at bounding box center [571, 314] width 62 height 14
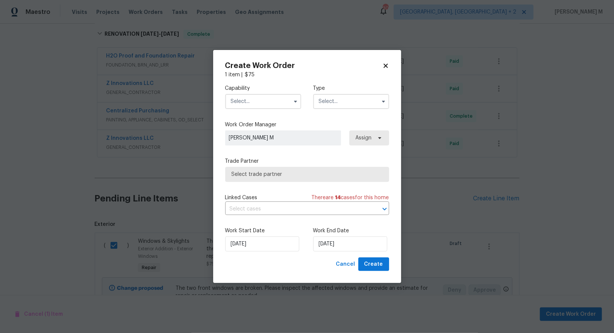
click at [241, 102] on input "text" at bounding box center [263, 101] width 76 height 15
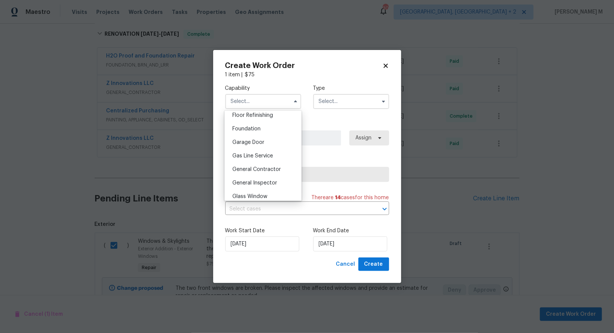
scroll to position [315, 0]
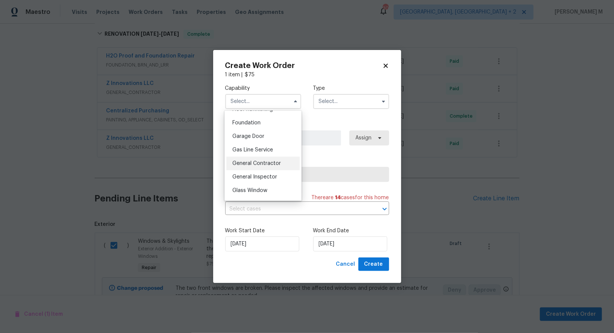
click at [256, 161] on span "General Contractor" at bounding box center [256, 163] width 48 height 5
type input "General Contractor"
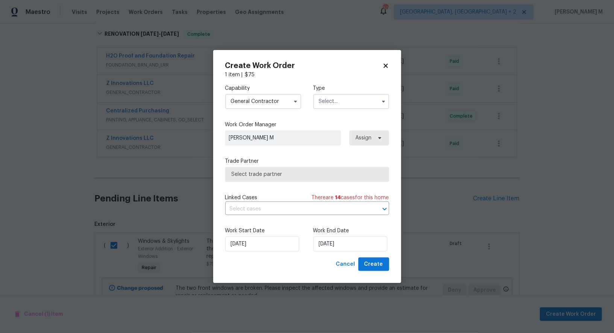
click at [325, 102] on input "text" at bounding box center [351, 101] width 76 height 15
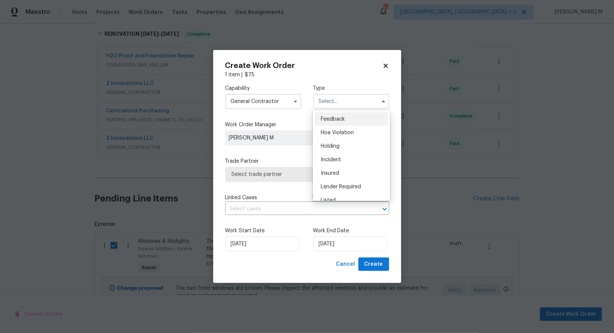
click at [325, 121] on span "Feedback" at bounding box center [333, 119] width 24 height 5
type input "Feedback"
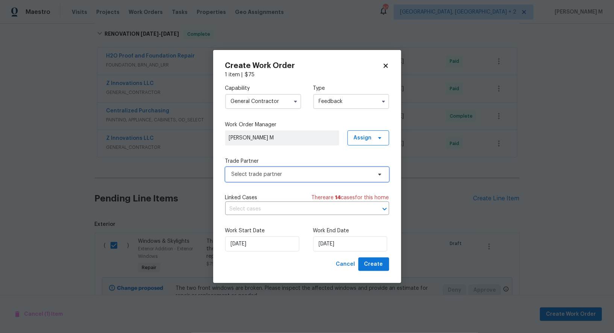
click at [273, 174] on span "Select trade partner" at bounding box center [302, 175] width 140 height 8
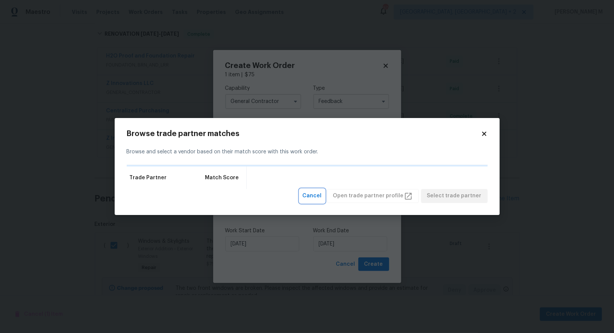
click at [313, 192] on span "Cancel" at bounding box center [312, 195] width 19 height 9
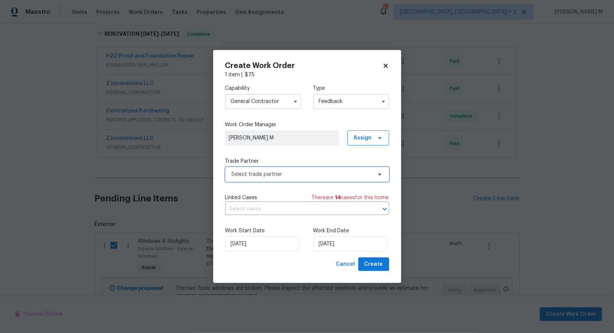
click at [263, 178] on span "Select trade partner" at bounding box center [302, 175] width 140 height 8
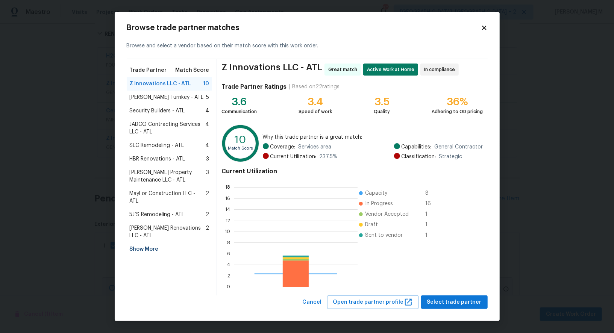
scroll to position [105, 123]
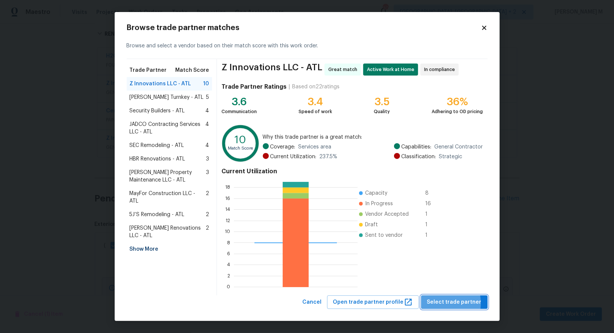
click at [429, 301] on span "Select trade partner" at bounding box center [454, 302] width 54 height 9
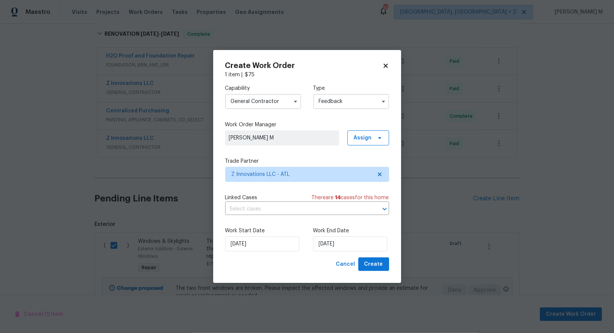
click at [303, 215] on div "Capability General Contractor Type Feedback Work Order Manager Vignesh M Assign…" at bounding box center [307, 168] width 164 height 179
click at [292, 203] on input "text" at bounding box center [296, 209] width 143 height 12
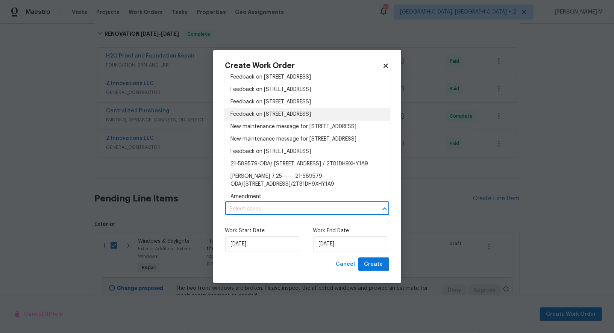
click at [251, 96] on li "Feedback on 4841 Santa Fe Trl SW, Atlanta, GA 30331" at bounding box center [306, 102] width 165 height 12
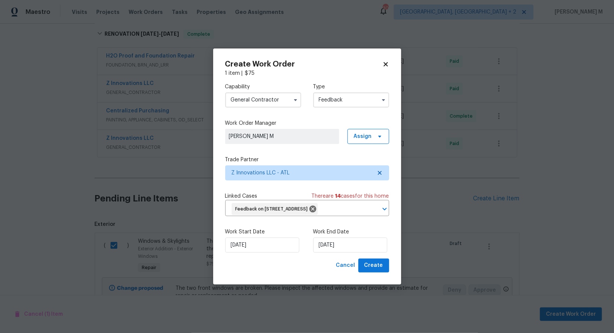
click at [244, 259] on div "Cancel Create" at bounding box center [307, 266] width 164 height 14
click at [244, 252] on div "Work Start Date 05/09/2025 Work End Date 05/09/2025" at bounding box center [307, 240] width 164 height 36
click at [247, 244] on input "05/09/2025" at bounding box center [262, 245] width 74 height 15
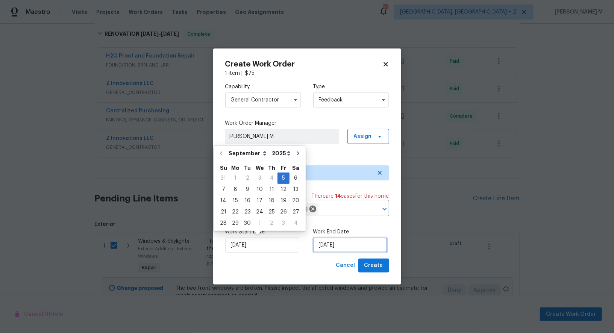
click at [331, 243] on input "05/09/2025" at bounding box center [350, 245] width 74 height 15
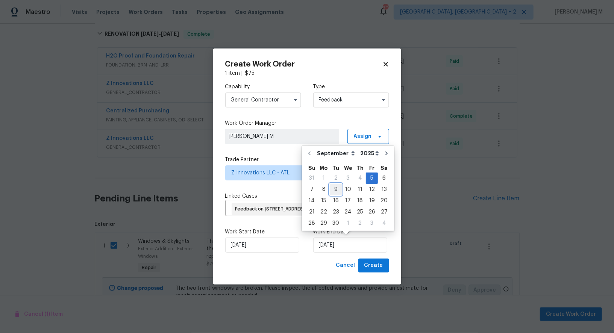
click at [331, 193] on div "9" at bounding box center [336, 189] width 12 height 11
type input "09/09/2025"
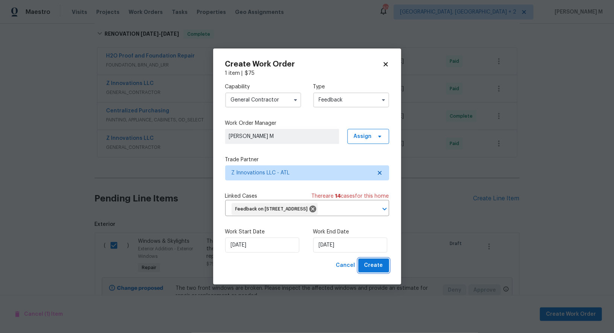
click at [376, 265] on span "Create" at bounding box center [373, 265] width 19 height 9
checkbox input "false"
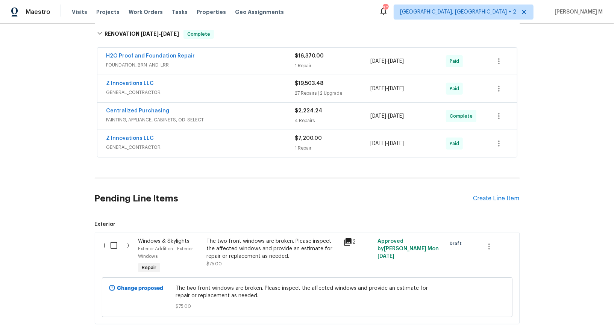
scroll to position [53, 0]
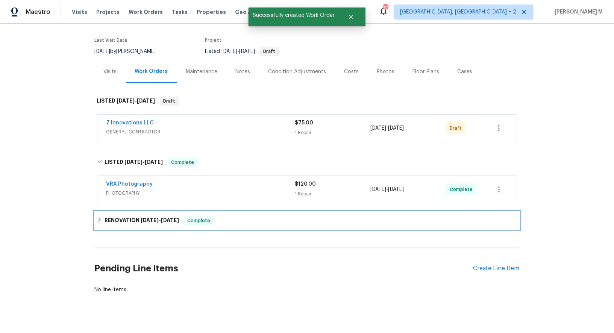
click at [119, 216] on h6 "RENOVATION 7/28/25 - 8/15/25" at bounding box center [141, 220] width 74 height 9
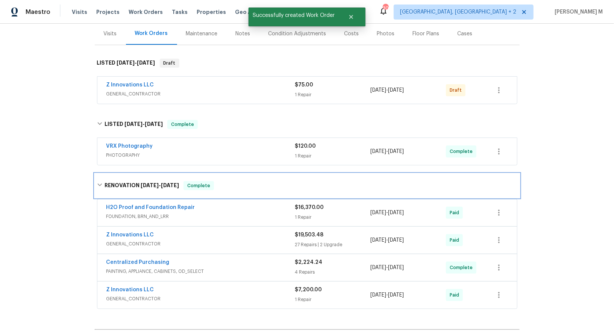
scroll to position [98, 0]
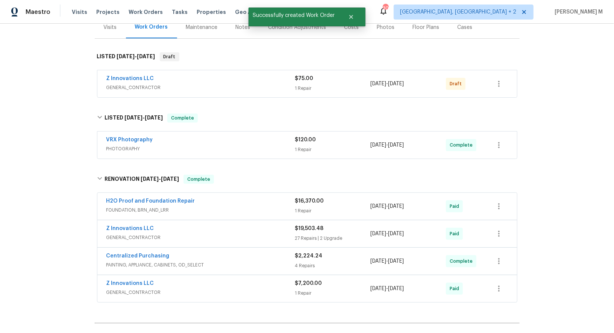
click at [125, 225] on span "Z Innovations LLC" at bounding box center [130, 229] width 48 height 8
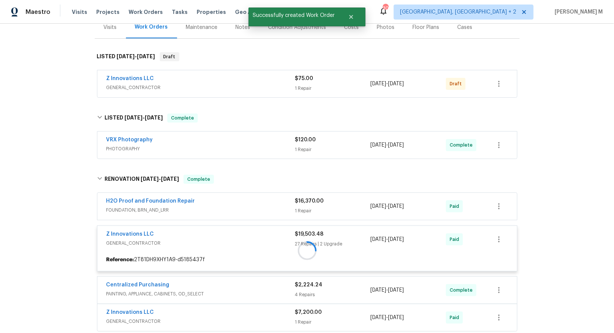
click at [128, 221] on div at bounding box center [307, 250] width 425 height 166
click at [126, 226] on div at bounding box center [307, 250] width 425 height 166
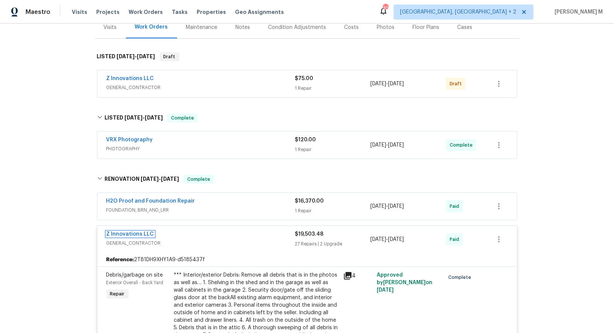
click at [126, 232] on link "Z Innovations LLC" at bounding box center [130, 234] width 48 height 5
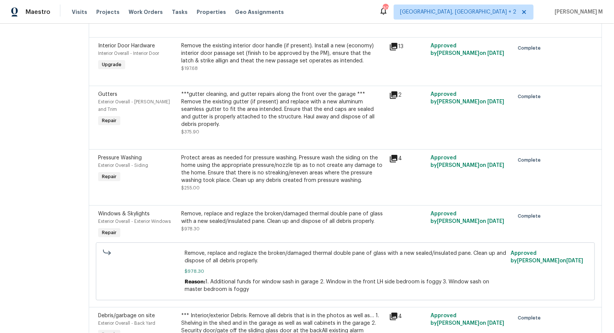
scroll to position [1233, 0]
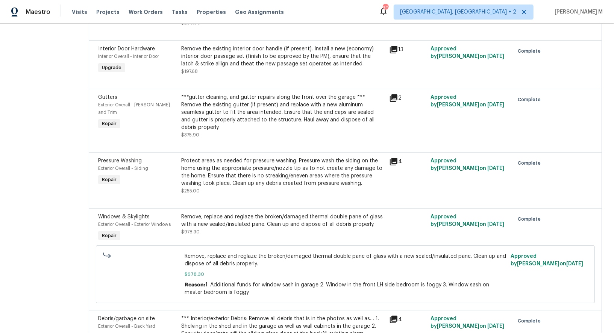
click at [242, 213] on div "Remove, replace and reglaze the broken/damaged thermal double pane of glass wit…" at bounding box center [282, 224] width 203 height 23
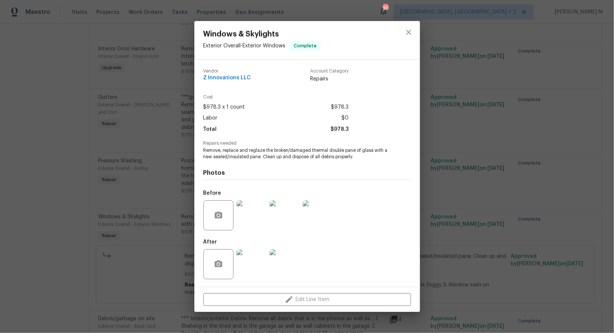
click at [451, 241] on div "Windows & Skylights Exterior Overall - Exterior Windows Complete Vendor Z Innov…" at bounding box center [307, 166] width 614 height 333
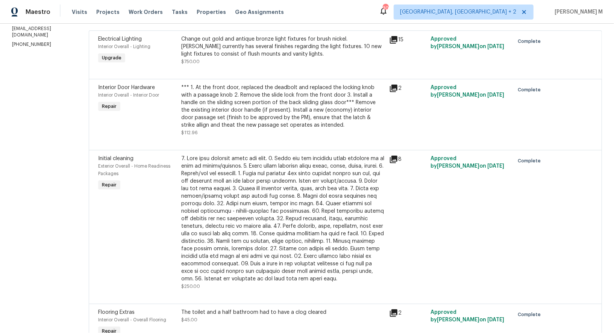
scroll to position [0, 0]
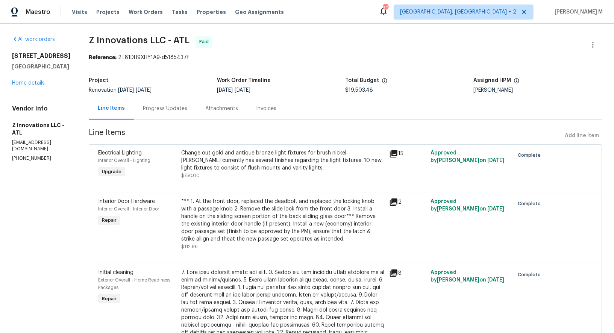
click at [164, 109] on div "Progress Updates" at bounding box center [165, 108] width 62 height 22
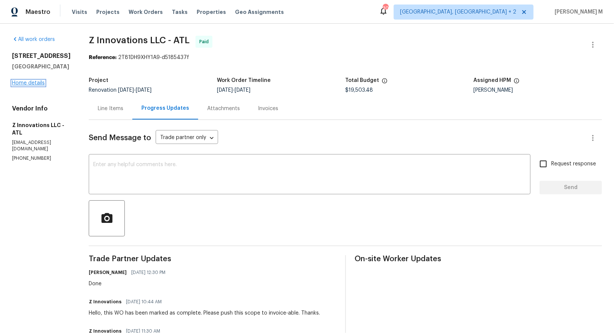
click at [33, 82] on link "Home details" at bounding box center [28, 82] width 33 height 5
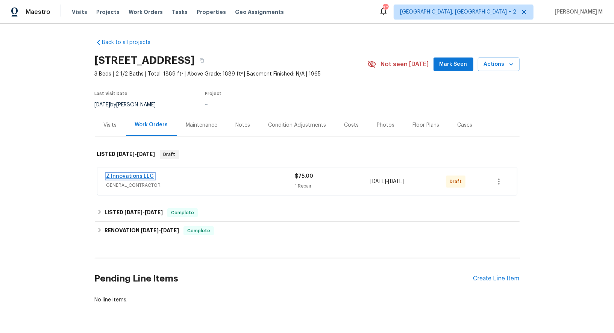
click at [108, 174] on link "Z Innovations LLC" at bounding box center [130, 176] width 48 height 5
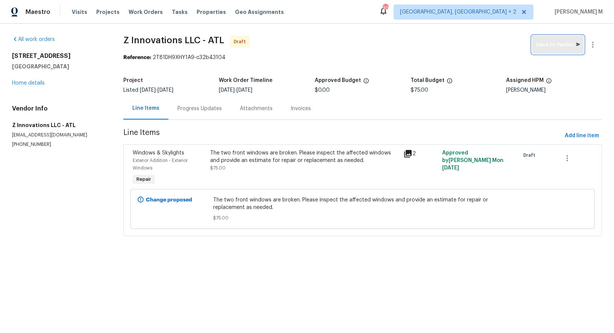
click at [552, 39] on button "Send to Vendor" at bounding box center [558, 45] width 52 height 18
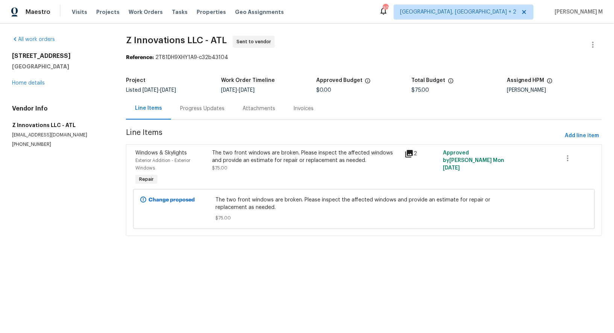
click at [200, 109] on div "Progress Updates" at bounding box center [202, 109] width 44 height 8
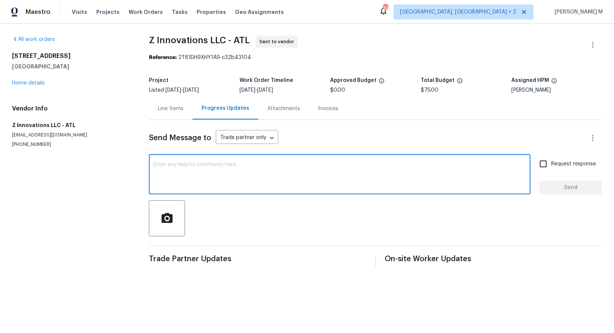
click at [270, 162] on textarea at bounding box center [339, 175] width 372 height 26
paste textarea "Hi this is Vicky with Opendoor. I’m confirming you received the WO for the prop…"
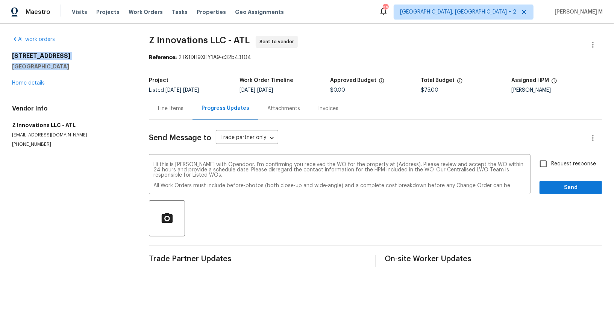
drag, startPoint x: 64, startPoint y: 67, endPoint x: 12, endPoint y: 55, distance: 53.7
click at [12, 55] on div "4841 Santa Fe Trl SW Atlanta, GA 30331" at bounding box center [71, 61] width 119 height 18
copy div "4841 Santa Fe Trl SW Atlanta, GA 30331"
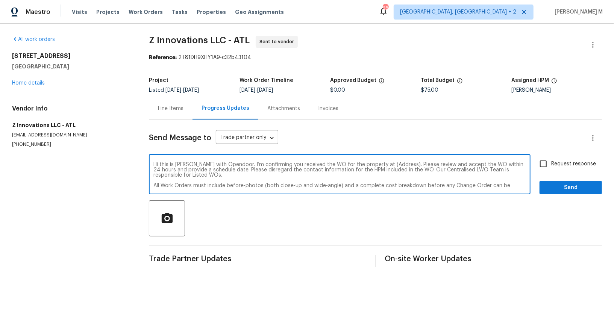
click at [371, 162] on textarea "Hi this is Vicky with Opendoor. I’m confirming you received the WO for the prop…" at bounding box center [339, 175] width 372 height 26
paste textarea "4841 Santa Fe Trl SW Atlanta, GA 30331"
click at [153, 164] on textarea "Hi this is Vicky with Opendoor. I’m confirming you received the WO for the prop…" at bounding box center [339, 175] width 372 height 26
type textarea "Hi this is Vicky with Opendoor. I’m confirming you received the WO for the prop…"
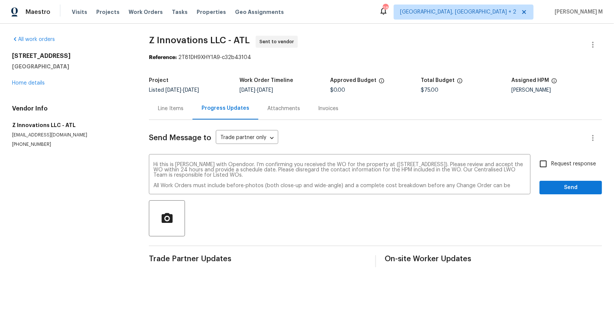
click at [566, 160] on span "Request response" at bounding box center [573, 164] width 45 height 8
click at [551, 160] on input "Request response" at bounding box center [543, 164] width 16 height 16
checkbox input "true"
click at [561, 183] on span "Send" at bounding box center [570, 187] width 50 height 9
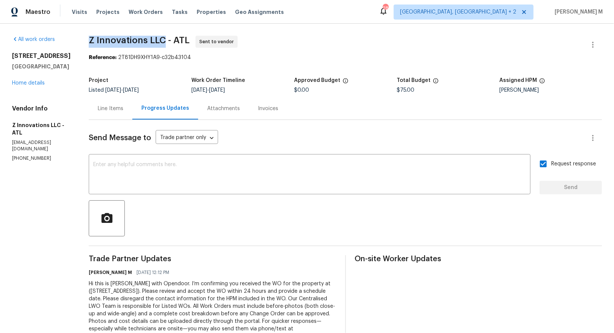
drag, startPoint x: 77, startPoint y: 40, endPoint x: 151, endPoint y: 40, distance: 74.4
click at [151, 40] on div "All work orders 4841 Santa Fe Trl SW Atlanta, GA 30331 Home details Vendor Info…" at bounding box center [307, 192] width 614 height 337
copy span "Z Innovations LLC"
drag, startPoint x: 243, startPoint y: 90, endPoint x: 211, endPoint y: 88, distance: 32.1
click at [211, 88] on div "Project Listed 9/5/2025 - 9/9/2025 Work Order Timeline 9/5/2025 - 9/9/2025 Appr…" at bounding box center [345, 85] width 513 height 24
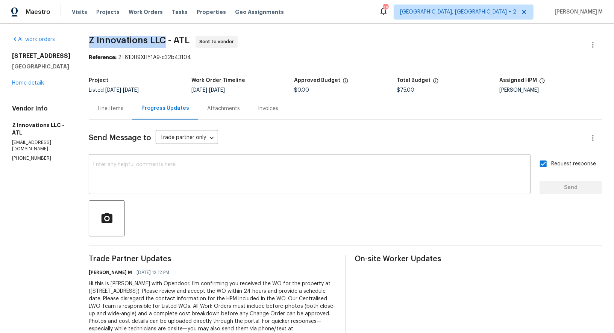
copy span "[DATE]"
click at [217, 187] on div "x ​" at bounding box center [310, 175] width 442 height 38
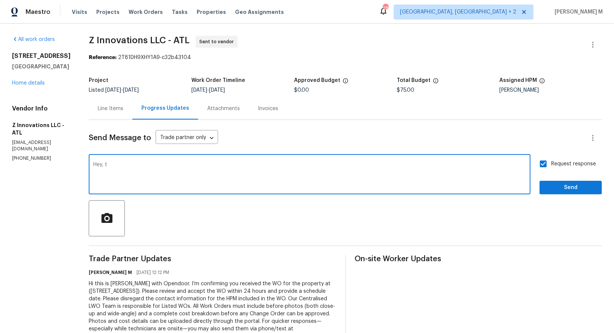
type textarea "Hey, te"
type textarea "Hey team, I seen that you have chaged the galss that month ago it was broken ri…"
click at [235, 172] on textarea at bounding box center [309, 175] width 433 height 26
paste textarea "Hey team, the glass that was replaced last month is broken again. Can you check…"
type textarea "Hey team, the glass that was replaced last month is broken again. Can you check…"
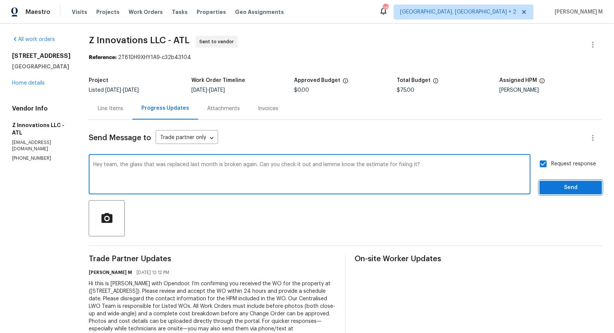
click at [584, 184] on span "Send" at bounding box center [570, 187] width 50 height 9
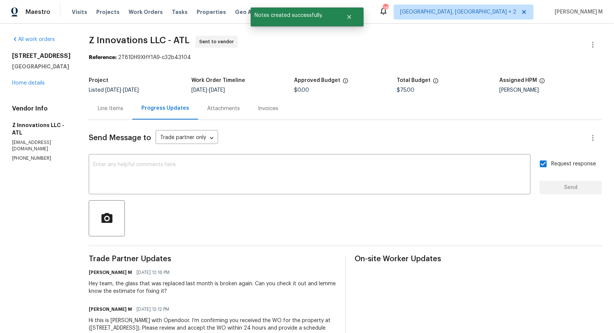
scroll to position [45, 0]
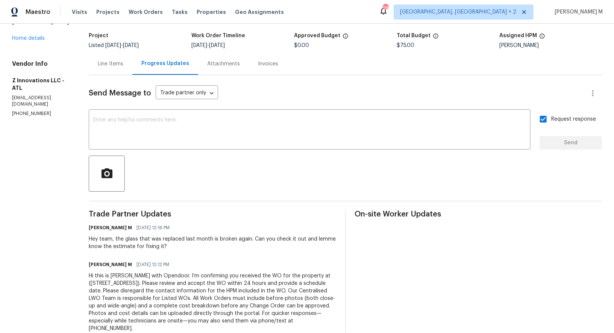
click at [98, 75] on div "Send Message to Trade partner only Trade partner only ​ x ​ Request response Se…" at bounding box center [345, 208] width 513 height 266
click at [98, 47] on div "Project Listed 9/5/2025 - 9/9/2025 Work Order Timeline 9/5/2025 - 9/9/2025 Appr…" at bounding box center [345, 41] width 513 height 24
click at [98, 62] on div "Line Items" at bounding box center [111, 64] width 26 height 8
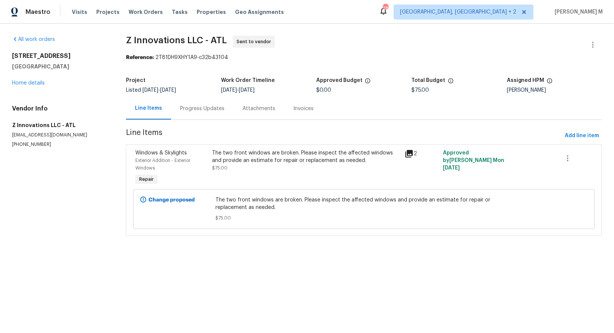
click at [286, 123] on section "Z Innovations LLC - ATL Sent to vendor Reference: 2T81DH9XHY1A9-c32b43104 Proje…" at bounding box center [364, 140] width 476 height 209
click at [286, 147] on div "The two front windows are broken. Please inspect the affected windows and provi…" at bounding box center [306, 168] width 192 height 42
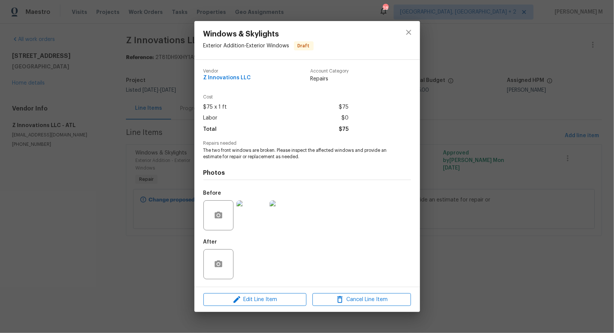
click at [232, 210] on div at bounding box center [218, 215] width 30 height 30
click at [251, 210] on img at bounding box center [251, 215] width 30 height 30
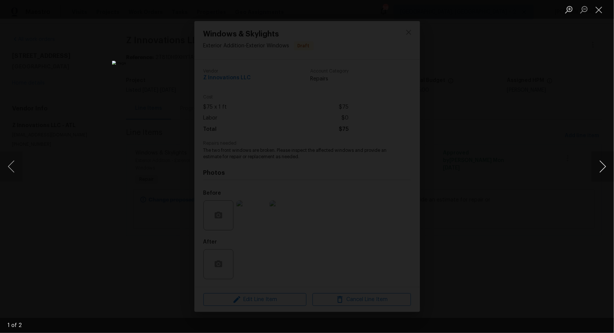
click at [602, 171] on button "Next image" at bounding box center [602, 166] width 23 height 30
click at [509, 84] on div "Lightbox" at bounding box center [307, 166] width 614 height 333
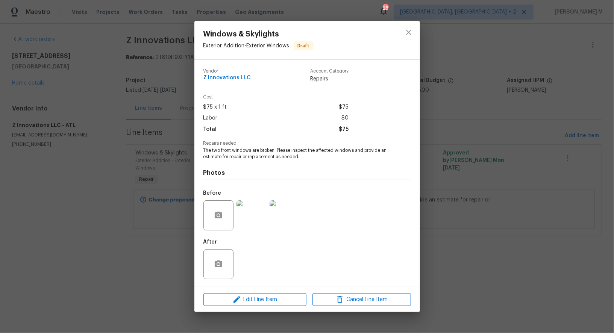
click at [513, 84] on div "Windows & Skylights Exterior Addition - Exterior Windows Draft Vendor Z Innovat…" at bounding box center [307, 166] width 614 height 333
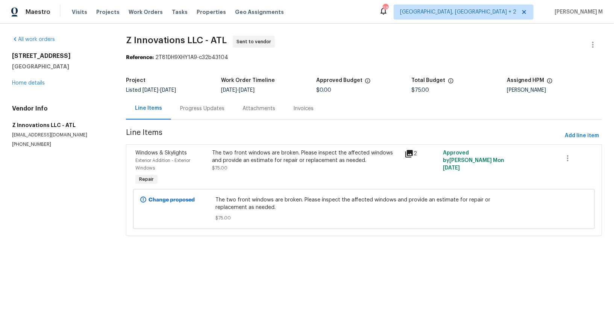
click at [34, 76] on div "4841 Santa Fe Trl SW Atlanta, GA 30331 Home details" at bounding box center [60, 69] width 96 height 35
click at [34, 80] on link "Home details" at bounding box center [28, 82] width 33 height 5
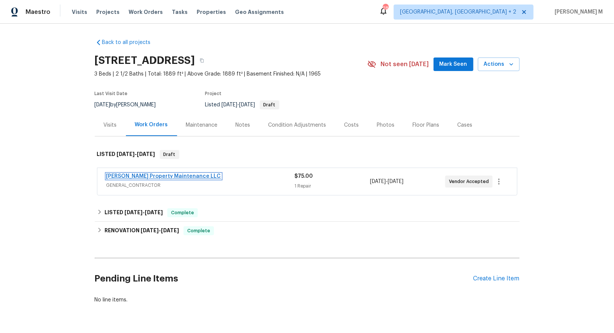
click at [137, 174] on link "[PERSON_NAME] Property Maintenance LLC" at bounding box center [163, 176] width 115 height 5
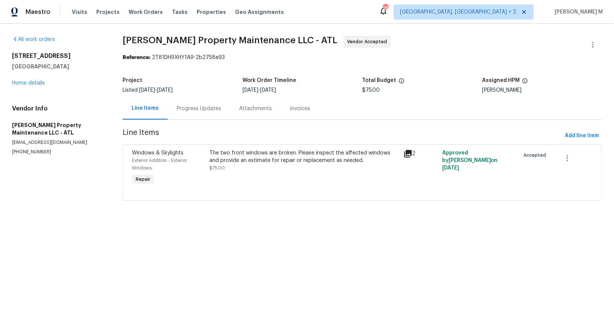
click at [193, 108] on div "Progress Updates" at bounding box center [199, 109] width 44 height 8
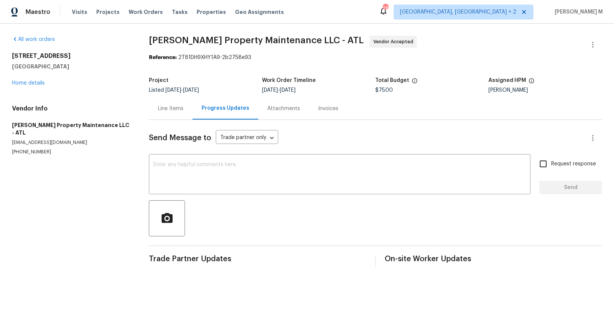
click at [174, 120] on div "Send Message to Trade partner only Trade partner only ​ x ​ Request response Se…" at bounding box center [375, 193] width 453 height 147
click at [174, 110] on div "Line Items" at bounding box center [171, 108] width 44 height 22
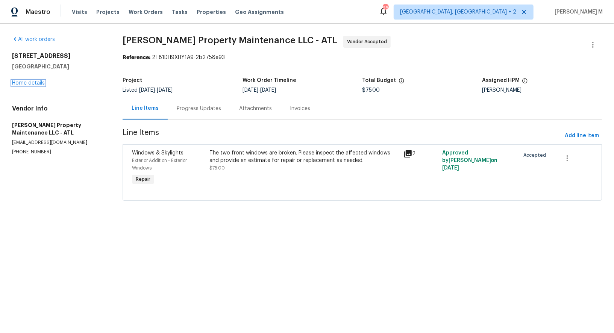
click at [36, 80] on link "Home details" at bounding box center [28, 82] width 33 height 5
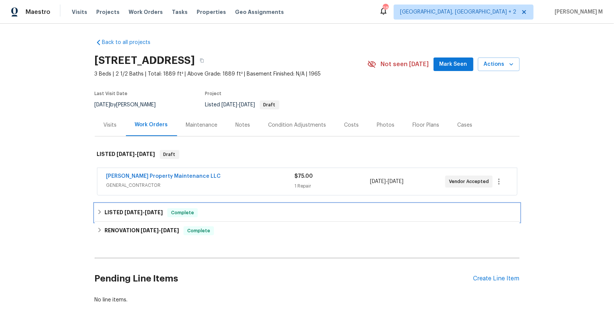
click at [118, 208] on h6 "LISTED 8/26/25 - 8/27/25" at bounding box center [133, 212] width 58 height 9
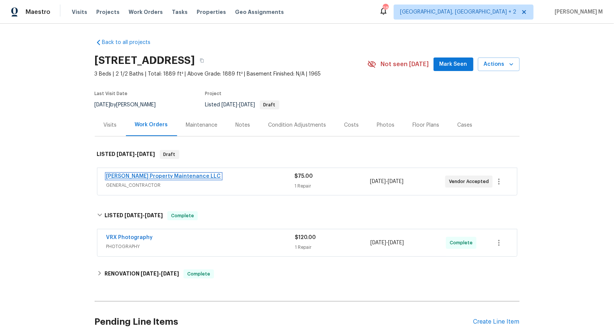
click at [135, 174] on link "Glen Property Maintenance LLC" at bounding box center [163, 176] width 115 height 5
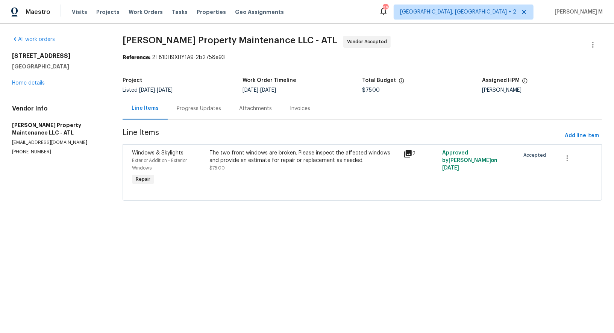
click at [208, 112] on div "Progress Updates" at bounding box center [199, 108] width 62 height 22
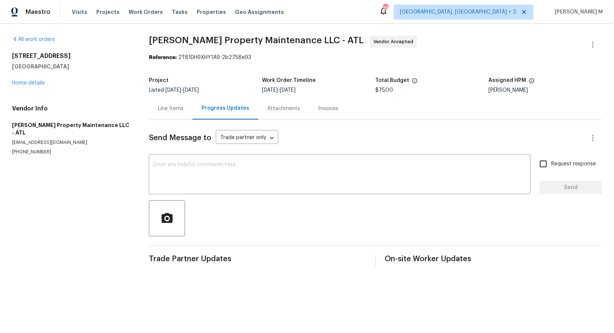
click at [513, 88] on div "[PERSON_NAME]" at bounding box center [545, 90] width 113 height 5
copy div "Tim Godfrey"
click at [166, 106] on div "Line Items" at bounding box center [171, 109] width 26 height 8
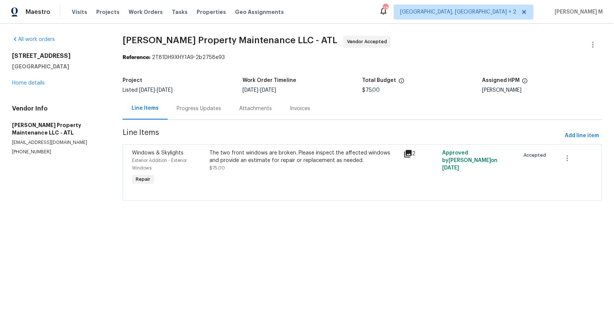
click at [362, 89] on div "9/5/2025 - 9/9/2025" at bounding box center [302, 90] width 120 height 5
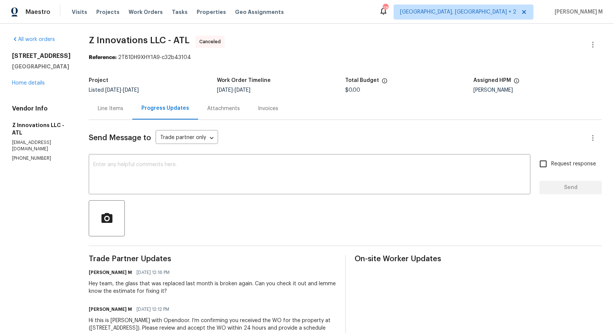
click at [103, 100] on div "Line Items" at bounding box center [111, 108] width 44 height 22
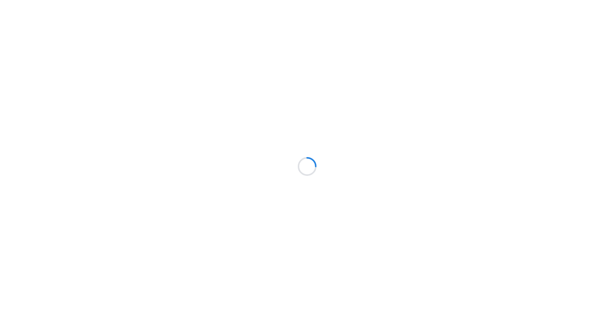
click at [189, 174] on div at bounding box center [307, 166] width 614 height 333
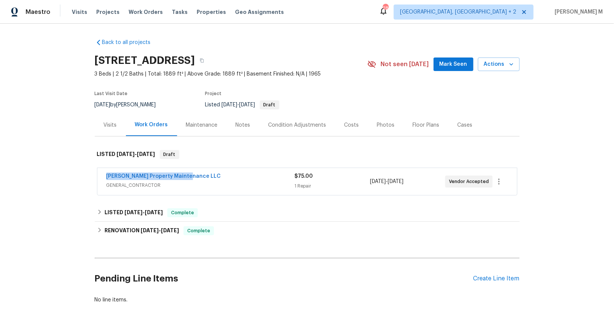
drag, startPoint x: 185, startPoint y: 173, endPoint x: 25, endPoint y: 173, distance: 159.7
click at [25, 173] on div "Back to all projects 4841 Santa Fe Trl SW, Atlanta, GA 30331 3 Beds | 2 1/2 Bat…" at bounding box center [307, 178] width 614 height 309
copy link "Glen Property Maintenance LLC"
click at [323, 66] on div "4841 Santa Fe Trl SW, Atlanta, GA 30331" at bounding box center [231, 61] width 272 height 20
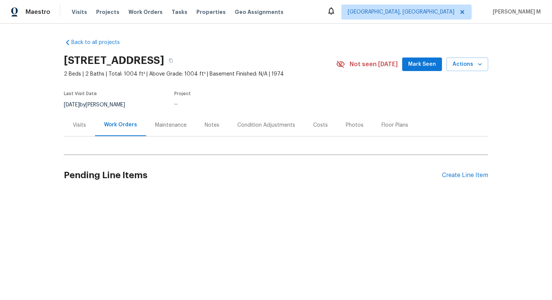
click at [107, 124] on div "Work Orders" at bounding box center [120, 125] width 33 height 8
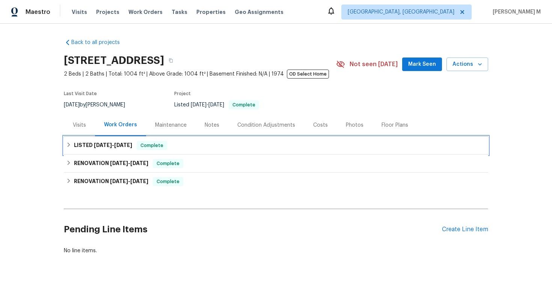
click at [106, 148] on div "LISTED [DATE] - [DATE] Complete" at bounding box center [276, 145] width 425 height 18
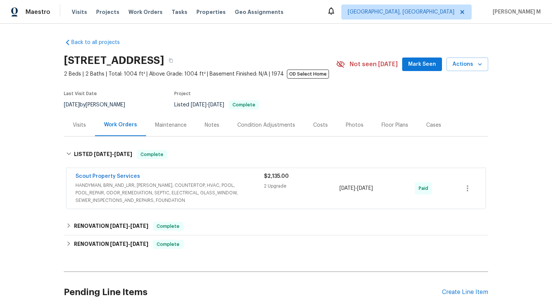
click at [100, 194] on span "HANDYMAN, BRN_AND_LRR, [PERSON_NAME], COUNTERTOP, HVAC, POOL, POOL_REPAIR, ODOR…" at bounding box center [170, 193] width 189 height 23
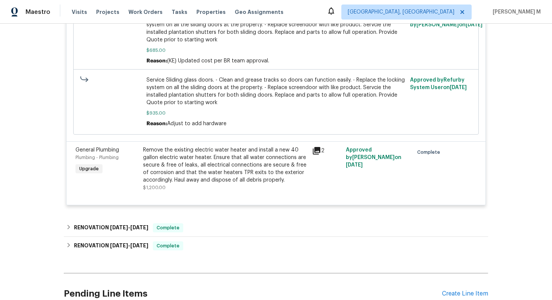
scroll to position [286, 0]
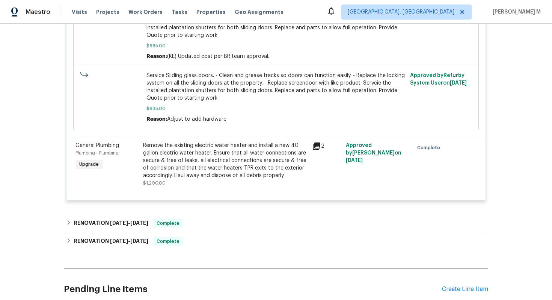
click at [126, 205] on div "Back to all projects 6300 A1A S Unit A7-4D, Saint Augustine, FL 32080 2 Beds | …" at bounding box center [276, 33] width 425 height 573
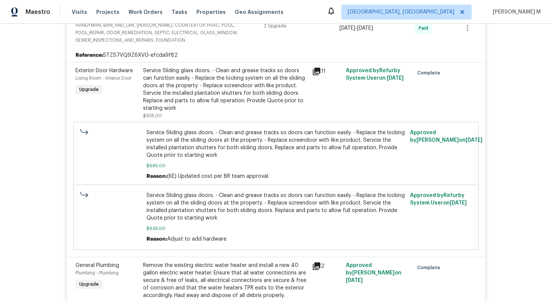
scroll to position [0, 0]
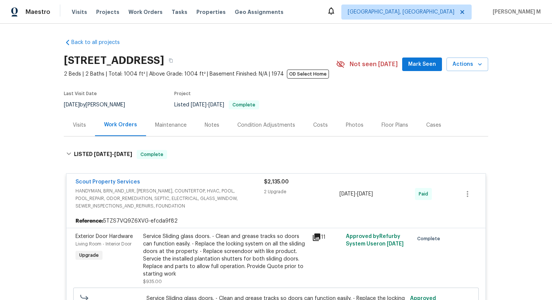
click at [166, 121] on div "Maintenance" at bounding box center [171, 125] width 32 height 8
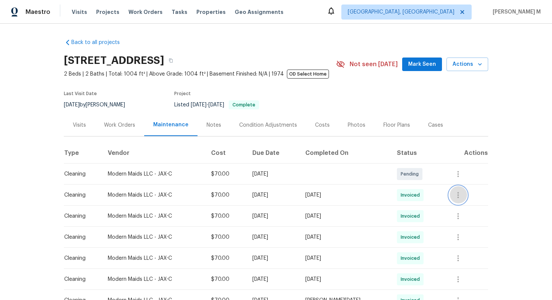
click at [456, 191] on icon "button" at bounding box center [458, 195] width 9 height 9
click at [451, 209] on li "View details" at bounding box center [477, 204] width 53 height 12
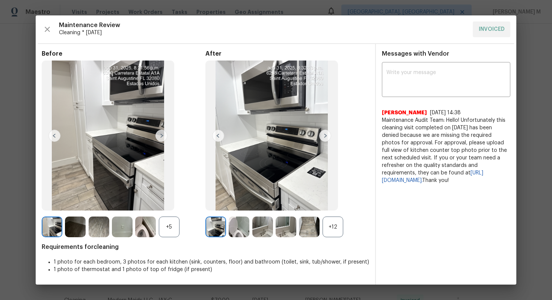
click at [513, 146] on div "x ​ Pavithra Thulasiraman 3/3/25, 14:38 Maintenance Audit Team: Hello! Unfortun…" at bounding box center [446, 124] width 141 height 120
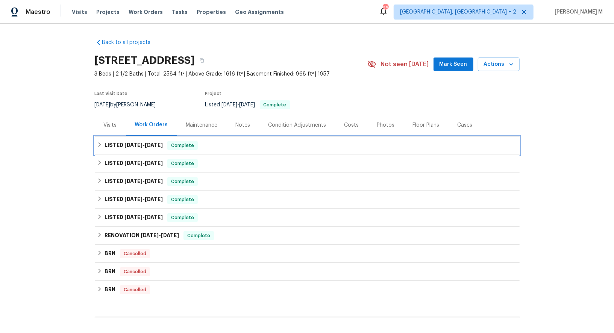
click at [136, 143] on h6 "LISTED [DATE] - [DATE]" at bounding box center [133, 145] width 58 height 9
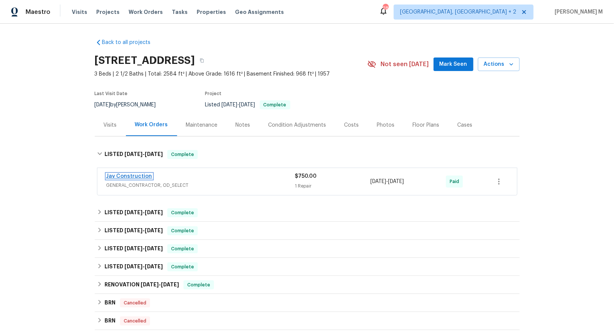
click at [139, 174] on link "Jav Construction" at bounding box center [129, 176] width 46 height 5
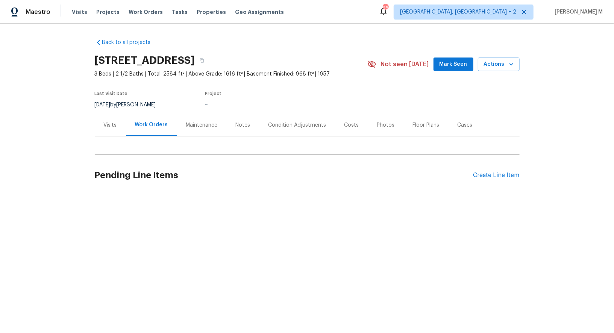
click at [135, 147] on div "Back to all projects [STREET_ADDRESS] 3 Beds | 2 1/2 Baths | Total: 2584 ft² | …" at bounding box center [307, 116] width 425 height 166
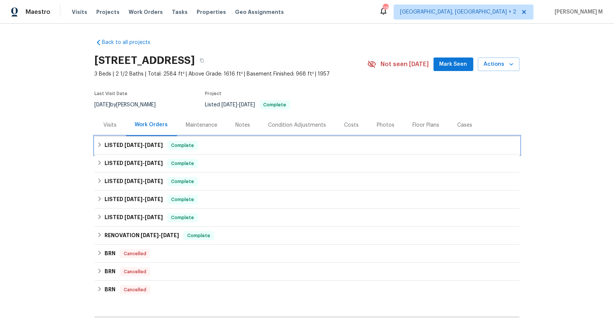
click at [133, 148] on div "LISTED [DATE] - [DATE] Complete" at bounding box center [307, 145] width 425 height 18
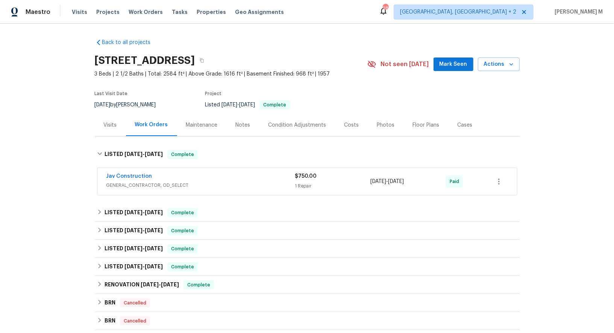
click at [140, 183] on span "GENERAL_CONTRACTOR, OD_SELECT" at bounding box center [200, 186] width 189 height 8
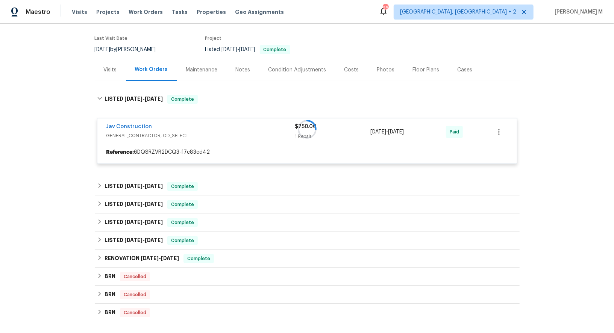
scroll to position [62, 0]
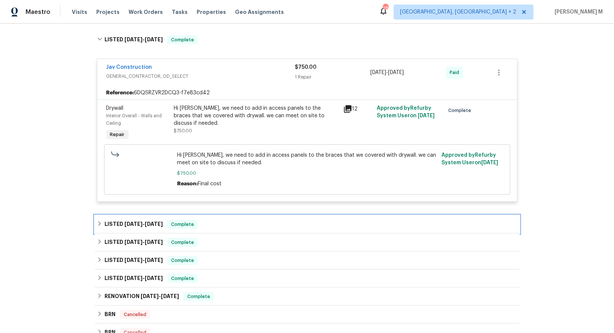
click at [134, 225] on div "LISTED [DATE] - [DATE] Complete" at bounding box center [307, 224] width 425 height 18
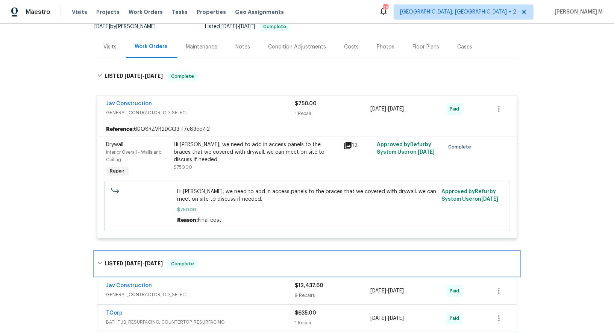
scroll to position [0, 0]
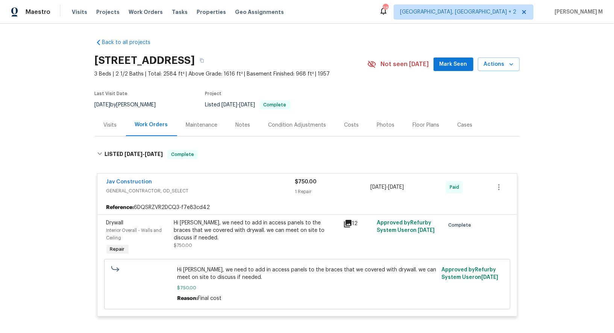
click at [212, 126] on div "Maintenance" at bounding box center [202, 125] width 50 height 22
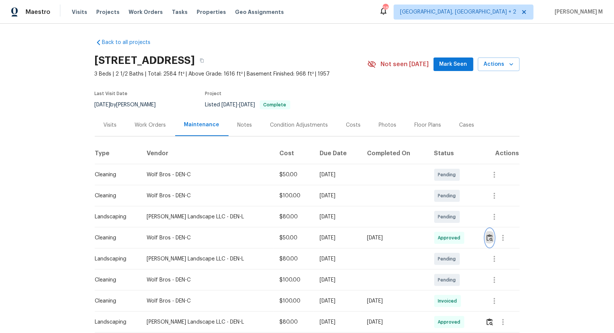
click at [490, 236] on img "button" at bounding box center [489, 237] width 6 height 7
click at [492, 234] on img "button" at bounding box center [489, 237] width 6 height 7
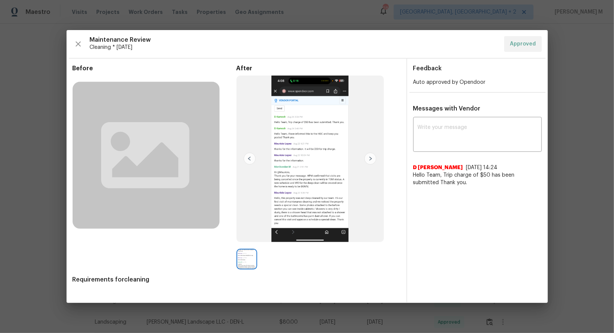
click at [509, 234] on div "Feedback Auto approved by Opendoor Messages with Vendor x ​ D Kamesh 8/26/25, 1…" at bounding box center [477, 181] width 141 height 244
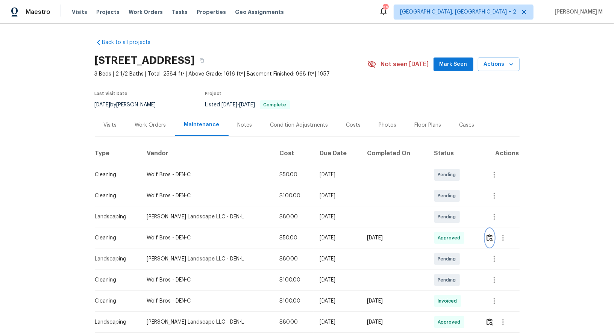
scroll to position [41, 0]
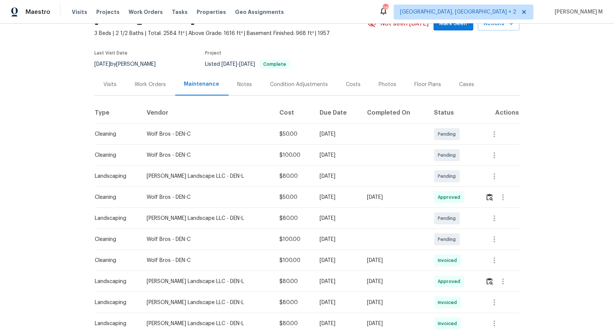
click at [482, 256] on td at bounding box center [499, 260] width 40 height 21
click at [487, 256] on button "button" at bounding box center [494, 260] width 18 height 18
click at [488, 256] on li "Message vendor" at bounding box center [512, 256] width 53 height 12
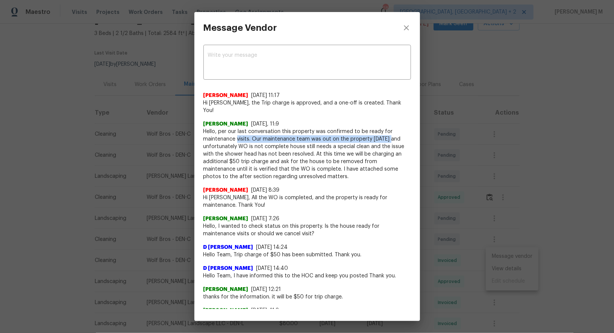
drag, startPoint x: 237, startPoint y: 126, endPoint x: 390, endPoint y: 132, distance: 152.7
click at [390, 132] on span "Hello, per our last conversation this property was confirmed to be ready for ma…" at bounding box center [306, 154] width 207 height 53
click at [349, 155] on span "Hello, per our last conversation this property was confirmed to be ready for ma…" at bounding box center [306, 154] width 207 height 53
click at [135, 158] on div "Message Vendor x ​ Savitha Ekambaram 9/3/25, 11:17 Hi Mauricio, the Trip charge…" at bounding box center [307, 166] width 614 height 333
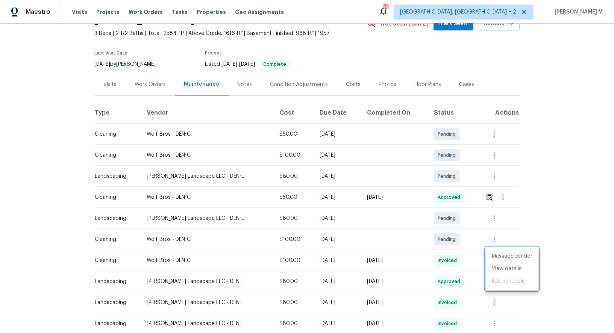
click at [159, 90] on div at bounding box center [307, 166] width 614 height 333
click at [150, 89] on div "Work Orders" at bounding box center [150, 84] width 49 height 22
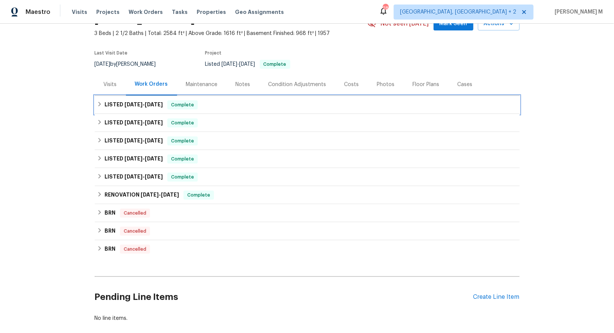
click at [131, 102] on span "8/13/25" at bounding box center [133, 104] width 18 height 5
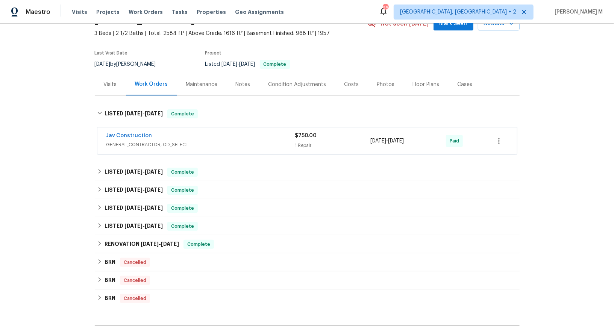
click at [126, 141] on span "GENERAL_CONTRACTOR, OD_SELECT" at bounding box center [200, 145] width 189 height 8
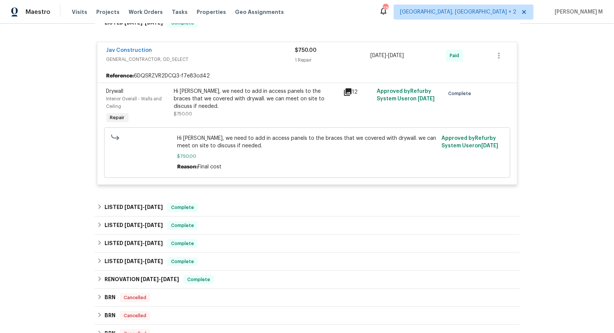
scroll to position [182, 0]
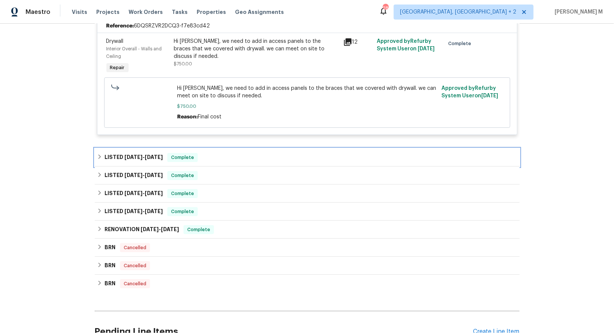
click at [145, 155] on div "LISTED 4/28/25 - 8/7/25 Complete" at bounding box center [307, 157] width 425 height 18
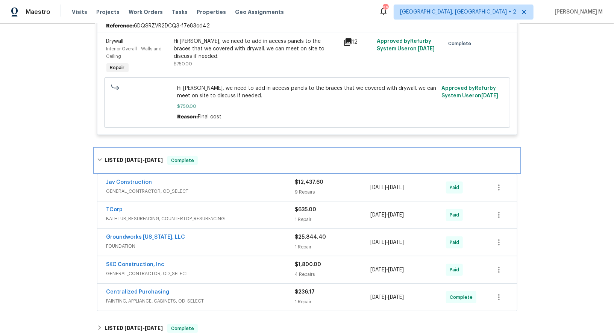
scroll to position [190, 0]
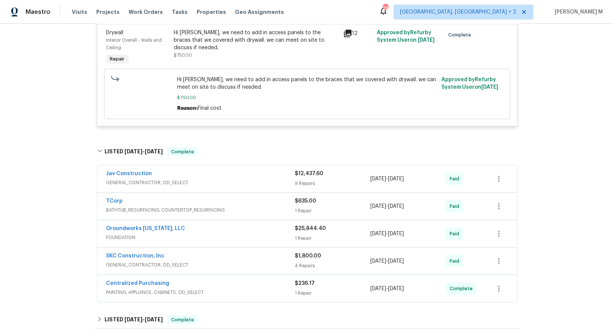
click at [143, 179] on span "GENERAL_CONTRACTOR, OD_SELECT" at bounding box center [200, 183] width 189 height 8
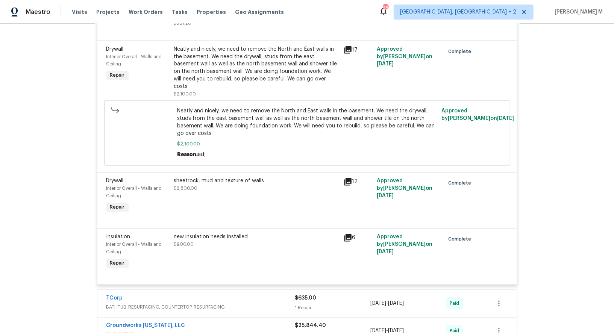
scroll to position [891, 0]
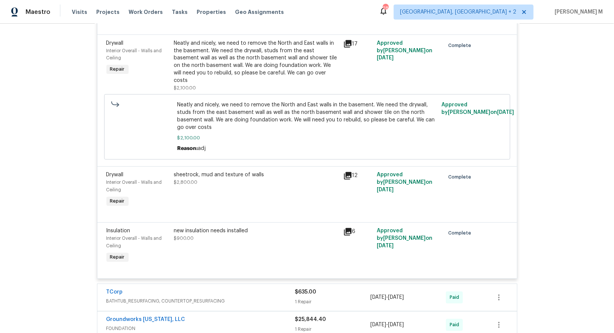
click at [168, 298] on span "BATHTUB_RESURFACING, COUNTERTOP_RESURFACING" at bounding box center [200, 302] width 189 height 8
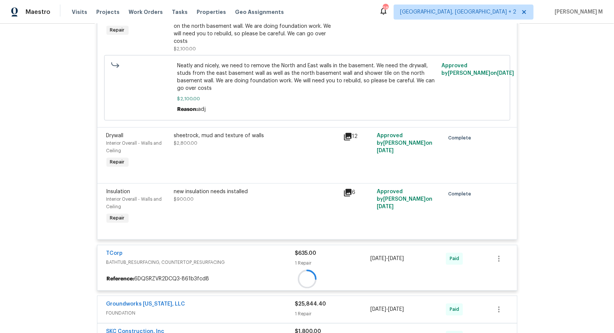
scroll to position [931, 0]
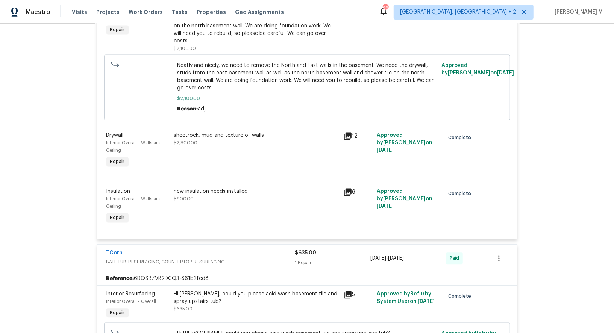
click at [238, 188] on div "new insulation needs installed $900.00" at bounding box center [256, 195] width 165 height 15
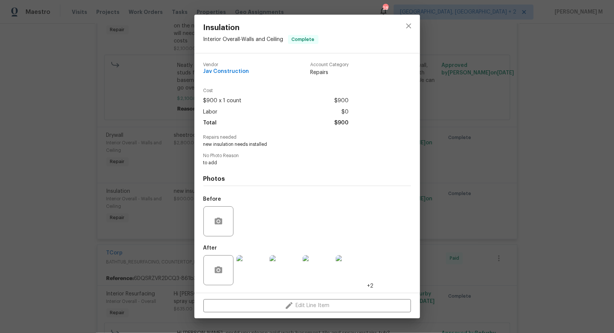
click at [138, 175] on div "Insulation Interior Overall - Walls and Ceiling Complete Vendor Jav Constructio…" at bounding box center [307, 166] width 614 height 333
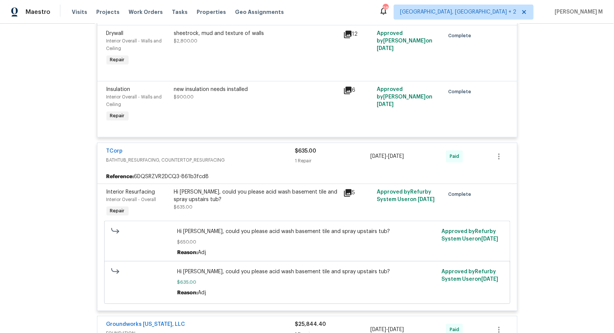
scroll to position [1153, 0]
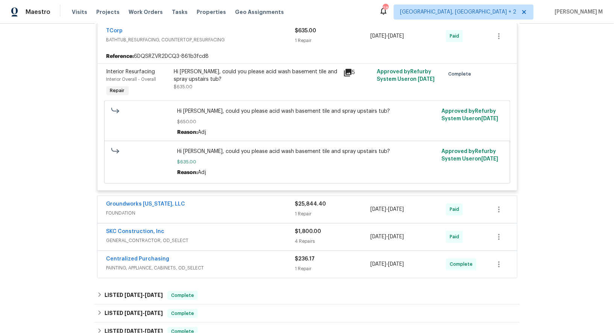
click at [163, 264] on span "PAINTING, APPLIANCE, CABINETS, OD_SELECT" at bounding box center [200, 268] width 189 height 8
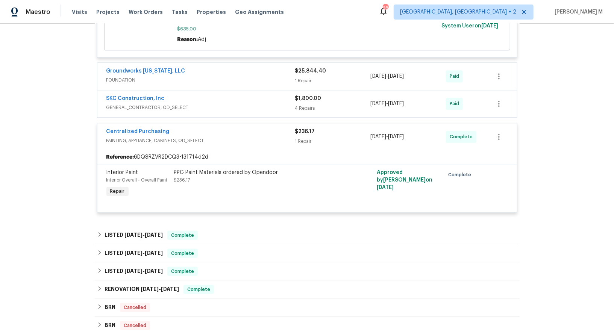
scroll to position [1291, 0]
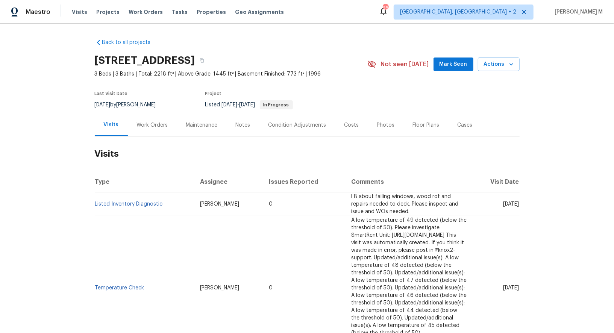
click at [132, 127] on div "Work Orders" at bounding box center [152, 125] width 49 height 22
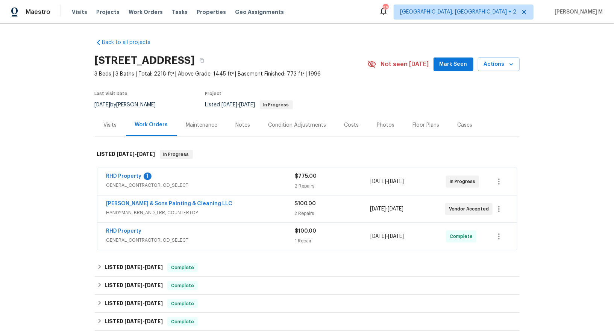
click at [141, 183] on span "GENERAL_CONTRACTOR, OD_SELECT" at bounding box center [200, 186] width 189 height 8
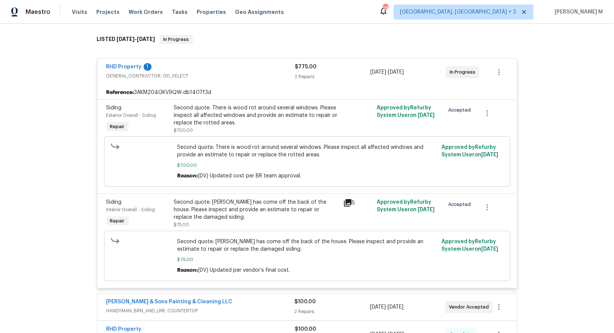
scroll to position [335, 0]
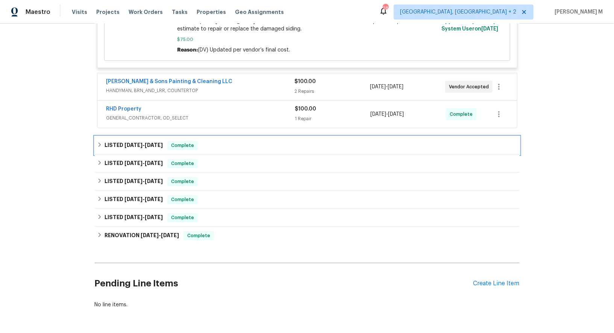
click at [124, 142] on span "[DATE]" at bounding box center [133, 144] width 18 height 5
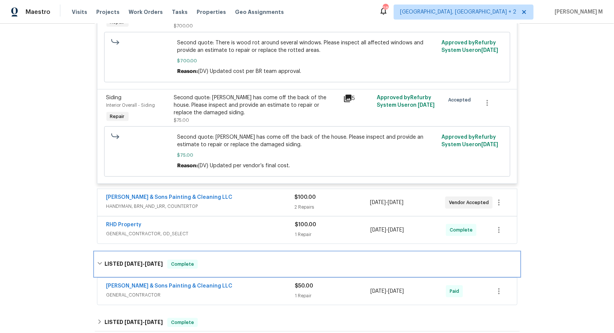
scroll to position [173, 0]
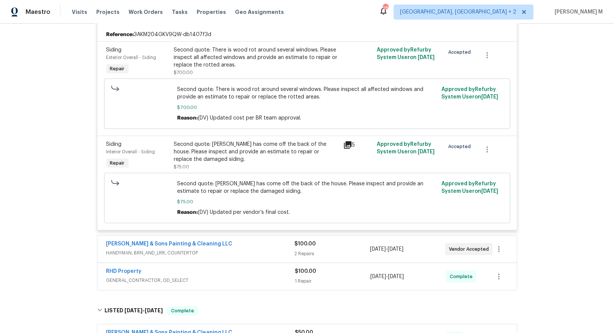
click at [248, 141] on div "Second quote: [PERSON_NAME] has come off the back of the house. Please inspect …" at bounding box center [256, 152] width 165 height 23
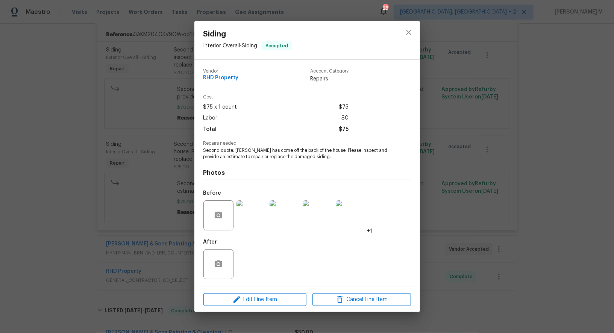
click at [259, 207] on img at bounding box center [251, 215] width 30 height 30
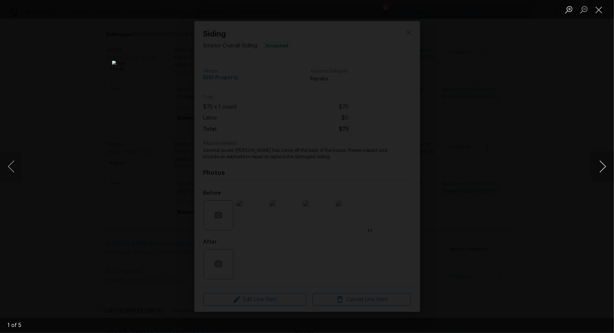
click at [604, 176] on button "Next image" at bounding box center [602, 166] width 23 height 30
click at [540, 89] on div "Lightbox" at bounding box center [307, 166] width 614 height 333
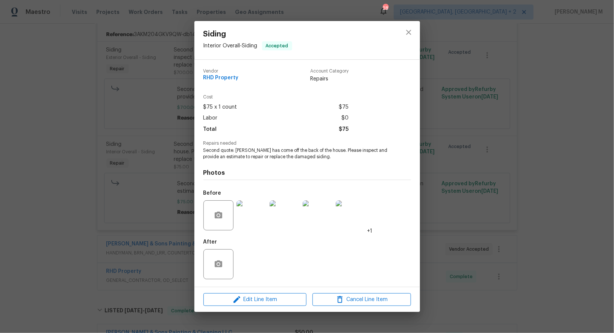
click at [485, 127] on div "Siding Interior Overall - Siding Accepted Vendor RHD Property Account Category …" at bounding box center [307, 166] width 614 height 333
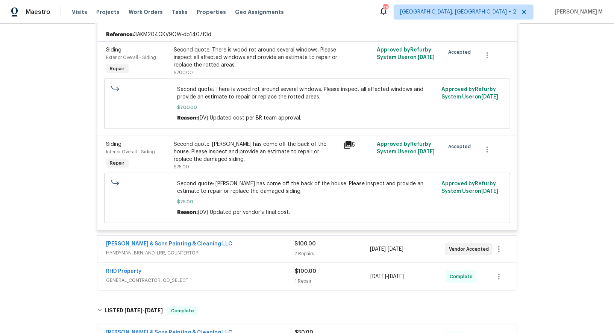
scroll to position [0, 0]
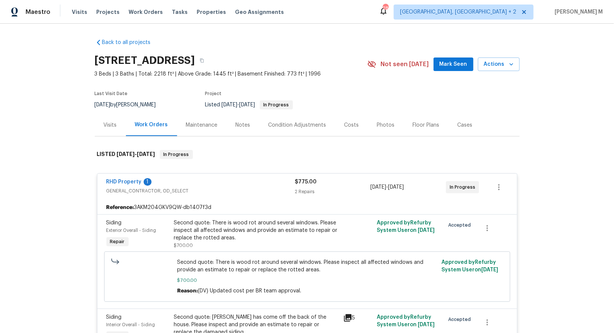
click at [187, 121] on div "Maintenance" at bounding box center [202, 125] width 32 height 8
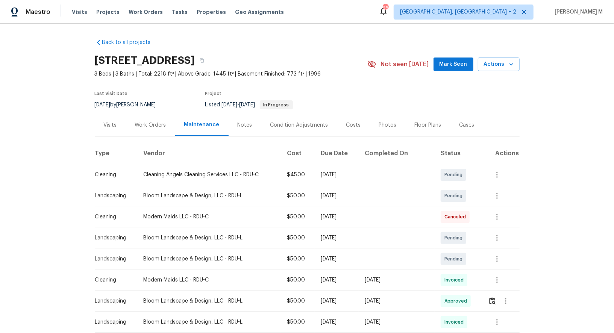
scroll to position [35, 0]
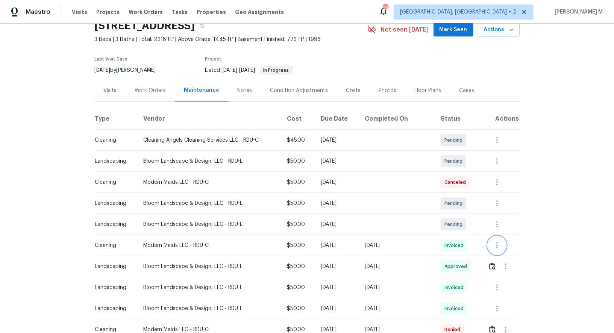
click at [502, 242] on button "button" at bounding box center [497, 245] width 18 height 18
click at [502, 242] on li "Message vendor" at bounding box center [515, 241] width 53 height 12
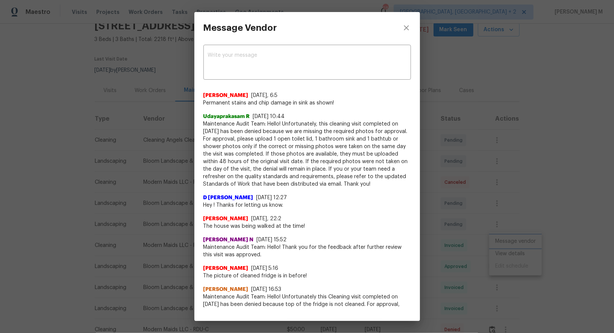
click at [487, 240] on div "Message Vendor x ​ [PERSON_NAME] [DATE], 6:5 Permanent stains and chip damage i…" at bounding box center [307, 166] width 614 height 333
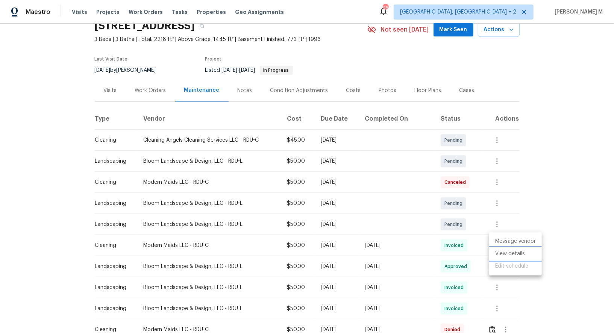
click at [496, 248] on li "View details" at bounding box center [515, 254] width 53 height 12
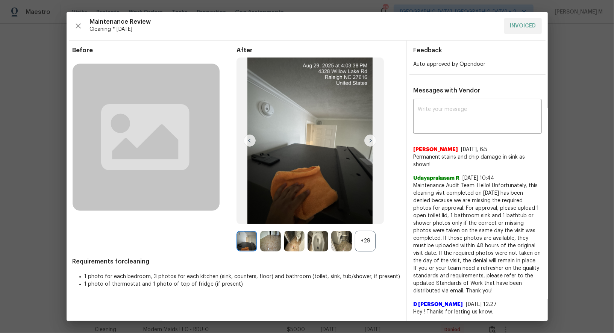
click at [372, 234] on div "+29" at bounding box center [365, 241] width 21 height 21
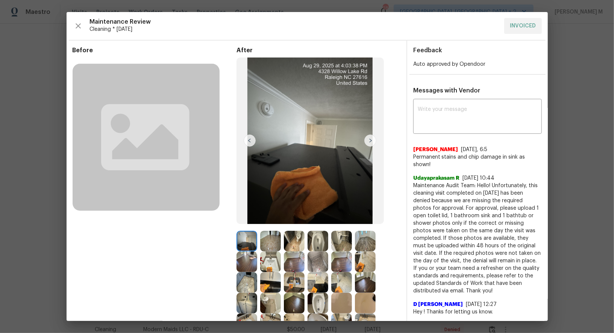
scroll to position [39, 0]
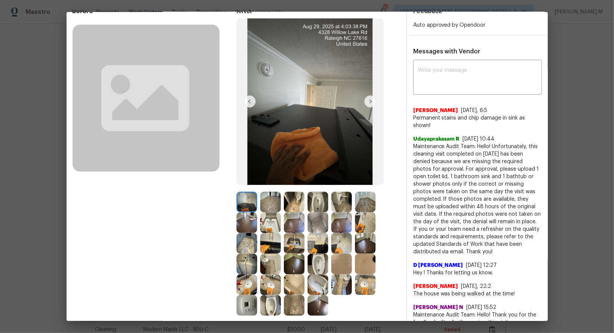
click at [298, 267] on img at bounding box center [294, 264] width 21 height 21
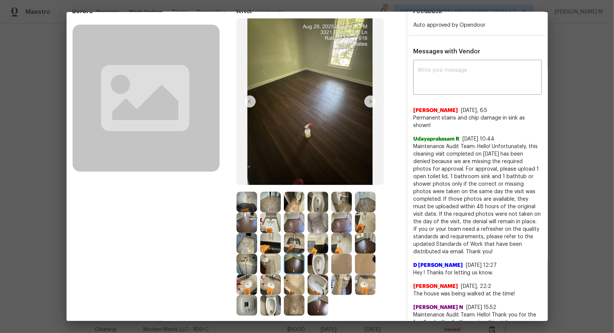
scroll to position [0, 0]
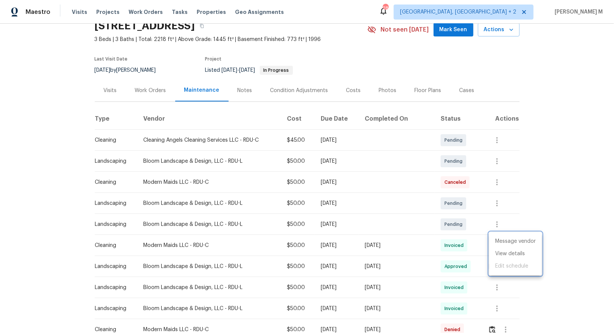
click at [142, 104] on div at bounding box center [307, 166] width 614 height 333
click at [142, 100] on div "Back to all projects [STREET_ADDRESS] 3 Beds | 3 Baths | Total: 2218 ft² | Abov…" at bounding box center [307, 334] width 425 height 672
click at [153, 68] on div "[DATE] by [PERSON_NAME]" at bounding box center [130, 70] width 70 height 9
click at [144, 94] on div "Work Orders" at bounding box center [150, 90] width 49 height 22
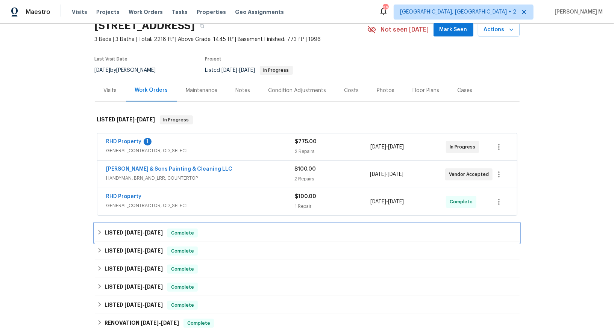
click at [138, 230] on span "[DATE]" at bounding box center [133, 232] width 18 height 5
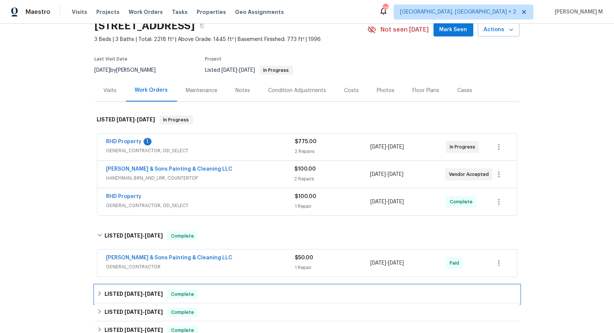
click at [136, 291] on div "LISTED [DATE] - [DATE] Complete" at bounding box center [307, 294] width 425 height 18
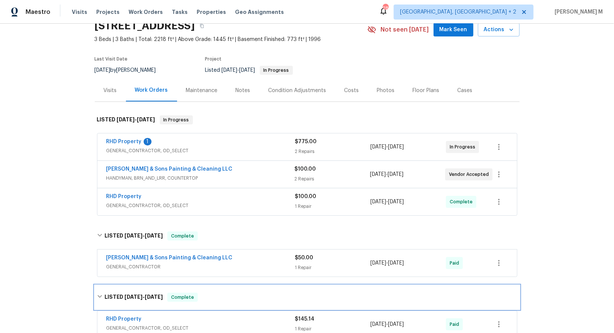
scroll to position [89, 0]
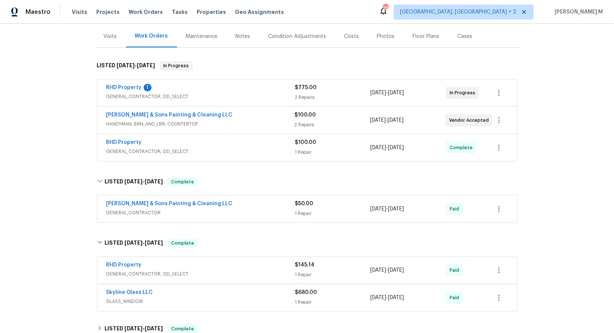
click at [137, 209] on span "GENERAL_CONTRACTOR" at bounding box center [200, 213] width 189 height 8
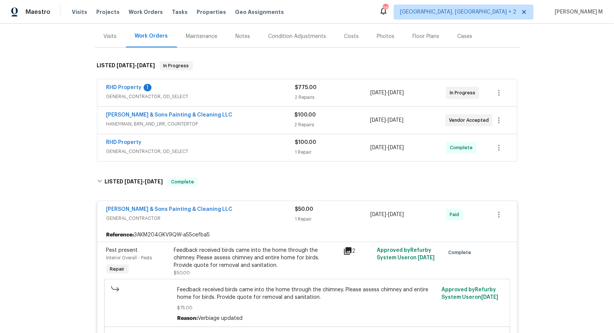
drag, startPoint x: 213, startPoint y: 204, endPoint x: 52, endPoint y: 204, distance: 161.2
click at [52, 204] on div "Back to all projects [STREET_ADDRESS] 3 Beds | 3 Baths | Total: 2218 ft² | Abov…" at bounding box center [307, 178] width 614 height 309
drag, startPoint x: 207, startPoint y: 198, endPoint x: 57, endPoint y: 198, distance: 150.3
click at [57, 198] on div "Back to all projects [STREET_ADDRESS] 3 Beds | 3 Baths | Total: 2218 ft² | Abov…" at bounding box center [307, 178] width 614 height 309
copy link "[PERSON_NAME] & Sons Painting & Cleaning LLC"
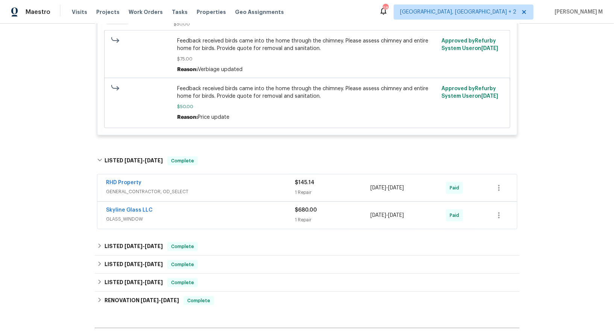
scroll to position [343, 0]
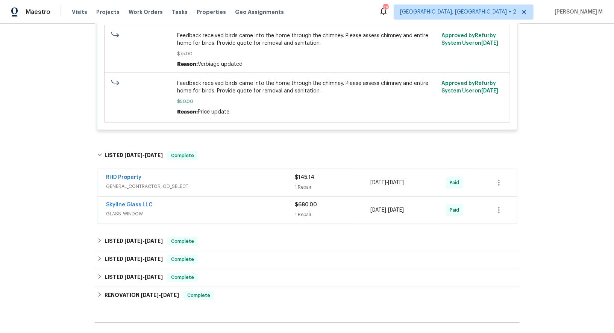
click at [133, 178] on div "RHD Property GENERAL_CONTRACTOR, OD_SELECT $145.14 1 Repair [DATE] - [DATE] Paid" at bounding box center [306, 182] width 419 height 27
click at [145, 183] on span "GENERAL_CONTRACTOR, OD_SELECT" at bounding box center [200, 187] width 189 height 8
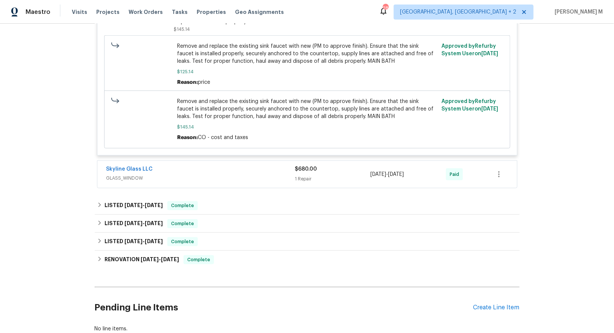
scroll to position [575, 0]
click at [131, 202] on span "[DATE]" at bounding box center [133, 204] width 18 height 5
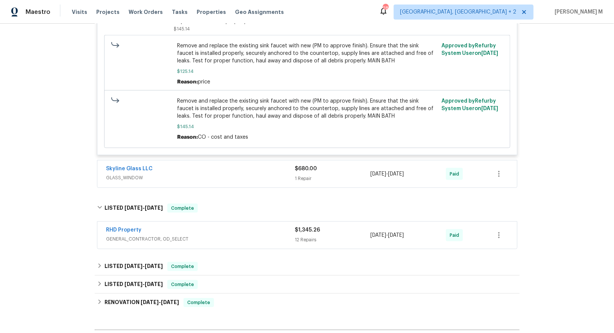
click at [156, 235] on span "GENERAL_CONTRACTOR, OD_SELECT" at bounding box center [200, 239] width 189 height 8
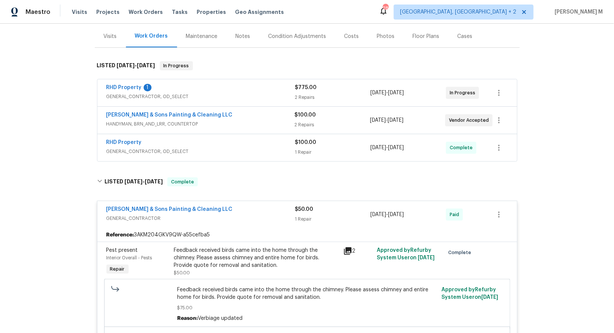
scroll to position [88, 0]
click at [150, 97] on div "RHD Property 1 GENERAL_CONTRACTOR, OD_SELECT $775.00 2 Repairs [DATE] - [DATE] …" at bounding box center [306, 93] width 419 height 27
click at [156, 94] on span "GENERAL_CONTRACTOR, OD_SELECT" at bounding box center [200, 97] width 189 height 8
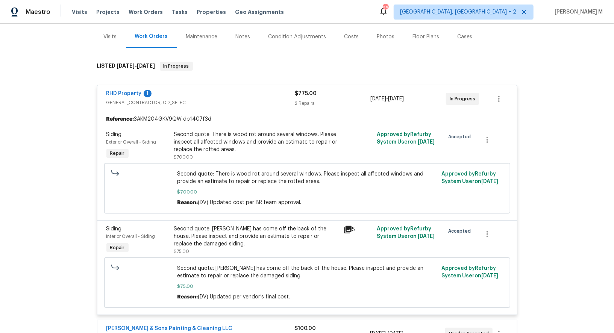
click at [132, 183] on div at bounding box center [142, 188] width 66 height 41
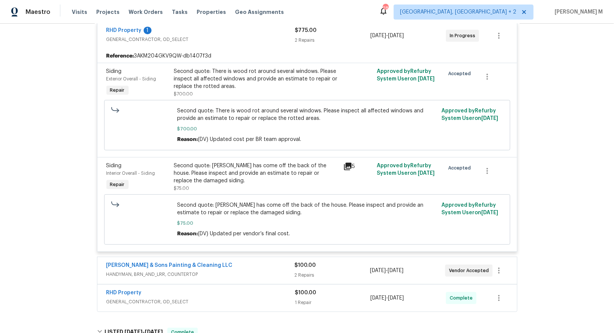
scroll to position [162, 0]
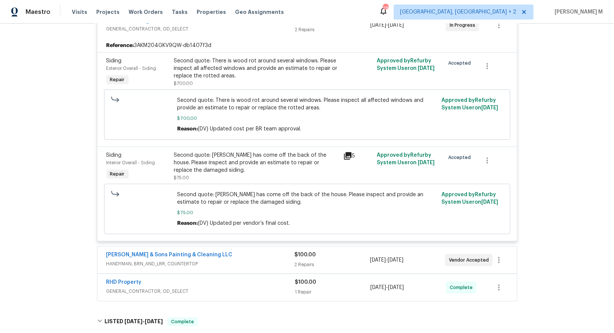
click at [165, 288] on span "GENERAL_CONTRACTOR, OD_SELECT" at bounding box center [200, 292] width 189 height 8
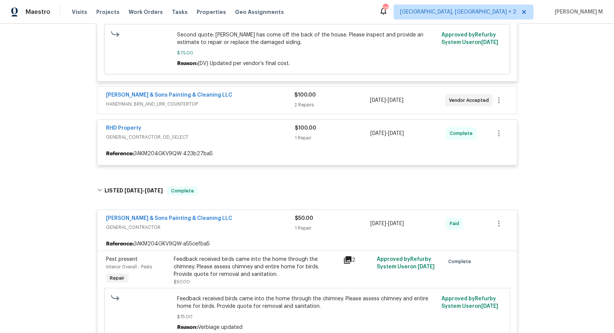
scroll to position [342, 0]
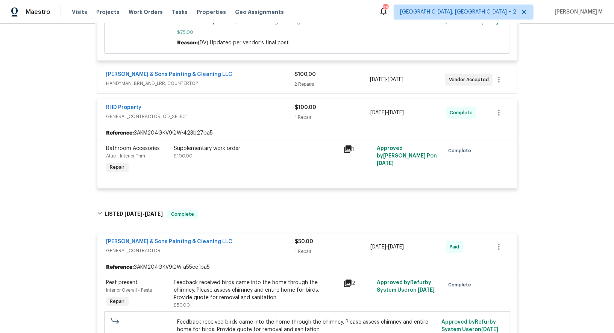
click at [283, 145] on div "Supplementary work order $100.00" at bounding box center [256, 152] width 165 height 15
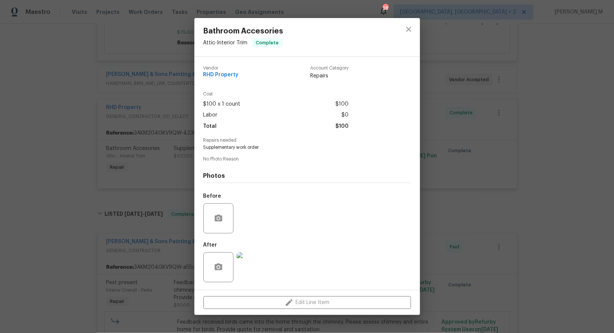
click at [438, 137] on div "Bathroom Accesories Attic - Interior Trim Complete Vendor RHD Property Account …" at bounding box center [307, 166] width 614 height 333
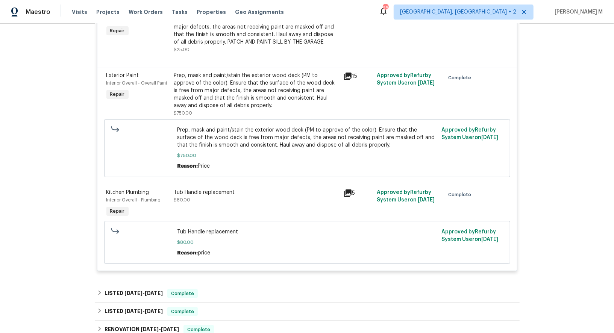
scroll to position [1750, 0]
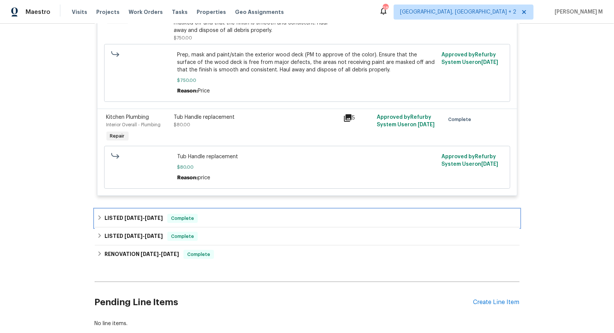
click at [133, 215] on span "[DATE]" at bounding box center [133, 217] width 18 height 5
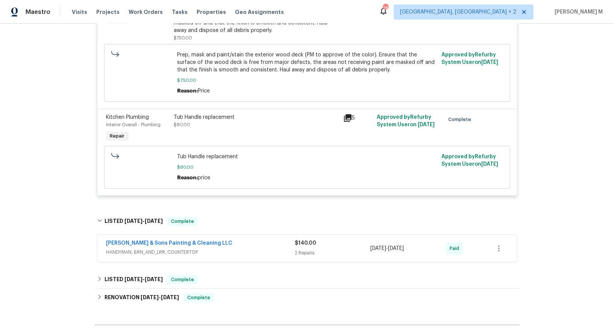
click at [133, 248] on span "HANDYMAN, BRN_AND_LRR, COUNTERTOP" at bounding box center [200, 252] width 189 height 8
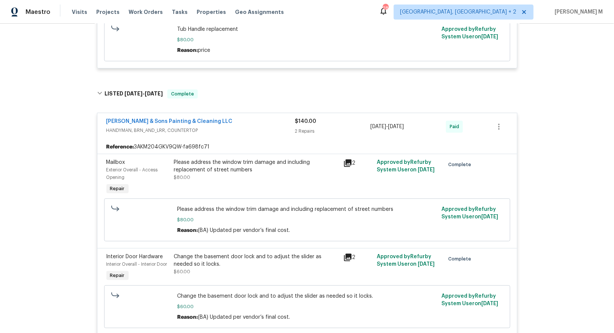
scroll to position [1929, 0]
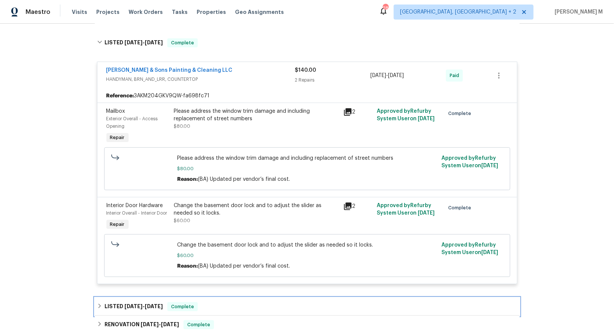
click at [159, 302] on div "LISTED [DATE] - [DATE] Complete" at bounding box center [307, 306] width 420 height 9
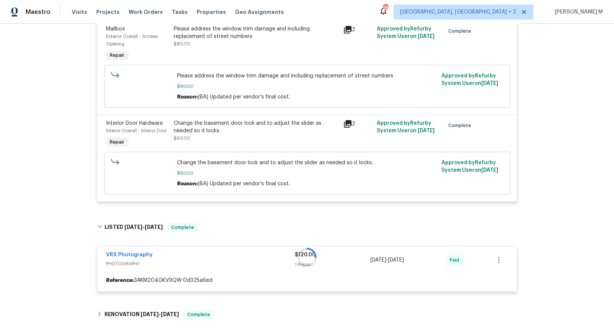
scroll to position [2063, 0]
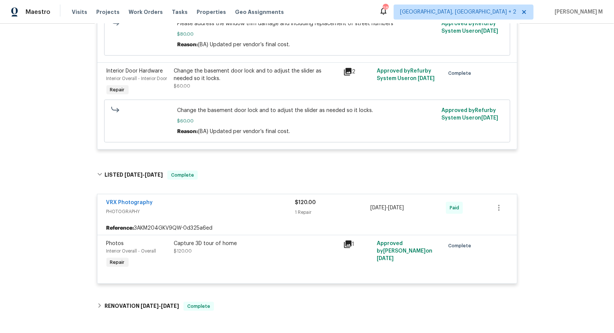
drag, startPoint x: 132, startPoint y: 219, endPoint x: 134, endPoint y: 215, distance: 5.4
click at [134, 238] on div "Photos Interior Overall - Overall Repair" at bounding box center [138, 255] width 68 height 35
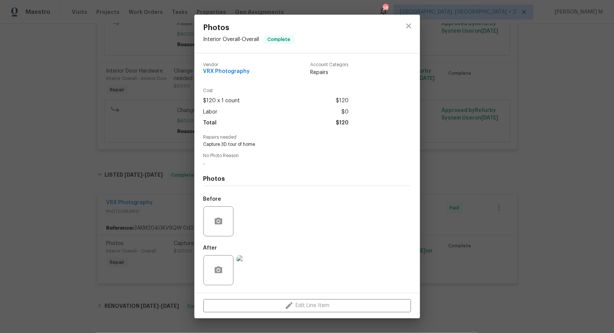
click at [129, 256] on div "Photos Interior Overall - Overall Complete Vendor VRX Photography Account Categ…" at bounding box center [307, 166] width 614 height 333
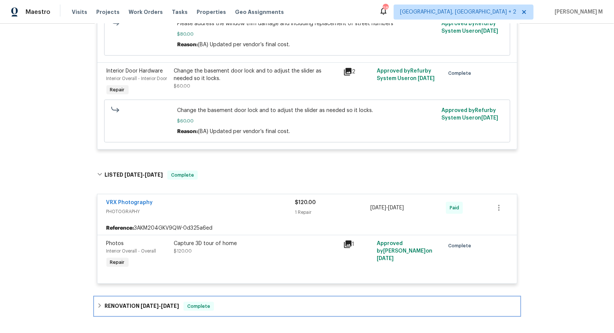
click at [129, 302] on h6 "RENOVATION [DATE] - [DATE]" at bounding box center [141, 306] width 74 height 9
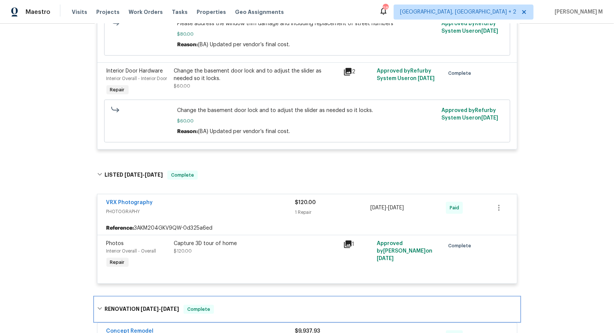
scroll to position [2194, 0]
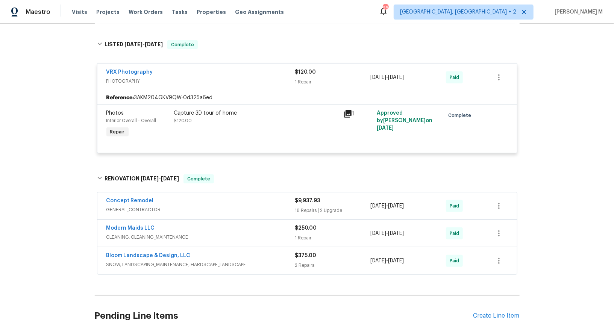
click at [131, 206] on span "GENERAL_CONTRACTOR" at bounding box center [200, 210] width 189 height 8
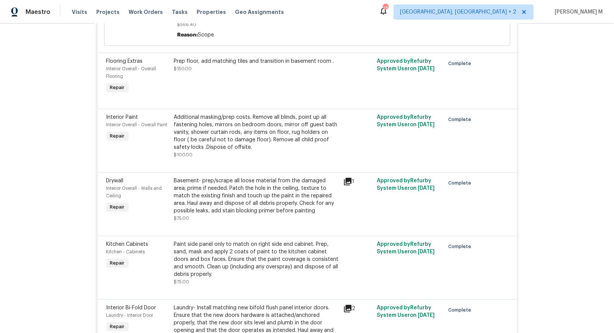
scroll to position [3538, 0]
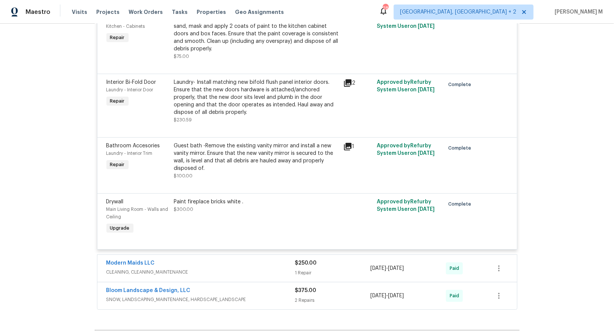
click at [138, 296] on span "SNOW, LANDSCAPING_MAINTENANCE, HARDSCAPE_LANDSCAPE" at bounding box center [200, 300] width 189 height 8
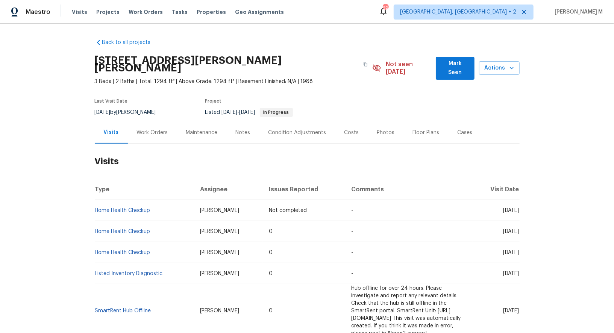
click at [141, 129] on div "Work Orders" at bounding box center [152, 133] width 31 height 8
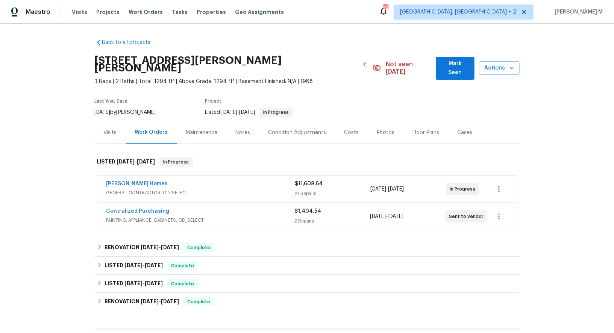
click at [110, 189] on span "GENERAL_CONTRACTOR, OD_SELECT" at bounding box center [200, 193] width 189 height 8
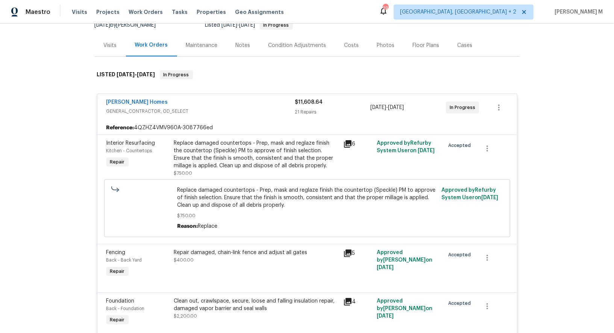
scroll to position [88, 0]
click at [256, 139] on div "Replace damaged countertops - Prep, mask and reglaze finish the countertop (Spe…" at bounding box center [256, 154] width 165 height 30
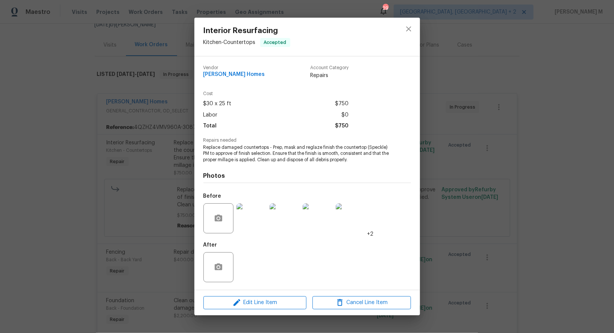
click at [457, 180] on div "Interior Resurfacing Kitchen - Countertops Accepted Vendor [PERSON_NAME] Homes …" at bounding box center [307, 166] width 614 height 333
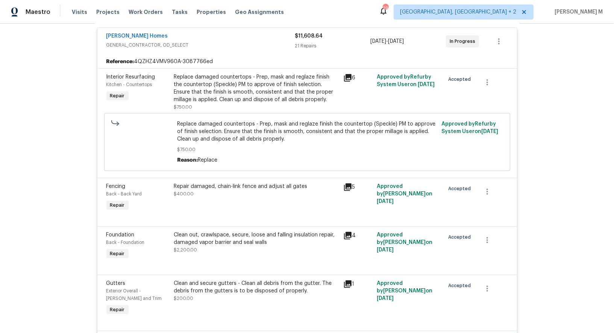
scroll to position [202, 0]
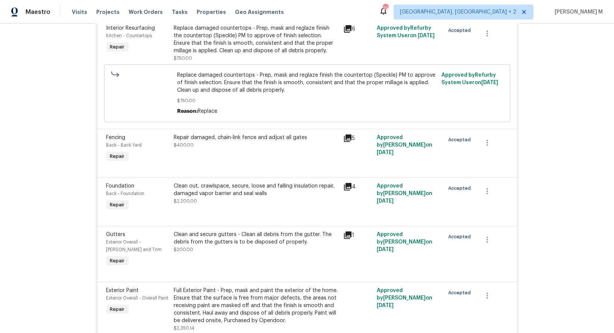
click at [244, 182] on div "Clean out, crawlspace, secure, loose and falling insulation repair, damaged vap…" at bounding box center [256, 189] width 165 height 15
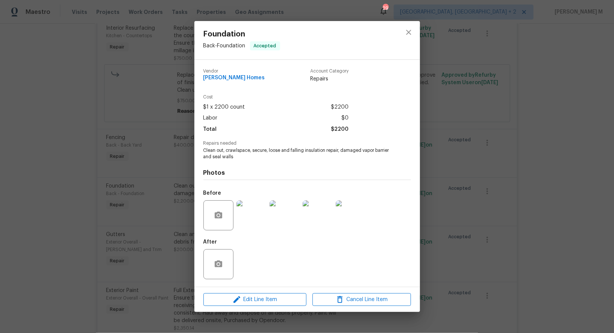
click at [459, 182] on div "Foundation Back - Foundation Accepted Vendor [PERSON_NAME] Homes Account Catego…" at bounding box center [307, 166] width 614 height 333
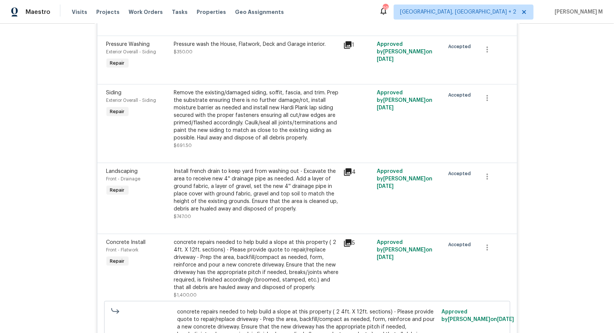
scroll to position [523, 0]
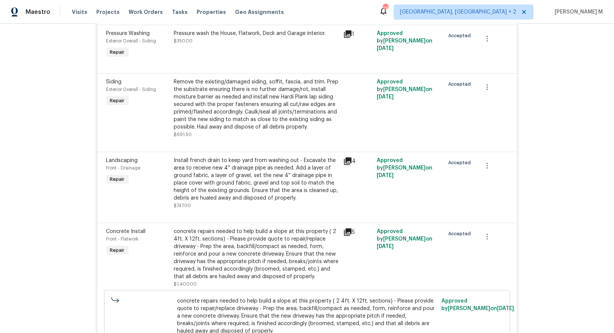
click at [228, 228] on div "concrete repairs needed to help build a slope at this property ( 2 4ft. X 12ft.…" at bounding box center [256, 254] width 165 height 53
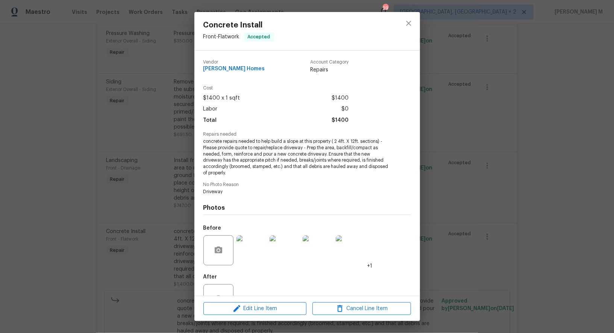
scroll to position [16, 0]
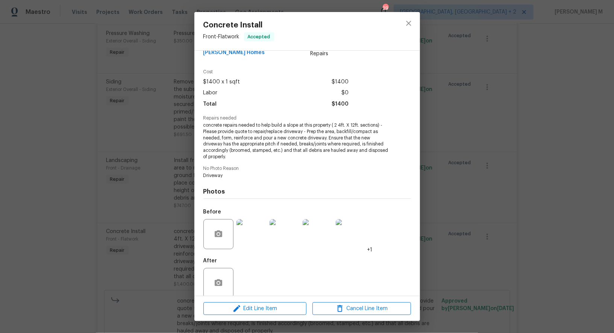
click at [240, 233] on img at bounding box center [251, 234] width 30 height 30
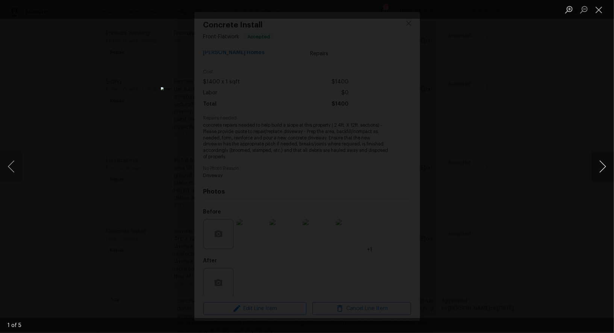
click at [604, 167] on button "Next image" at bounding box center [602, 166] width 23 height 30
click at [563, 71] on div "Lightbox" at bounding box center [307, 166] width 614 height 333
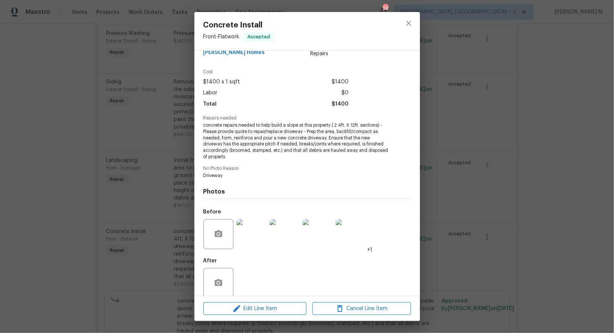
click at [468, 155] on div "Concrete Install Front - Flatwork Accepted Vendor Therrien Homes Account Catego…" at bounding box center [307, 166] width 614 height 333
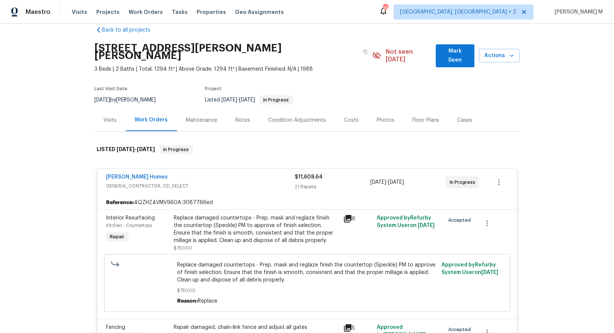
scroll to position [0, 0]
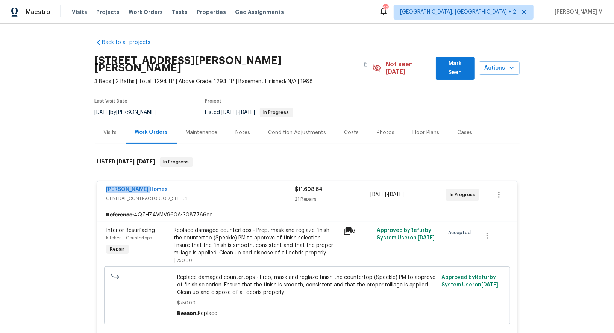
drag, startPoint x: 154, startPoint y: 181, endPoint x: 58, endPoint y: 181, distance: 95.5
click at [57, 181] on div "Back to all projects 4405 Cary Dr, Snellville, GA 30039 3 Beds | 2 Baths | Tota…" at bounding box center [307, 178] width 614 height 309
copy link "Therrien Homes"
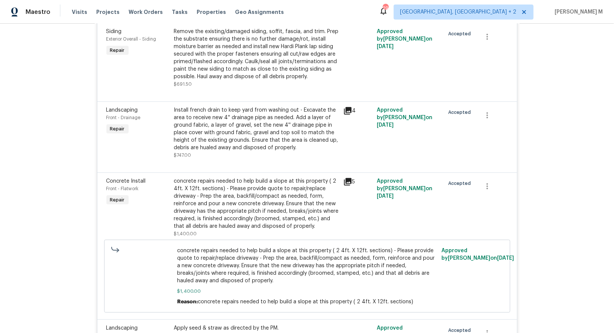
scroll to position [577, 0]
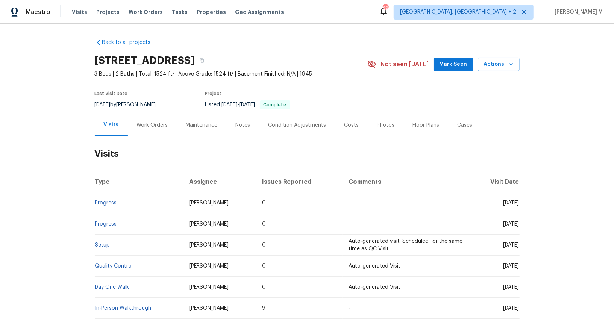
click at [139, 125] on div "Work Orders" at bounding box center [152, 125] width 49 height 22
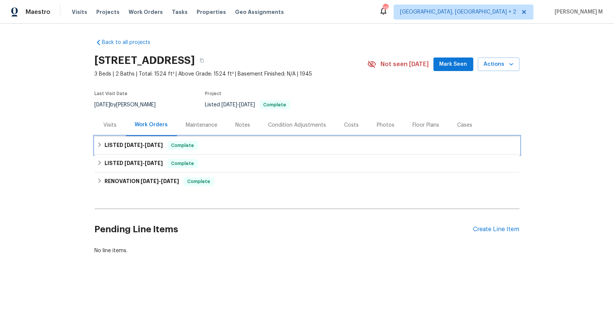
click at [131, 142] on span "[DATE]" at bounding box center [133, 144] width 18 height 5
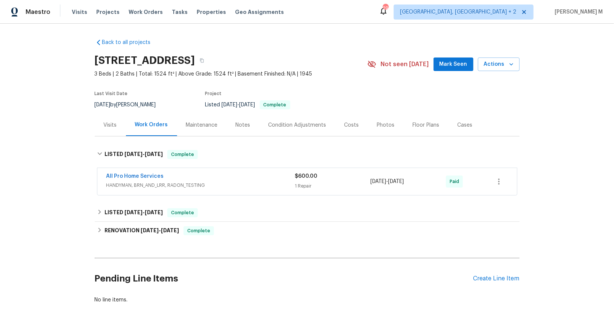
click at [124, 190] on div "All Pro Home Services HANDYMAN, BRN_AND_LRR, RADON_TESTING $600.00 1 Repair [DA…" at bounding box center [307, 181] width 420 height 27
click at [135, 183] on span "HANDYMAN, BRN_AND_LRR, RADON_TESTING" at bounding box center [200, 186] width 189 height 8
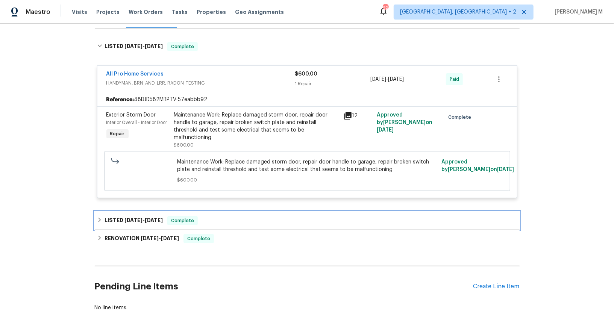
click at [153, 212] on div "LISTED [DATE] - [DATE] Complete" at bounding box center [307, 221] width 425 height 18
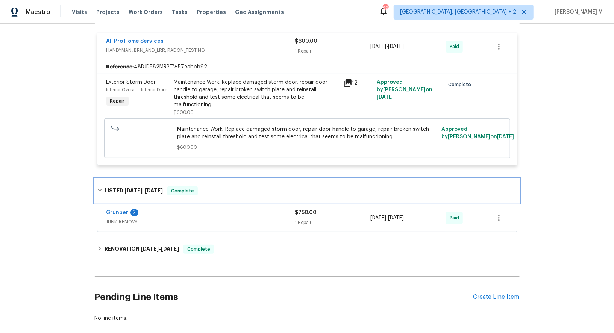
scroll to position [144, 0]
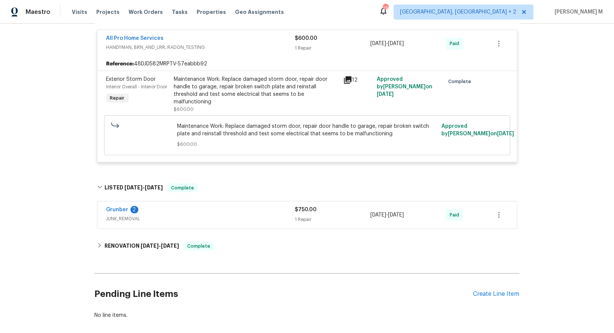
click at [133, 215] on span "JUNK_REMOVAL" at bounding box center [200, 219] width 189 height 8
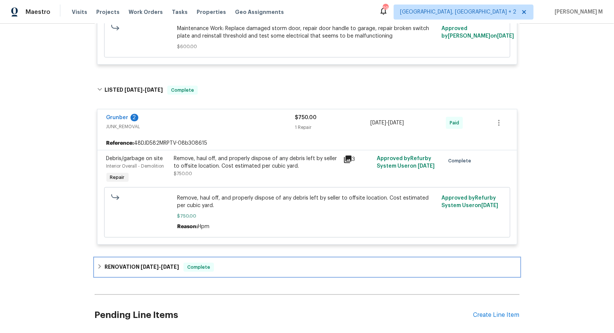
click at [124, 263] on h6 "RENOVATION 6/24/25 - 7/3/25" at bounding box center [141, 267] width 74 height 9
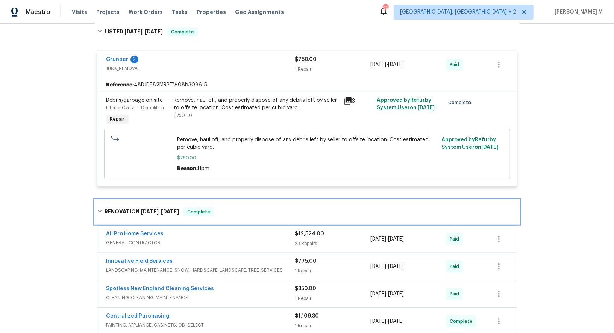
scroll to position [322, 0]
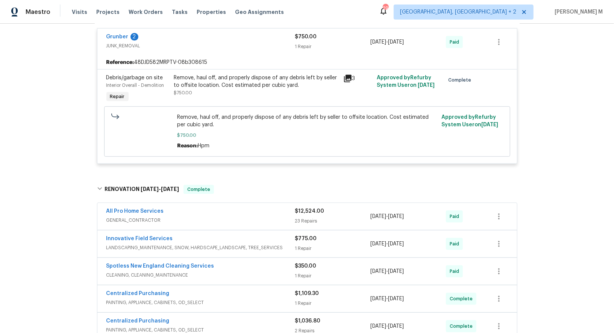
click at [133, 216] on span "GENERAL_CONTRACTOR" at bounding box center [200, 220] width 189 height 8
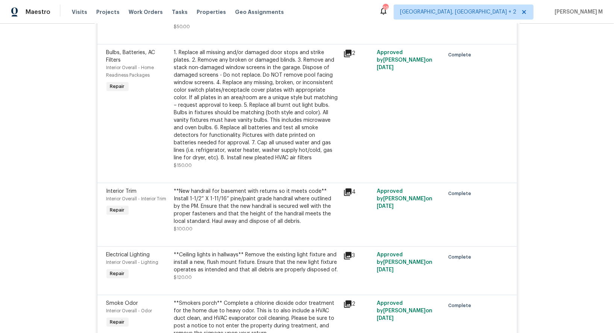
scroll to position [1273, 0]
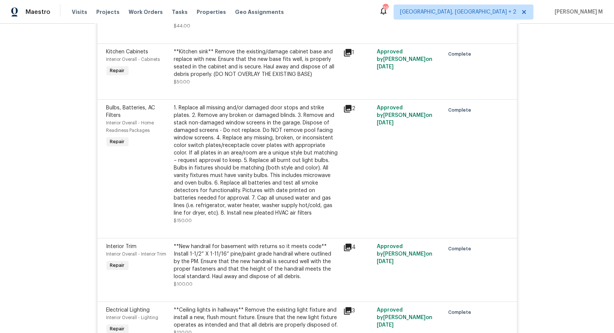
click at [249, 108] on div "1. Replace all missing and/or damaged door stops and strike plates. 2. Remove a…" at bounding box center [256, 160] width 165 height 113
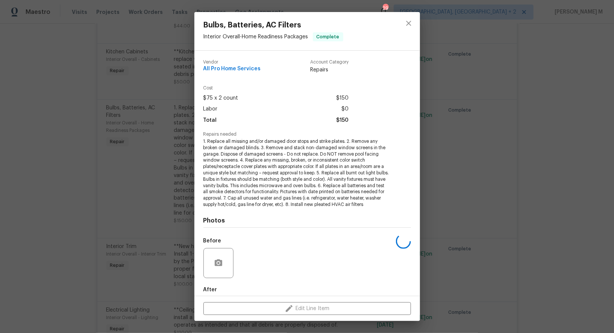
scroll to position [29, 0]
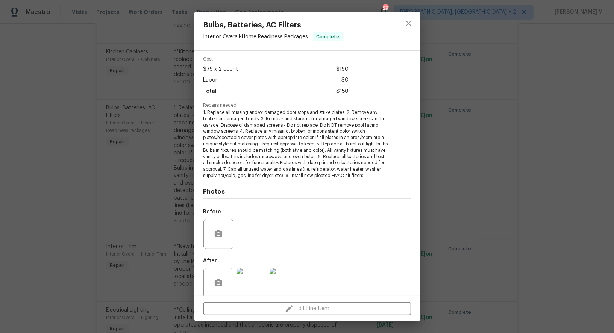
click at [427, 232] on div "Bulbs, Batteries, AC Filters Interior Overall - Home Readiness Packages Complet…" at bounding box center [307, 166] width 614 height 333
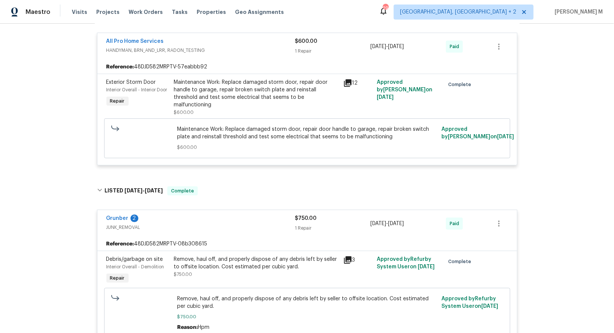
scroll to position [0, 0]
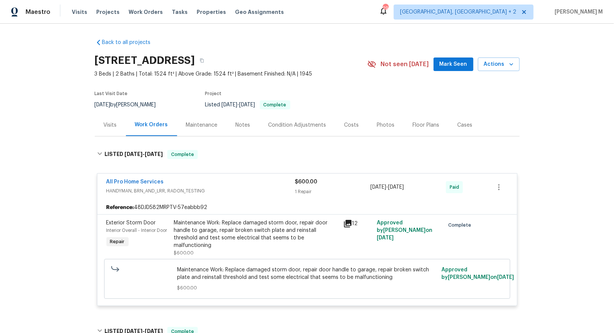
click at [187, 130] on div "Maintenance" at bounding box center [202, 125] width 50 height 22
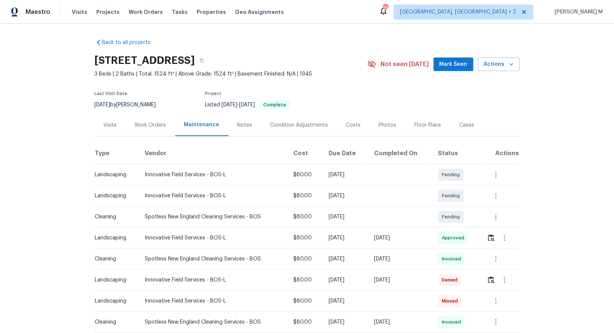
scroll to position [18, 0]
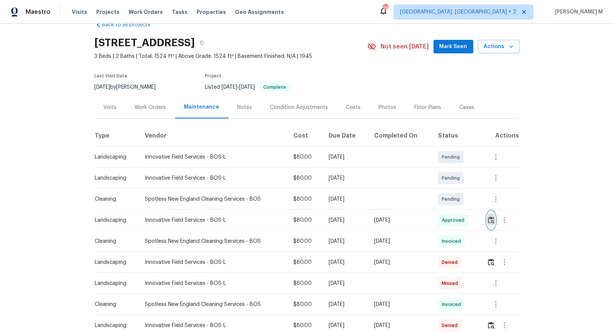
click at [492, 216] on img "button" at bounding box center [491, 219] width 6 height 7
click at [497, 238] on icon "button" at bounding box center [495, 241] width 9 height 9
click at [496, 245] on li "View details" at bounding box center [515, 250] width 53 height 12
click at [163, 114] on div at bounding box center [307, 166] width 614 height 333
click at [141, 105] on div "Work Orders" at bounding box center [150, 108] width 31 height 8
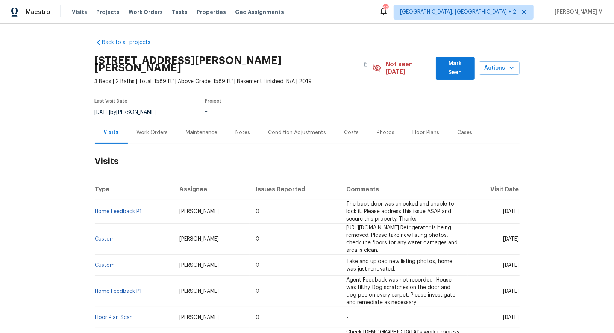
click at [154, 129] on div "Work Orders" at bounding box center [152, 133] width 31 height 8
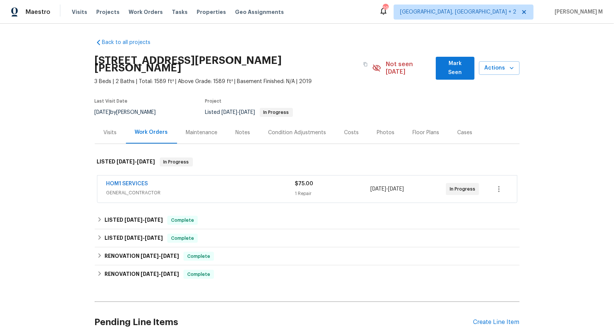
click at [142, 189] on span "GENERAL_CONTRACTOR" at bounding box center [200, 193] width 189 height 8
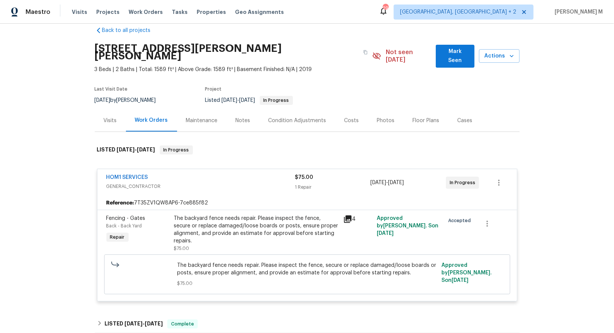
scroll to position [83, 0]
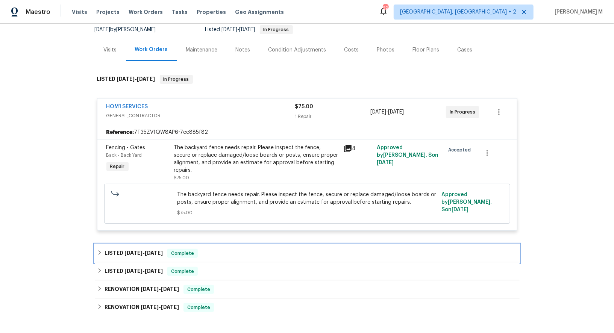
click at [120, 249] on h6 "LISTED [DATE] - [DATE]" at bounding box center [133, 253] width 58 height 9
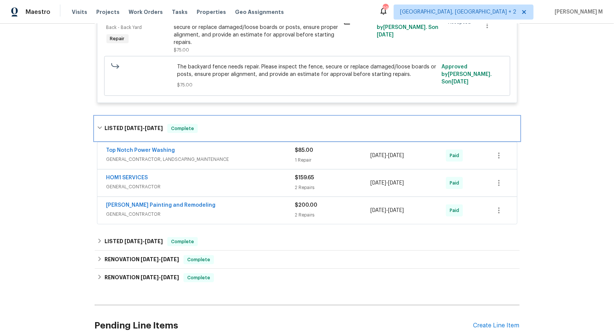
scroll to position [213, 0]
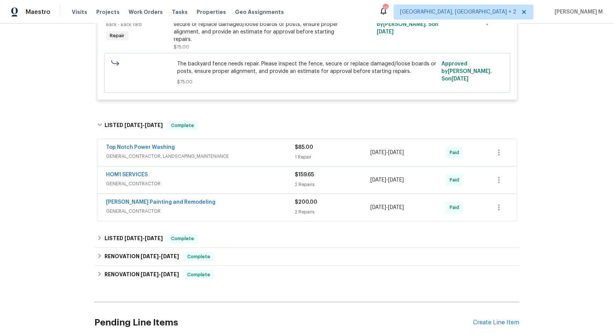
click at [152, 153] on span "GENERAL_CONTRACTOR, LANDSCAPING_MAINTENANCE" at bounding box center [200, 157] width 189 height 8
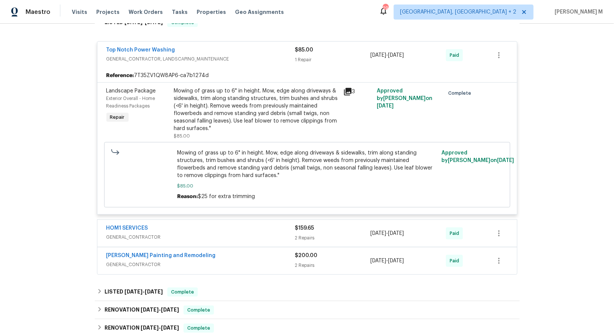
scroll to position [320, 0]
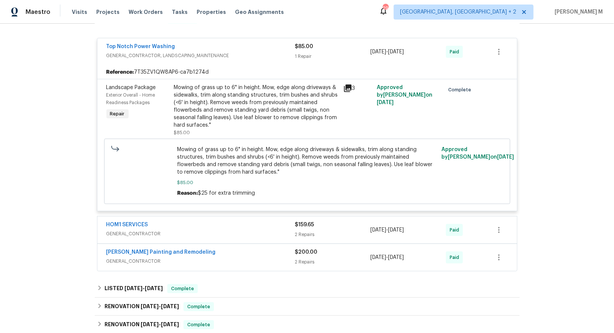
click at [131, 230] on span "GENERAL_CONTRACTOR" at bounding box center [200, 234] width 189 height 8
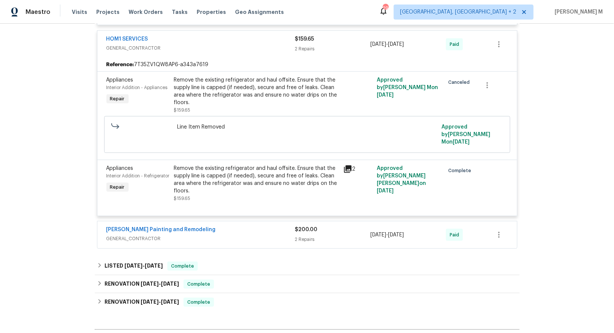
scroll to position [515, 0]
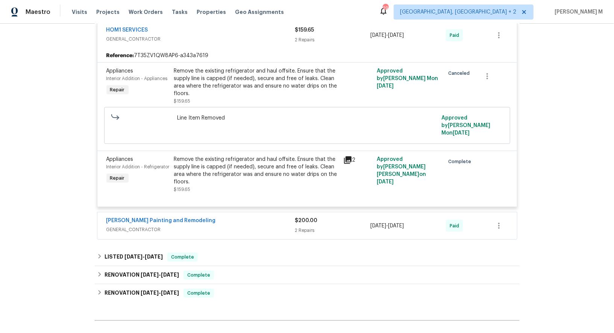
click at [149, 226] on span "GENERAL_CONTRACTOR" at bounding box center [200, 230] width 189 height 8
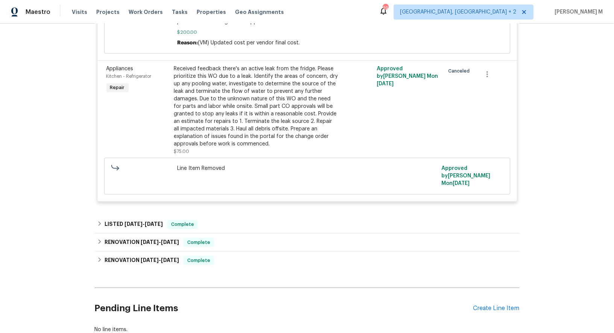
scroll to position [903, 0]
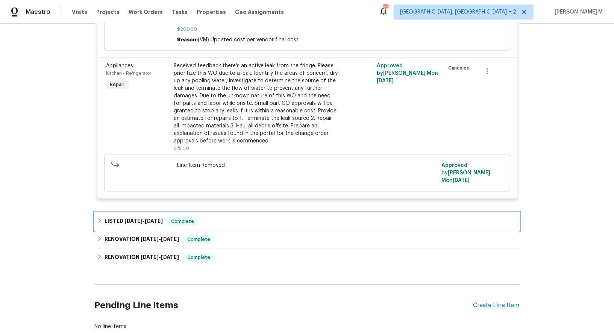
click at [138, 212] on div "LISTED [DATE] - [DATE] Complete" at bounding box center [307, 221] width 425 height 18
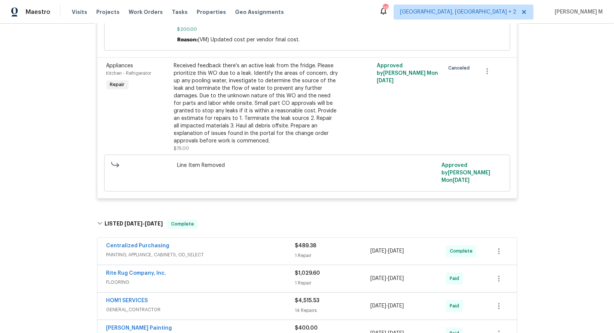
click at [133, 238] on div "Centralized Purchasing PAINTING, APPLIANCE, CABINETS, OD_SELECT $489.38 1 Repai…" at bounding box center [306, 251] width 419 height 27
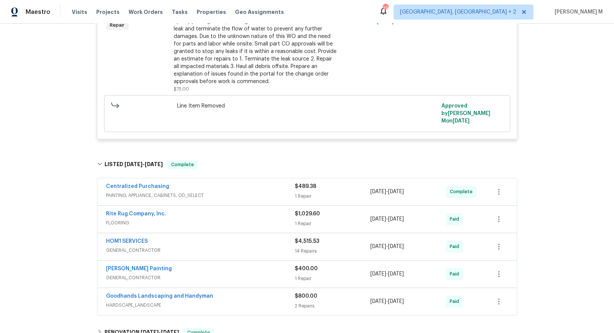
scroll to position [964, 0]
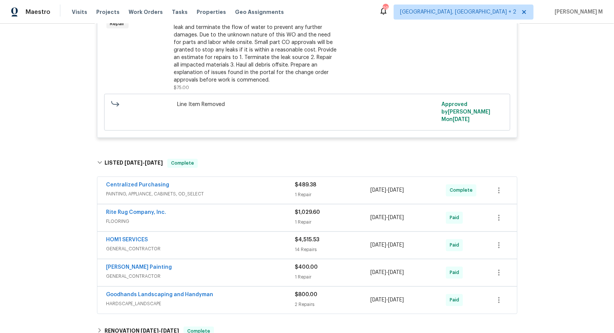
click at [150, 245] on span "GENERAL_CONTRACTOR" at bounding box center [200, 249] width 189 height 8
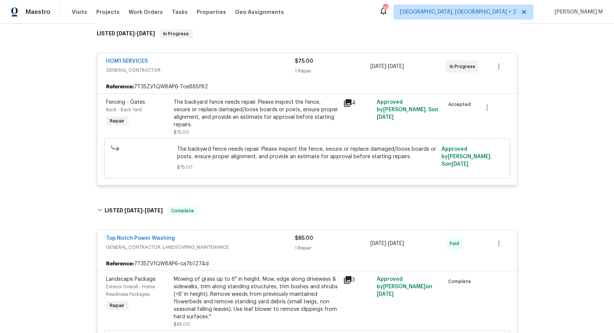
scroll to position [0, 0]
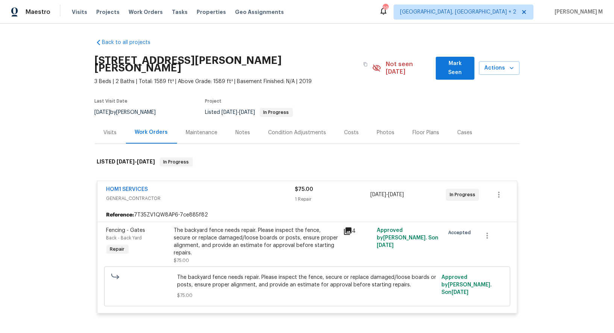
click at [198, 129] on div "Maintenance" at bounding box center [202, 133] width 32 height 8
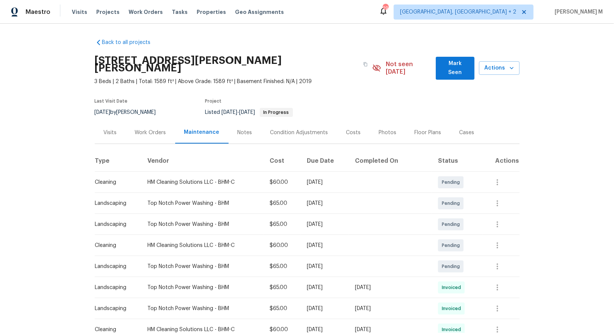
scroll to position [32, 0]
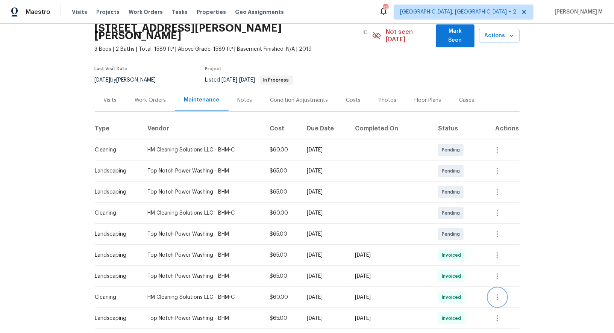
click at [498, 293] on icon "button" at bounding box center [497, 297] width 9 height 9
click at [497, 301] on li "View details" at bounding box center [518, 298] width 53 height 12
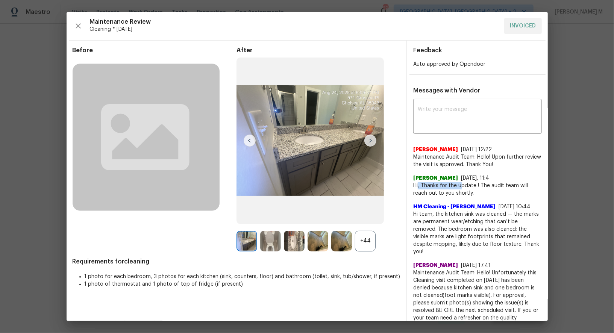
drag, startPoint x: 418, startPoint y: 182, endPoint x: 460, endPoint y: 182, distance: 41.7
click at [460, 182] on span "Hi, Thanks for the update ! The audit team will reach out to you shortly." at bounding box center [477, 189] width 129 height 15
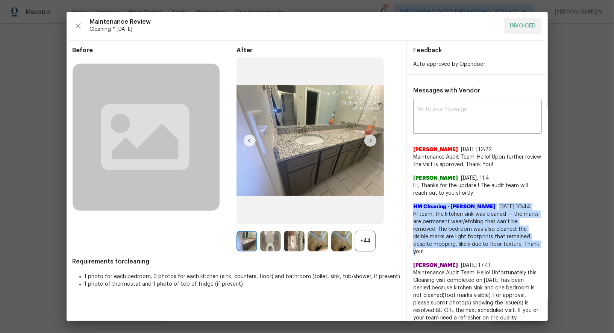
drag, startPoint x: 408, startPoint y: 203, endPoint x: 497, endPoint y: 235, distance: 94.3
click at [497, 235] on div "x ​ [PERSON_NAME] [DATE] 12:22 Maintenance Audit Team: Hello! Upon further revi…" at bounding box center [477, 219] width 141 height 236
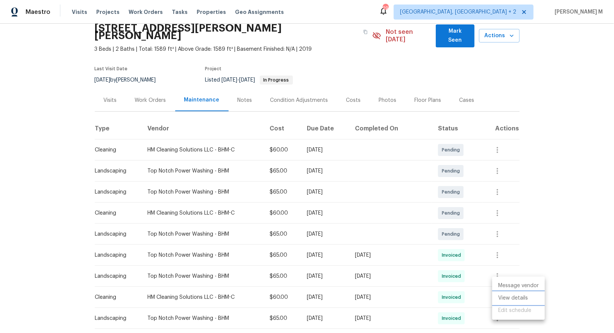
click at [515, 300] on li "View details" at bounding box center [518, 298] width 53 height 12
click at [153, 89] on div at bounding box center [307, 166] width 614 height 333
click at [145, 97] on div "Work Orders" at bounding box center [150, 101] width 31 height 8
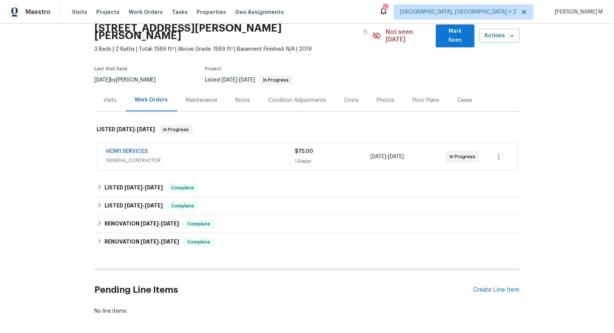
click at [131, 157] on span "GENERAL_CONTRACTOR" at bounding box center [200, 161] width 189 height 8
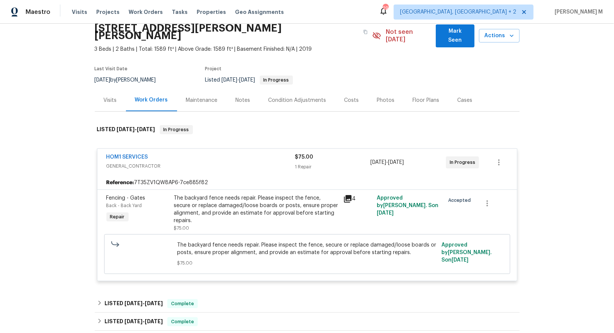
click at [239, 210] on div "The backyard fence needs repair. Please inspect the fence, secure or replace da…" at bounding box center [256, 209] width 165 height 30
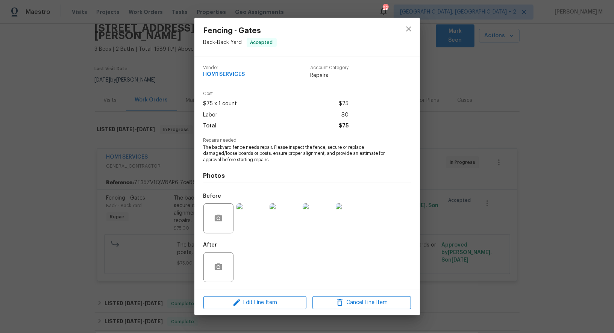
click at [450, 224] on div "Fencing - Gates Back - Back Yard Accepted Vendor HOM1 SERVICES Account Category…" at bounding box center [307, 166] width 614 height 333
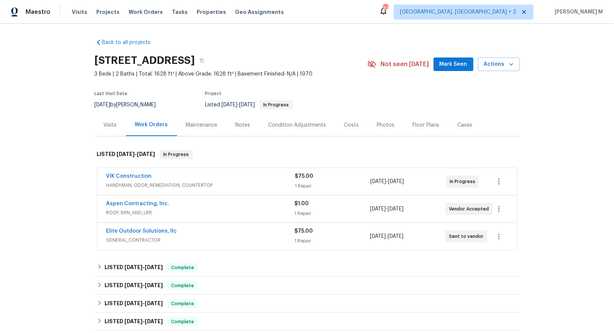
click at [163, 184] on span "HANDYMAN, ODOR_REMEDIATION, COUNTERTOP" at bounding box center [200, 186] width 189 height 8
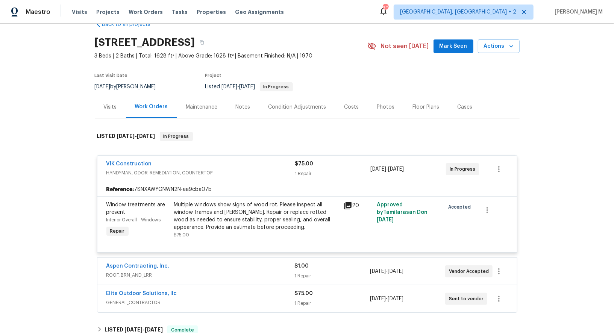
scroll to position [138, 0]
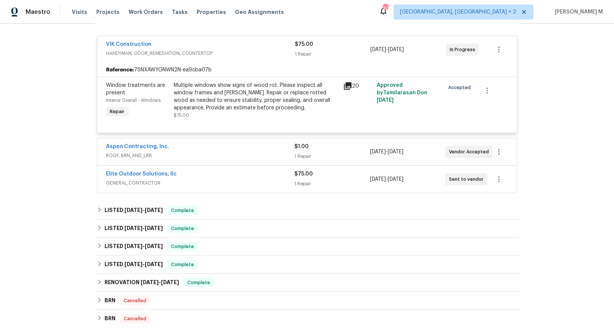
click at [128, 155] on div "Aspen Contracting, Inc. ROOF, BRN_AND_LRR $1.00 1 Repair [DATE] - [DATE] Vendor…" at bounding box center [306, 151] width 419 height 27
click at [128, 152] on span "ROOF, BRN_AND_LRR" at bounding box center [200, 156] width 188 height 8
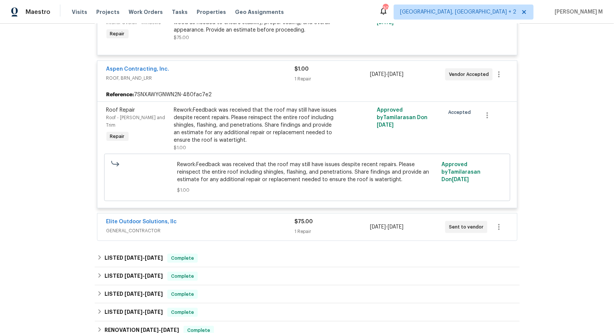
scroll to position [242, 0]
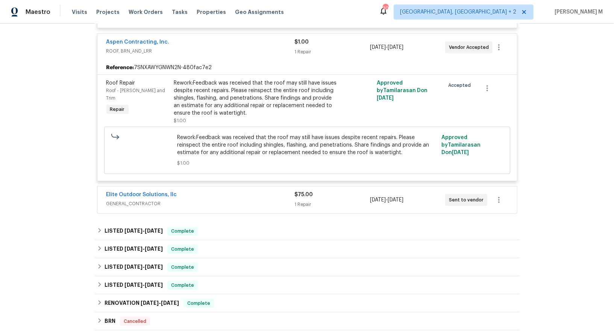
click at [139, 200] on span "GENERAL_CONTRACTOR" at bounding box center [200, 204] width 188 height 8
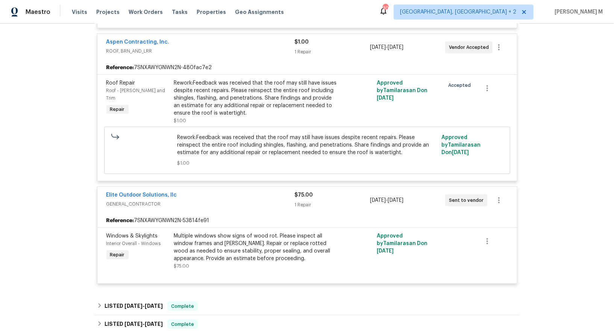
scroll to position [317, 0]
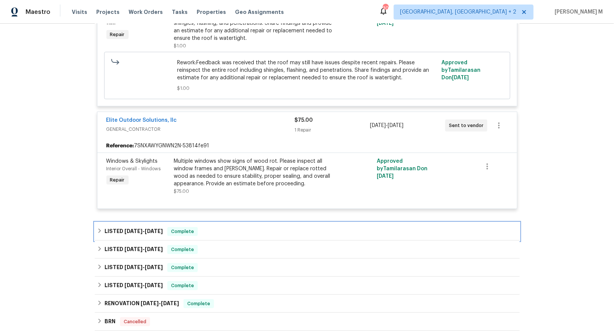
click at [107, 227] on h6 "LISTED [DATE] - [DATE]" at bounding box center [133, 231] width 58 height 9
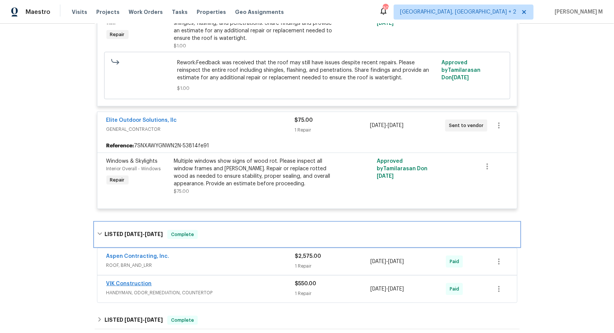
scroll to position [408, 0]
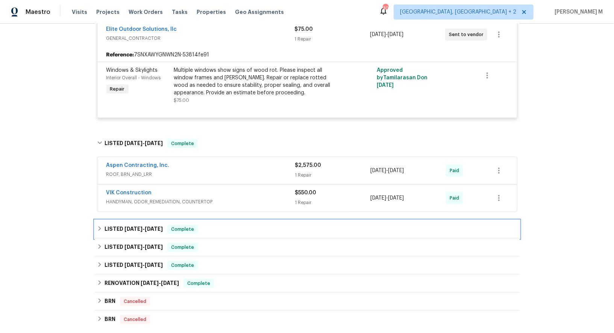
click at [131, 226] on span "[DATE]" at bounding box center [133, 228] width 18 height 5
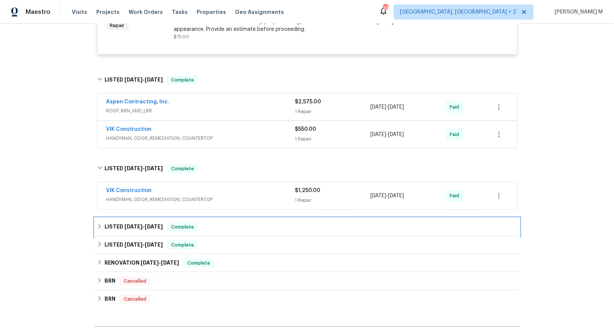
click at [136, 224] on span "[DATE]" at bounding box center [133, 226] width 18 height 5
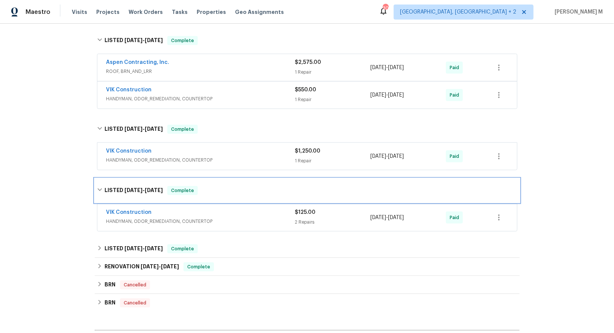
scroll to position [515, 0]
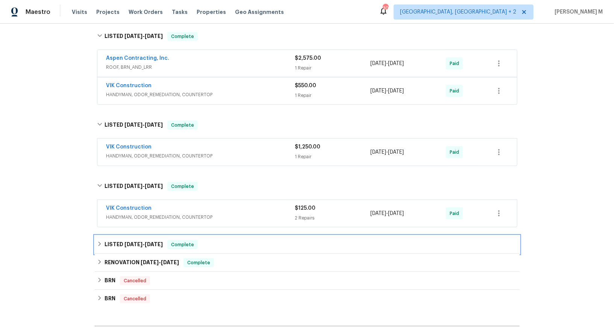
click at [132, 236] on div "LISTED [DATE] - [DATE] Complete" at bounding box center [307, 245] width 425 height 18
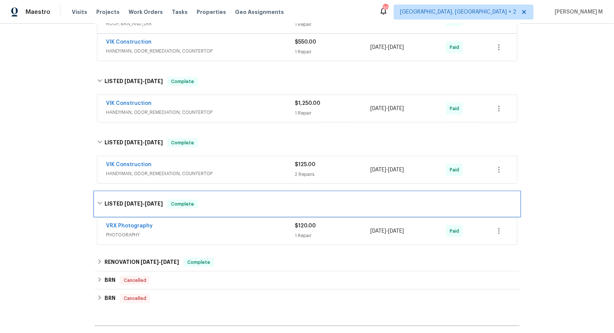
scroll to position [495, 0]
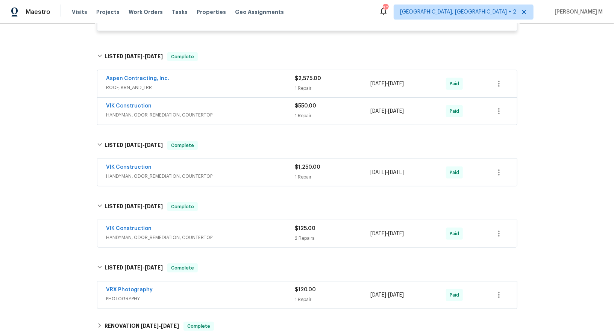
click at [130, 234] on span "HANDYMAN, ODOR_REMEDIATION, COUNTERTOP" at bounding box center [200, 238] width 189 height 8
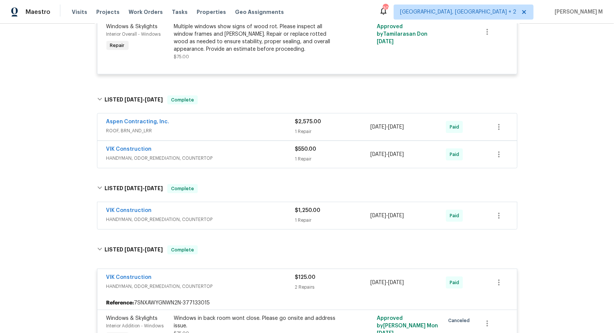
scroll to position [406, 0]
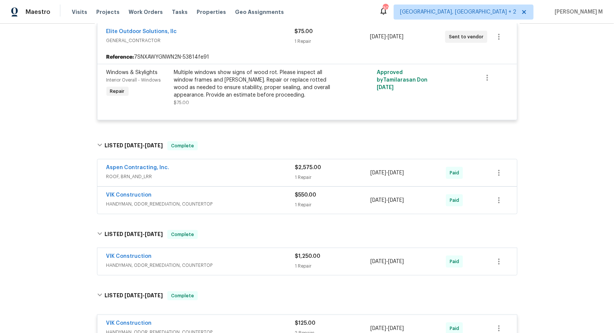
click at [160, 262] on span "HANDYMAN, ODOR_REMEDIATION, COUNTERTOP" at bounding box center [200, 266] width 189 height 8
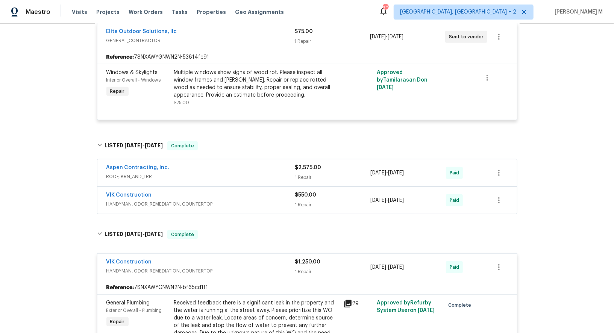
click at [116, 191] on div "VIK Construction" at bounding box center [200, 195] width 189 height 9
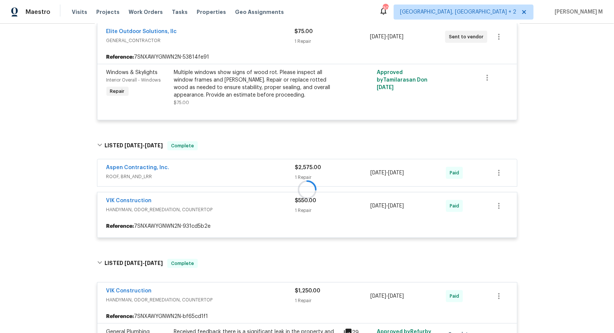
click at [125, 164] on div at bounding box center [307, 190] width 425 height 112
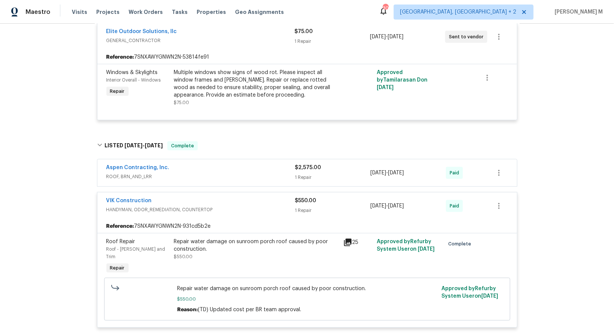
click at [125, 173] on span "ROOF, BRN_AND_LRR" at bounding box center [200, 177] width 189 height 8
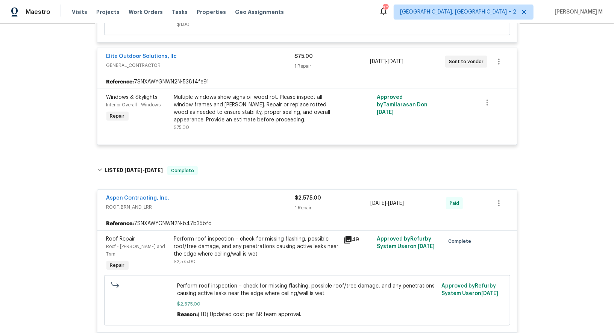
scroll to position [377, 0]
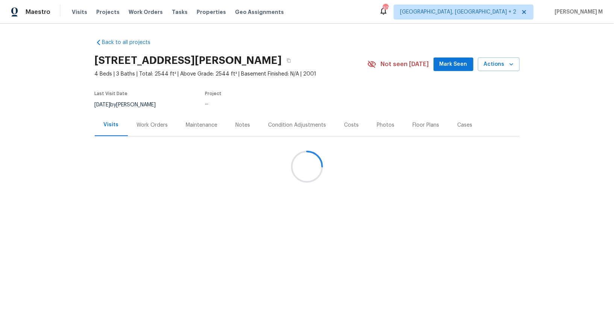
click at [131, 131] on div at bounding box center [307, 166] width 614 height 333
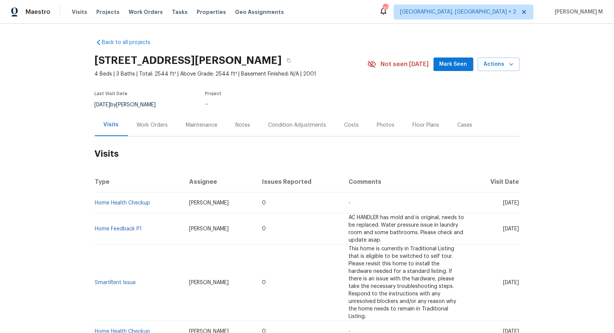
click at [137, 127] on div "Work Orders" at bounding box center [152, 125] width 49 height 22
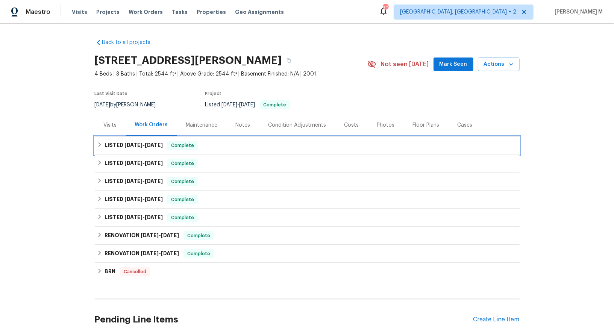
click at [138, 149] on div "LISTED 8/22/25 - 8/26/25 Complete" at bounding box center [307, 145] width 425 height 18
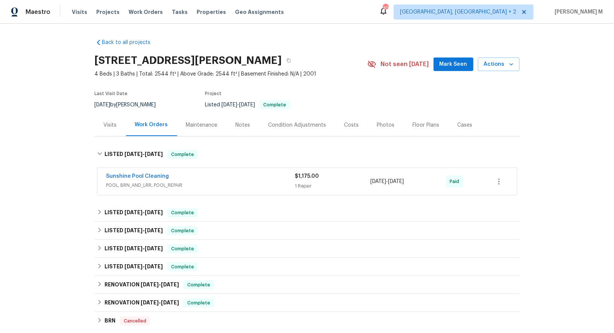
click at [138, 182] on span "POOL, BRN_AND_LRR, POOL_REPAIR" at bounding box center [200, 186] width 189 height 8
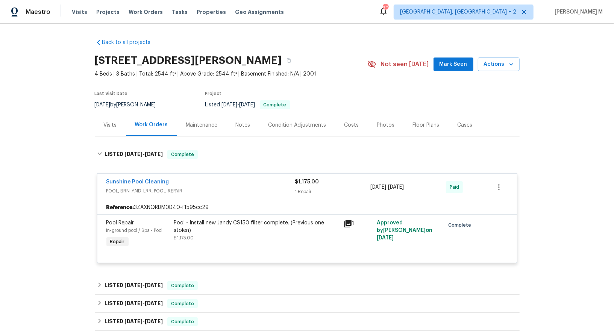
scroll to position [42, 0]
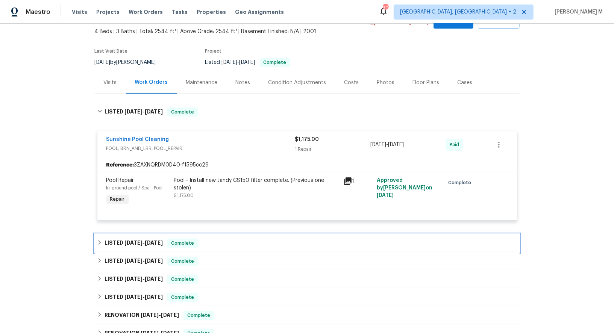
click at [142, 234] on div "LISTED 6/16/25 - 6/26/25 Complete" at bounding box center [307, 243] width 425 height 18
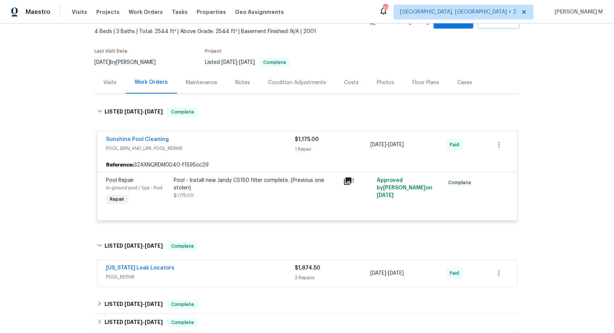
click at [139, 273] on span "POOL_REPAIR" at bounding box center [200, 277] width 189 height 8
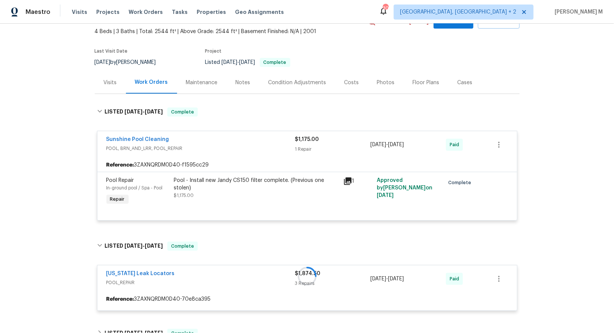
click at [190, 73] on div "Maintenance" at bounding box center [202, 82] width 50 height 22
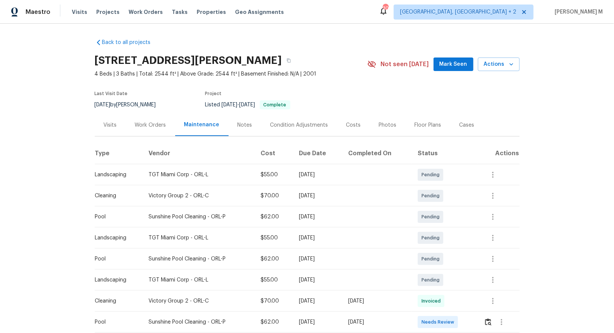
scroll to position [41, 0]
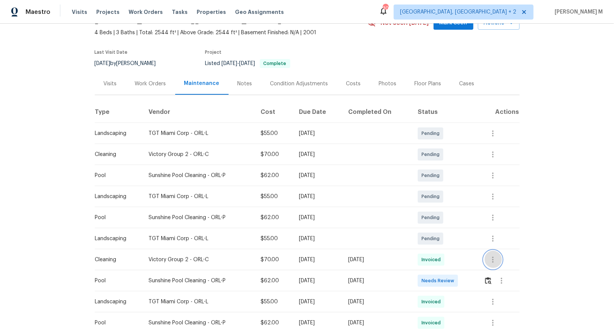
click at [490, 258] on icon "button" at bounding box center [492, 259] width 9 height 9
click at [504, 265] on li "View details" at bounding box center [512, 268] width 53 height 12
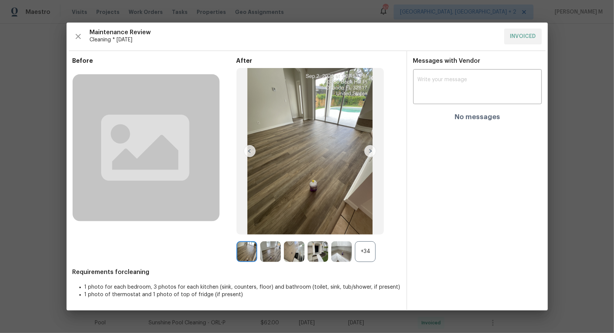
click at [366, 255] on div "+34" at bounding box center [365, 251] width 21 height 21
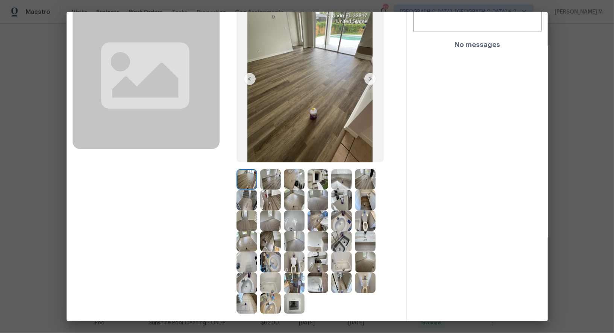
scroll to position [63, 0]
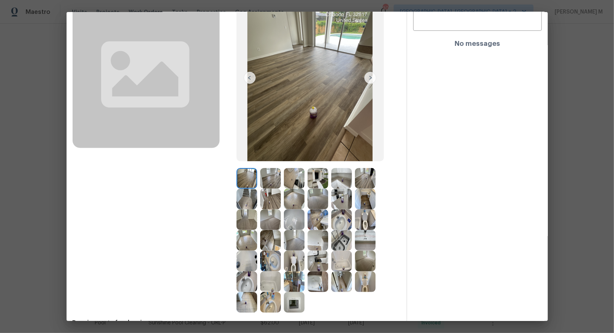
click at [269, 303] on img at bounding box center [270, 302] width 21 height 21
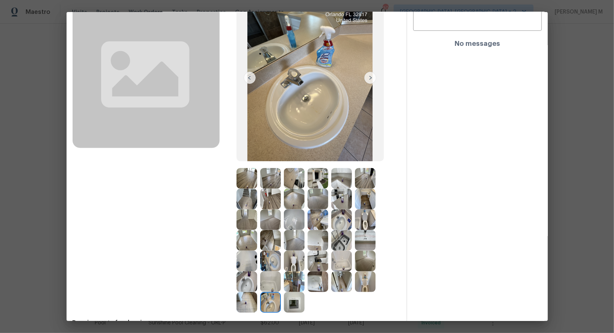
scroll to position [0, 0]
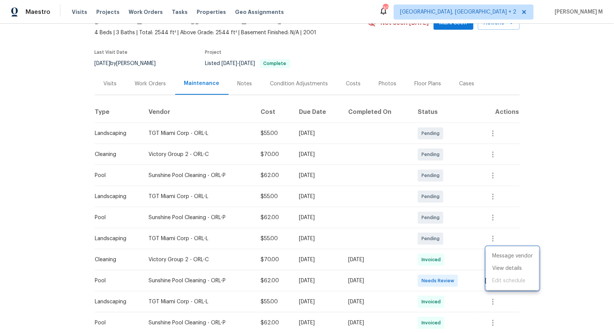
click at [395, 278] on div at bounding box center [307, 166] width 614 height 333
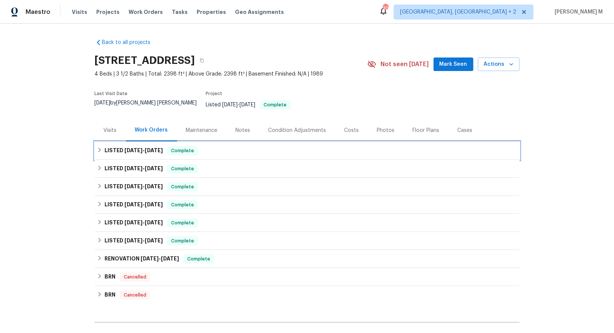
click at [132, 148] on span "7/23/25" at bounding box center [133, 150] width 18 height 5
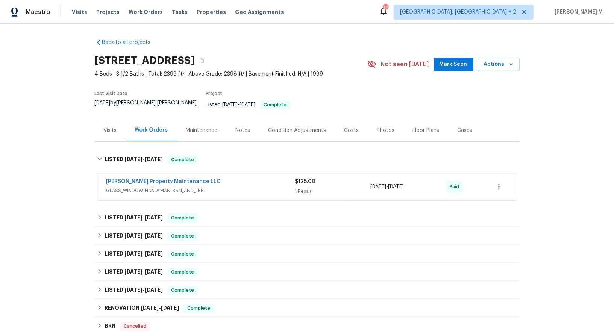
click at [132, 187] on span "GLASS_WINDOW, HANDYMAN, BRN_AND_LRR" at bounding box center [200, 191] width 189 height 8
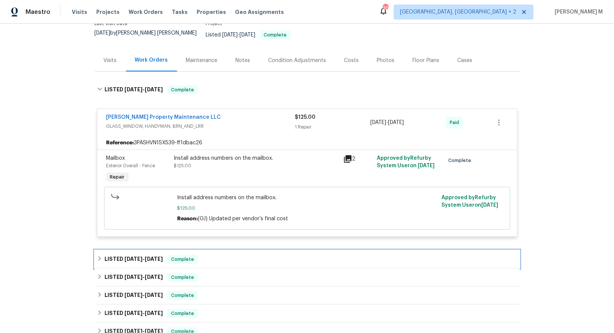
click at [127, 256] on span "6/17/25" at bounding box center [133, 258] width 18 height 5
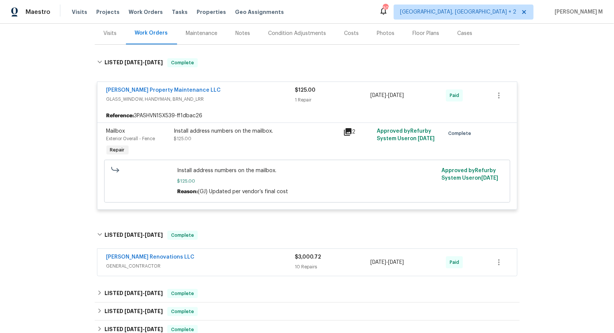
click at [124, 262] on span "GENERAL_CONTRACTOR" at bounding box center [200, 266] width 189 height 8
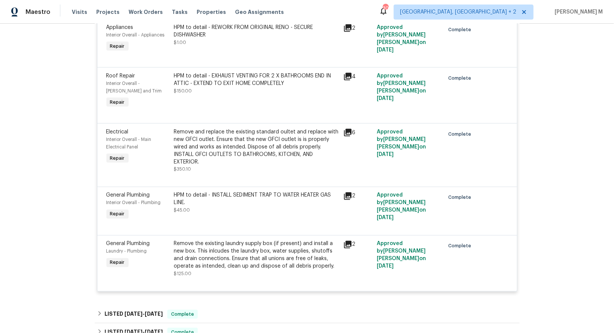
scroll to position [781, 0]
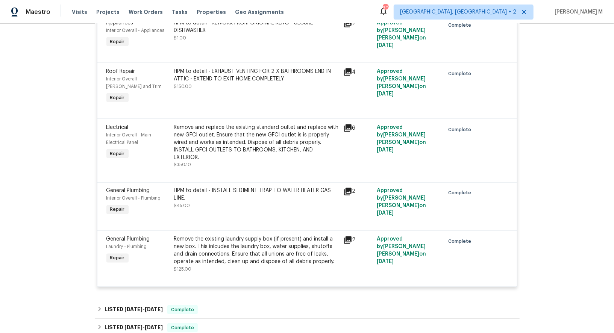
click at [134, 307] on span "4/26/25" at bounding box center [133, 309] width 18 height 5
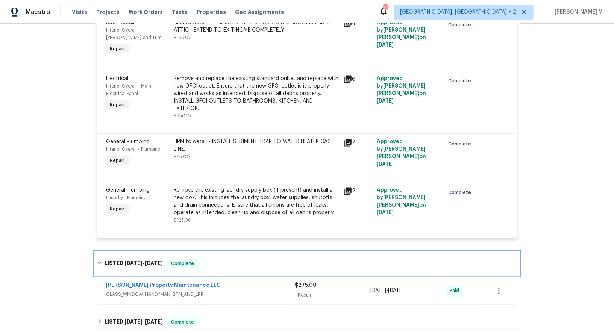
scroll to position [844, 0]
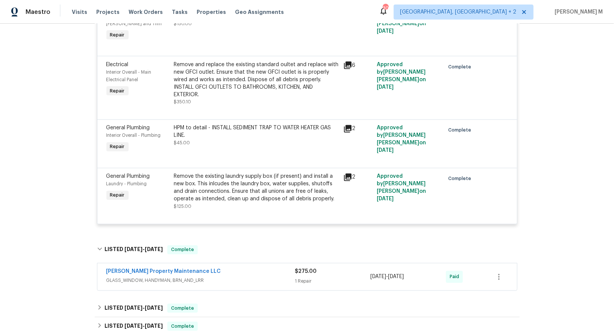
click at [153, 277] on span "GLASS_WINDOW, HANDYMAN, BRN_AND_LRR" at bounding box center [200, 281] width 189 height 8
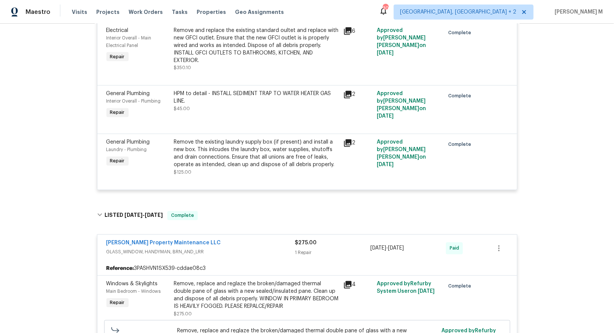
scroll to position [878, 0]
click at [216, 139] on div "Remove the existing laundry supply box (if present) and install a new box. This…" at bounding box center [256, 154] width 165 height 30
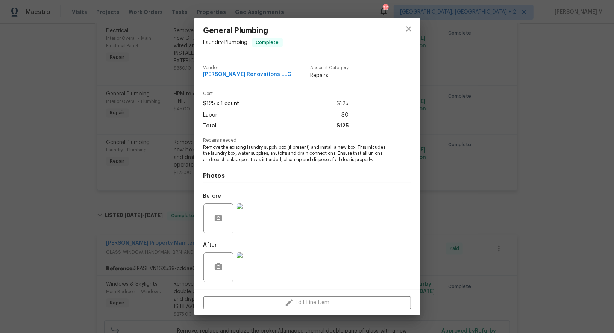
click at [481, 154] on div "General Plumbing Laundry - Plumbing Complete Vendor Aseem Renovations LLC Accou…" at bounding box center [307, 166] width 614 height 333
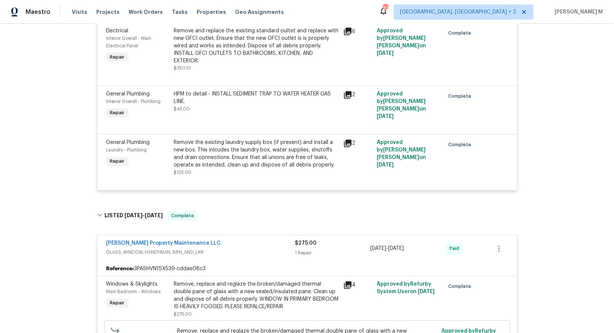
click at [227, 91] on div "HPM to detail - INSTALL SEDIMENT TRAP TO WATER HEATER GAS LINE." at bounding box center [256, 98] width 165 height 15
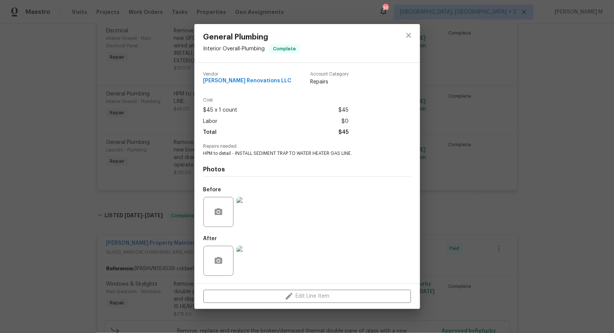
click at [131, 140] on div "General Plumbing Interior Overall - Plumbing Complete Vendor Aseem Renovations …" at bounding box center [307, 166] width 614 height 333
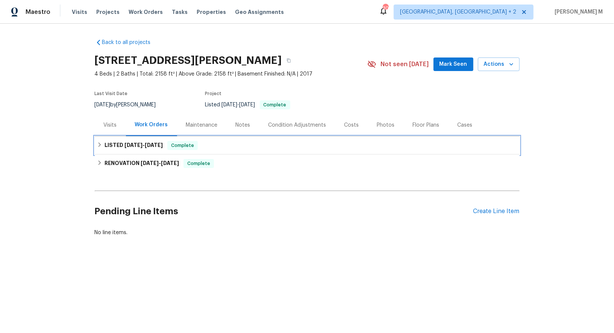
click at [135, 142] on span "[DATE]" at bounding box center [133, 144] width 18 height 5
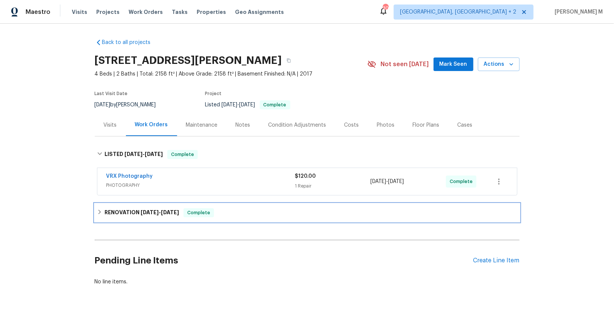
click at [133, 204] on div "RENOVATION [DATE] - [DATE] Complete" at bounding box center [307, 213] width 425 height 18
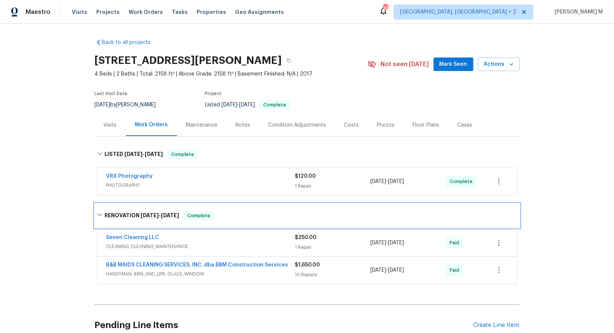
scroll to position [55, 0]
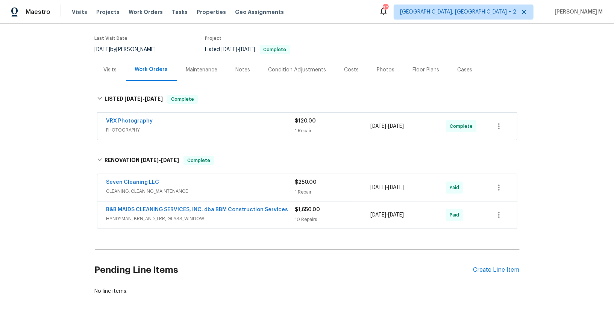
click at [144, 216] on div "B&B MAIDS CLEANING SERVICES, INC. dba BBM Construction Services HANDYMAN, BRN_A…" at bounding box center [306, 214] width 419 height 27
click at [157, 215] on span "HANDYMAN, BRN_AND_LRR, GLASS_WINDOW" at bounding box center [200, 219] width 189 height 8
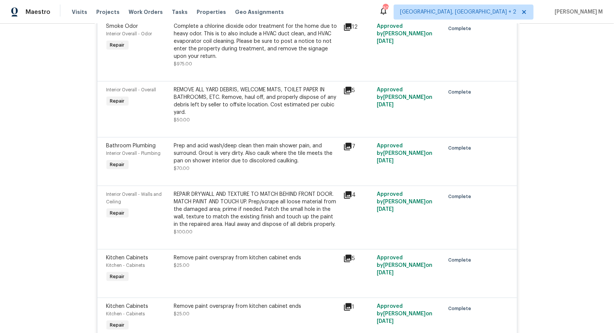
scroll to position [0, 0]
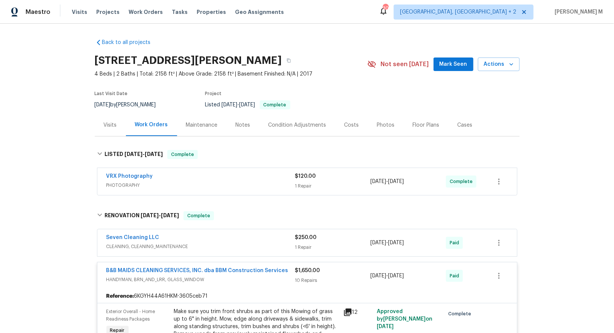
click at [192, 127] on div "Maintenance" at bounding box center [202, 125] width 50 height 22
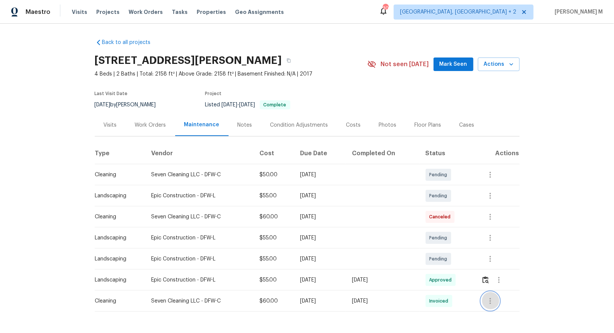
click at [488, 297] on icon "button" at bounding box center [490, 301] width 9 height 9
click at [488, 301] on li "View details" at bounding box center [510, 307] width 53 height 12
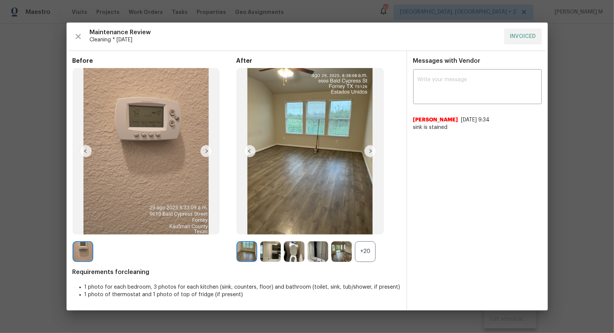
click at [278, 254] on img at bounding box center [270, 251] width 21 height 21
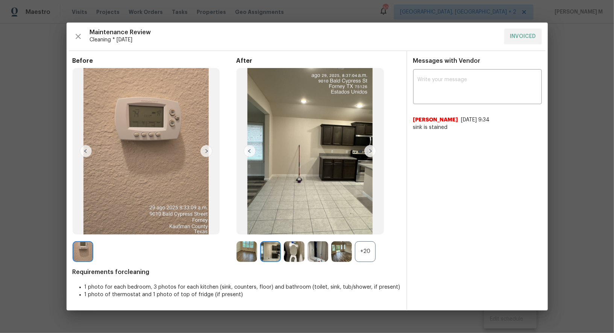
click at [313, 248] on img at bounding box center [317, 251] width 21 height 21
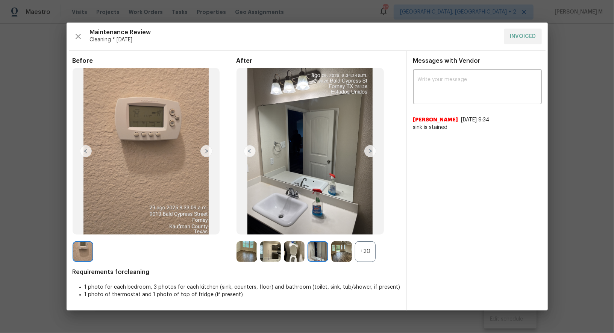
click at [338, 257] on img at bounding box center [341, 251] width 21 height 21
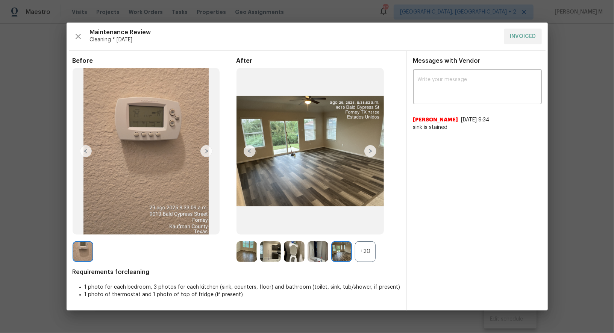
click at [366, 255] on div "+20" at bounding box center [365, 251] width 21 height 21
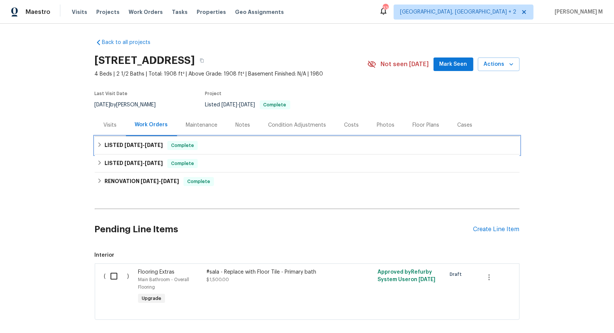
click at [120, 149] on div "LISTED 8/15/25 - 8/18/25 Complete" at bounding box center [307, 145] width 425 height 18
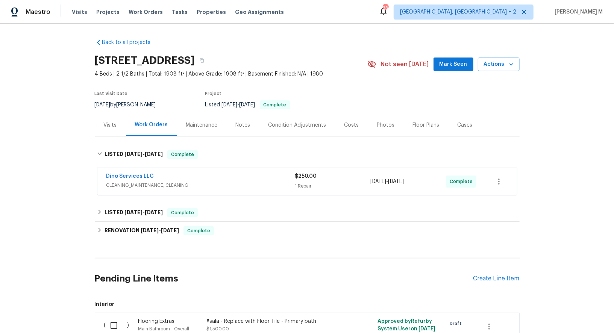
click at [122, 183] on span "CLEANING_MAINTENANCE, CLEANING" at bounding box center [200, 186] width 189 height 8
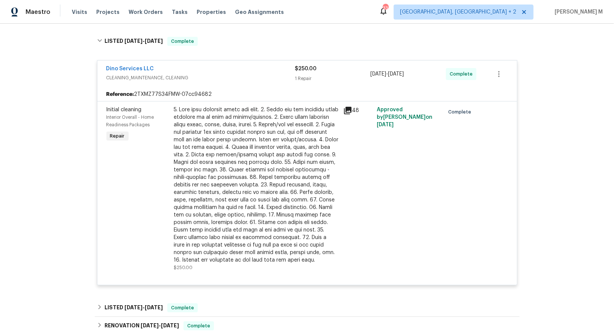
scroll to position [229, 0]
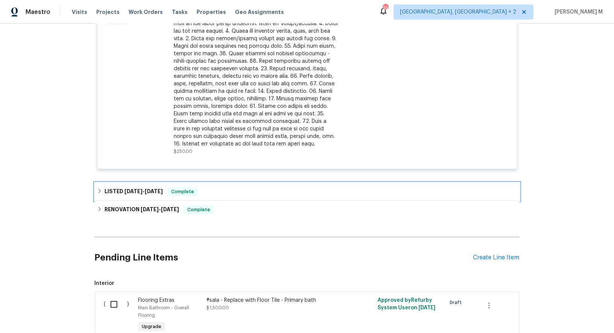
click at [147, 183] on div "LISTED 7/30/25 - 8/7/25 Complete" at bounding box center [307, 192] width 425 height 18
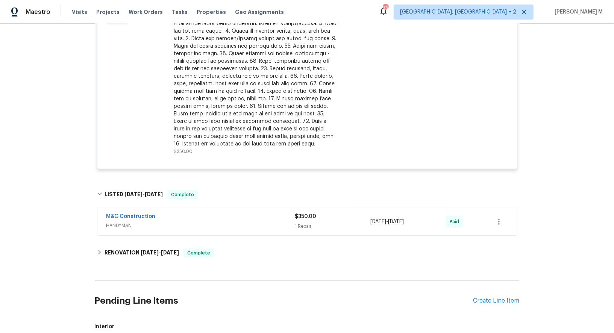
click at [134, 222] on span "HANDYMAN" at bounding box center [200, 226] width 189 height 8
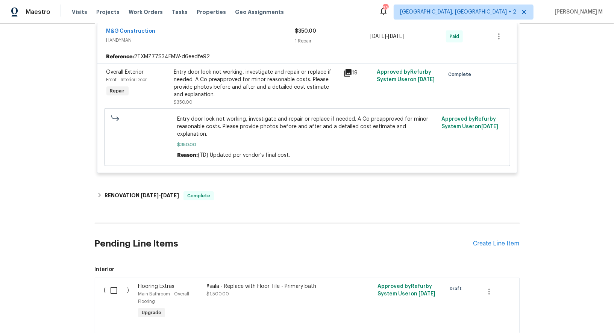
scroll to position [430, 0]
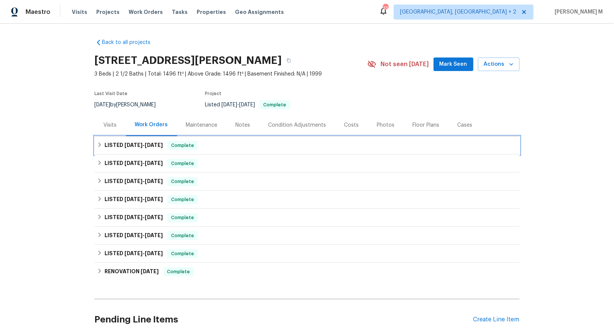
click at [133, 142] on span "[DATE]" at bounding box center [133, 144] width 18 height 5
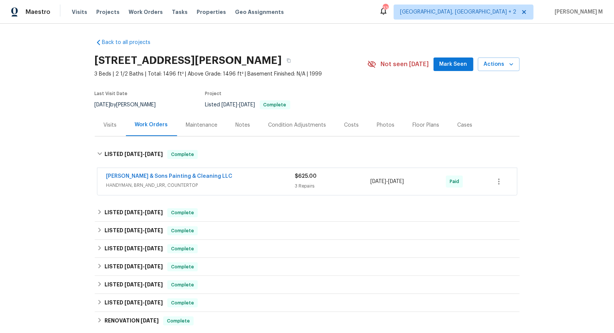
click at [135, 182] on span "HANDYMAN, BRN_AND_LRR, COUNTERTOP" at bounding box center [200, 186] width 189 height 8
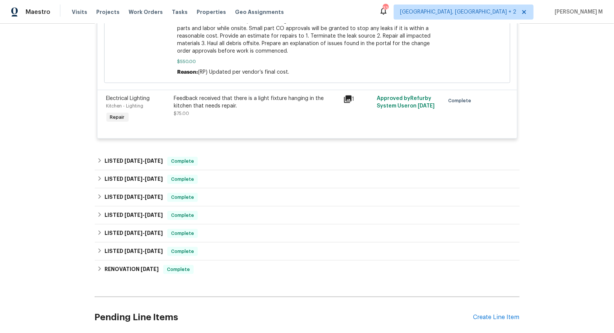
scroll to position [384, 0]
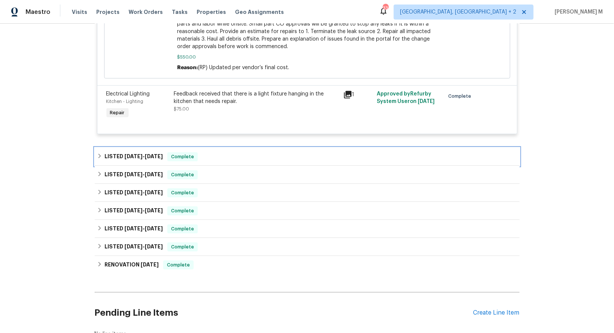
click at [154, 153] on div "LISTED [DATE] - [DATE] Complete" at bounding box center [307, 157] width 425 height 18
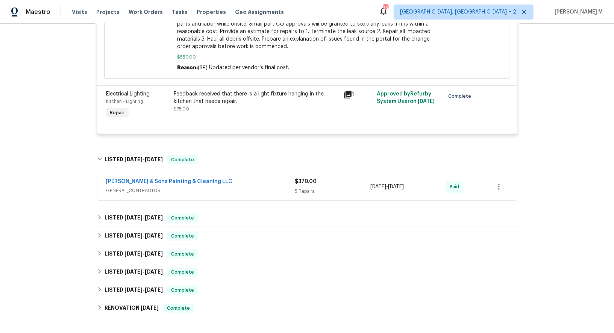
click at [143, 185] on div "[PERSON_NAME] & Sons Painting & Cleaning LLC GENERAL_CONTRACTOR $370.00 5 Repai…" at bounding box center [306, 186] width 419 height 27
click at [150, 187] on span "GENERAL_CONTRACTOR" at bounding box center [200, 191] width 189 height 8
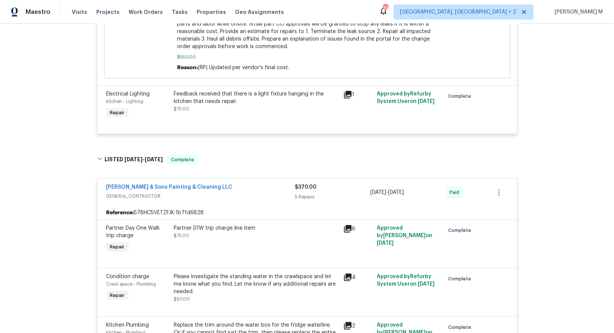
scroll to position [436, 0]
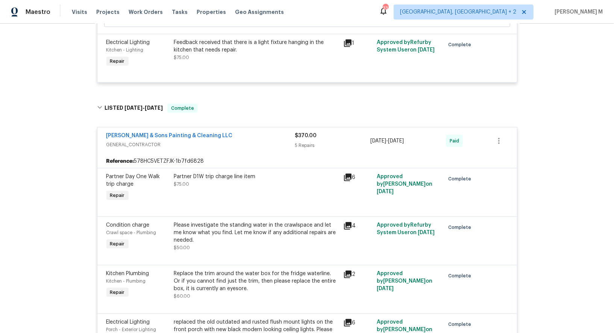
click at [233, 230] on div "Please investigate the standing water in the crawlspace and let me know what yo…" at bounding box center [256, 232] width 165 height 23
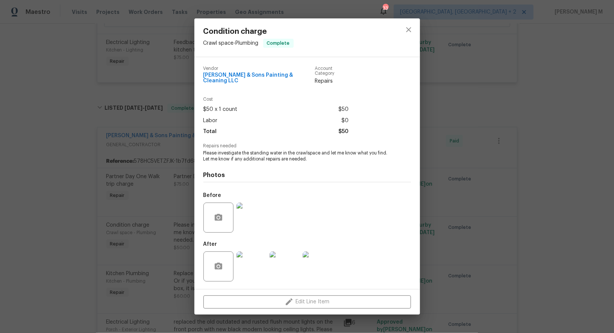
click at [484, 200] on div "Condition charge Crawl space - Plumbing Complete Vendor Hodge & Sons Painting &…" at bounding box center [307, 166] width 614 height 333
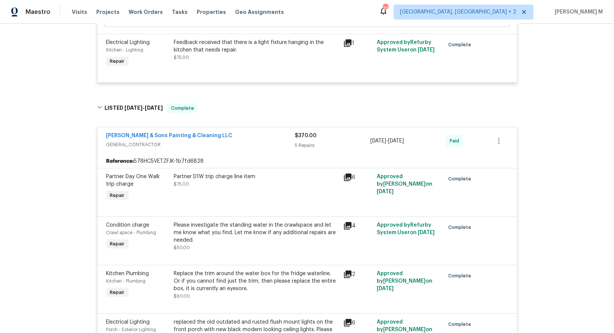
click at [236, 179] on div "Partner D1W trip charge line item $75.00" at bounding box center [256, 188] width 169 height 35
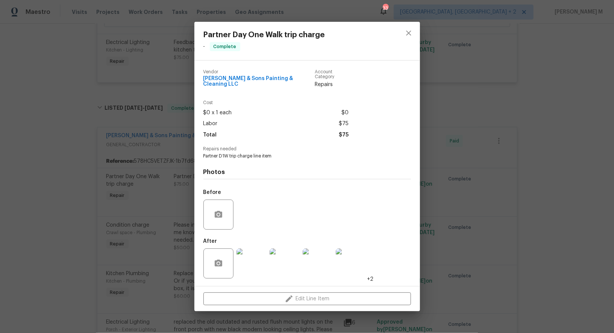
click at [439, 208] on div "Partner Day One Walk trip charge - Complete Vendor Hodge & Sons Painting & Clea…" at bounding box center [307, 166] width 614 height 333
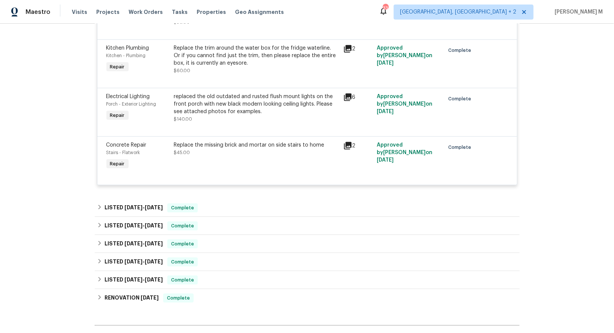
scroll to position [616, 0]
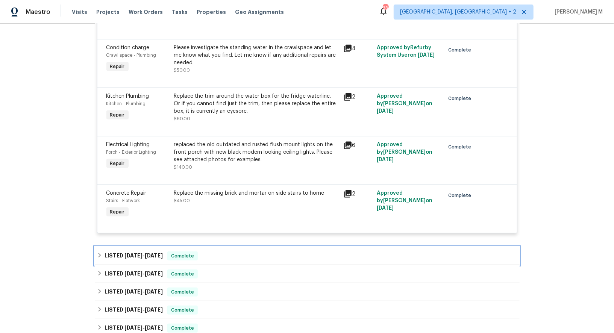
click at [125, 251] on h6 "LISTED 7/31/25 - 8/7/25" at bounding box center [133, 255] width 58 height 9
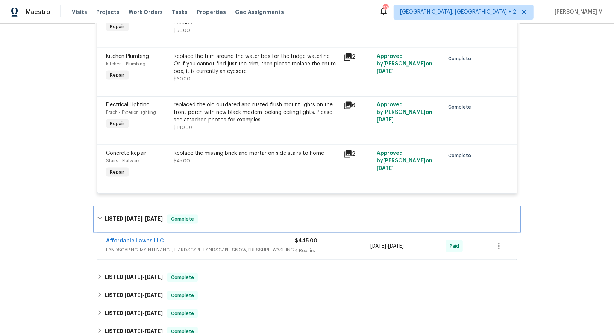
scroll to position [659, 0]
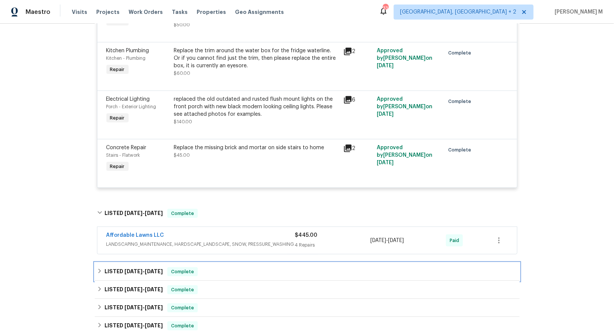
click at [138, 263] on div "LISTED 6/18/25 - 6/27/25 Complete" at bounding box center [307, 272] width 425 height 18
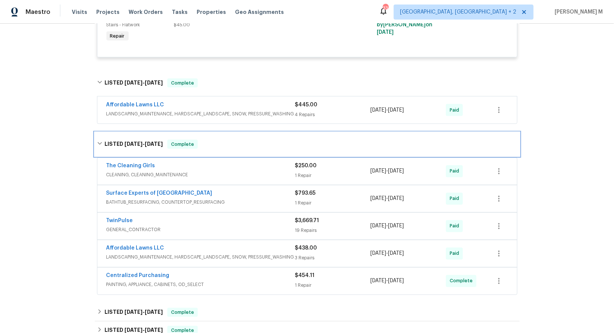
scroll to position [794, 0]
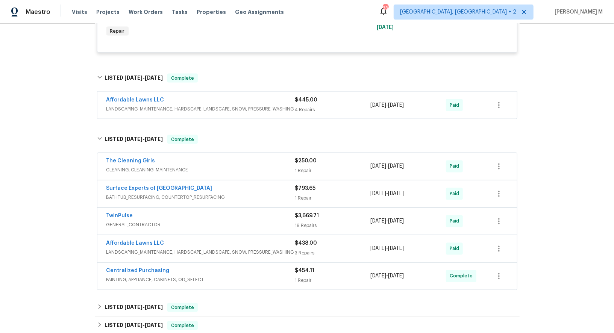
click at [131, 221] on span "GENERAL_CONTRACTOR" at bounding box center [200, 225] width 189 height 8
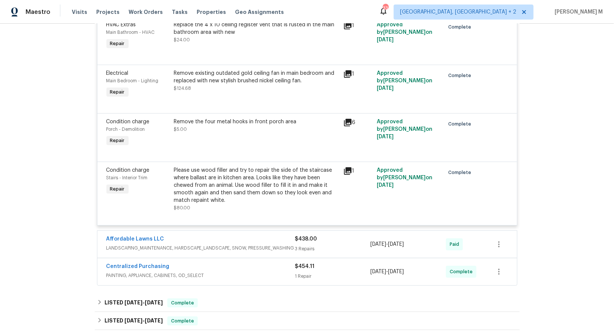
scroll to position [1830, 0]
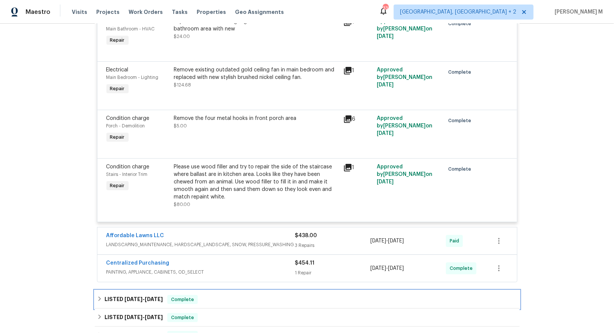
click at [127, 295] on h6 "LISTED 5/12/25 - 5/19/25" at bounding box center [133, 299] width 58 height 9
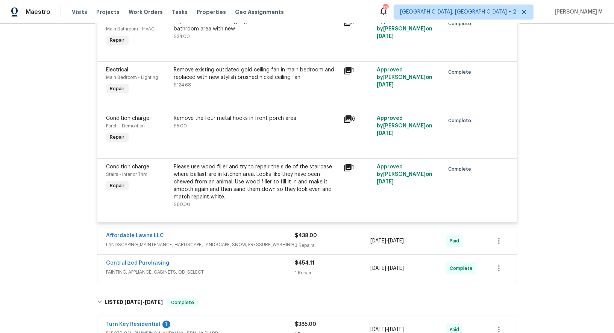
click at [158, 241] on span "LANDSCAPING_MAINTENANCE, HARDSCAPE_LANDSCAPE, SNOW, PRESSURE_WASHING" at bounding box center [200, 245] width 189 height 8
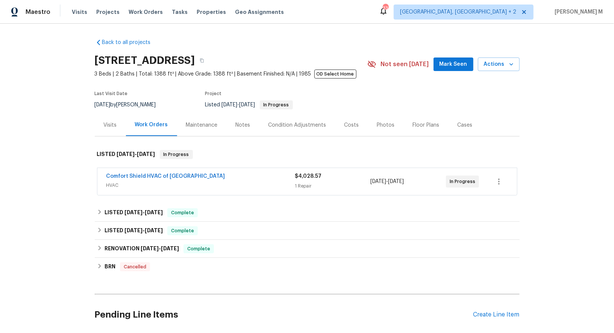
click at [155, 191] on div "Comfort Shield HVAC of NC HVAC $4,028.57 1 Repair [DATE] - [DATE] In Progress" at bounding box center [307, 181] width 425 height 31
click at [155, 182] on span "HVAC" at bounding box center [200, 186] width 189 height 8
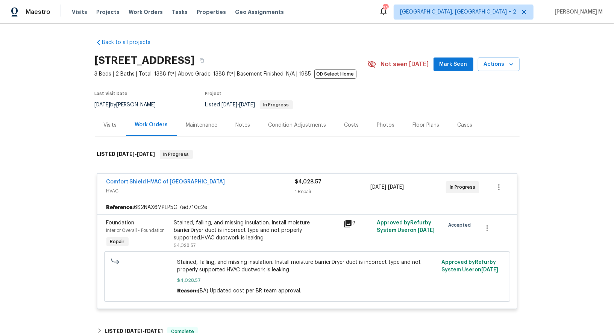
scroll to position [74, 0]
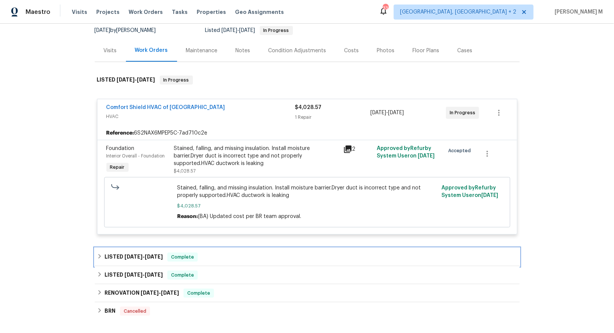
click at [139, 253] on h6 "LISTED [DATE] - [DATE]" at bounding box center [133, 257] width 58 height 9
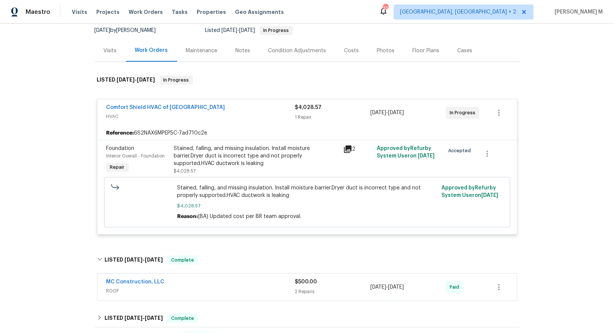
click at [188, 34] on div "Last Visit Date 7/9/2025 by Lee Privette Project Listed 8/20/2025 - 8/27/2025 I…" at bounding box center [222, 25] width 255 height 27
click at [191, 47] on div "Maintenance" at bounding box center [202, 51] width 32 height 8
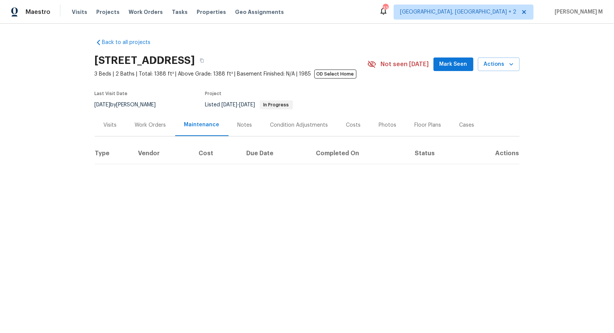
click at [151, 126] on div "Work Orders" at bounding box center [150, 125] width 49 height 22
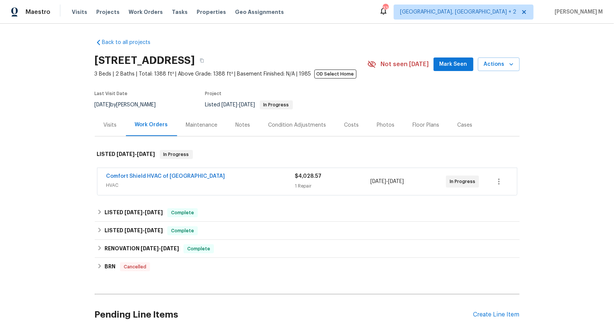
click at [198, 126] on div "Maintenance" at bounding box center [202, 125] width 50 height 22
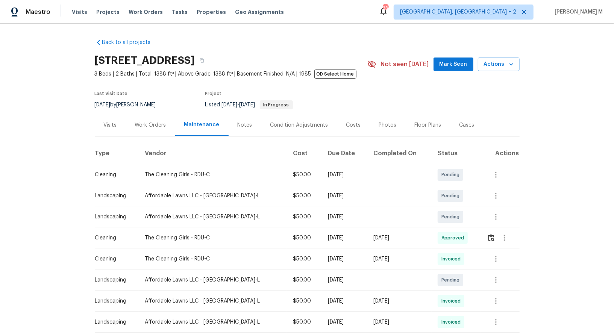
click at [170, 124] on div "Work Orders" at bounding box center [150, 125] width 49 height 22
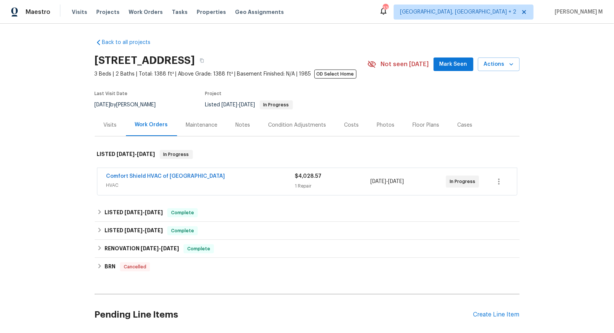
click at [130, 182] on span "HVAC" at bounding box center [200, 186] width 189 height 8
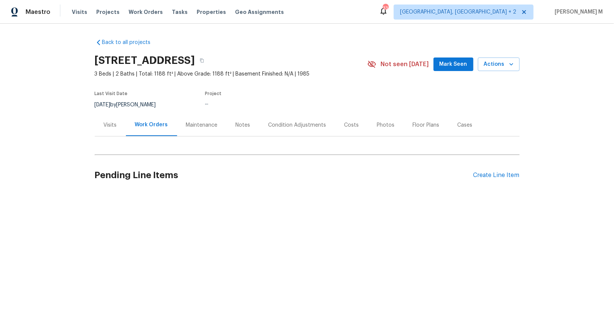
click at [157, 129] on div "Work Orders" at bounding box center [151, 125] width 51 height 22
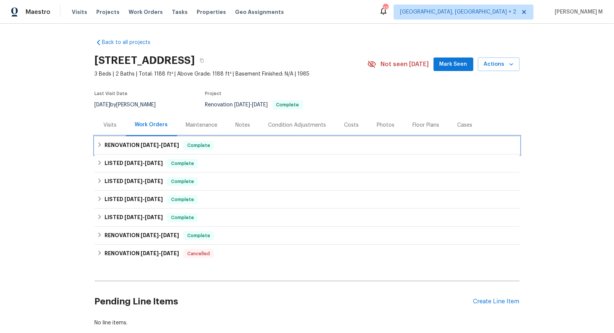
click at [152, 141] on h6 "RENOVATION [DATE] - [DATE]" at bounding box center [141, 145] width 74 height 9
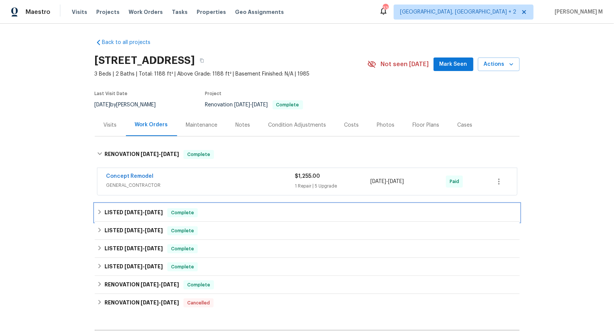
click at [135, 212] on div "LISTED [DATE] - [DATE] Complete" at bounding box center [307, 213] width 425 height 18
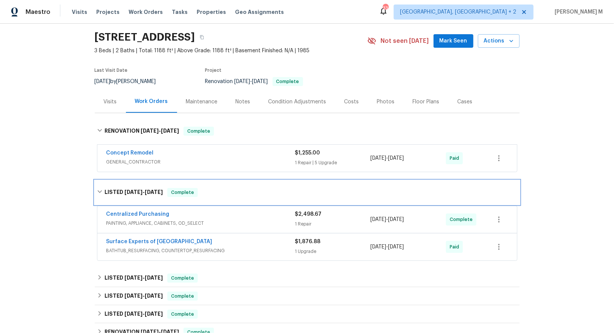
scroll to position [24, 0]
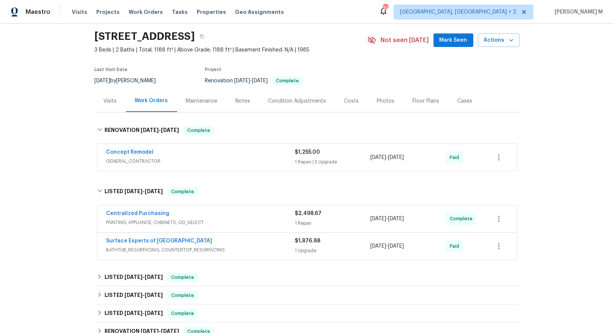
click at [449, 103] on div "Cases" at bounding box center [464, 101] width 33 height 22
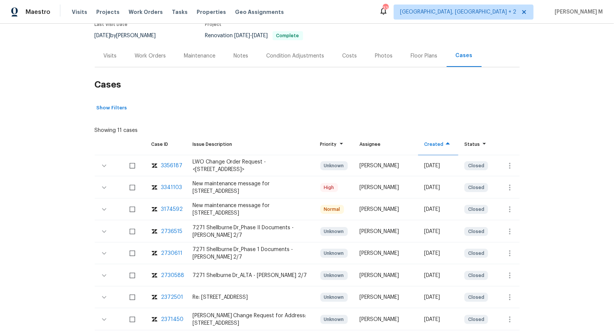
scroll to position [29, 0]
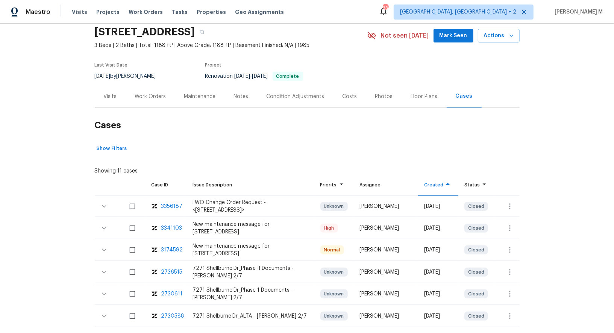
click at [154, 94] on div "Work Orders" at bounding box center [150, 97] width 31 height 8
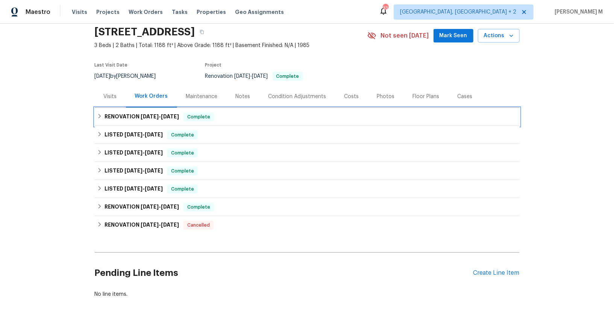
click at [141, 114] on span "[DATE]" at bounding box center [150, 116] width 18 height 5
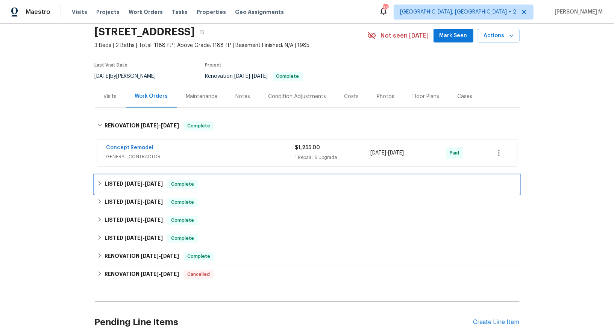
click at [124, 181] on span "8/11/25" at bounding box center [133, 183] width 18 height 5
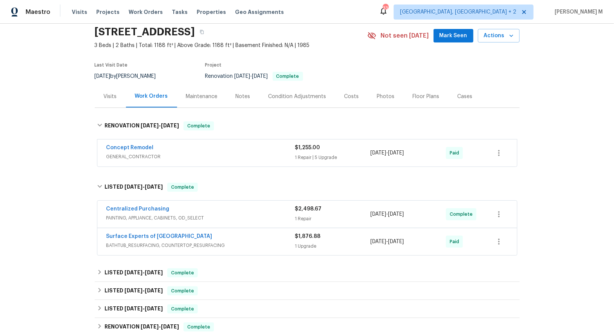
click at [143, 153] on span "GENERAL_CONTRACTOR" at bounding box center [200, 157] width 189 height 8
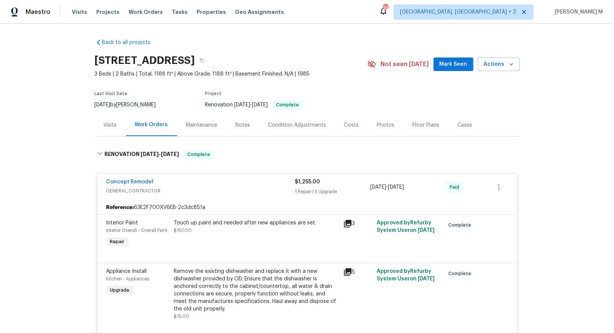
click at [203, 121] on div "Maintenance" at bounding box center [202, 125] width 32 height 8
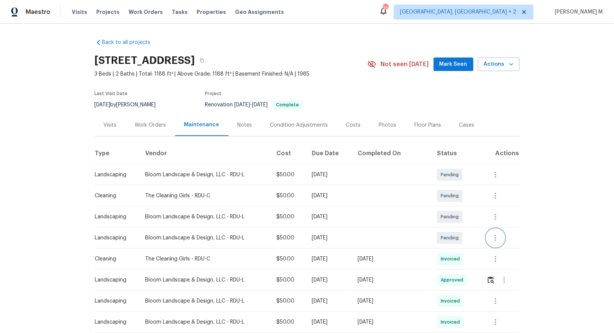
click at [490, 229] on button "button" at bounding box center [495, 238] width 18 height 18
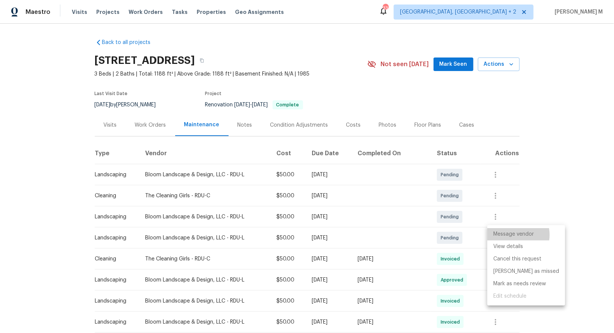
click at [511, 235] on li "Message vendor" at bounding box center [526, 234] width 78 height 12
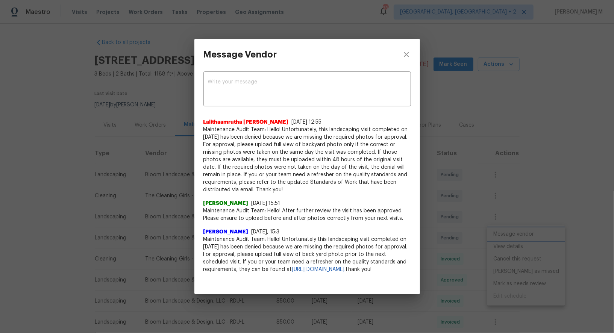
click at [448, 169] on div "Message Vendor x ​ Lalithaamrutha Davuluri 8/11/25, 12:55 Maintenance Audit Tea…" at bounding box center [307, 166] width 614 height 333
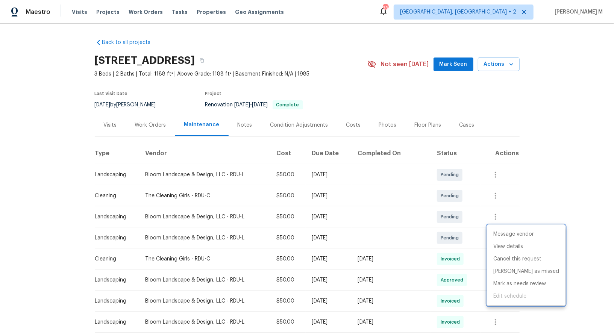
click at [140, 132] on div at bounding box center [307, 166] width 614 height 333
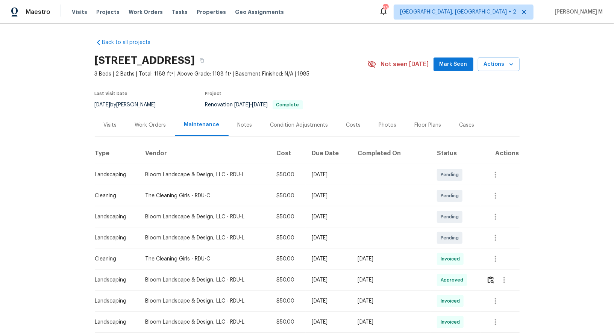
click at [146, 124] on div "Work Orders" at bounding box center [150, 125] width 31 height 8
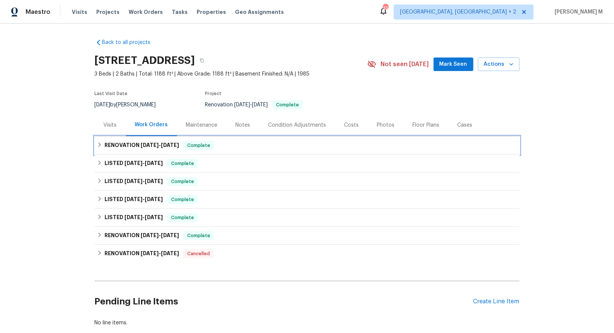
click at [141, 142] on span "8/11/25" at bounding box center [150, 144] width 18 height 5
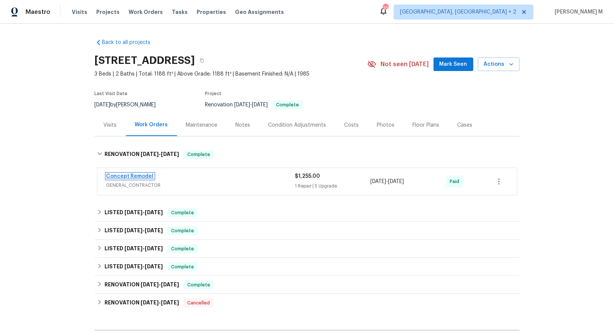
click at [132, 174] on link "Concept Remodel" at bounding box center [129, 176] width 47 height 5
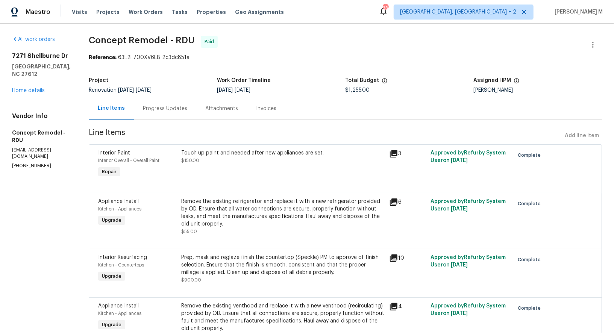
click at [45, 83] on div "7271 Shellburne Dr Raleigh, NC 27612 Home details" at bounding box center [41, 73] width 59 height 42
click at [41, 88] on link "Home details" at bounding box center [28, 90] width 33 height 5
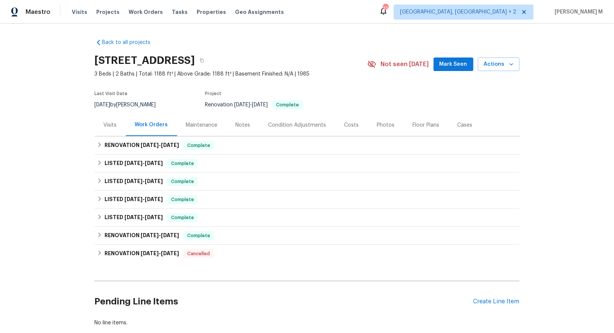
click at [515, 300] on div "Pending Line Items Create Line Item" at bounding box center [307, 301] width 425 height 35
click at [505, 298] on div "Create Line Item" at bounding box center [496, 301] width 46 height 7
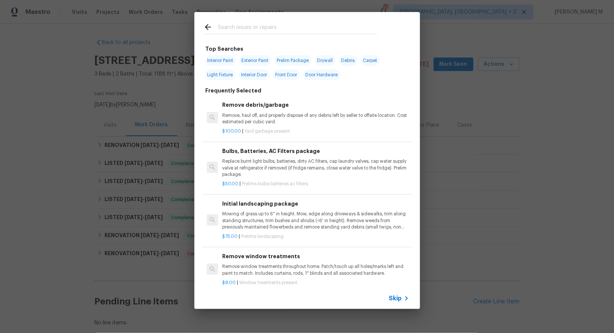
click at [395, 302] on span "Skip" at bounding box center [395, 299] width 13 height 8
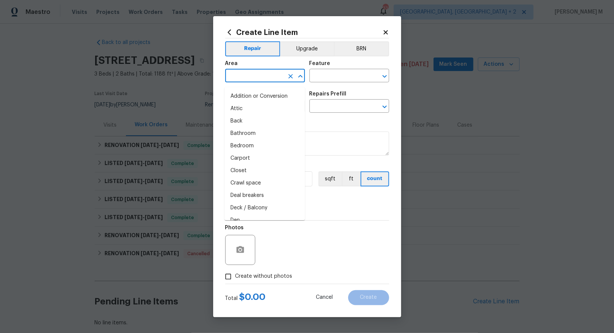
click at [255, 78] on input "text" at bounding box center [254, 77] width 59 height 12
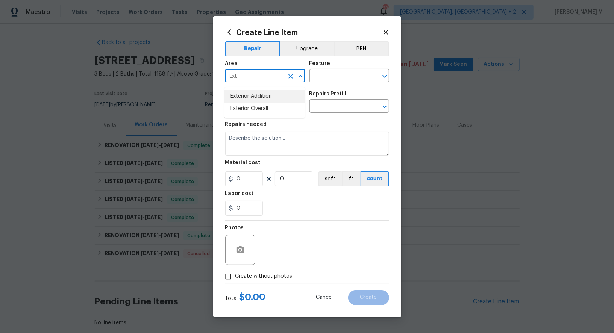
click at [253, 93] on li "Exterior Addition" at bounding box center [264, 96] width 80 height 12
type input "Exterior Addition"
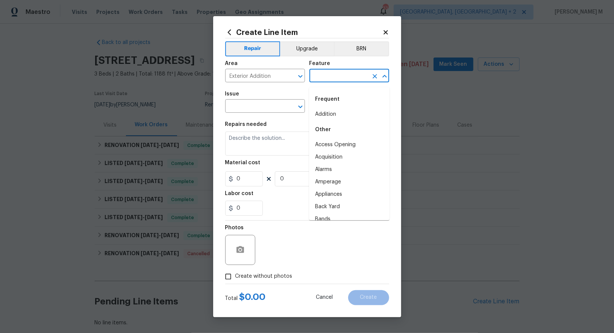
click at [326, 82] on input "text" at bounding box center [338, 77] width 59 height 12
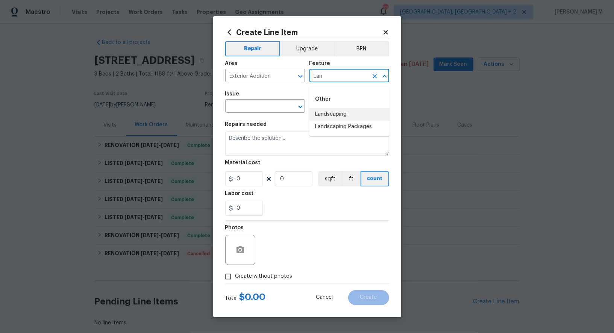
click at [326, 116] on li "Landscaping" at bounding box center [349, 114] width 80 height 12
type input "Landscaping"
click at [255, 106] on input "text" at bounding box center [254, 107] width 59 height 12
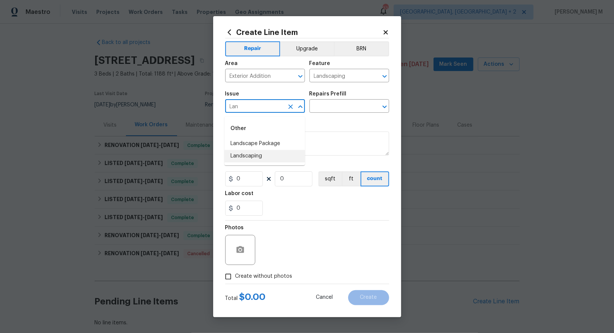
click at [254, 156] on li "Landscaping" at bounding box center [264, 156] width 80 height 12
type input "Landscaping"
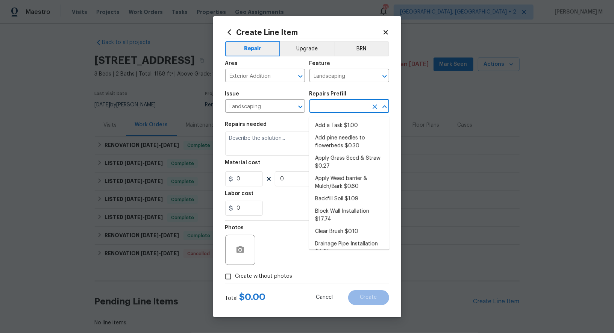
click at [327, 108] on input "text" at bounding box center [338, 107] width 59 height 12
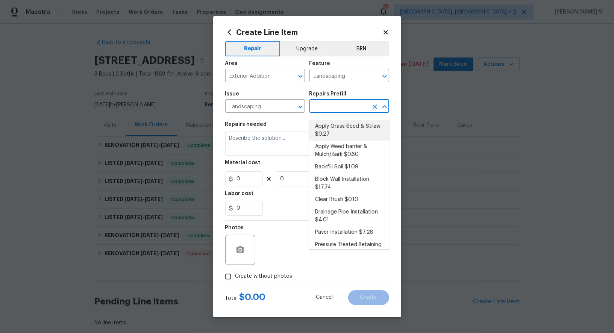
scroll to position [32, 0]
click at [330, 193] on li "Clear Brush $0.10" at bounding box center [349, 199] width 80 height 12
type input "Clear Brush $0.10"
type textarea "Clear and haul away all of the brush in the areas outlined by the Opendoor PM. …"
type input "1"
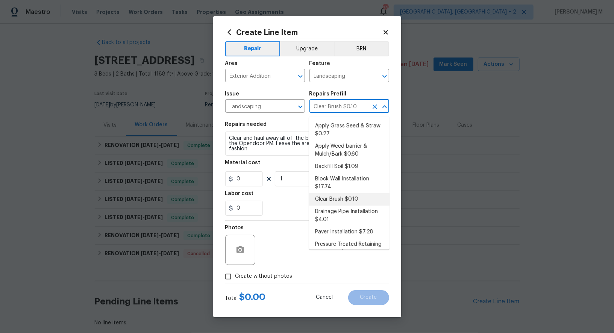
type input "0.1"
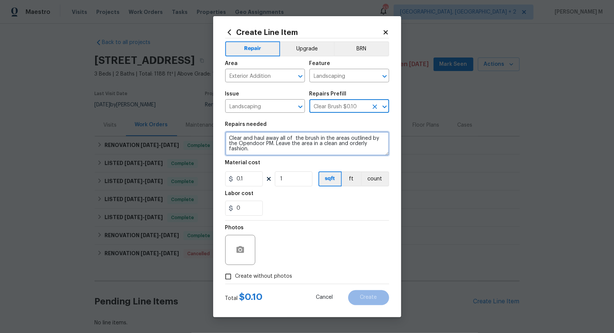
click at [304, 150] on textarea "Clear and haul away all of the brush in the areas outlined by the Opendoor PM. …" at bounding box center [307, 144] width 164 height 24
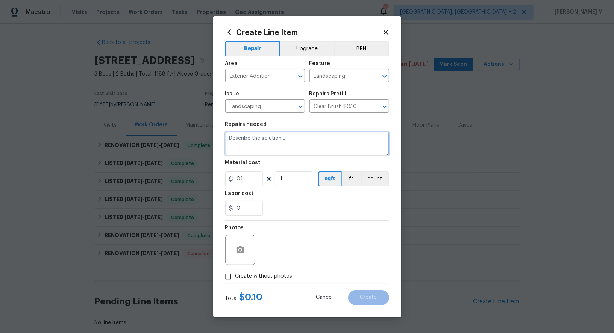
click at [275, 141] on textarea at bounding box center [307, 144] width 164 height 24
paste textarea "the backyard has overgrowth and weeds present. Please clean up the backyard, tr…"
click at [230, 138] on textarea "the backyard has overgrowth and weeds present. Please clean up the backyard, tr…" at bounding box center [307, 144] width 164 height 24
type textarea "The backyard has overgrowth and weeds present. Please clean up the backyard, tr…"
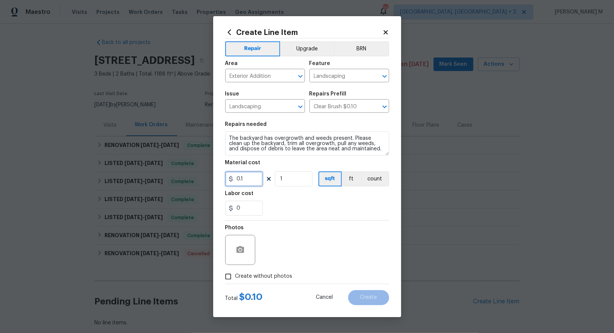
click at [241, 184] on input "0.1" at bounding box center [244, 178] width 38 height 15
type input "75"
click at [243, 245] on icon "button" at bounding box center [240, 249] width 9 height 9
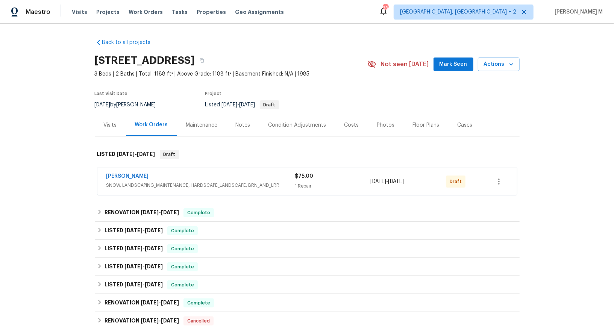
click at [155, 174] on div "[PERSON_NAME]" at bounding box center [200, 177] width 189 height 9
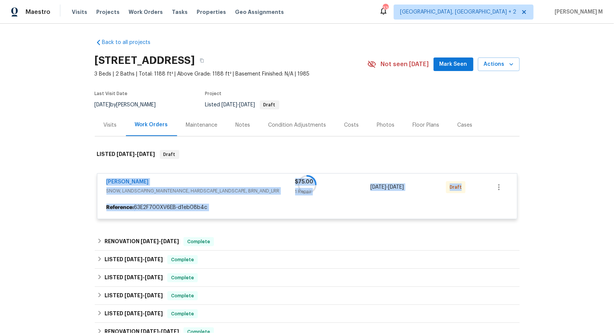
drag, startPoint x: 160, startPoint y: 178, endPoint x: 74, endPoint y: 178, distance: 86.1
click at [74, 178] on div "Back to all projects 7271 Shellburne Dr, Raleigh, NC 27612 3 Beds | 2 Baths | T…" at bounding box center [307, 178] width 614 height 309
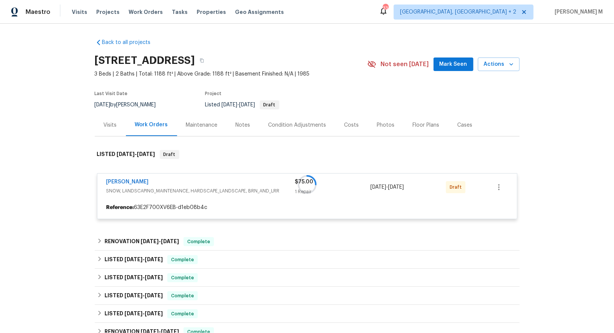
click at [161, 185] on div at bounding box center [307, 184] width 425 height 84
click at [161, 177] on div at bounding box center [307, 184] width 425 height 84
click at [133, 177] on div at bounding box center [307, 184] width 425 height 84
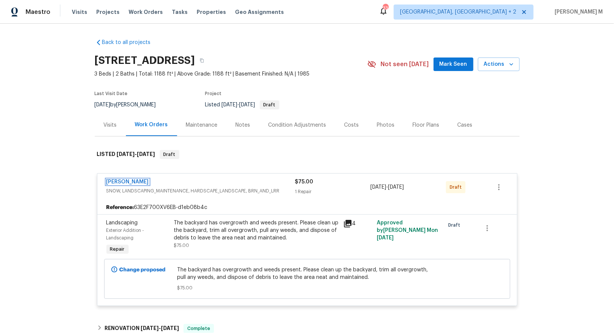
click at [133, 179] on link "Cameron Sweeney" at bounding box center [127, 181] width 42 height 5
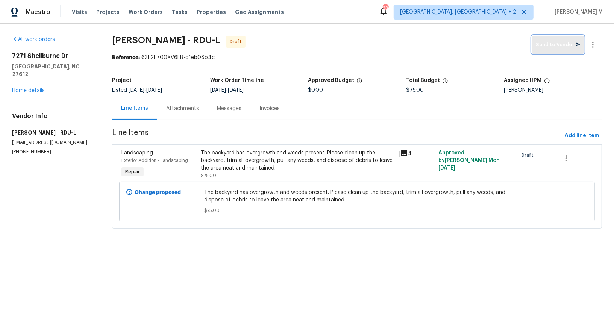
click at [566, 50] on button "Send to Vendor" at bounding box center [558, 45] width 52 height 18
click at [185, 105] on div "Progress Updates" at bounding box center [188, 109] width 44 height 8
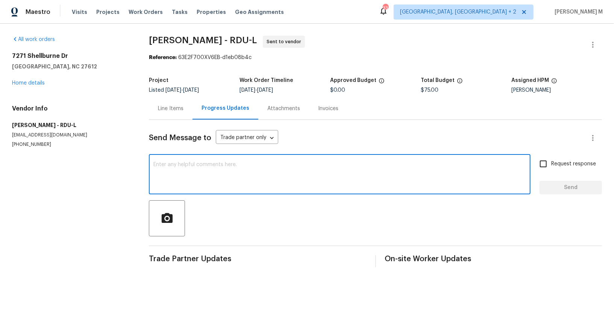
click at [193, 162] on textarea at bounding box center [339, 175] width 372 height 26
paste textarea "Hi this is Vicky with Opendoor. I’m confirming you received the WO for the prop…"
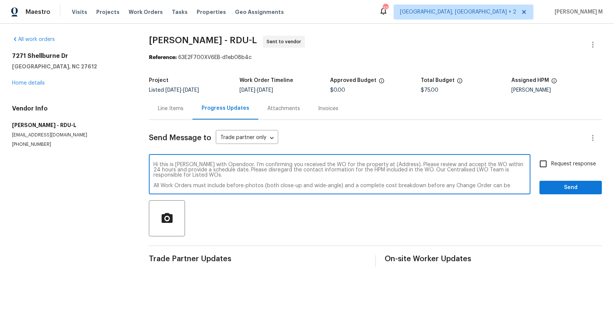
click at [378, 162] on textarea "Hi this is Vicky with Opendoor. I’m confirming you received the WO for the prop…" at bounding box center [339, 175] width 372 height 26
paste textarea "7271 Shellburne Dr, Raleigh, NC 27612"
type textarea "Hi this is Vicky with Opendoor. I’m confirming you received the WO for the prop…"
click at [530, 160] on div "Hi this is Vicky with Opendoor. I’m confirming you received the WO for the prop…" at bounding box center [339, 175] width 381 height 38
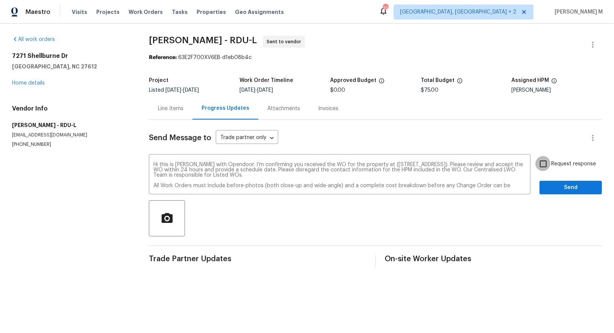
click at [551, 160] on input "Request response" at bounding box center [543, 164] width 16 height 16
checkbox input "true"
click at [578, 184] on span "Send" at bounding box center [570, 187] width 50 height 9
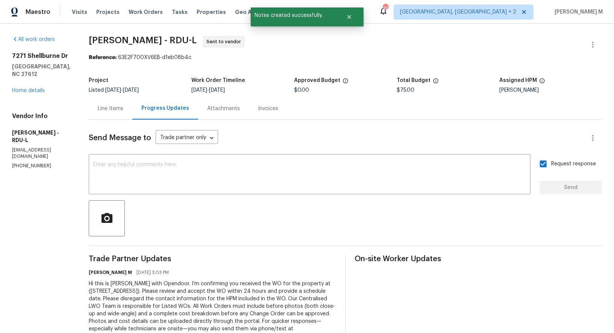
click at [109, 105] on div "Line Items" at bounding box center [111, 109] width 26 height 8
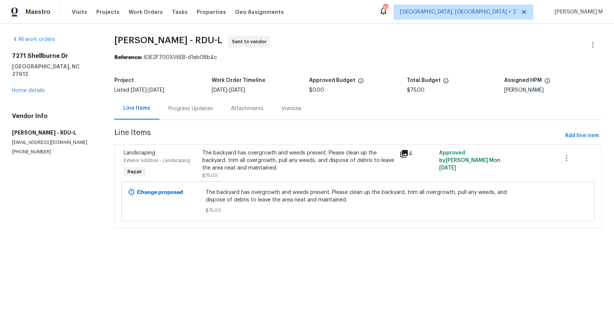
drag, startPoint x: 273, startPoint y: 88, endPoint x: 239, endPoint y: 87, distance: 34.2
click at [239, 88] on div "9/5/2025 - 9/9/2025" at bounding box center [260, 90] width 97 height 5
copy span "9/9/2025"
drag, startPoint x: 114, startPoint y: 41, endPoint x: 191, endPoint y: 40, distance: 77.0
click at [191, 40] on div "All work orders 7271 Shellburne Dr Raleigh, NC 27612 Home details Vendor Info C…" at bounding box center [307, 137] width 614 height 226
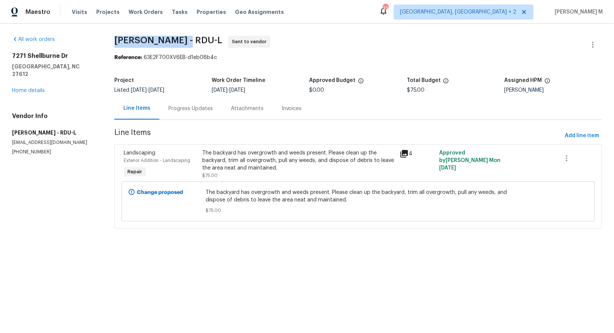
copy span "Cameron Sweeney"
click at [29, 88] on link "Home details" at bounding box center [28, 90] width 33 height 5
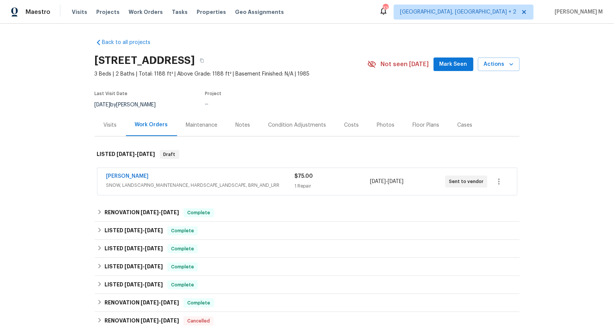
drag, startPoint x: 167, startPoint y: 167, endPoint x: 23, endPoint y: 167, distance: 144.3
click at [23, 167] on div "Back to all projects 7271 Shellburne Dr, Raleigh, NC 27612 3 Beds | 2 Baths | T…" at bounding box center [307, 178] width 614 height 309
drag, startPoint x: 157, startPoint y: 171, endPoint x: 70, endPoint y: 171, distance: 86.4
click at [70, 171] on div "Back to all projects 7271 Shellburne Dr, Raleigh, NC 27612 3 Beds | 2 Baths | T…" at bounding box center [307, 178] width 614 height 309
copy link "Cameron Sweeney"
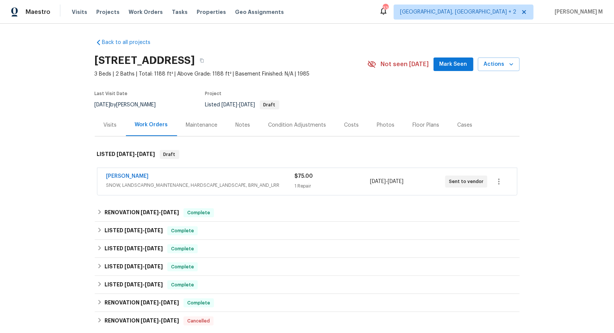
click at [348, 38] on div "Back to all projects 7271 Shellburne Dr, Raleigh, NC 27612 3 Beds | 2 Baths | T…" at bounding box center [307, 216] width 425 height 367
click at [454, 129] on div "Cases" at bounding box center [464, 125] width 33 height 22
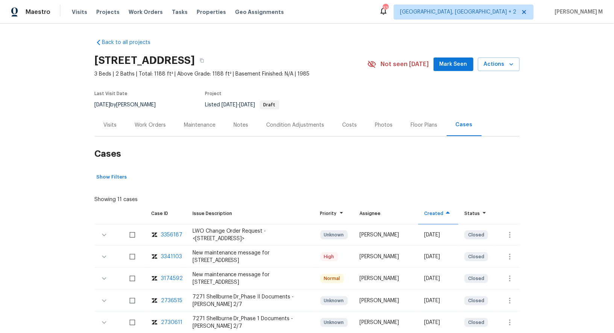
scroll to position [45, 0]
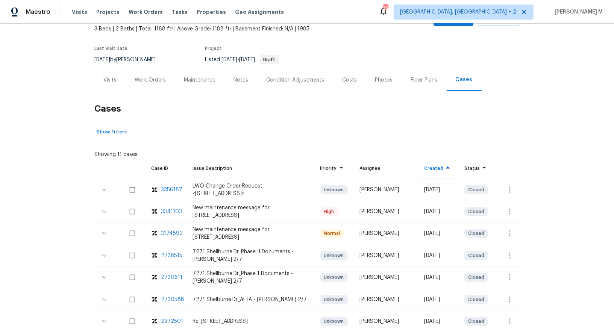
click at [300, 138] on div at bounding box center [307, 140] width 425 height 4
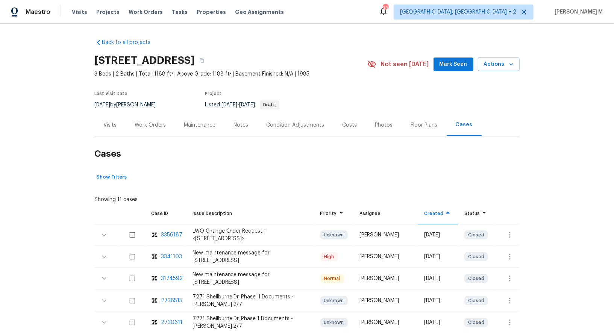
click at [131, 106] on div "Last Visit Date 9/4/2025 by Wayne Putnam Project Listed 9/5/2025 - 9/9/2025 Dra…" at bounding box center [222, 100] width 255 height 27
click at [157, 143] on h2 "Cases" at bounding box center [307, 153] width 425 height 35
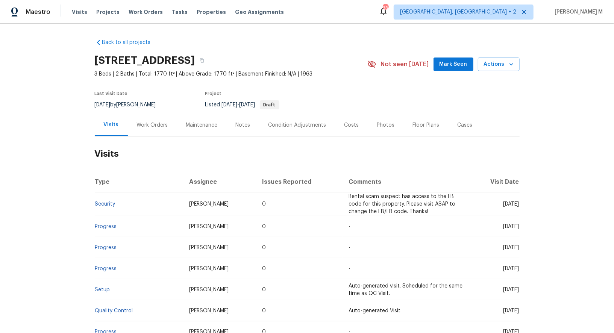
click at [142, 131] on div "Work Orders" at bounding box center [152, 125] width 49 height 22
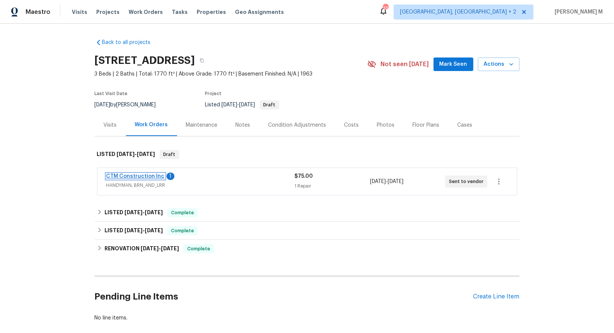
click at [135, 174] on link "CTM Construction Inc" at bounding box center [135, 176] width 58 height 5
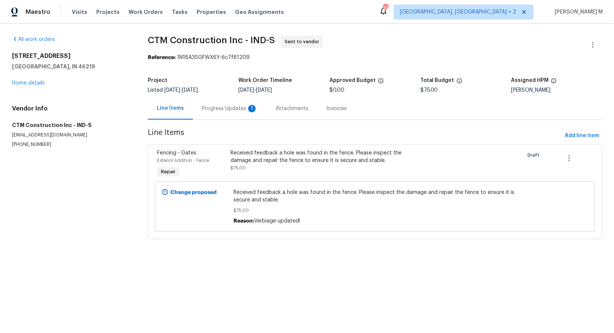
click at [197, 102] on div "Progress Updates 1" at bounding box center [230, 108] width 74 height 22
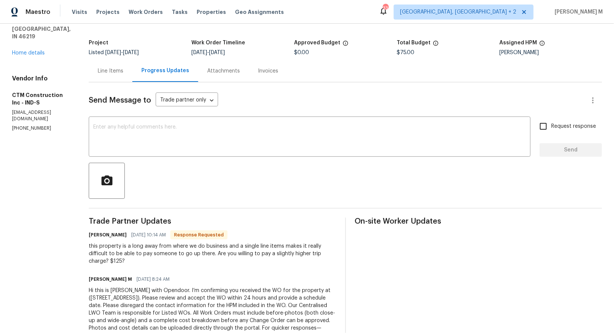
scroll to position [38, 0]
click at [112, 67] on div "Line Items" at bounding box center [111, 71] width 26 height 8
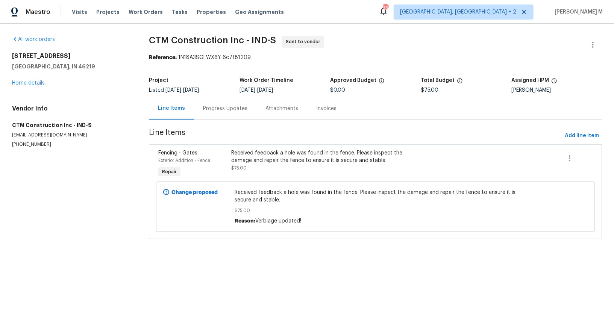
click at [217, 106] on div "Progress Updates" at bounding box center [225, 109] width 44 height 8
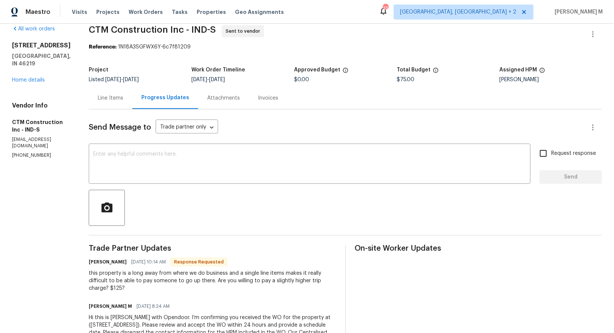
scroll to position [12, 0]
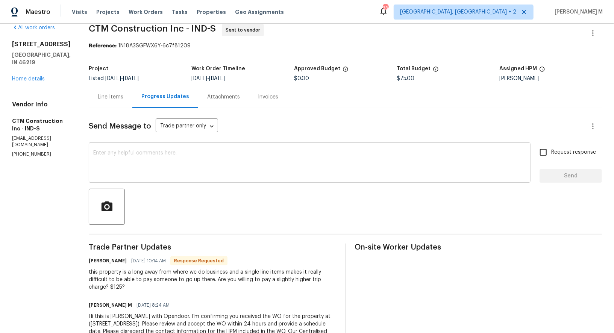
click at [211, 155] on textarea at bounding box center [309, 163] width 433 height 26
click at [29, 57] on div "[STREET_ADDRESS] Home details" at bounding box center [41, 62] width 59 height 42
click at [105, 103] on div "Line Items" at bounding box center [111, 97] width 44 height 22
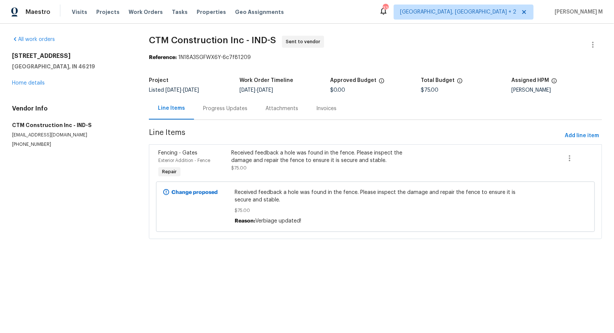
click at [238, 110] on div "Progress Updates" at bounding box center [225, 108] width 62 height 22
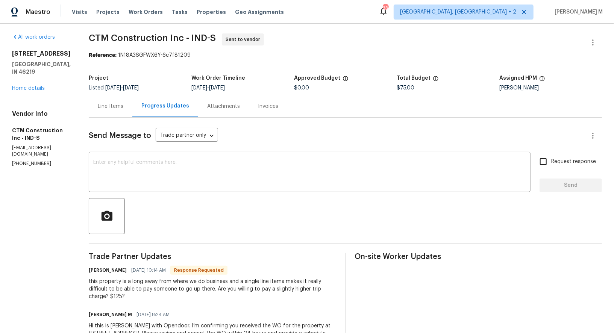
scroll to position [3, 0]
click at [116, 277] on div "this property is a long away from where we do business and a single line items …" at bounding box center [212, 288] width 247 height 23
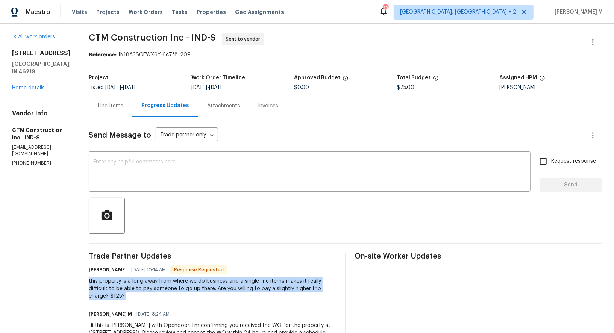
click at [116, 277] on div "this property is a long away from where we do business and a single line items …" at bounding box center [212, 288] width 247 height 23
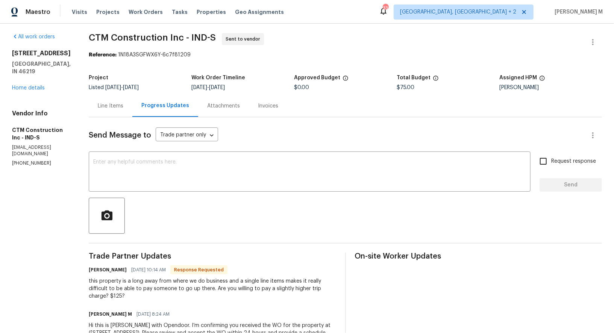
click at [32, 84] on div "All work orders [STREET_ADDRESS] Home details Vendor Info CTM Construction Inc …" at bounding box center [41, 99] width 59 height 133
click at [32, 85] on link "Home details" at bounding box center [28, 87] width 33 height 5
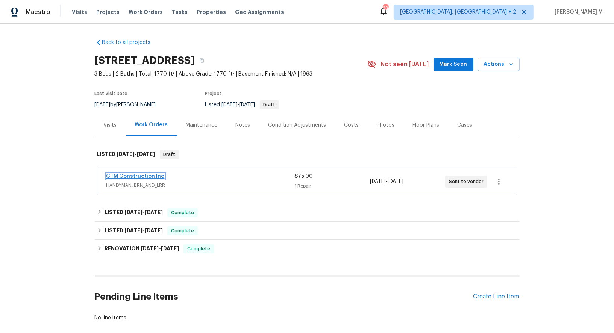
click at [138, 174] on link "CTM Construction Inc" at bounding box center [135, 176] width 58 height 5
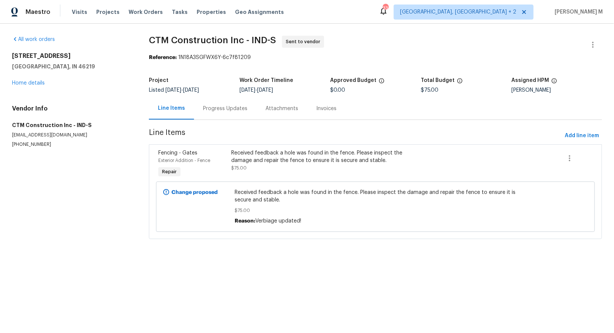
click at [211, 113] on div "Progress Updates" at bounding box center [225, 108] width 62 height 22
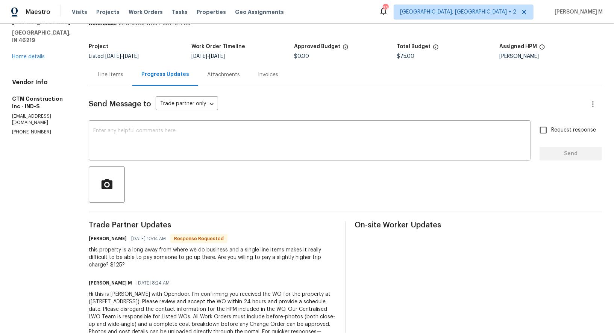
scroll to position [40, 0]
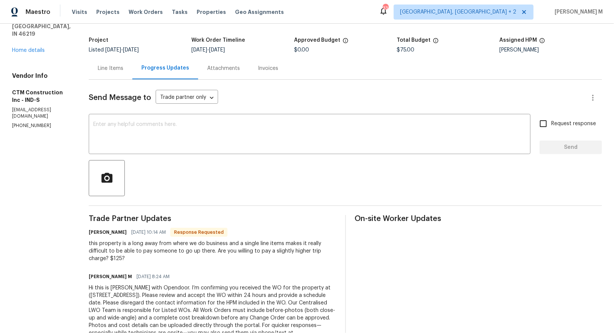
click at [154, 229] on div "[PERSON_NAME] [DATE] 10:14 AM Response Requested this property is a long away f…" at bounding box center [212, 244] width 247 height 35
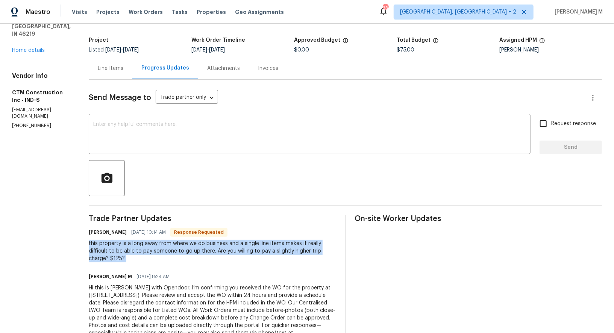
click at [154, 229] on div "[PERSON_NAME] [DATE] 10:14 AM Response Requested this property is a long away f…" at bounding box center [212, 244] width 247 height 35
copy div "this property is a long away from where we do business and a single line items …"
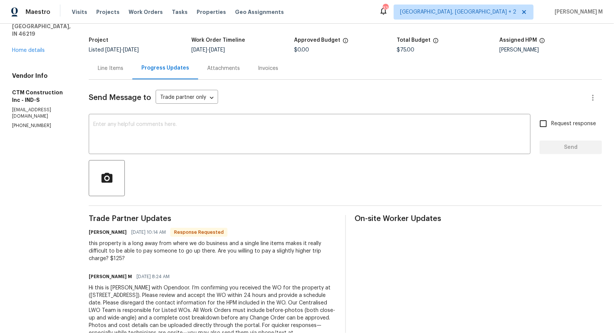
click at [114, 67] on div "Line Items" at bounding box center [111, 69] width 26 height 8
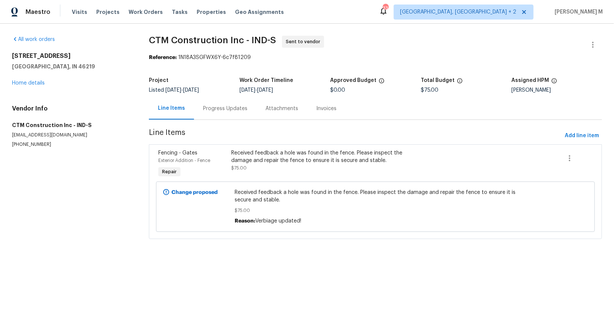
click at [317, 169] on div "Received feedback a hole was found in the fence. Please inspect the damage and …" at bounding box center [320, 164] width 183 height 35
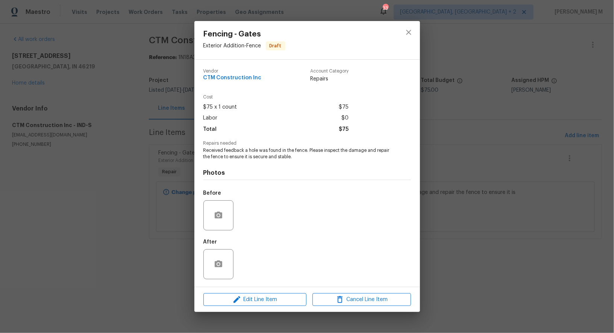
click at [463, 242] on div "Fencing - Gates Exterior Addition - Fence Draft Vendor CTM Construction Inc Acc…" at bounding box center [307, 166] width 614 height 333
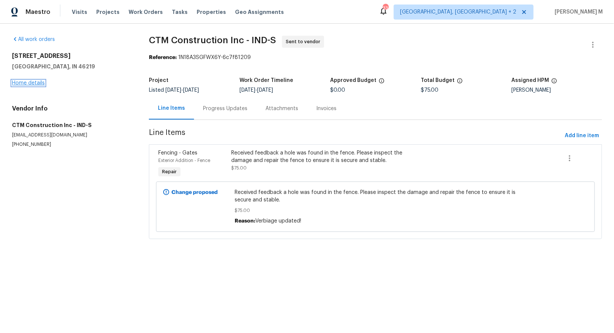
click at [33, 82] on link "Home details" at bounding box center [28, 82] width 33 height 5
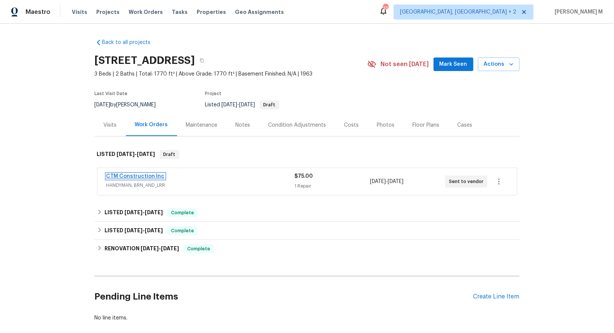
click at [156, 174] on link "CTM Construction Inc" at bounding box center [135, 176] width 58 height 5
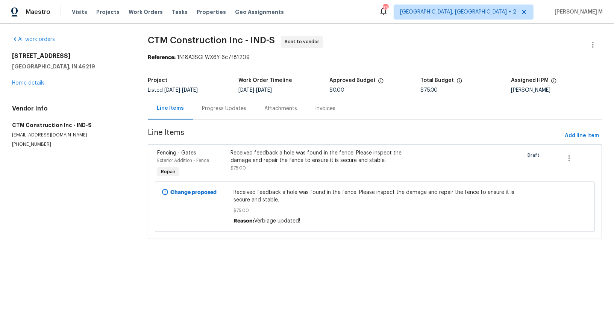
click at [209, 120] on section "CTM Construction Inc - IND-S Sent to vendor Reference: 1N18A3SGFWX6Y-6c7f81209 …" at bounding box center [375, 142] width 454 height 212
click at [204, 93] on div "Project Listed [DATE] - [DATE] Work Order Timeline [DATE] - [DATE] Approved Bud…" at bounding box center [375, 85] width 453 height 24
click at [205, 110] on div "Progress Updates" at bounding box center [225, 108] width 62 height 22
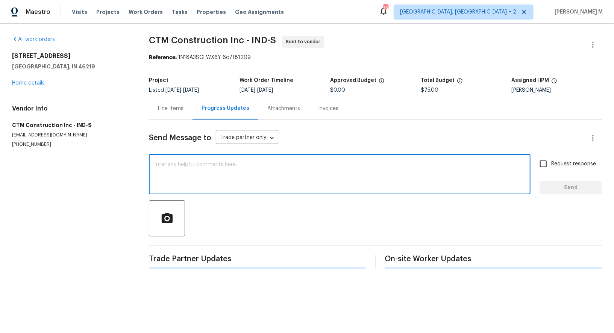
click at [205, 178] on textarea at bounding box center [339, 175] width 372 height 26
paste textarea "Alright sounds fair, let me update either way. You can swing by first and send …"
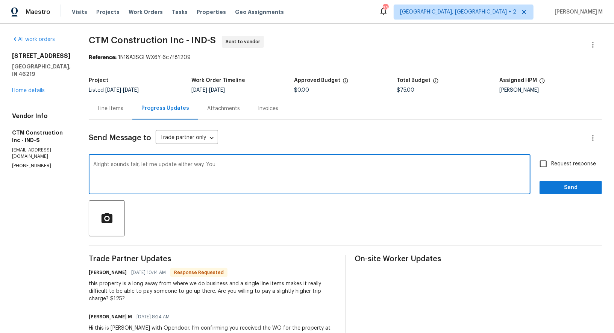
click at [205, 163] on textarea "Alright sounds fair, let me update either way. You" at bounding box center [309, 175] width 433 height 26
click at [134, 162] on textarea "Alright sounds fair, let me update it." at bounding box center [309, 175] width 433 height 26
click at [250, 156] on div "Alright sounds fair, let me update it. x ​" at bounding box center [310, 175] width 442 height 38
click at [219, 163] on textarea "Alright sounds fair, let me update it." at bounding box center [309, 175] width 433 height 26
click at [105, 162] on textarea "Alright sounds fair, let me update it." at bounding box center [309, 175] width 433 height 26
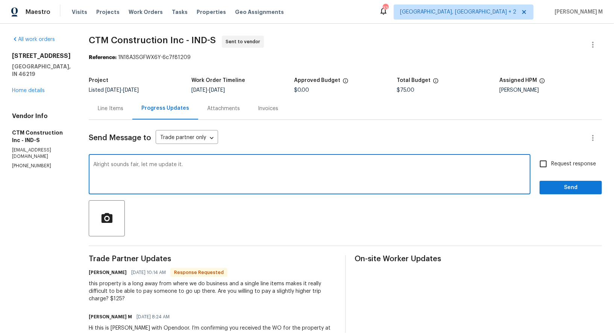
click at [0, 0] on span "Alright" at bounding box center [0, 0] width 0 height 0
type textarea "Alright, sounds fair, let me update it."
click at [549, 157] on input "Request response" at bounding box center [543, 164] width 16 height 16
checkbox input "true"
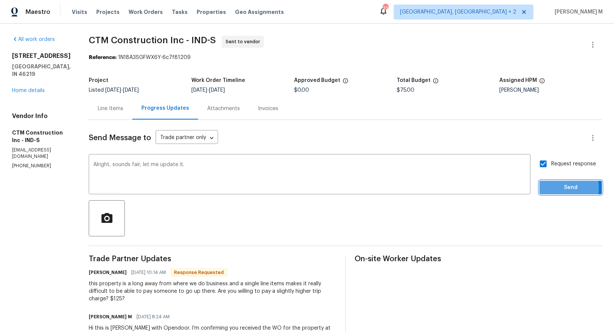
click at [557, 183] on span "Send" at bounding box center [570, 187] width 50 height 9
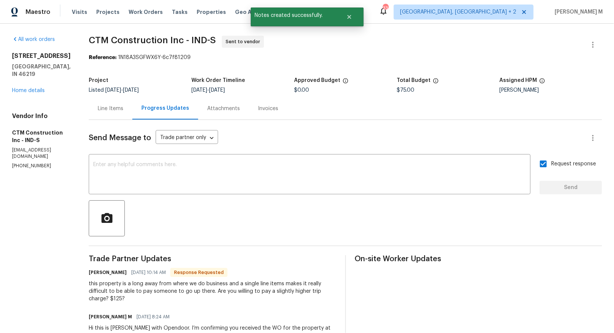
click at [117, 109] on div "Line Items" at bounding box center [111, 109] width 26 height 8
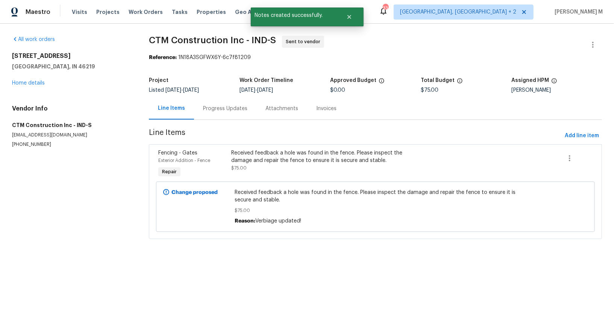
click at [298, 168] on div "Received feedback a hole was found in the fence. Please inspect the damage and …" at bounding box center [320, 164] width 183 height 35
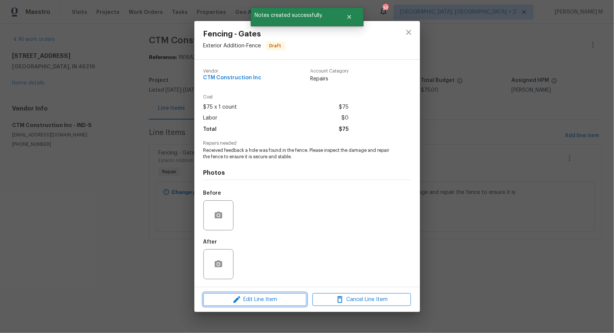
click at [245, 296] on span "Edit Line Item" at bounding box center [255, 299] width 98 height 9
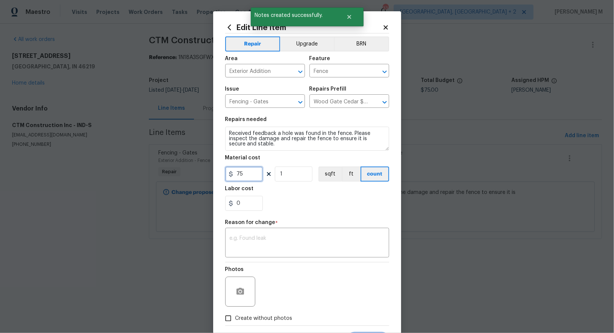
click at [248, 168] on input "75" at bounding box center [244, 173] width 38 height 15
type input "125"
click at [254, 236] on textarea at bounding box center [307, 244] width 155 height 16
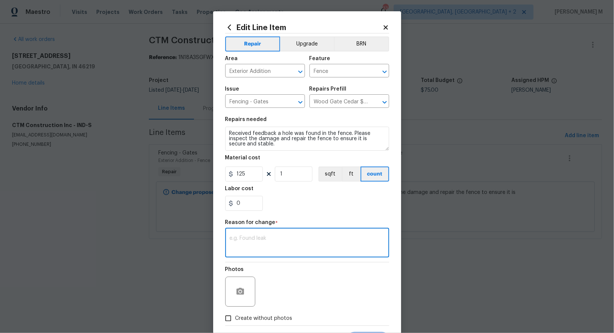
paste textarea "(VM) Updated cost per vendor final cost."
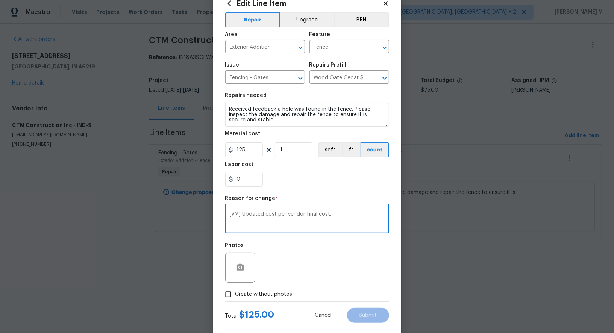
type textarea "(VM) Updated cost per vendor final cost."
click at [252, 291] on span "Create without photos" at bounding box center [263, 295] width 57 height 8
click at [235, 287] on input "Create without photos" at bounding box center [228, 294] width 14 height 14
checkbox input "true"
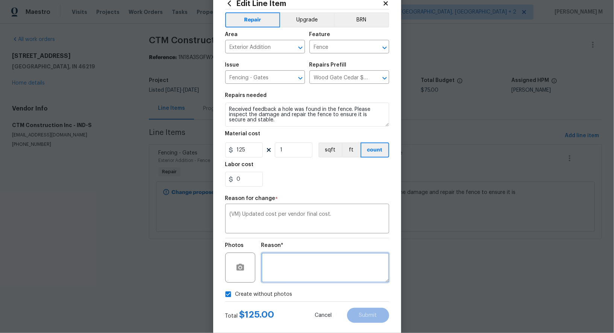
click at [305, 268] on textarea at bounding box center [325, 268] width 128 height 30
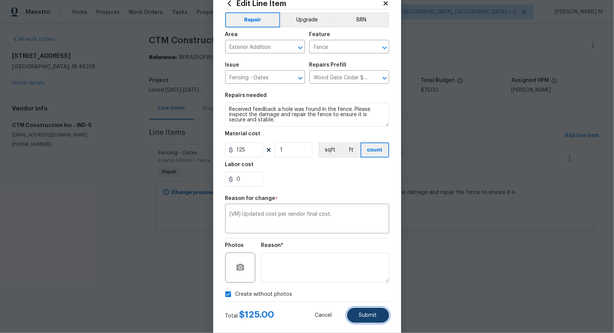
click at [380, 308] on button "Submit" at bounding box center [368, 315] width 42 height 15
click at [405, 297] on div "Edit Line Item Repair Upgrade BRN Area Exterior Addition ​ Feature Fence ​ Issu…" at bounding box center [307, 166] width 614 height 333
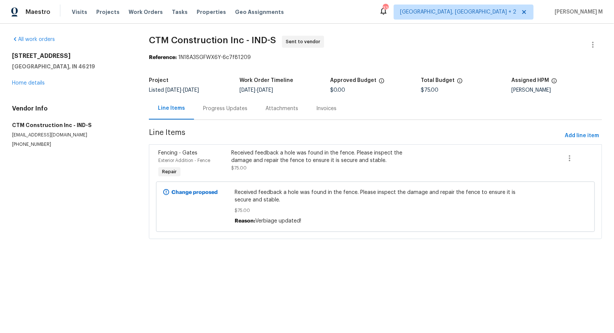
click at [405, 260] on html "Maestro Visits Projects Work Orders Tasks Properties Geo Assignments 33 [GEOGRA…" at bounding box center [307, 130] width 614 height 260
click at [446, 260] on html "Maestro Visits Projects Work Orders Tasks Properties Geo Assignments 33 [GEOGRA…" at bounding box center [307, 130] width 614 height 260
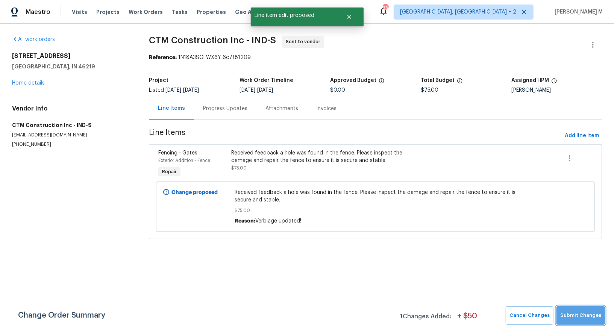
click at [587, 322] on button "Submit Changes" at bounding box center [580, 315] width 48 height 18
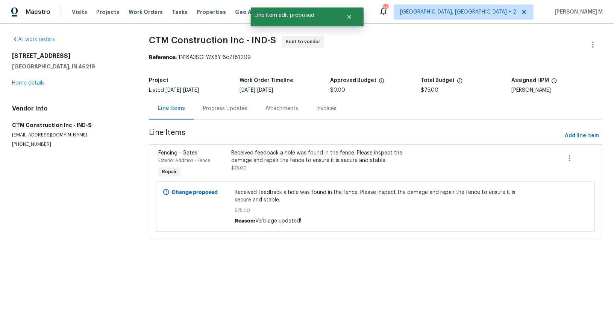
click at [482, 260] on html "Maestro Visits Projects Work Orders Tasks Properties Geo Assignments 33 [GEOGRA…" at bounding box center [307, 130] width 614 height 260
click at [218, 105] on div "Progress Updates" at bounding box center [225, 109] width 44 height 8
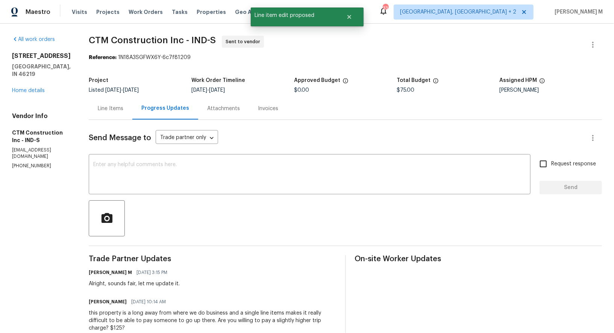
click at [333, 55] on div "Reference: 1N18A3SGFWX6Y-6c7f81209" at bounding box center [345, 58] width 513 height 8
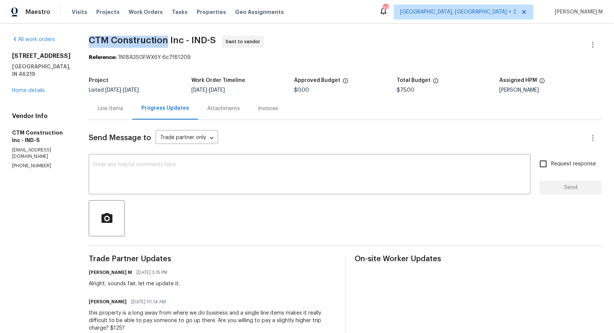
drag, startPoint x: 87, startPoint y: 36, endPoint x: 162, endPoint y: 39, distance: 74.8
click at [162, 39] on div "All work orders [STREET_ADDRESS] Home details Vendor Info CTM Construction Inc …" at bounding box center [307, 229] width 614 height 411
copy span "CTM Construction"
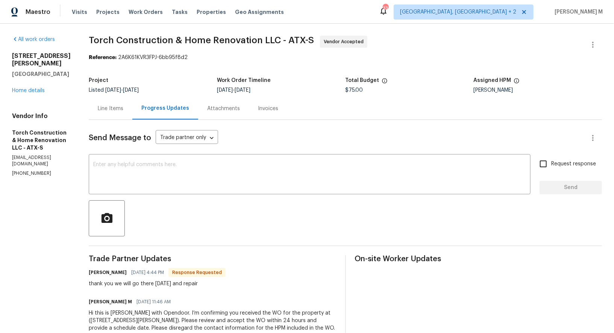
scroll to position [45, 0]
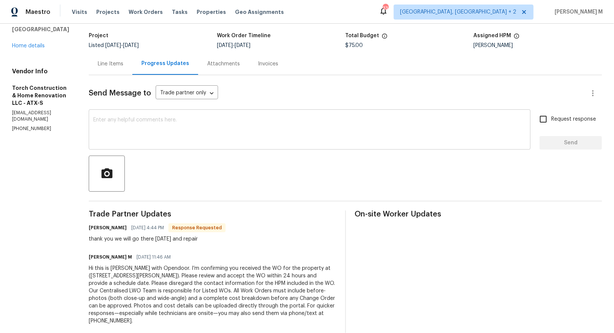
click at [186, 120] on textarea at bounding box center [309, 130] width 433 height 26
click at [124, 65] on div "Line Items" at bounding box center [111, 64] width 44 height 22
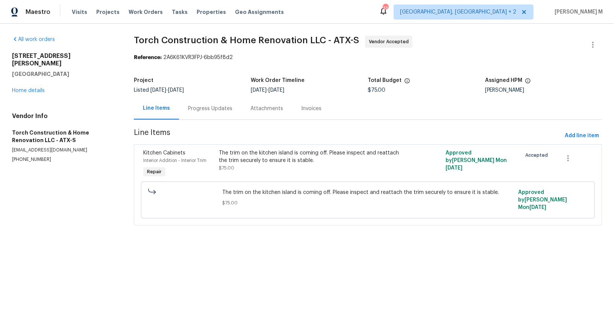
click at [209, 111] on div "Progress Updates" at bounding box center [210, 108] width 62 height 22
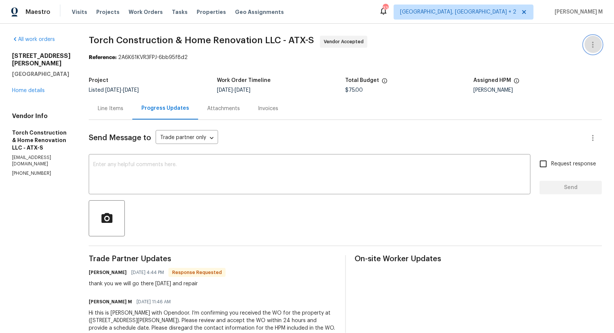
click at [591, 42] on icon "button" at bounding box center [592, 44] width 9 height 9
click at [590, 42] on li "Edit" at bounding box center [572, 44] width 81 height 12
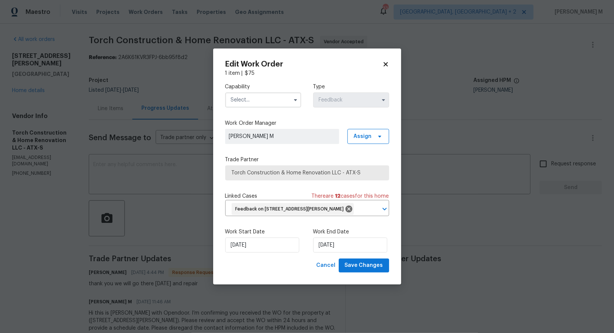
click at [242, 101] on input "text" at bounding box center [263, 99] width 76 height 15
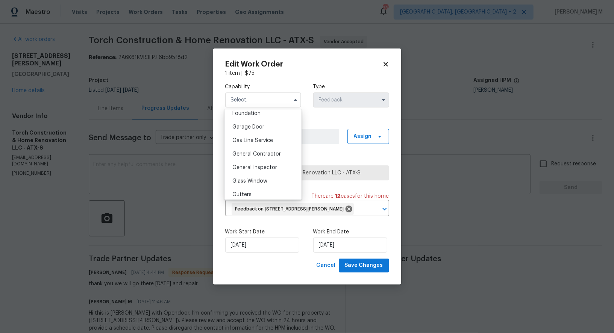
scroll to position [321, 0]
click at [255, 149] on div "General Contractor" at bounding box center [262, 156] width 73 height 14
type input "General Contractor"
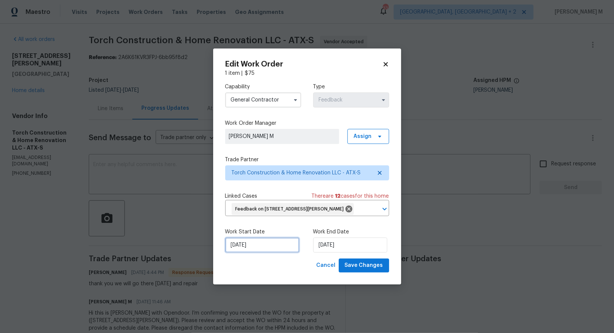
click at [247, 249] on input "[DATE]" at bounding box center [262, 245] width 74 height 15
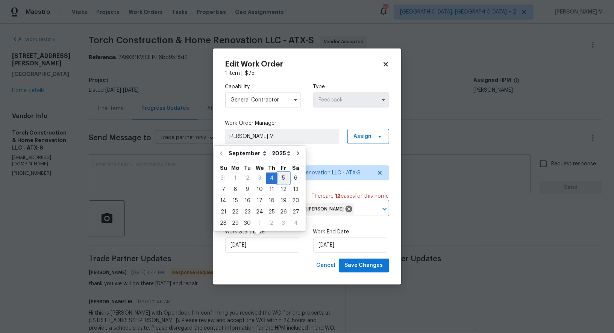
click at [281, 177] on div "5" at bounding box center [283, 178] width 12 height 11
type input "[DATE]"
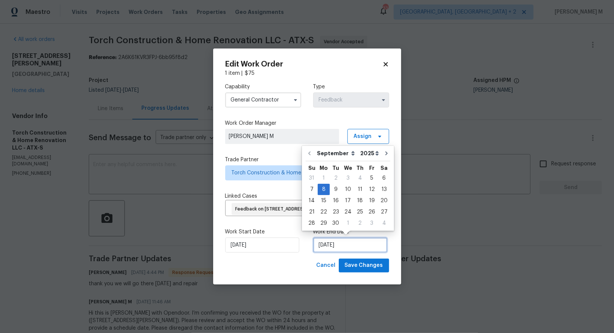
click at [340, 241] on input "[DATE]" at bounding box center [350, 245] width 74 height 15
click at [364, 264] on span "Save Changes" at bounding box center [364, 265] width 38 height 9
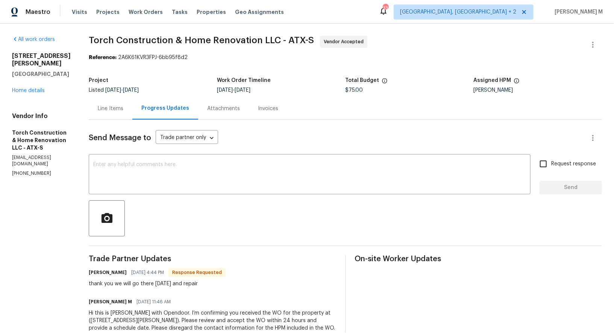
click at [480, 237] on body "Maestro Visits Projects Work Orders Tasks Properties Geo Assignments [GEOGRAPHI…" at bounding box center [307, 166] width 614 height 333
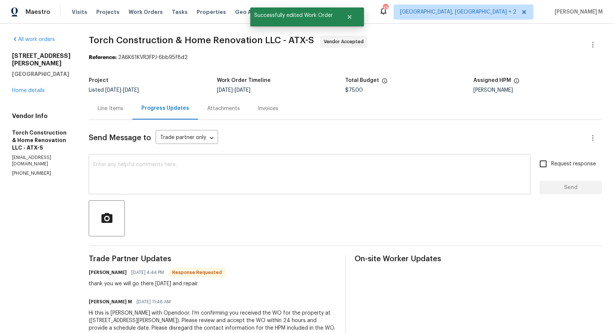
click at [194, 156] on div "x ​" at bounding box center [310, 175] width 442 height 38
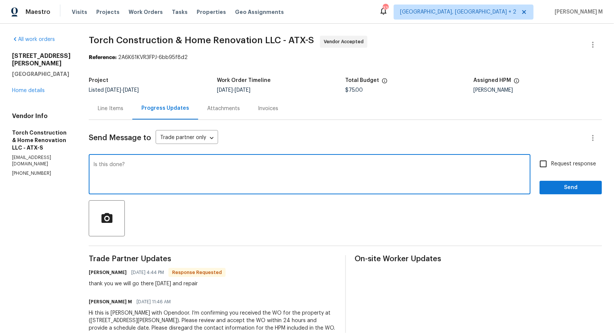
type textarea "Is this done?"
click at [573, 160] on span "Request response" at bounding box center [573, 164] width 45 height 8
click at [551, 159] on input "Request response" at bounding box center [543, 164] width 16 height 16
checkbox input "true"
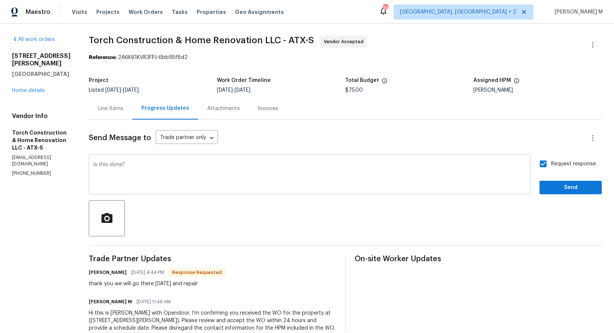
click at [278, 179] on textarea "Is this done?" at bounding box center [309, 175] width 433 height 26
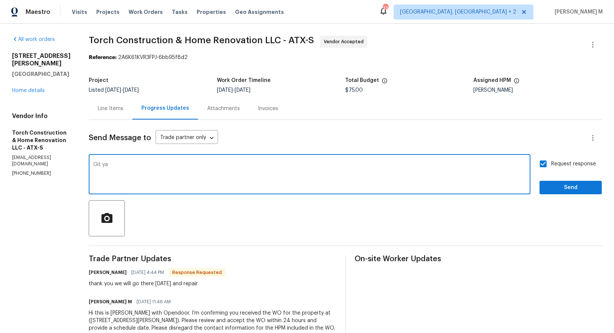
type textarea "Git y"
click at [108, 162] on textarea "Got ya! is this done?" at bounding box center [309, 175] width 433 height 26
type textarea "Got ya! is this done?"
click at [313, 232] on div "Send Message to Trade partner only Trade partner only ​ Got ya! is this done? x…" at bounding box center [345, 249] width 513 height 259
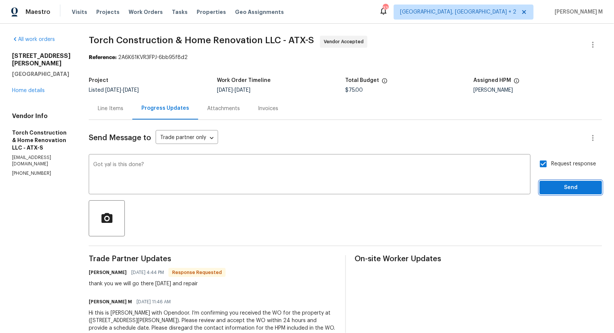
click at [569, 186] on span "Send" at bounding box center [570, 187] width 50 height 9
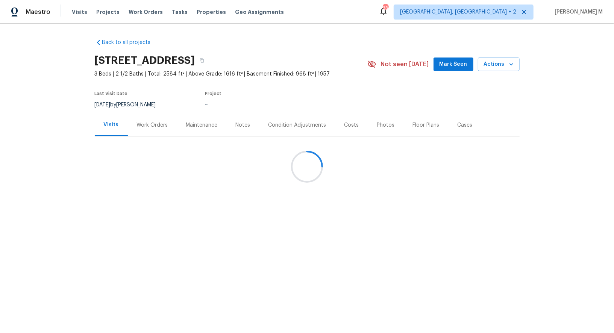
click at [142, 121] on div at bounding box center [307, 166] width 614 height 333
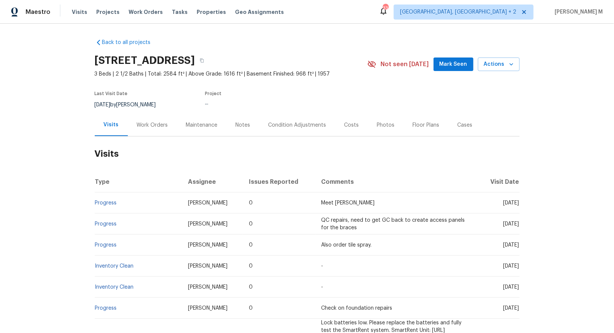
click at [137, 124] on div "Work Orders" at bounding box center [152, 125] width 31 height 8
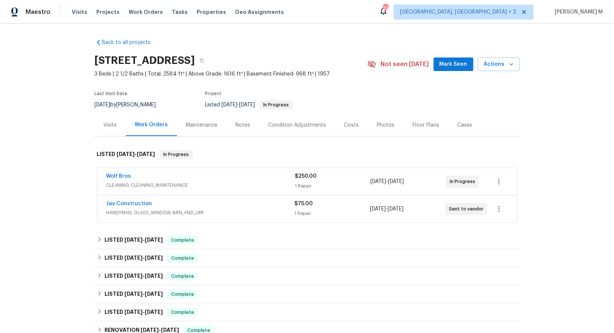
click at [131, 182] on span "CLEANING, CLEANING_MAINTENANCE" at bounding box center [200, 186] width 189 height 8
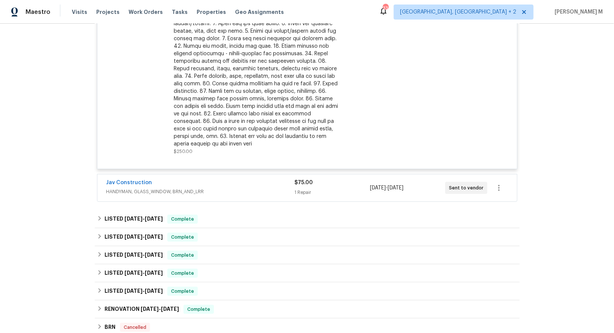
scroll to position [322, 0]
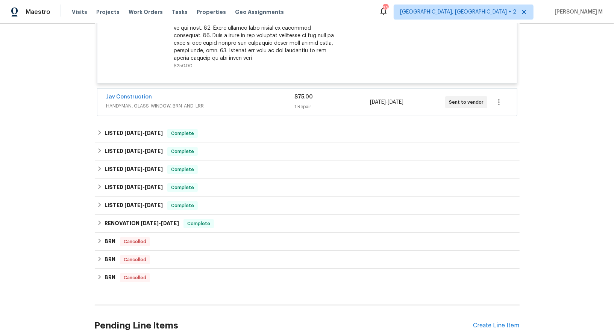
click at [159, 102] on span "HANDYMAN, GLASS_WINDOW, BRN_AND_LRR" at bounding box center [200, 106] width 188 height 8
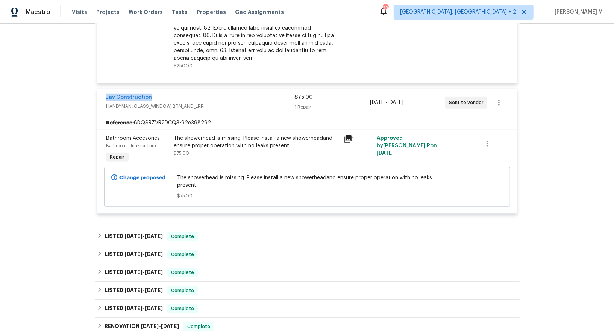
drag, startPoint x: 153, startPoint y: 84, endPoint x: 89, endPoint y: 84, distance: 64.6
click at [89, 84] on div "Back to all projects 123 Emerald St, Broomfield, CO 80020 3 Beds | 2 1/2 Baths …" at bounding box center [307, 178] width 614 height 309
copy link "Jav Construction"
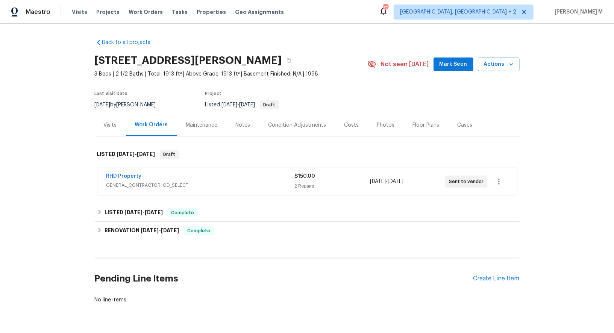
click at [123, 184] on span "GENERAL_CONTRACTOR, OD_SELECT" at bounding box center [200, 186] width 188 height 8
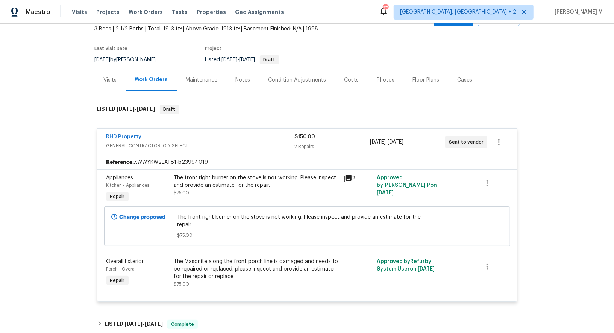
scroll to position [45, 0]
click at [448, 81] on div "Cases" at bounding box center [464, 79] width 33 height 22
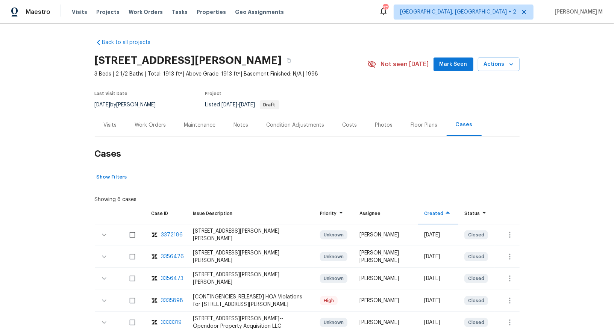
click at [178, 127] on div "Maintenance" at bounding box center [200, 125] width 50 height 22
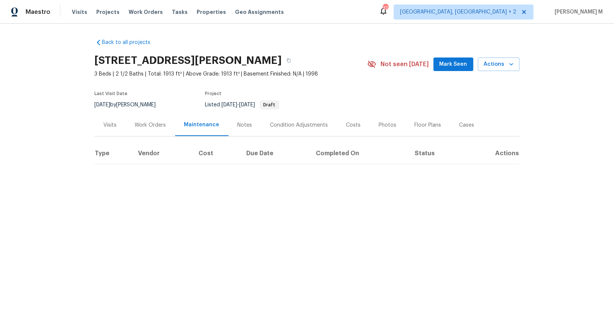
click at [161, 127] on div "Work Orders" at bounding box center [150, 125] width 49 height 22
